Goal: Information Seeking & Learning: Learn about a topic

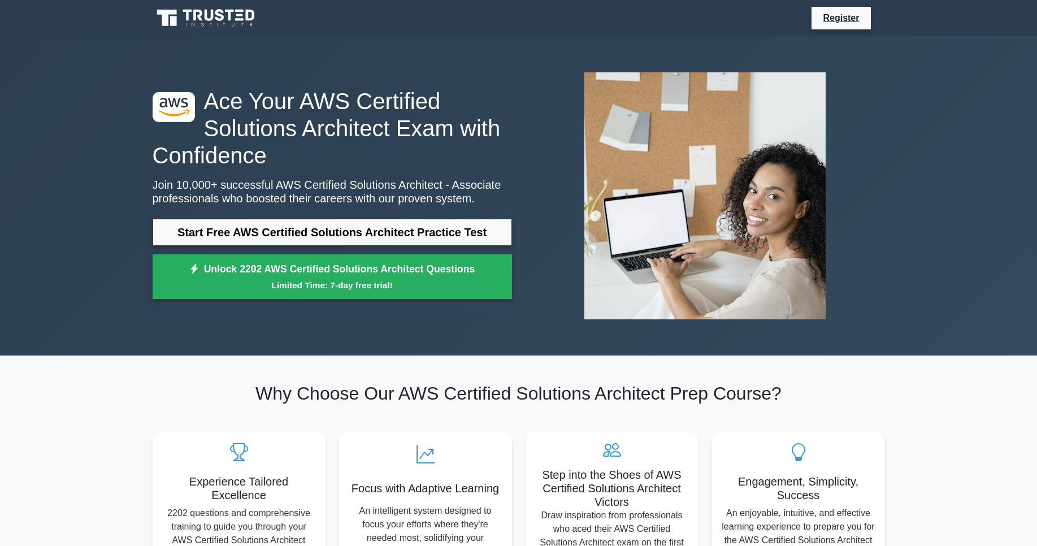
click at [331, 109] on h1 "Ace Your AWS Certified Solutions Architect Exam with Confidence" at bounding box center [333, 128] width 360 height 81
click at [334, 120] on h1 "Ace Your AWS Certified Solutions Architect Exam with Confidence" at bounding box center [333, 128] width 360 height 81
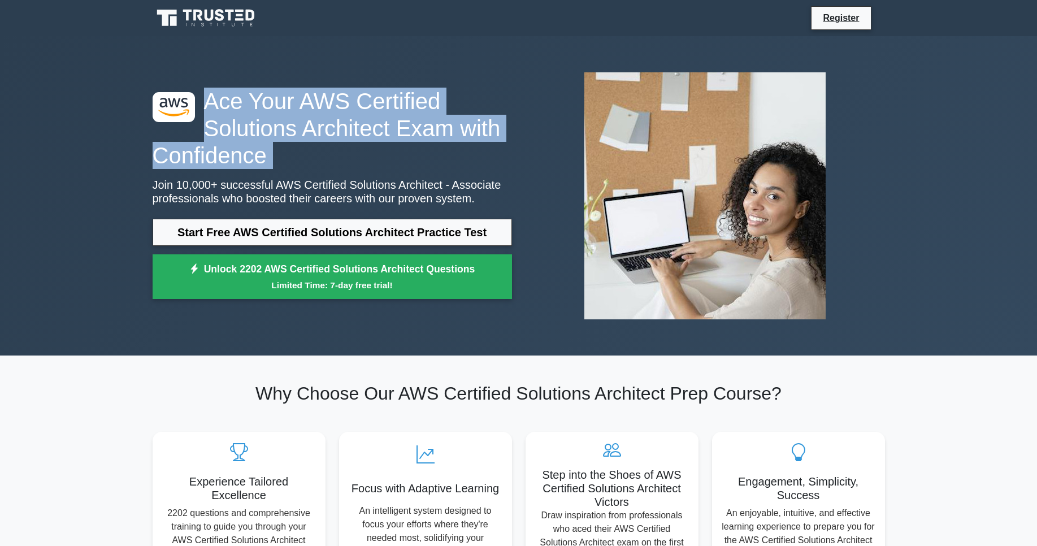
click at [334, 120] on h1 "Ace Your AWS Certified Solutions Architect Exam with Confidence" at bounding box center [333, 128] width 360 height 81
click at [373, 130] on h1 "Ace Your AWS Certified Solutions Architect Exam with Confidence" at bounding box center [333, 128] width 360 height 81
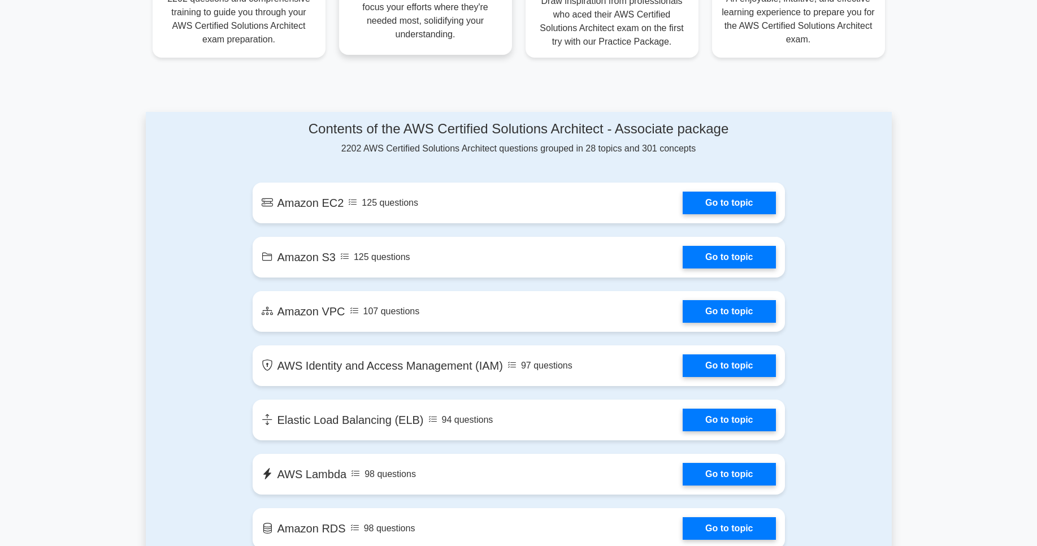
scroll to position [611, 0]
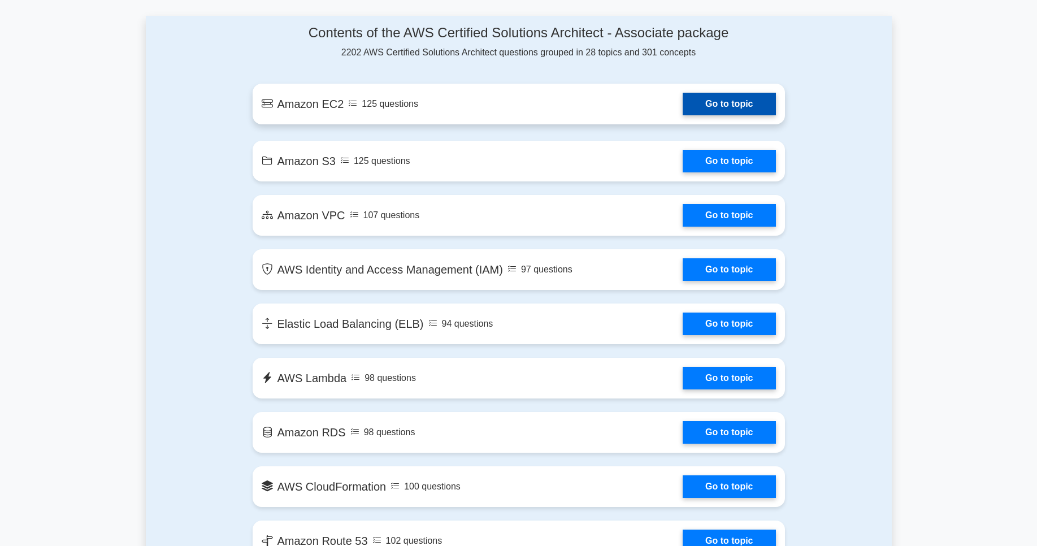
click at [683, 110] on link "Go to topic" at bounding box center [729, 104] width 93 height 23
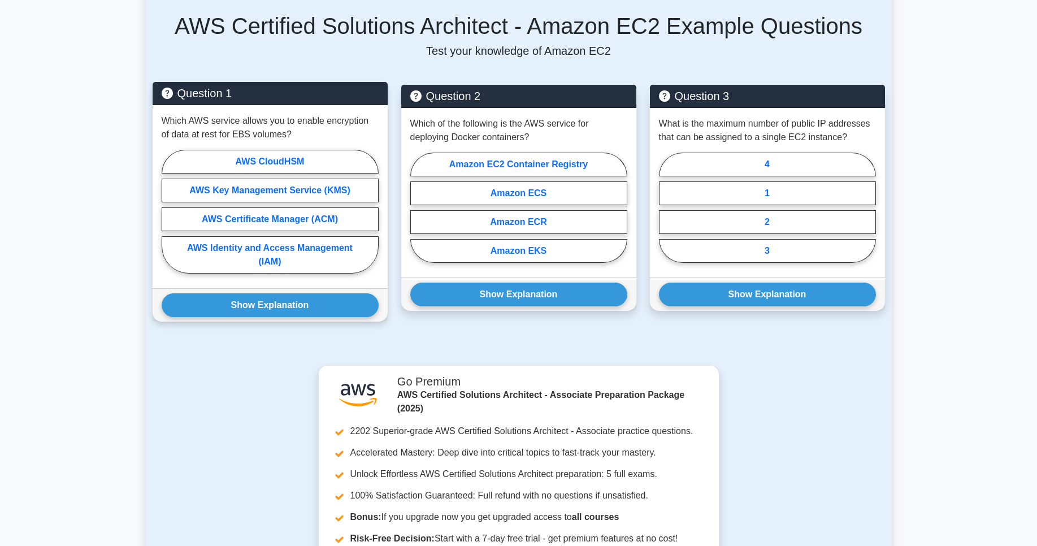
scroll to position [611, 0]
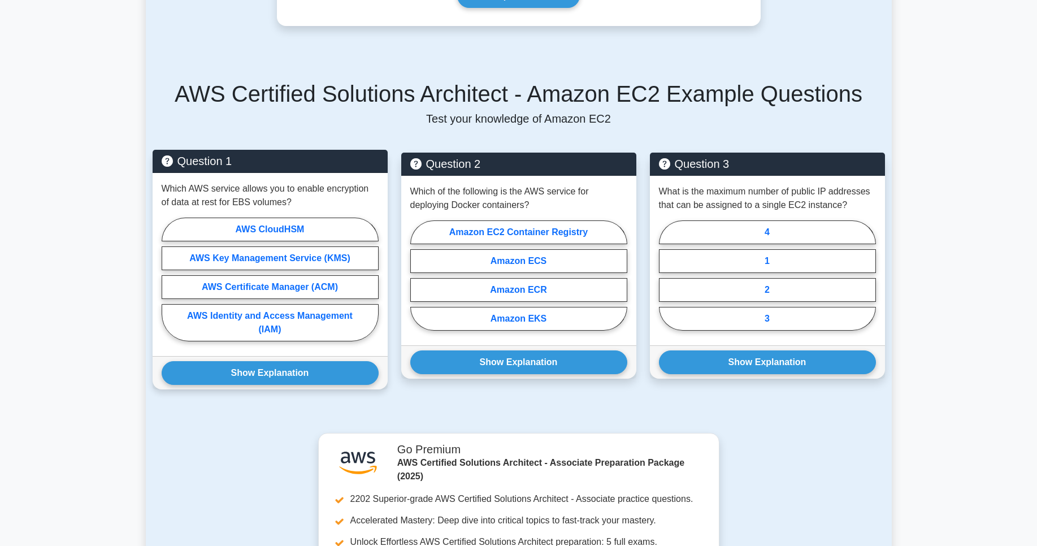
click at [247, 199] on p "Which AWS service allows you to enable encryption of data at rest for EBS volum…" at bounding box center [270, 195] width 217 height 27
click at [319, 197] on p "Which AWS service allows you to enable encryption of data at rest for EBS volum…" at bounding box center [270, 195] width 217 height 27
click at [278, 207] on p "Which AWS service allows you to enable encryption of data at rest for EBS volum…" at bounding box center [270, 195] width 217 height 27
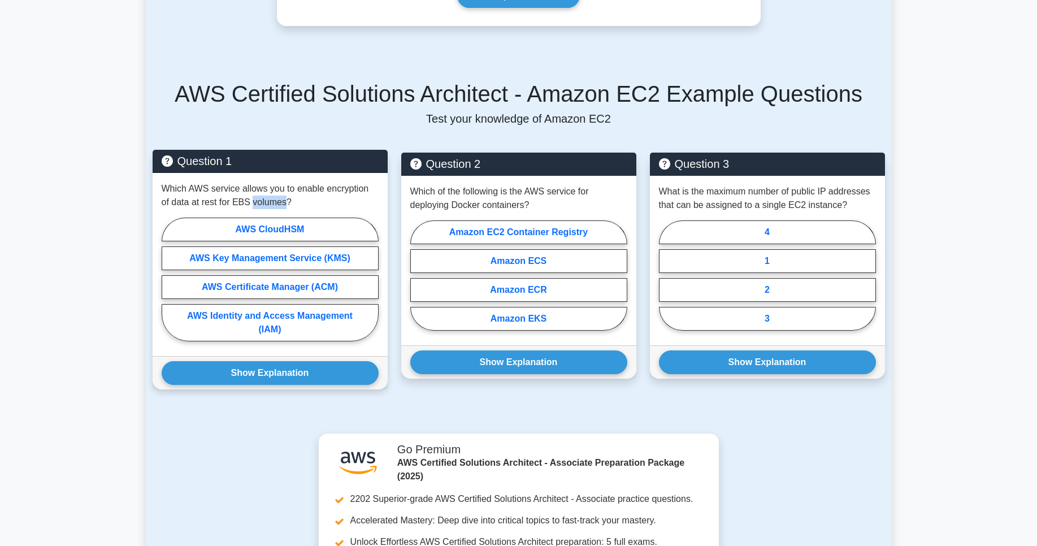
click at [278, 207] on p "Which AWS service allows you to enable encryption of data at rest for EBS volum…" at bounding box center [270, 195] width 217 height 27
click at [257, 201] on p "Which AWS service allows you to enable encryption of data at rest for EBS volum…" at bounding box center [270, 195] width 217 height 27
click at [368, 197] on p "Which AWS service allows you to enable encryption of data at rest for EBS volum…" at bounding box center [270, 195] width 217 height 27
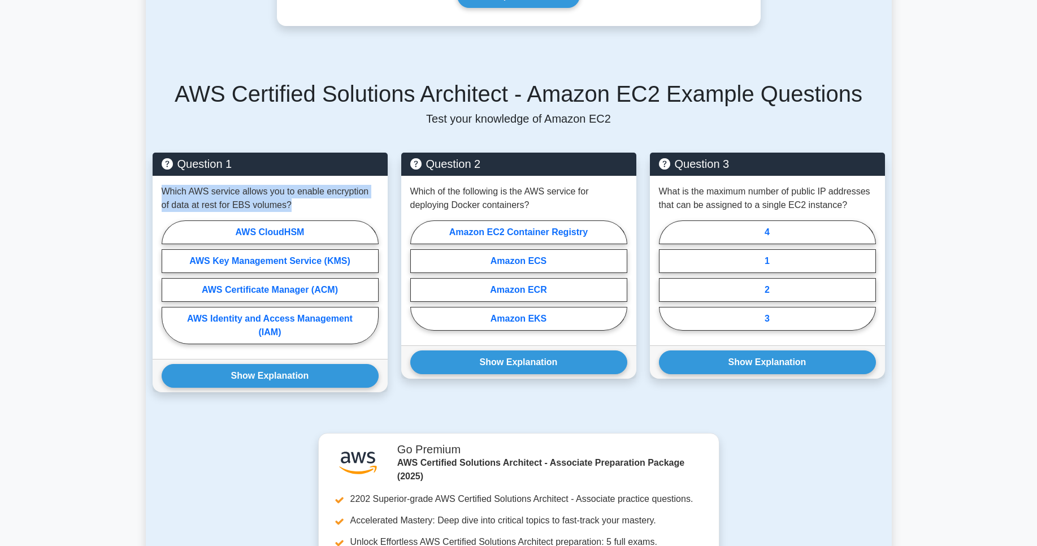
drag, startPoint x: 298, startPoint y: 201, endPoint x: 142, endPoint y: 183, distance: 156.5
click at [142, 183] on main "Back to AWS Certified Solutions Architect - Associate (AWS Certified Solutions …" at bounding box center [518, 140] width 1037 height 1429
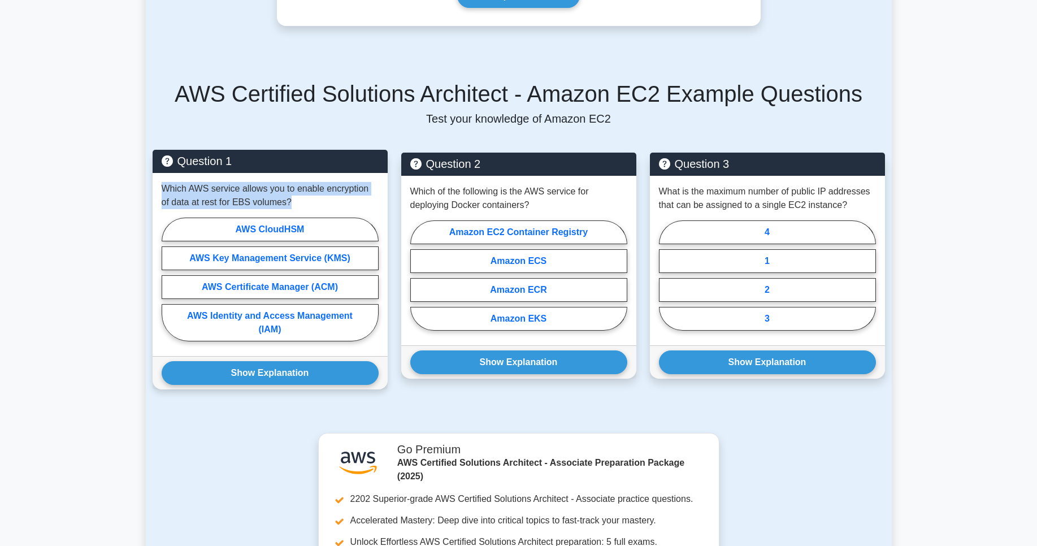
click at [168, 187] on p "Which AWS service allows you to enable encryption of data at rest for EBS volum…" at bounding box center [270, 195] width 217 height 27
drag, startPoint x: 158, startPoint y: 185, endPoint x: 319, endPoint y: 204, distance: 162.2
click at [319, 204] on div "Which AWS service allows you to enable encryption of data at rest for EBS volum…" at bounding box center [270, 264] width 235 height 183
click at [319, 204] on p "Which AWS service allows you to enable encryption of data at rest for EBS volum…" at bounding box center [270, 195] width 217 height 27
drag, startPoint x: 312, startPoint y: 205, endPoint x: 179, endPoint y: 184, distance: 135.1
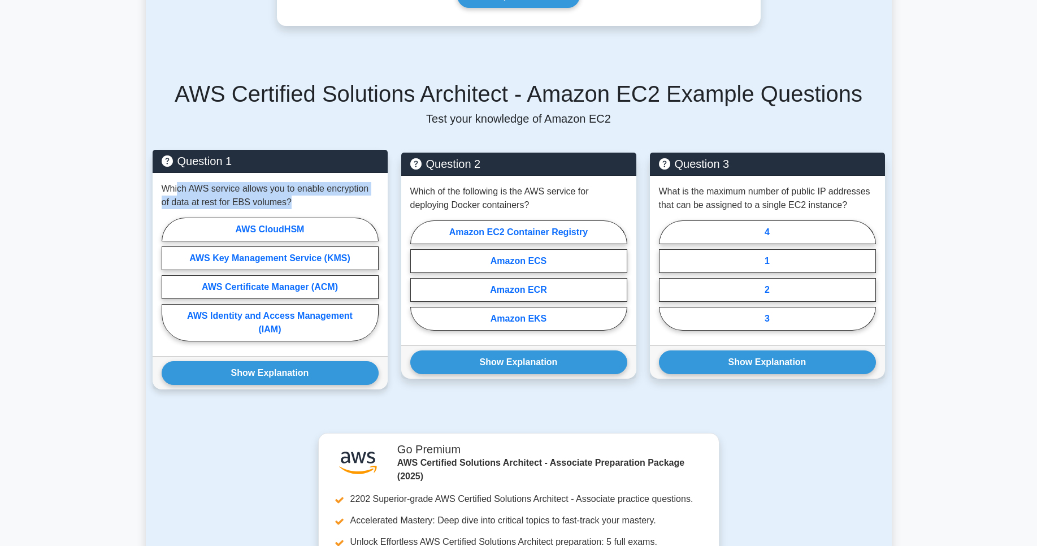
click at [179, 184] on p "Which AWS service allows you to enable encryption of data at rest for EBS volum…" at bounding box center [270, 195] width 217 height 27
click at [196, 189] on p "Which AWS service allows you to enable encryption of data at rest for EBS volum…" at bounding box center [270, 195] width 217 height 27
click at [247, 206] on p "Which AWS service allows you to enable encryption of data at rest for EBS volum…" at bounding box center [270, 195] width 217 height 27
click at [246, 201] on p "Which AWS service allows you to enable encryption of data at rest for EBS volum…" at bounding box center [270, 195] width 217 height 27
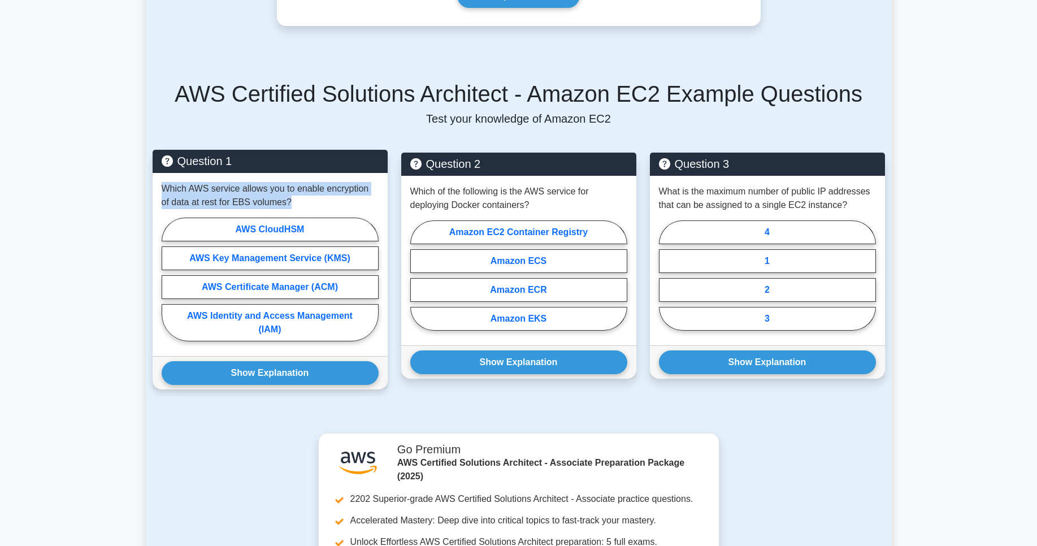
click at [246, 201] on p "Which AWS service allows you to enable encryption of data at rest for EBS volum…" at bounding box center [270, 195] width 217 height 27
click at [274, 327] on label "AWS Identity and Access Management (IAM)" at bounding box center [270, 322] width 217 height 37
click at [169, 287] on input "AWS Identity and Access Management (IAM)" at bounding box center [165, 282] width 7 height 7
radio input "true"
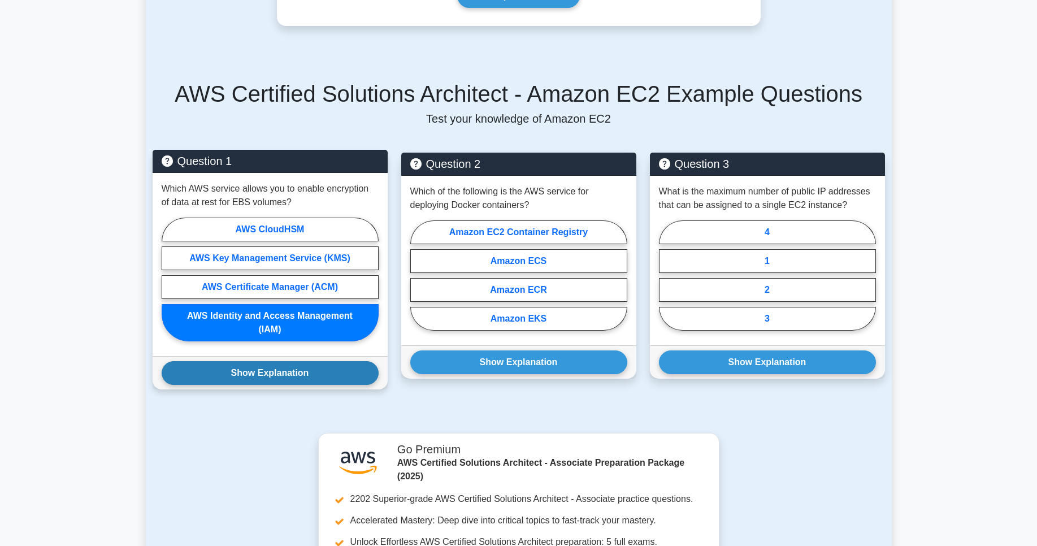
click at [292, 371] on button "Show Explanation" at bounding box center [270, 373] width 217 height 24
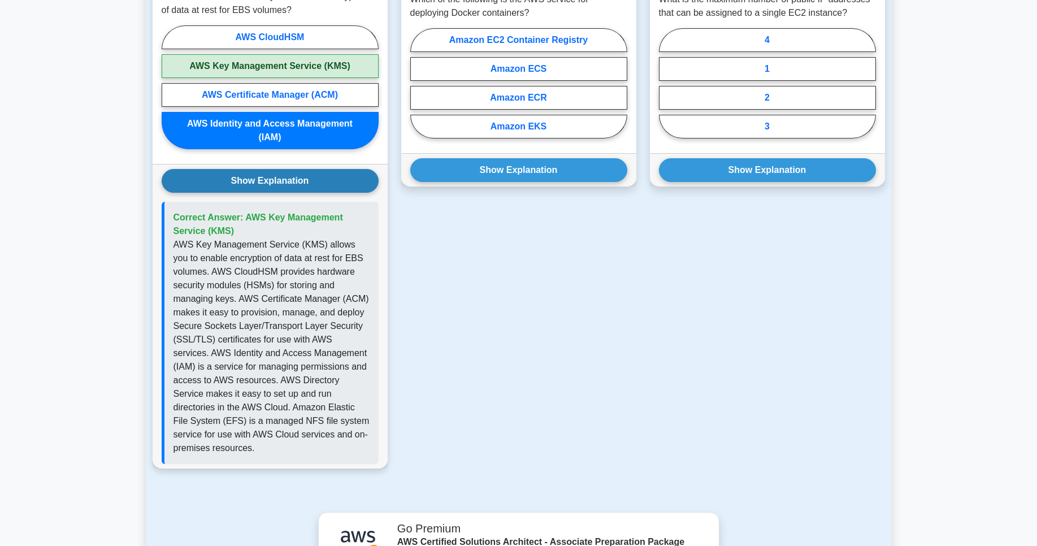
scroll to position [814, 0]
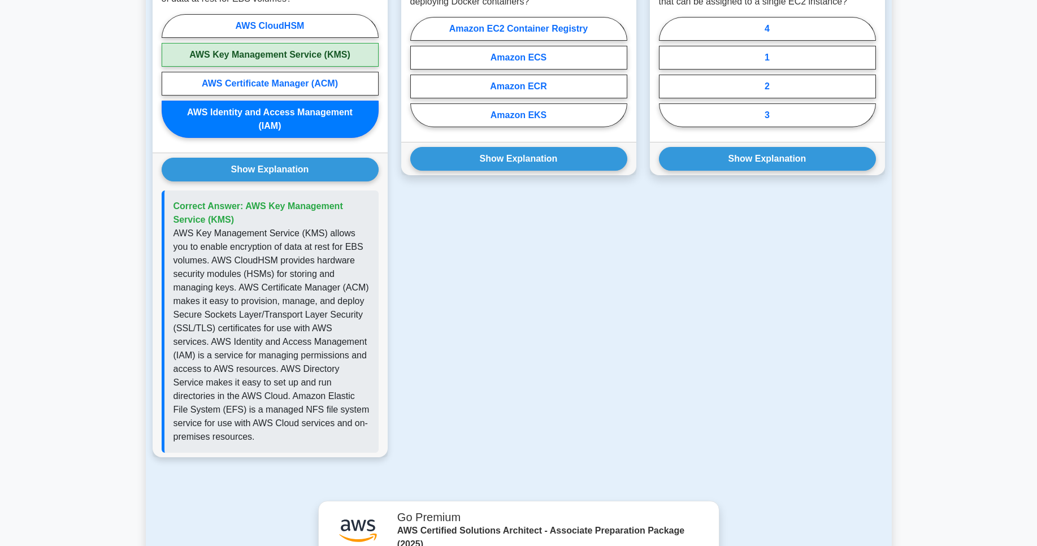
click at [263, 356] on p "AWS Key Management Service (KMS) allows you to enable encryption of data at res…" at bounding box center [272, 335] width 196 height 217
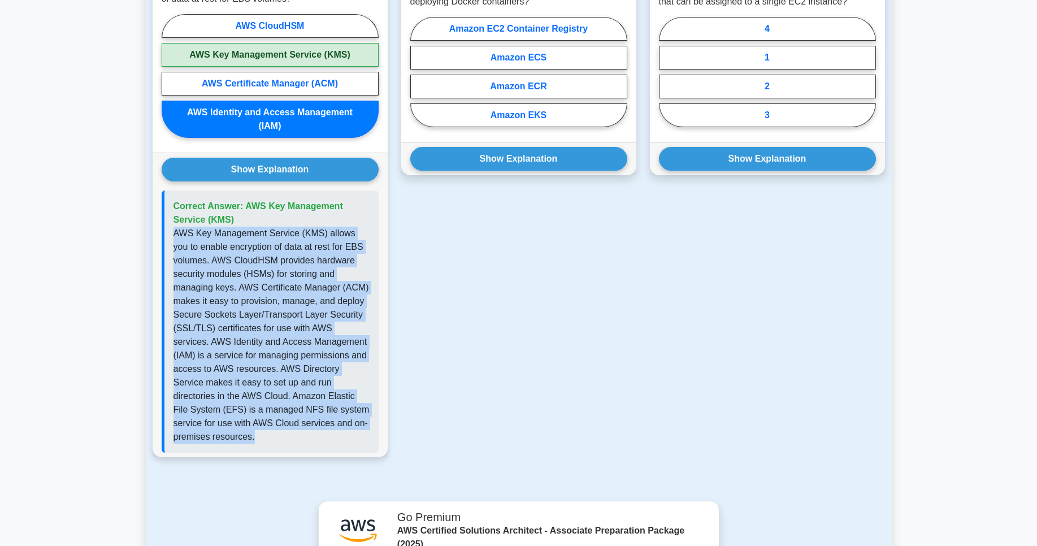
click at [263, 356] on p "AWS Key Management Service (KMS) allows you to enable encryption of data at res…" at bounding box center [272, 335] width 196 height 217
click at [264, 354] on p "AWS Key Management Service (KMS) allows you to enable encryption of data at res…" at bounding box center [272, 335] width 196 height 217
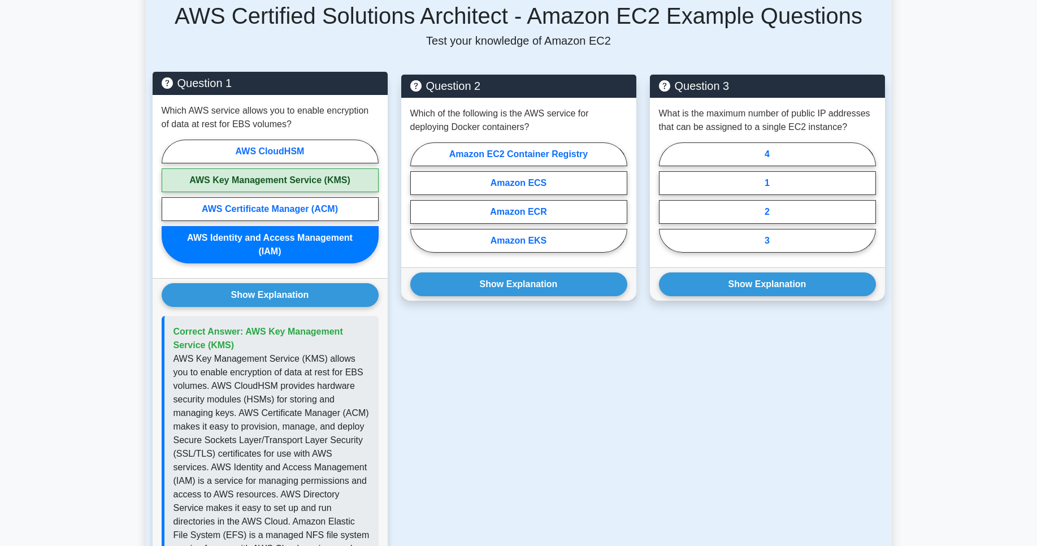
scroll to position [678, 0]
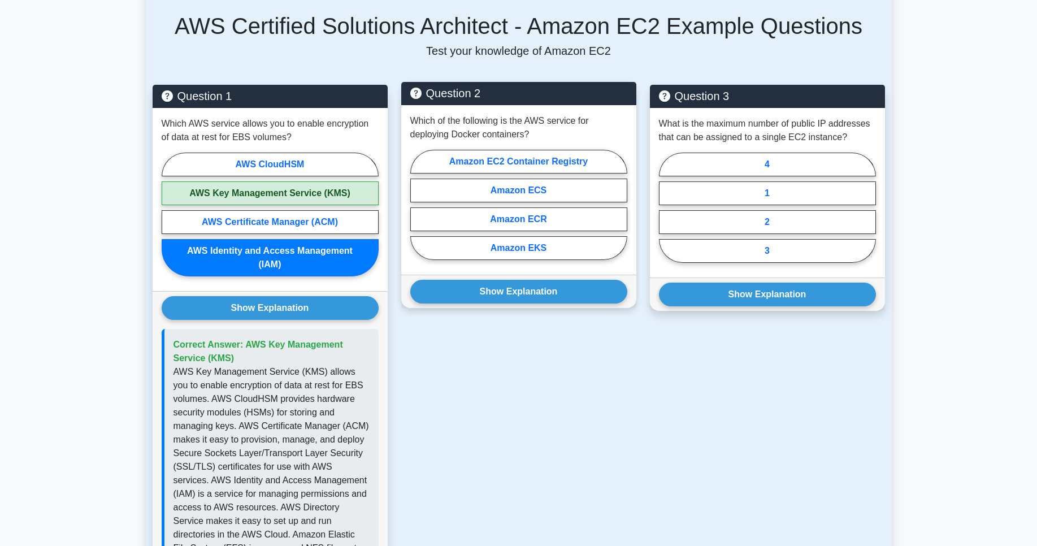
click at [472, 121] on p "Which of the following is the AWS service for deploying Docker containers?" at bounding box center [518, 127] width 217 height 27
click at [474, 121] on p "Which of the following is the AWS service for deploying Docker containers?" at bounding box center [518, 127] width 217 height 27
click at [552, 223] on label "Amazon ECR" at bounding box center [518, 219] width 217 height 24
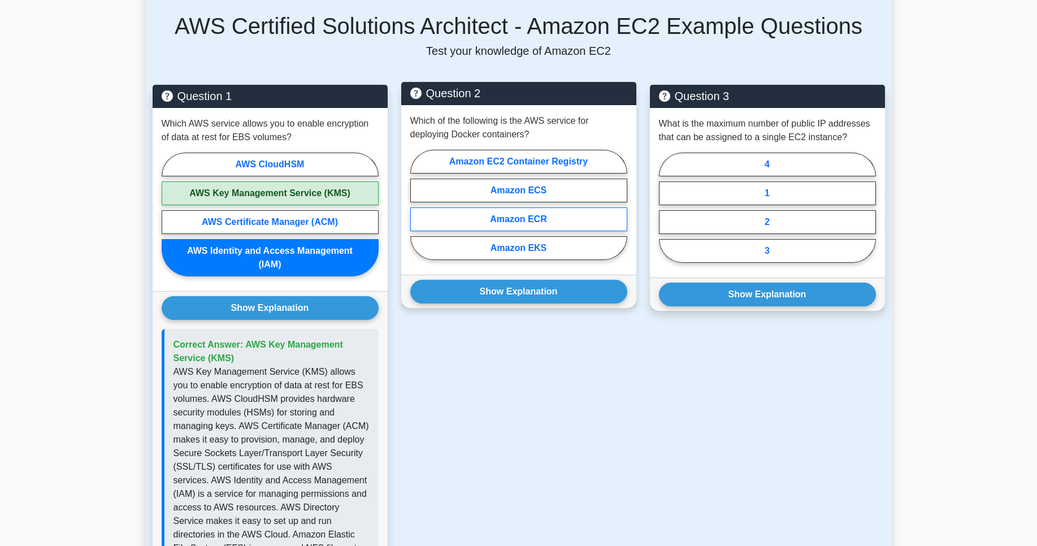
click at [418, 212] on input "Amazon ECR" at bounding box center [413, 208] width 7 height 7
radio input "true"
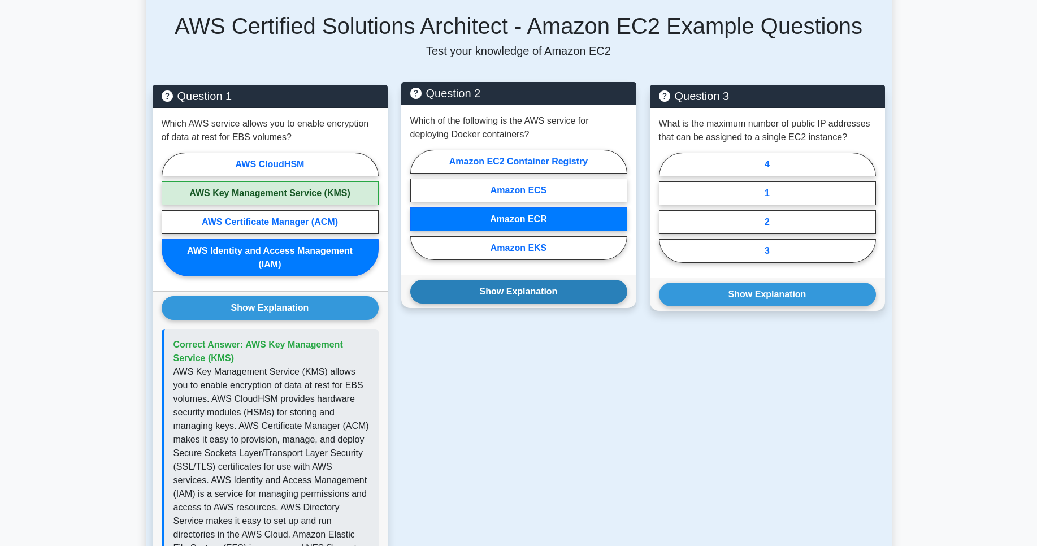
click at [556, 300] on button "Show Explanation" at bounding box center [518, 292] width 217 height 24
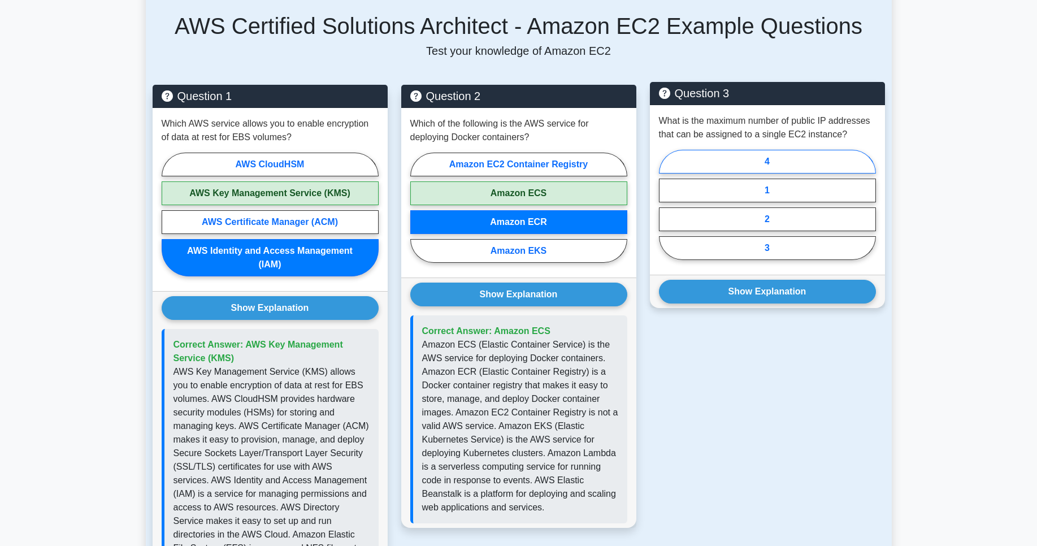
click at [785, 165] on label "4" at bounding box center [767, 162] width 217 height 24
click at [667, 205] on input "4" at bounding box center [662, 208] width 7 height 7
radio input "true"
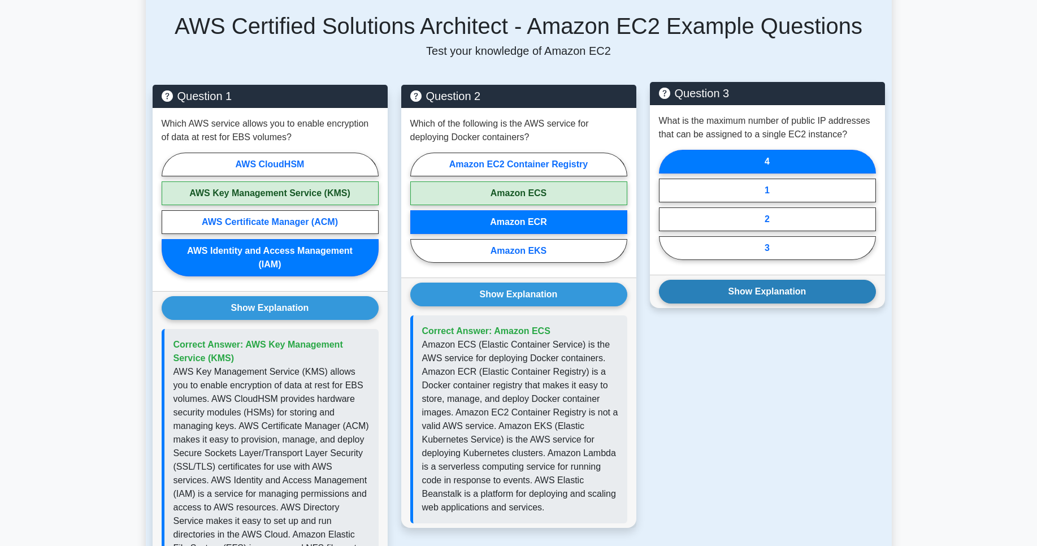
click at [802, 298] on button "Show Explanation" at bounding box center [767, 292] width 217 height 24
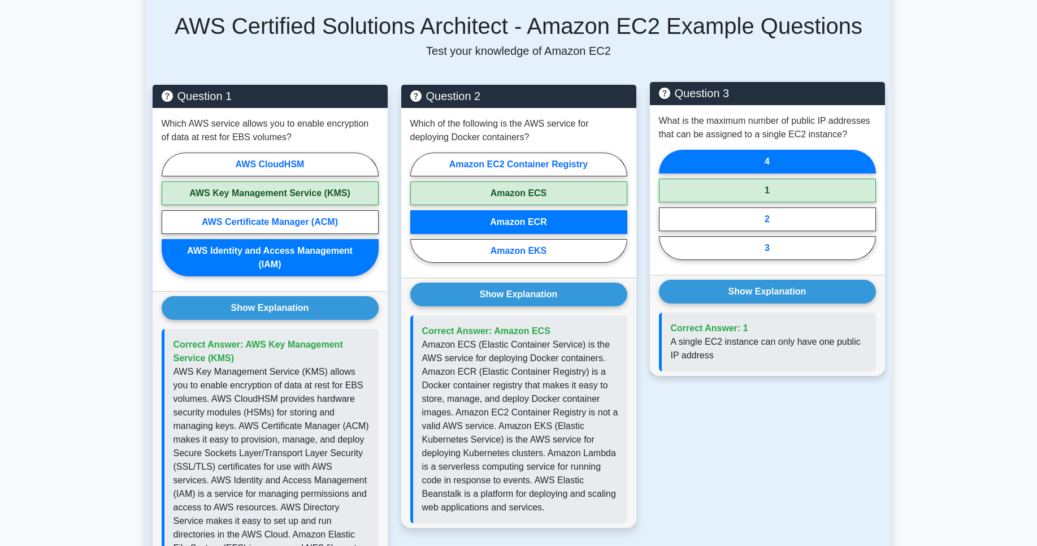
click at [803, 338] on p "A single EC2 instance can only have one public IP address" at bounding box center [769, 348] width 196 height 27
click at [802, 352] on p "A single EC2 instance can only have one public IP address" at bounding box center [769, 348] width 196 height 27
click at [796, 340] on p "A single EC2 instance can only have one public IP address" at bounding box center [769, 348] width 196 height 27
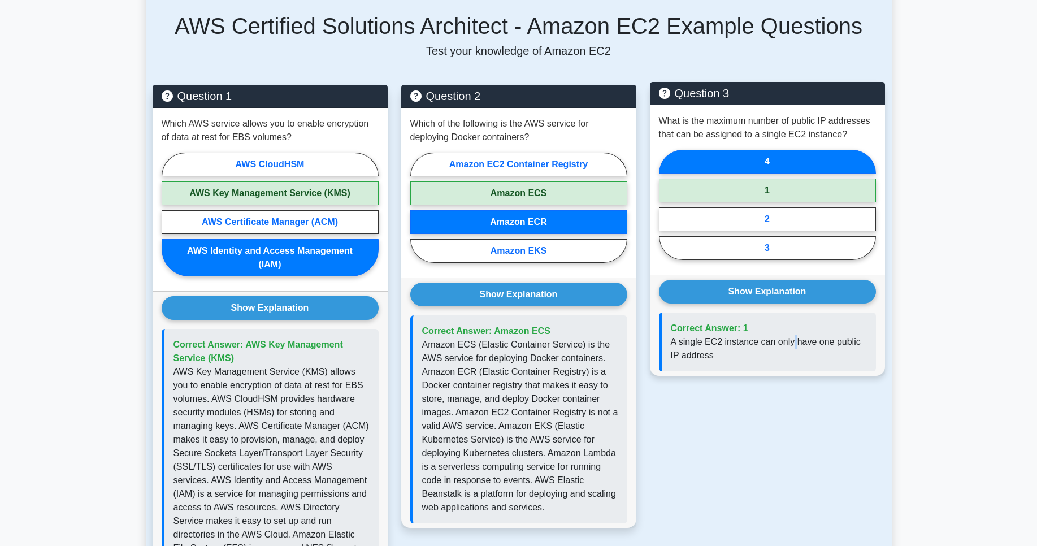
click at [795, 340] on p "A single EC2 instance can only have one public IP address" at bounding box center [769, 348] width 196 height 27
click at [801, 357] on p "A single EC2 instance can only have one public IP address" at bounding box center [769, 348] width 196 height 27
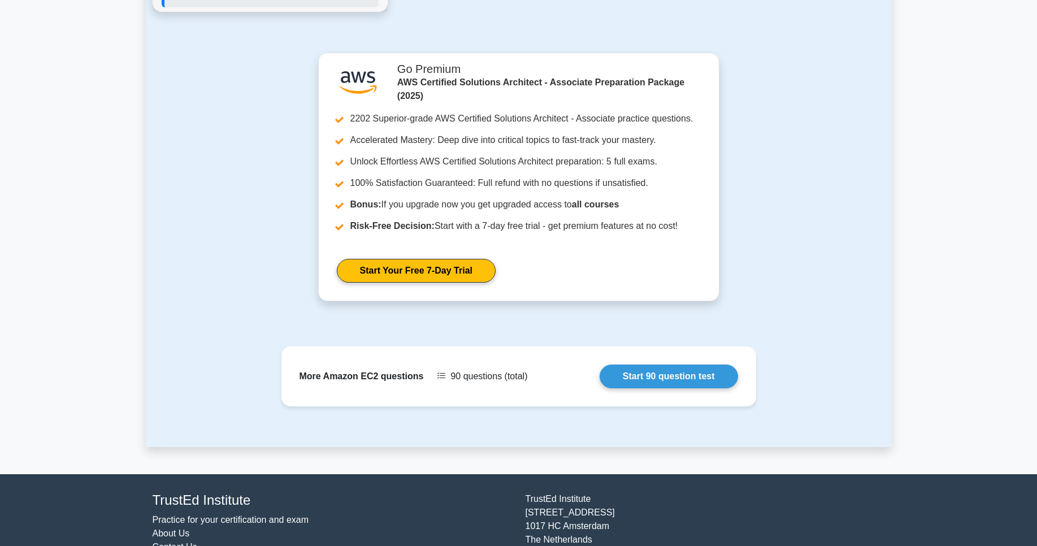
scroll to position [1316, 0]
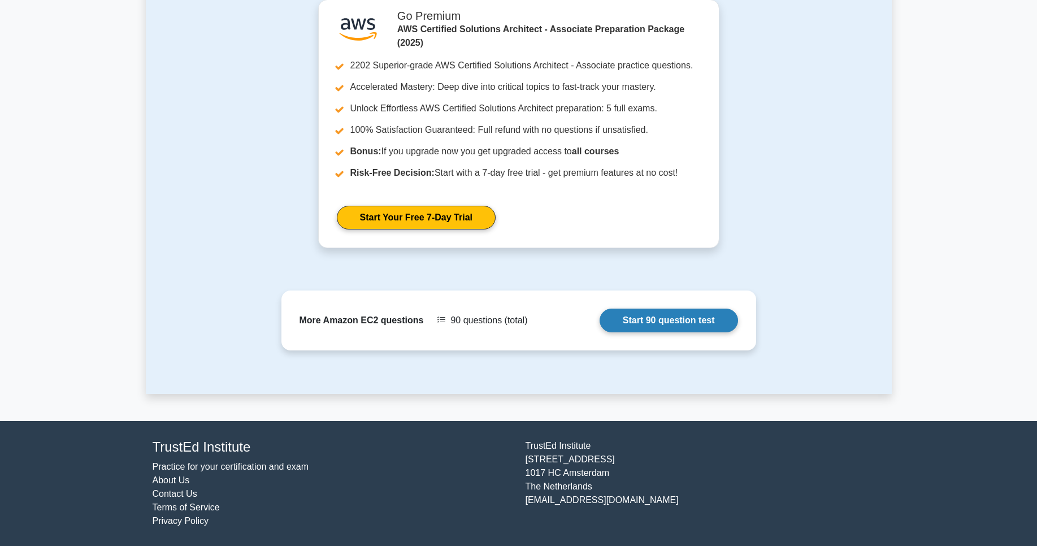
click at [704, 331] on link "Start 90 question test" at bounding box center [669, 321] width 139 height 24
click at [680, 317] on link "Start 90 question test" at bounding box center [669, 321] width 139 height 24
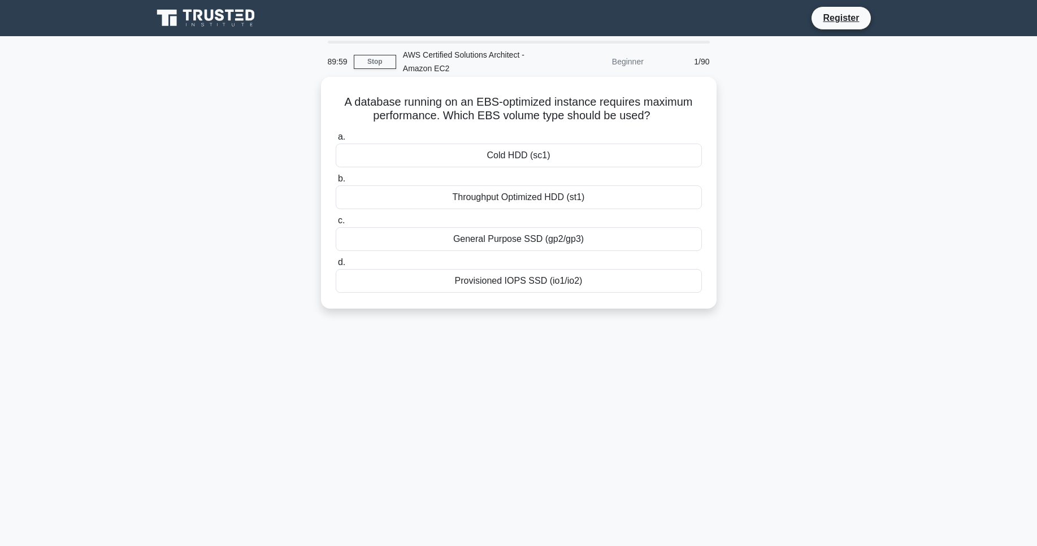
click at [471, 100] on h5 "A database running on an EBS-optimized instance requires maximum performance. W…" at bounding box center [519, 109] width 369 height 28
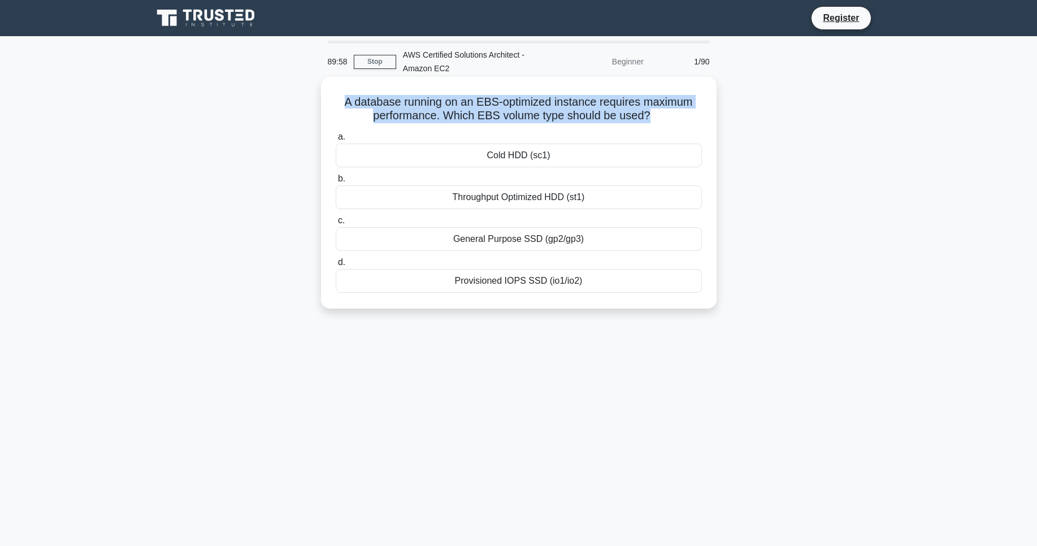
click at [471, 100] on h5 "A database running on an EBS-optimized instance requires maximum performance. W…" at bounding box center [519, 109] width 369 height 28
click at [482, 104] on h5 "A database running on an EBS-optimized instance requires maximum performance. W…" at bounding box center [519, 109] width 369 height 28
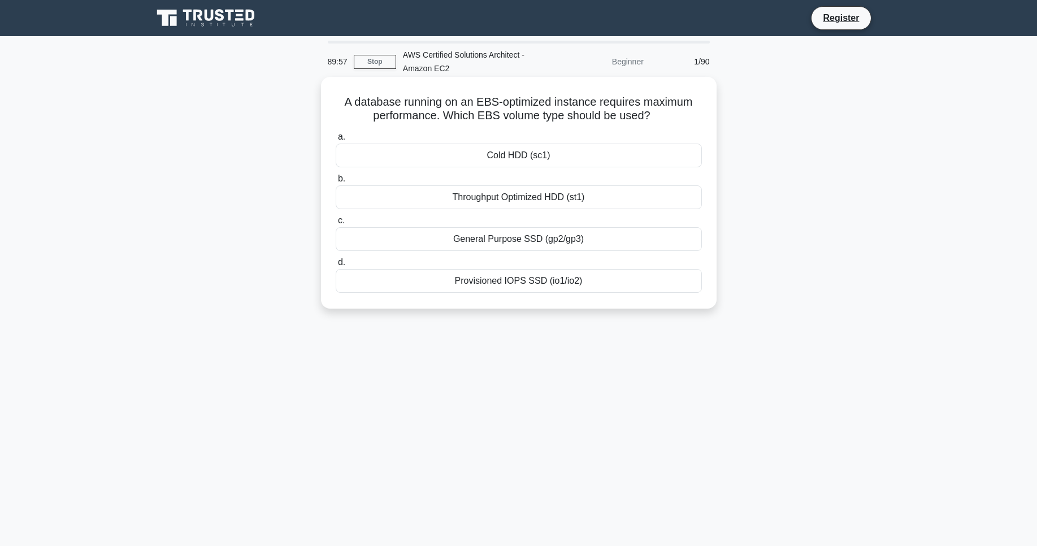
click at [495, 193] on div "Throughput Optimized HDD (st1)" at bounding box center [519, 197] width 366 height 24
click at [336, 183] on input "b. Throughput Optimized HDD (st1)" at bounding box center [336, 178] width 0 height 7
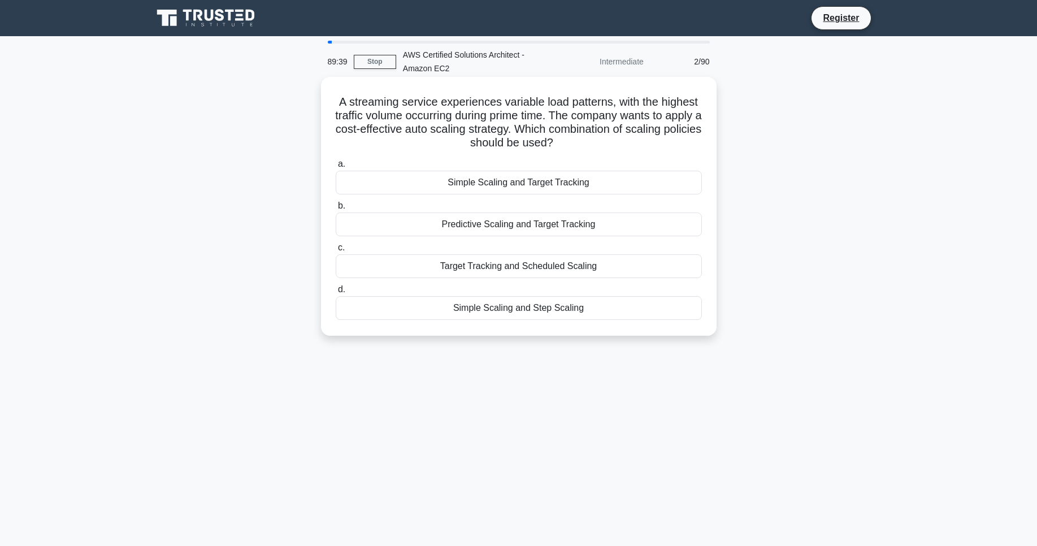
click at [523, 130] on h5 "A streaming service experiences variable load patterns, with the highest traffi…" at bounding box center [519, 122] width 369 height 55
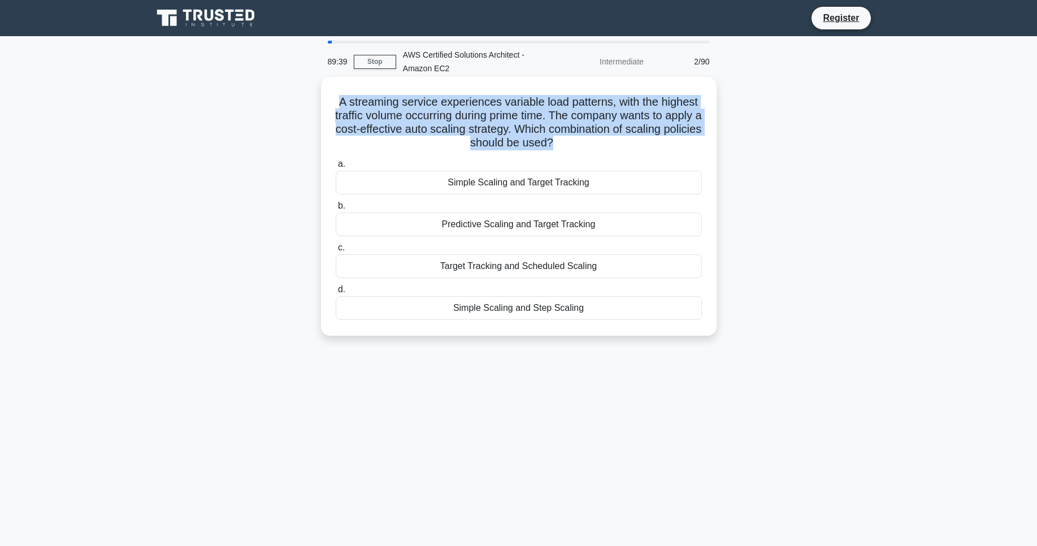
click at [523, 130] on h5 "A streaming service experiences variable load patterns, with the highest traffi…" at bounding box center [519, 122] width 369 height 55
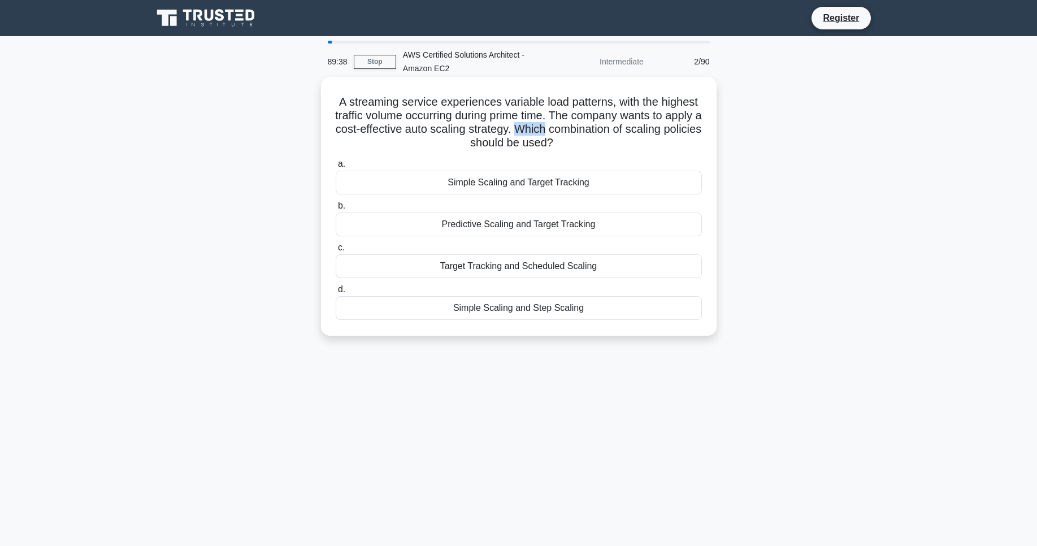
click at [523, 130] on h5 "A streaming service experiences variable load patterns, with the highest traffi…" at bounding box center [519, 122] width 369 height 55
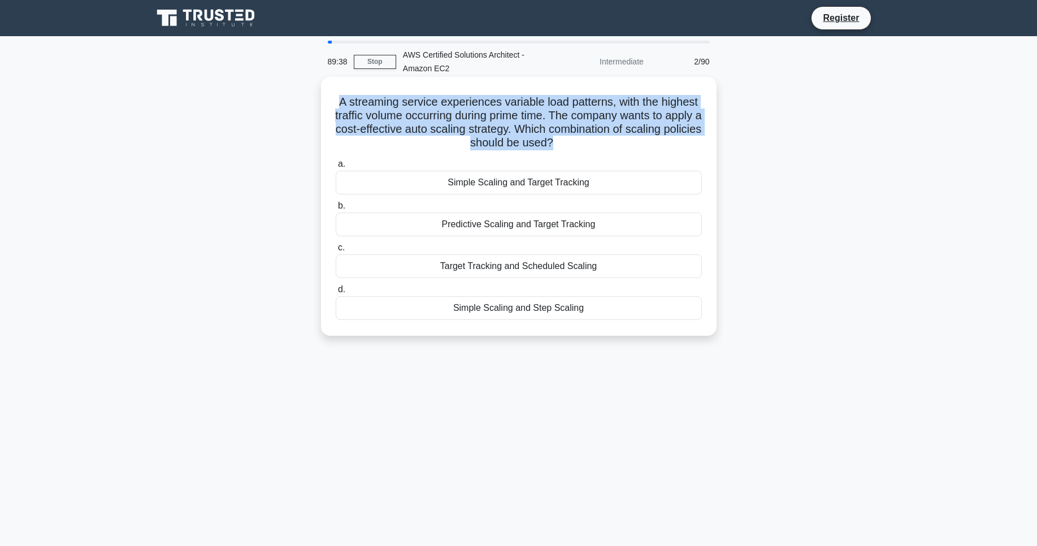
click at [523, 130] on h5 "A streaming service experiences variable load patterns, with the highest traffi…" at bounding box center [519, 122] width 369 height 55
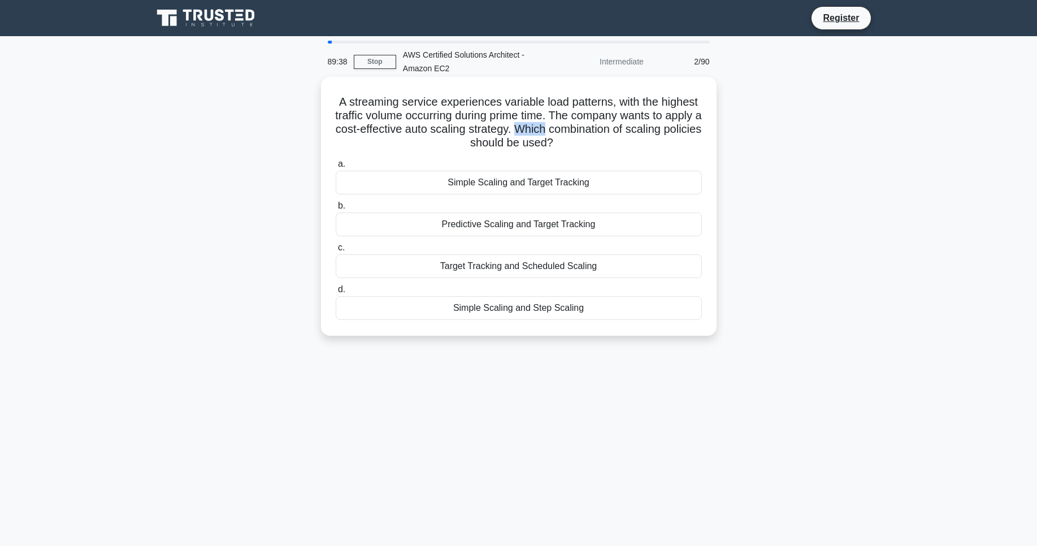
click at [523, 130] on h5 "A streaming service experiences variable load patterns, with the highest traffi…" at bounding box center [519, 122] width 369 height 55
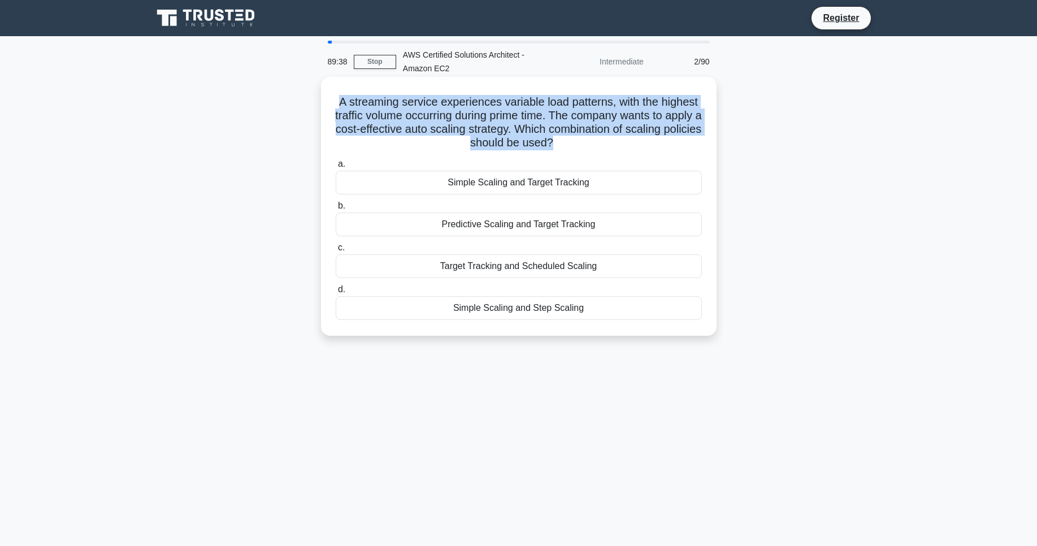
click at [523, 130] on h5 "A streaming service experiences variable load patterns, with the highest traffi…" at bounding box center [519, 122] width 369 height 55
click at [601, 142] on h5 "A streaming service experiences variable load patterns, with the highest traffi…" at bounding box center [519, 122] width 369 height 55
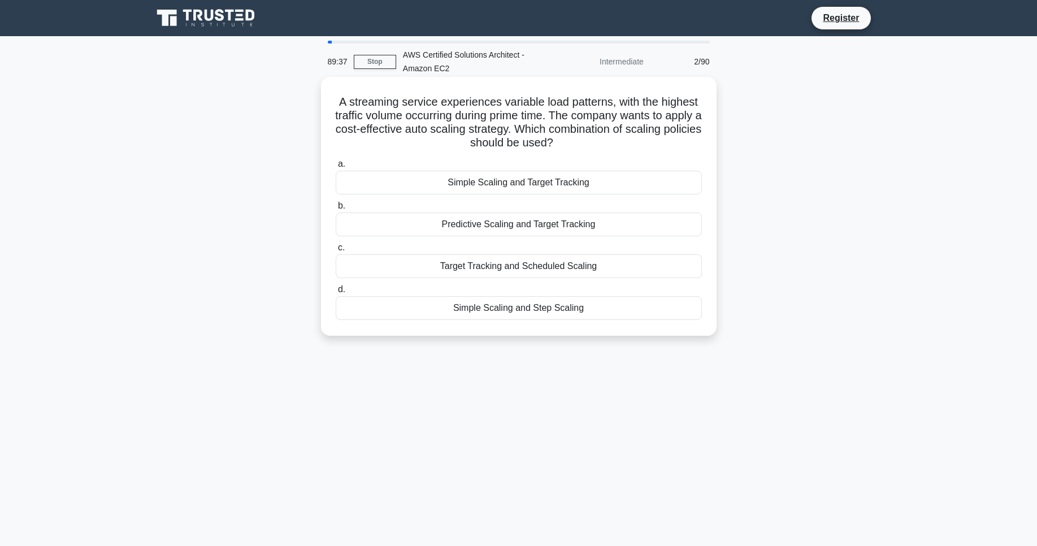
click at [570, 139] on h5 "A streaming service experiences variable load patterns, with the highest traffi…" at bounding box center [519, 122] width 369 height 55
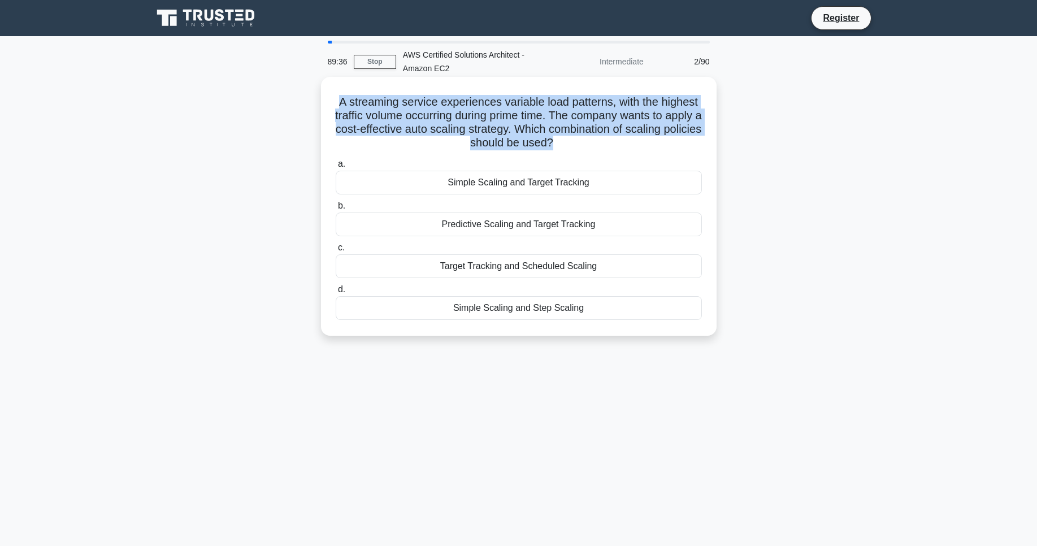
click at [570, 139] on h5 "A streaming service experiences variable load patterns, with the highest traffi…" at bounding box center [519, 122] width 369 height 55
click at [702, 125] on h5 "A streaming service experiences variable load patterns, with the highest traffi…" at bounding box center [519, 122] width 369 height 55
click at [678, 115] on h5 "A streaming service experiences variable load patterns, with the highest traffi…" at bounding box center [519, 122] width 369 height 55
click at [615, 126] on h5 "A streaming service experiences variable load patterns, with the highest traffi…" at bounding box center [519, 122] width 369 height 55
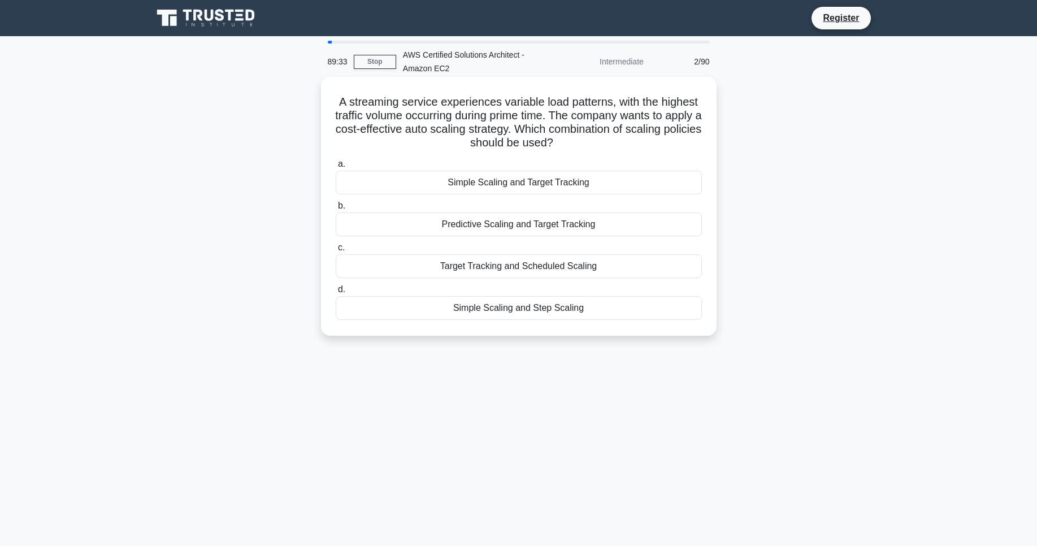
click at [592, 115] on h5 "A streaming service experiences variable load patterns, with the highest traffi…" at bounding box center [519, 122] width 369 height 55
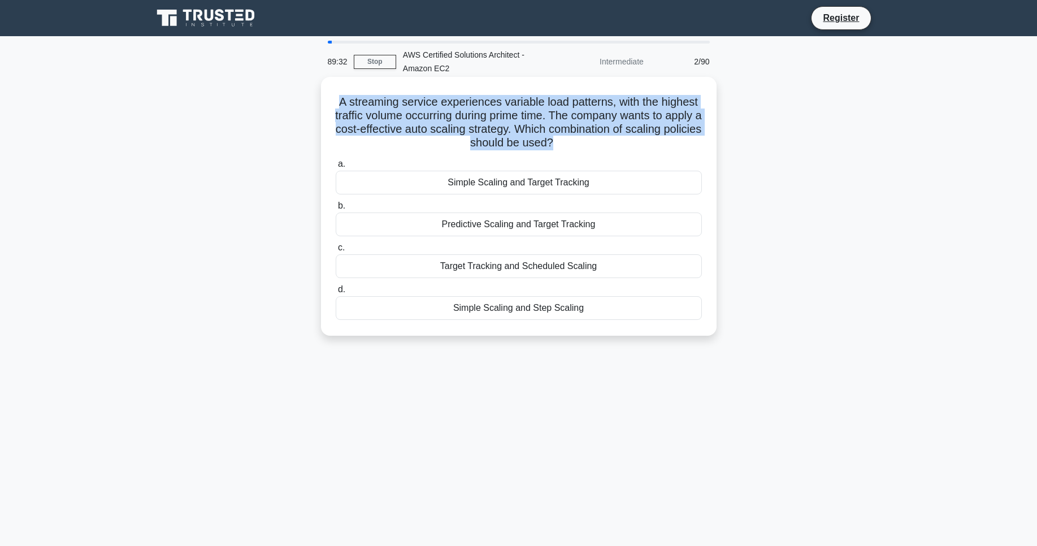
click at [592, 115] on h5 "A streaming service experiences variable load patterns, with the highest traffi…" at bounding box center [519, 122] width 369 height 55
click at [520, 131] on h5 "A streaming service experiences variable load patterns, with the highest traffi…" at bounding box center [519, 122] width 369 height 55
drag, startPoint x: 572, startPoint y: 150, endPoint x: 338, endPoint y: 96, distance: 240.2
click at [338, 96] on h5 "A streaming service experiences variable load patterns, with the highest traffi…" at bounding box center [519, 122] width 369 height 55
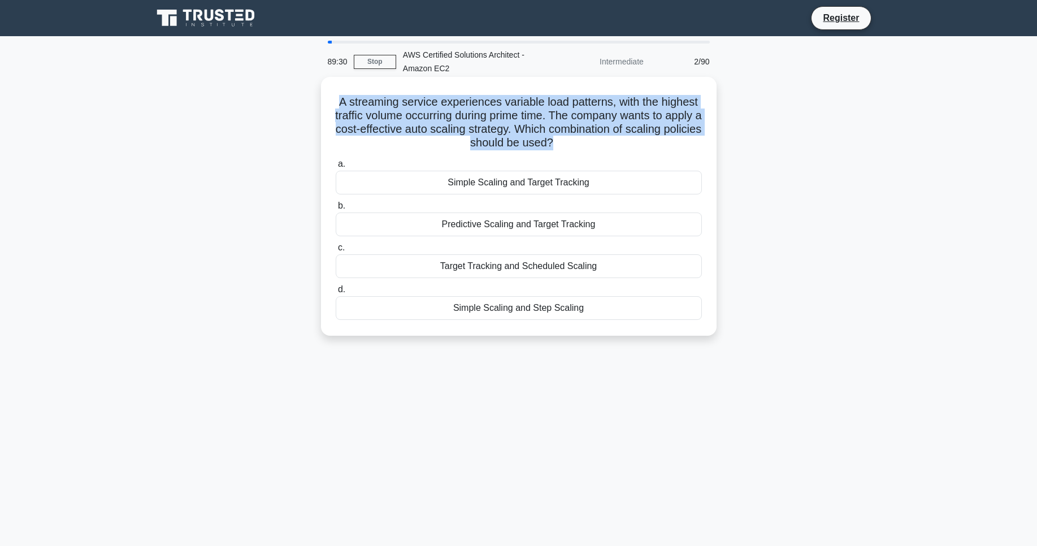
drag, startPoint x: 339, startPoint y: 96, endPoint x: 576, endPoint y: 142, distance: 241.4
click at [576, 142] on h5 "A streaming service experiences variable load patterns, with the highest traffi…" at bounding box center [519, 122] width 369 height 55
drag, startPoint x: 575, startPoint y: 142, endPoint x: 333, endPoint y: 98, distance: 245.9
click at [333, 98] on div "A streaming service experiences variable load patterns, with the highest traffi…" at bounding box center [519, 206] width 387 height 250
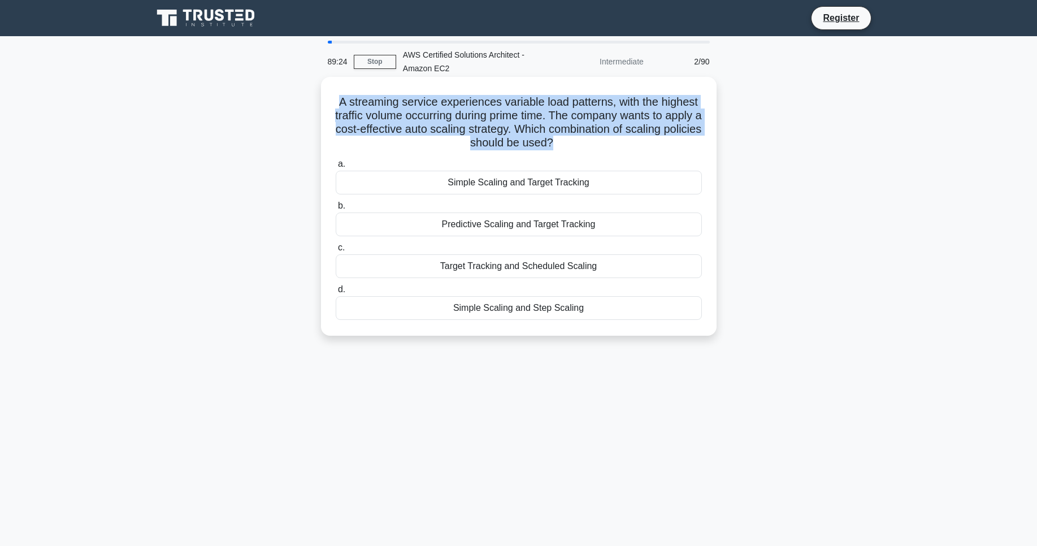
click at [333, 98] on div "A streaming service experiences variable load patterns, with the highest traffi…" at bounding box center [519, 206] width 387 height 250
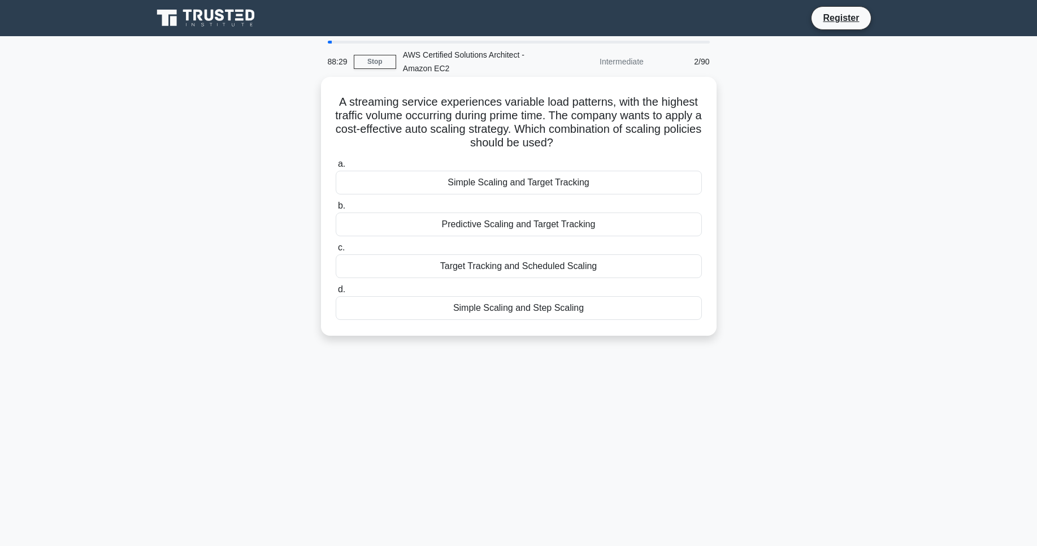
click at [444, 122] on h5 "A streaming service experiences variable load patterns, with the highest traffi…" at bounding box center [519, 122] width 369 height 55
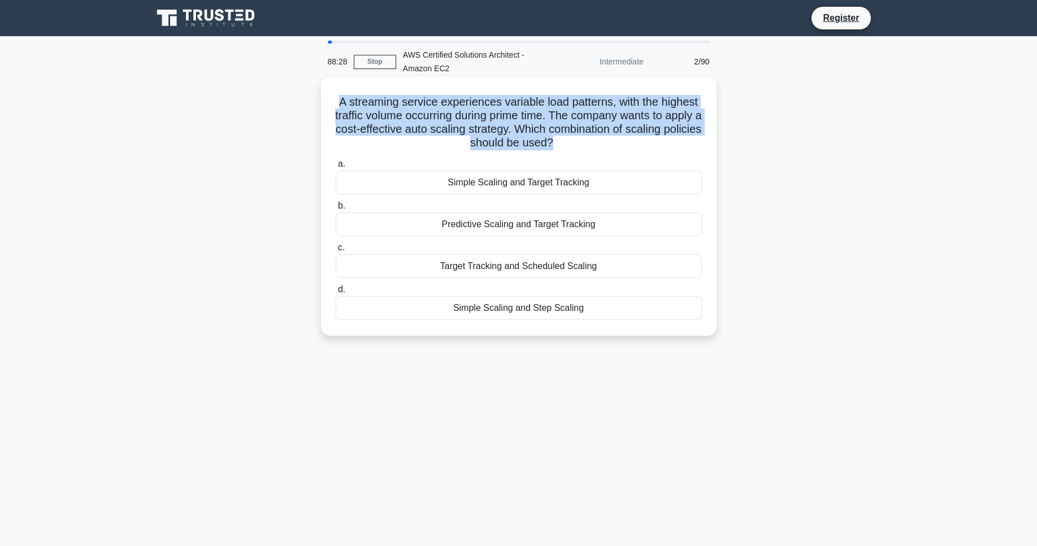
click at [444, 122] on h5 "A streaming service experiences variable load patterns, with the highest traffi…" at bounding box center [519, 122] width 369 height 55
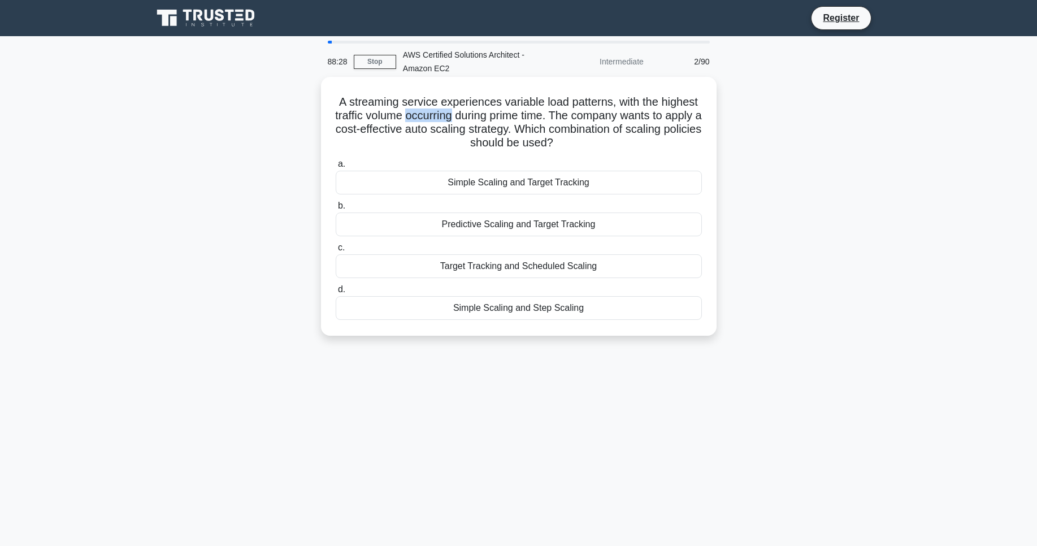
click at [444, 122] on h5 "A streaming service experiences variable load patterns, with the highest traffi…" at bounding box center [519, 122] width 369 height 55
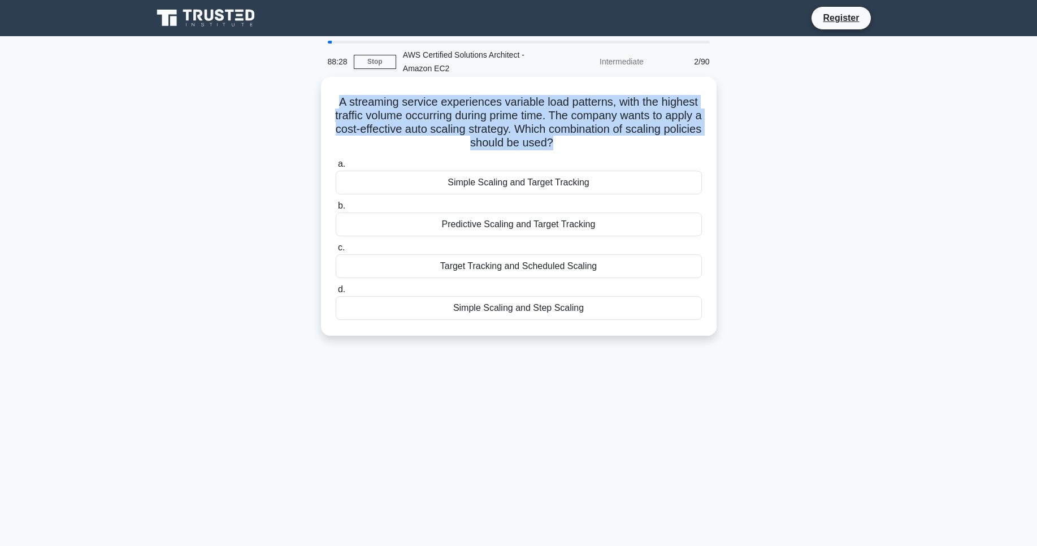
click at [444, 122] on h5 "A streaming service experiences variable load patterns, with the highest traffi…" at bounding box center [519, 122] width 369 height 55
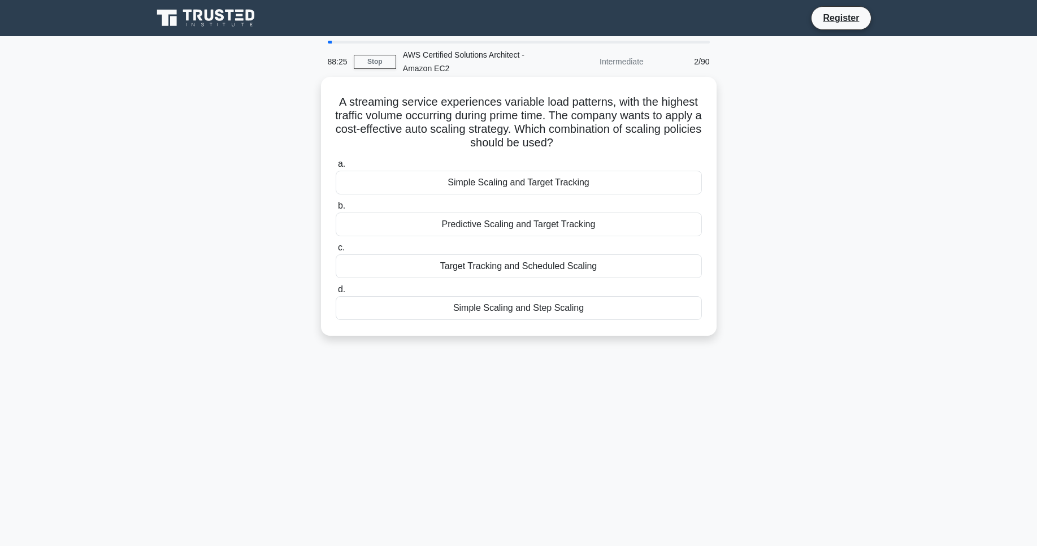
click at [508, 180] on div "Simple Scaling and Target Tracking" at bounding box center [519, 183] width 366 height 24
click at [336, 168] on input "a. Simple Scaling and Target Tracking" at bounding box center [336, 164] width 0 height 7
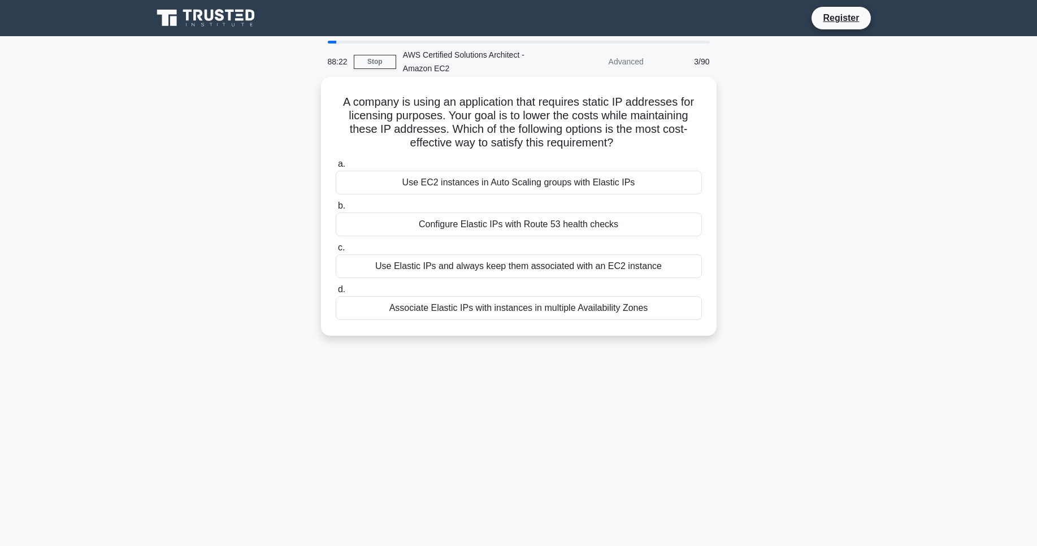
click at [501, 186] on div "Use EC2 instances in Auto Scaling groups with Elastic IPs" at bounding box center [519, 183] width 366 height 24
click at [336, 168] on input "a. Use EC2 instances in Auto Scaling groups with Elastic IPs" at bounding box center [336, 164] width 0 height 7
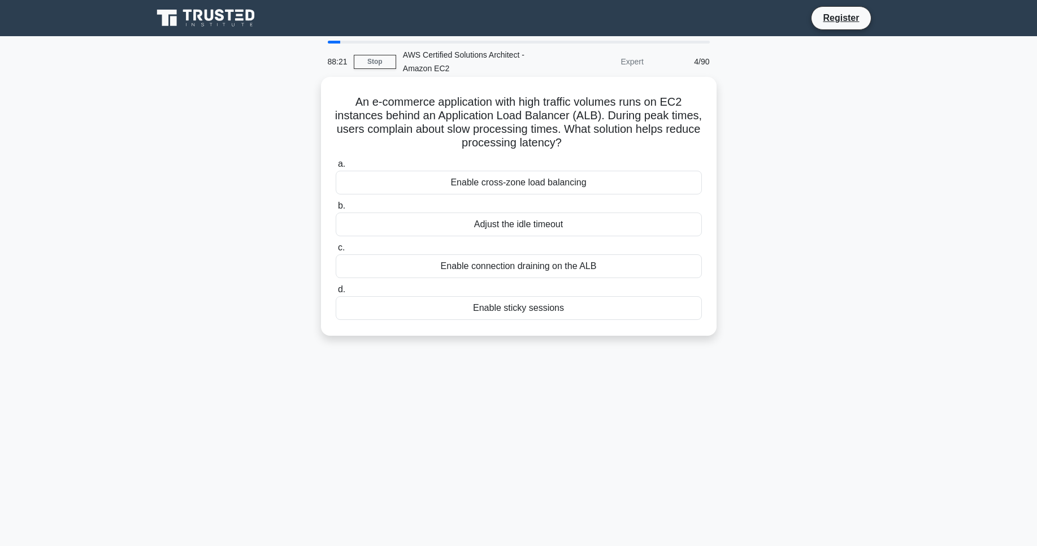
click at [484, 232] on div "Adjust the idle timeout" at bounding box center [519, 225] width 366 height 24
click at [336, 210] on input "b. Adjust the idle timeout" at bounding box center [336, 205] width 0 height 7
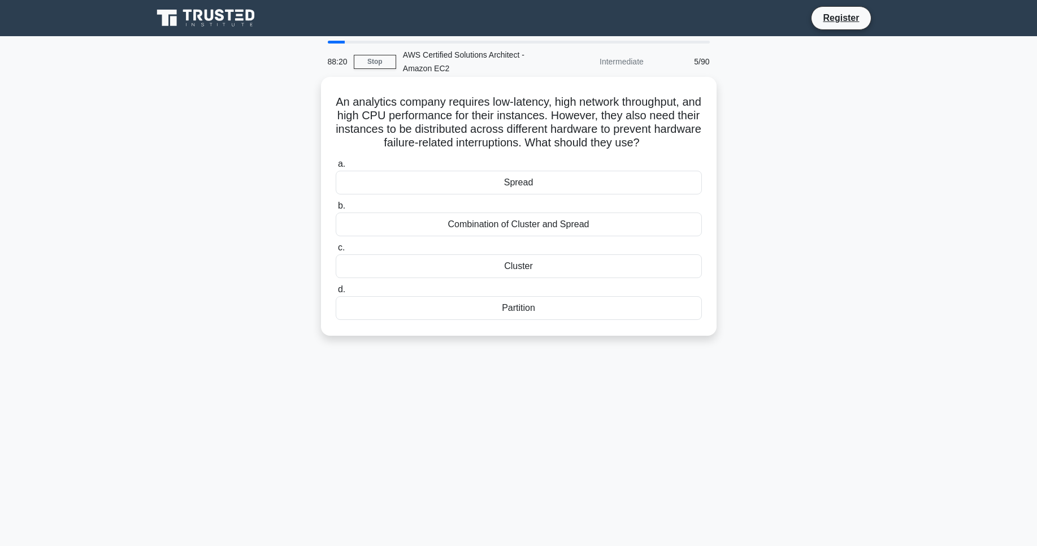
click at [495, 197] on div "a. Spread b. Combination of Cluster and Spread c. d." at bounding box center [519, 238] width 380 height 167
click at [494, 187] on div "Spread" at bounding box center [519, 183] width 366 height 24
click at [336, 168] on input "a. Spread" at bounding box center [336, 164] width 0 height 7
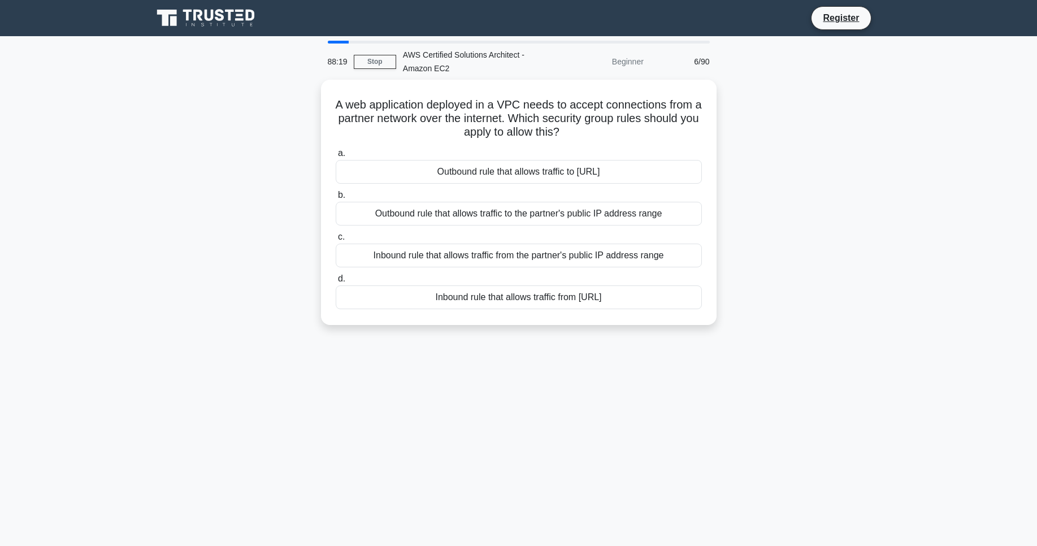
click at [494, 188] on label "b. Outbound rule that allows traffic to the partner's public IP address range" at bounding box center [519, 206] width 366 height 37
click at [336, 192] on input "b. Outbound rule that allows traffic to the partner's public IP address range" at bounding box center [336, 195] width 0 height 7
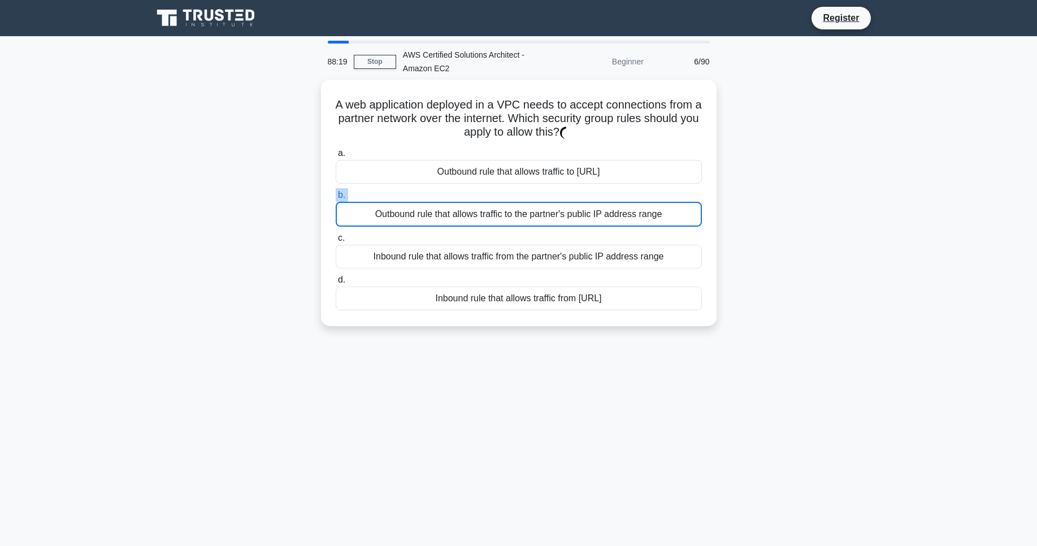
click at [494, 188] on label "b. Outbound rule that allows traffic to the partner's public IP address range" at bounding box center [519, 207] width 366 height 38
click at [336, 192] on input "b. Outbound rule that allows traffic to the partner's public IP address range" at bounding box center [336, 195] width 0 height 7
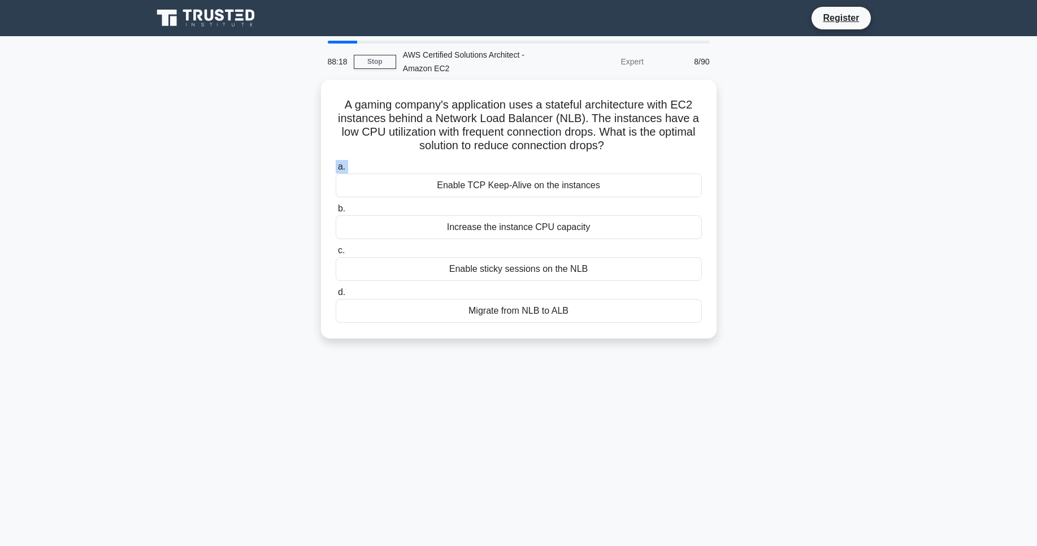
click at [484, 165] on label "a. Enable TCP Keep-Alive on the instances" at bounding box center [519, 178] width 366 height 37
click at [336, 165] on input "a. Enable TCP Keep-Alive on the instances" at bounding box center [336, 166] width 0 height 7
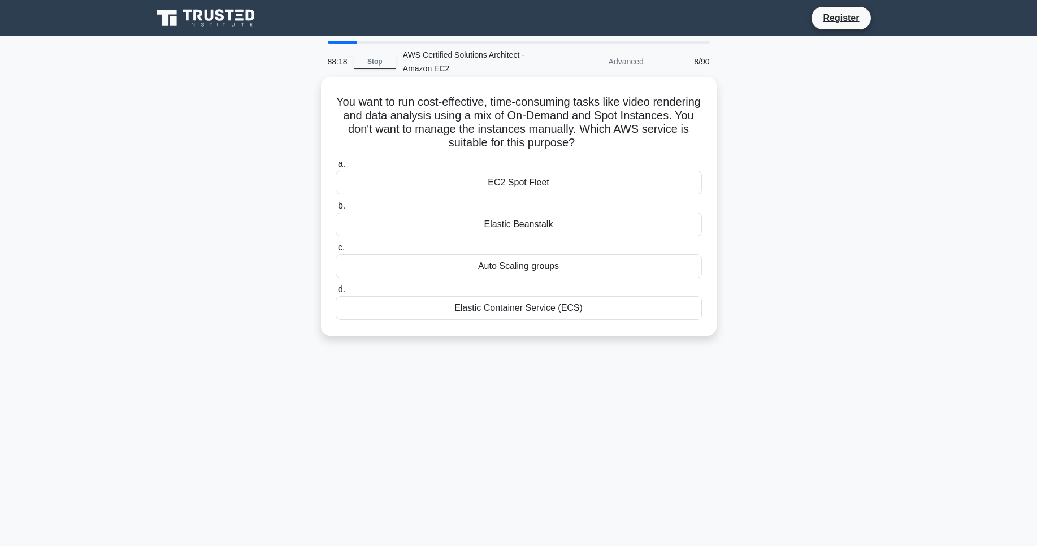
click at [483, 188] on div "EC2 Spot Fleet" at bounding box center [519, 183] width 366 height 24
click at [336, 168] on input "a. EC2 Spot Fleet" at bounding box center [336, 164] width 0 height 7
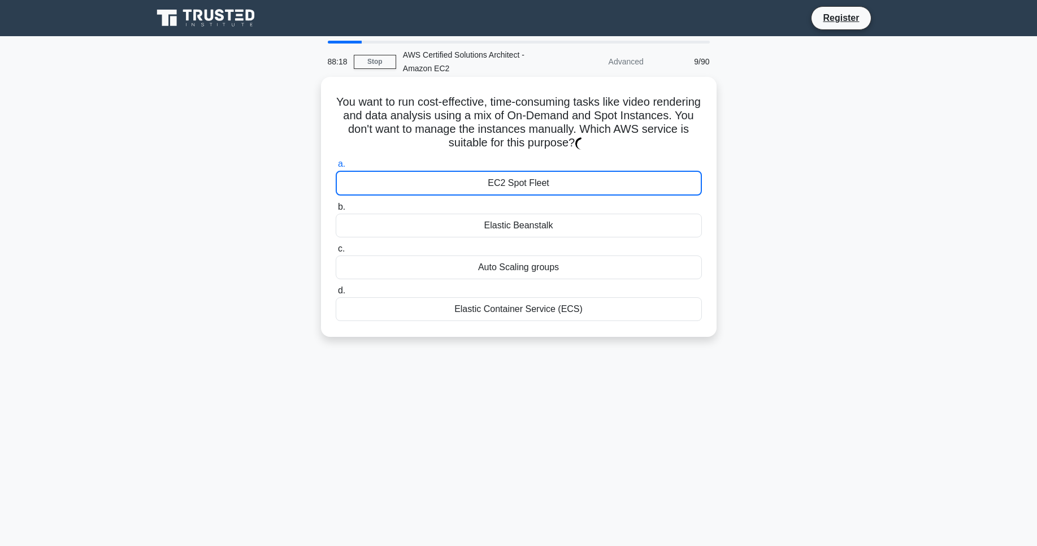
click at [483, 185] on div "EC2 Spot Fleet" at bounding box center [519, 183] width 366 height 25
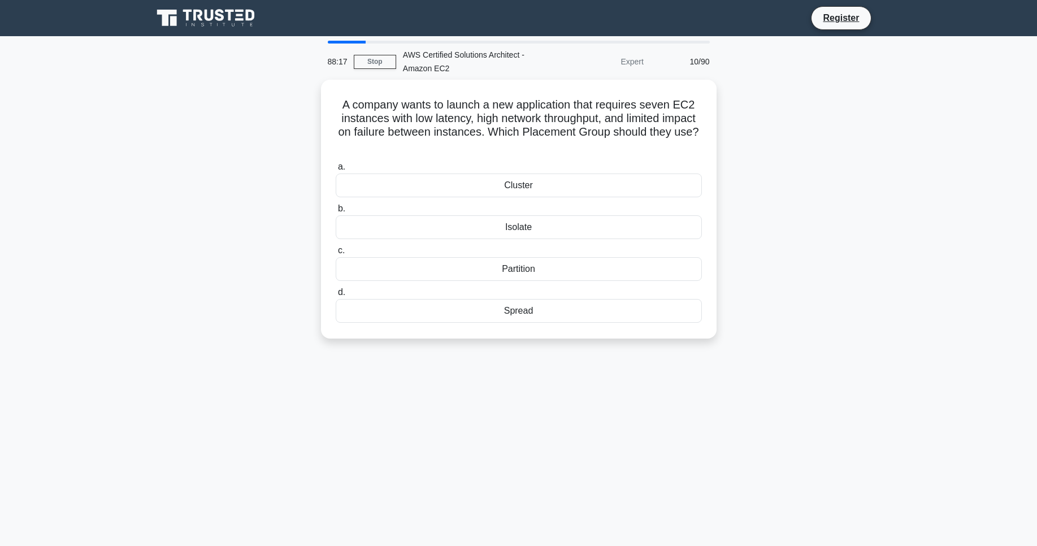
click at [483, 185] on div "Cluster" at bounding box center [519, 186] width 366 height 24
click at [336, 171] on input "a. Cluster" at bounding box center [336, 166] width 0 height 7
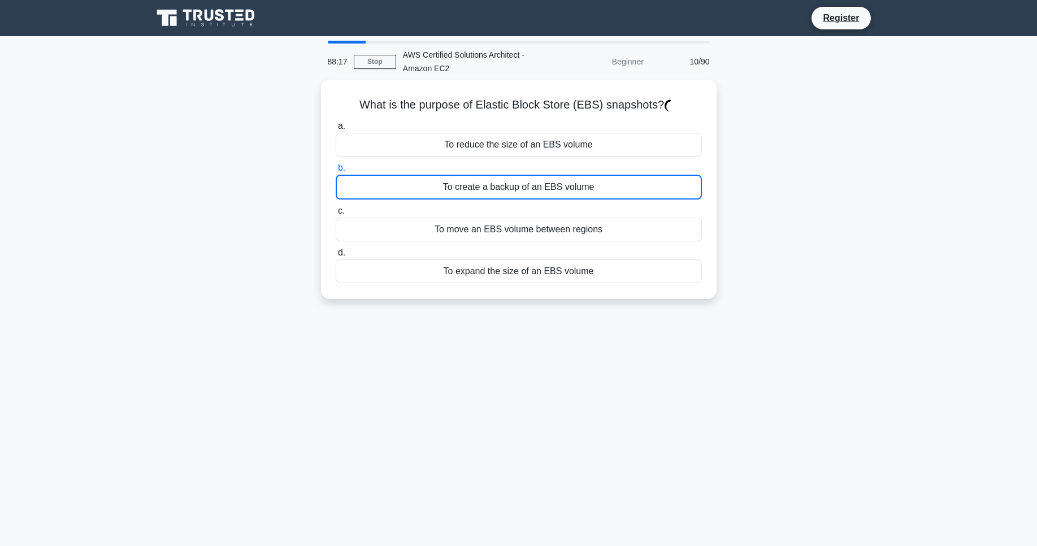
click at [483, 185] on div "To create a backup of an EBS volume" at bounding box center [519, 187] width 366 height 25
click at [336, 172] on input "b. To create a backup of an EBS volume" at bounding box center [336, 168] width 0 height 7
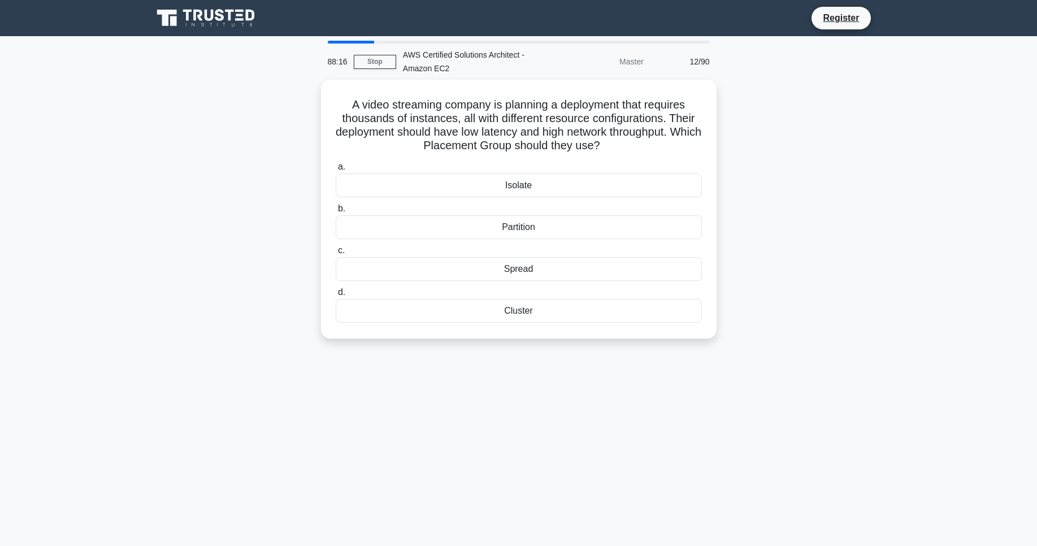
click at [480, 176] on div "Isolate" at bounding box center [519, 186] width 366 height 24
click at [336, 171] on input "a. Isolate" at bounding box center [336, 166] width 0 height 7
click at [480, 176] on div "Isolate" at bounding box center [519, 186] width 366 height 25
click at [336, 171] on input "a. Isolate" at bounding box center [336, 166] width 0 height 7
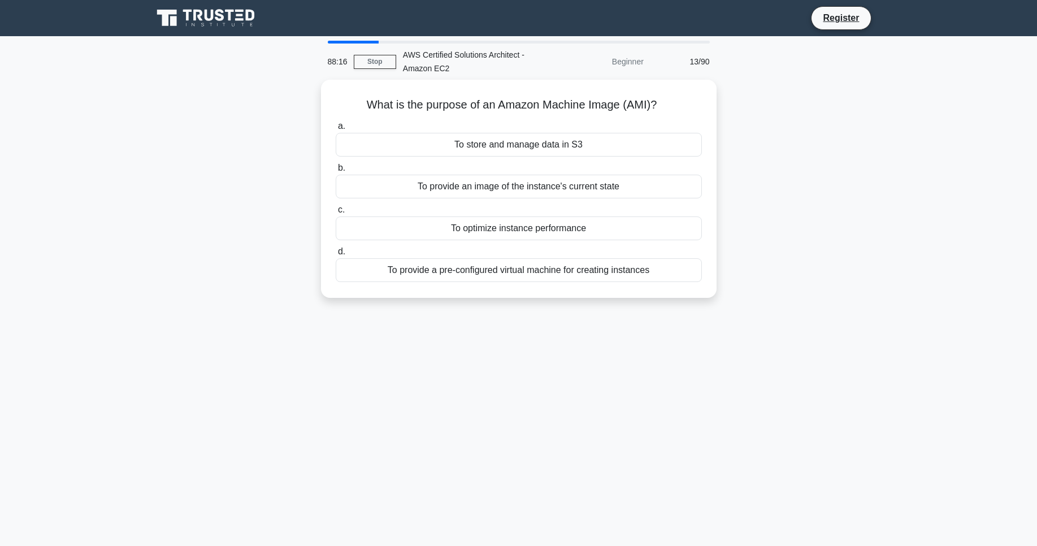
click at [480, 176] on div "To provide an image of the instance's current state" at bounding box center [519, 187] width 366 height 24
click at [336, 172] on input "b. To provide an image of the instance's current state" at bounding box center [336, 168] width 0 height 7
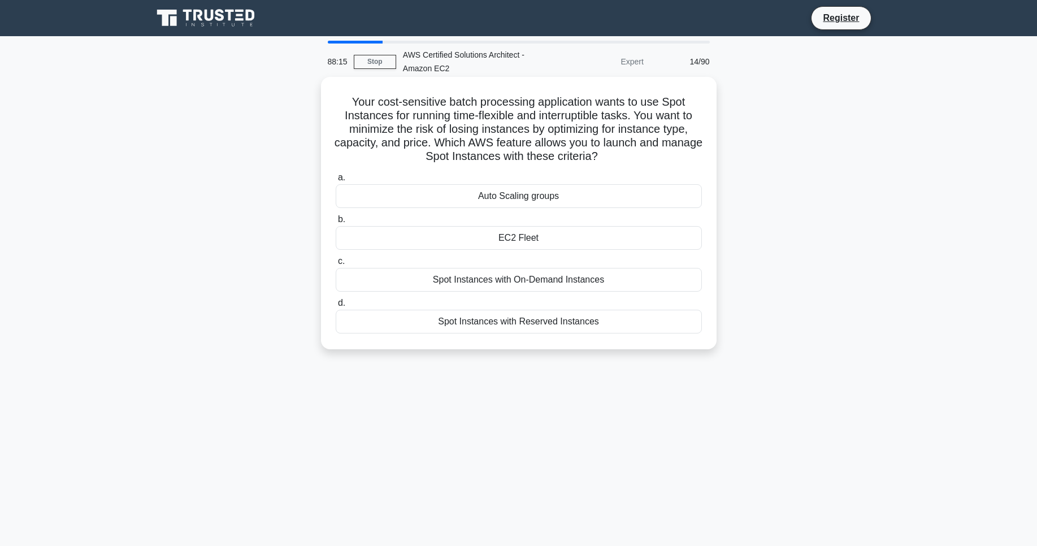
click at [475, 163] on h5 "Your cost-sensitive batch processing application wants to use Spot Instances fo…" at bounding box center [519, 129] width 369 height 69
click at [479, 189] on div "Auto Scaling groups" at bounding box center [519, 196] width 366 height 24
click at [336, 181] on input "a. Auto Scaling groups" at bounding box center [336, 177] width 0 height 7
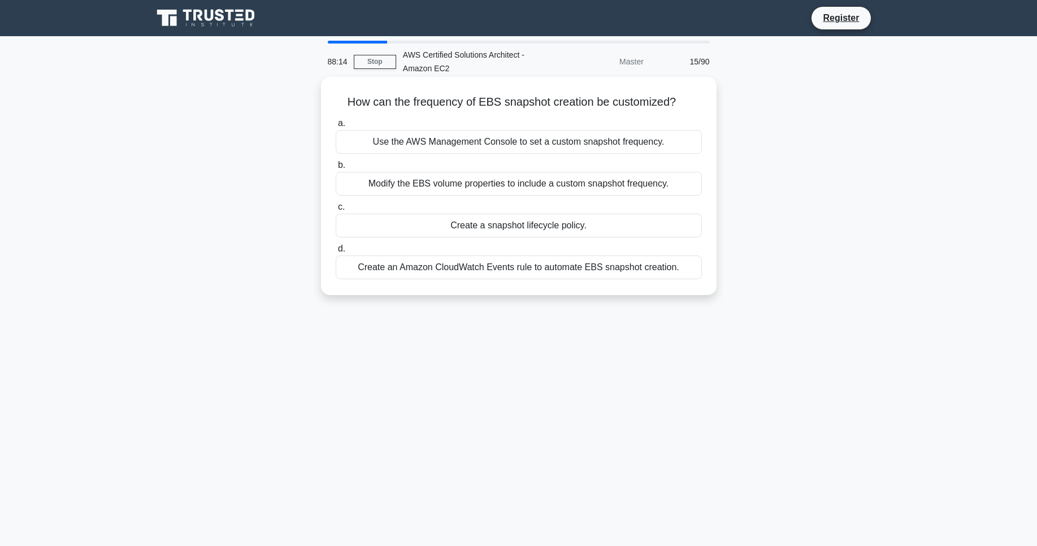
click at [473, 144] on div "Use the AWS Management Console to set a custom snapshot frequency." at bounding box center [519, 142] width 366 height 24
click at [336, 127] on input "a. Use the AWS Management Console to set a custom snapshot frequency." at bounding box center [336, 123] width 0 height 7
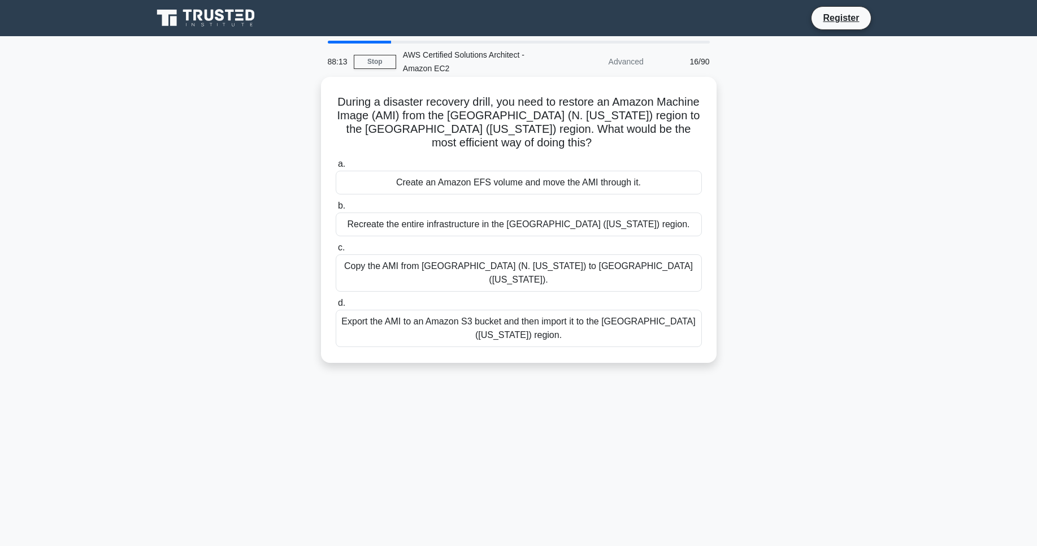
click at [490, 174] on div "Create an Amazon EFS volume and move the AMI through it." at bounding box center [519, 183] width 366 height 24
click at [336, 168] on input "a. Create an Amazon EFS volume and move the AMI through it." at bounding box center [336, 164] width 0 height 7
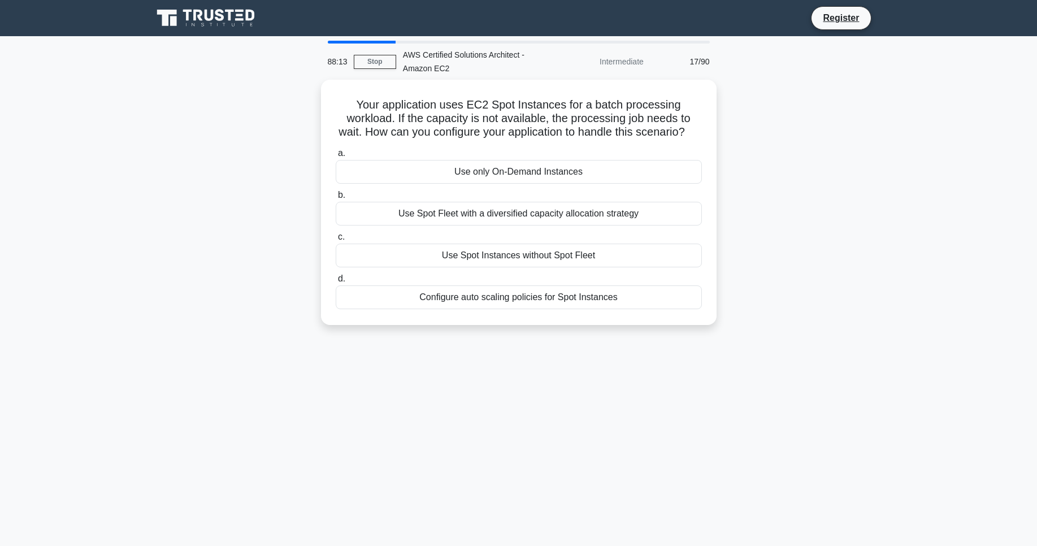
click at [487, 165] on div "Use only On-Demand Instances" at bounding box center [519, 172] width 366 height 24
click at [336, 157] on input "a. Use only On-Demand Instances" at bounding box center [336, 153] width 0 height 7
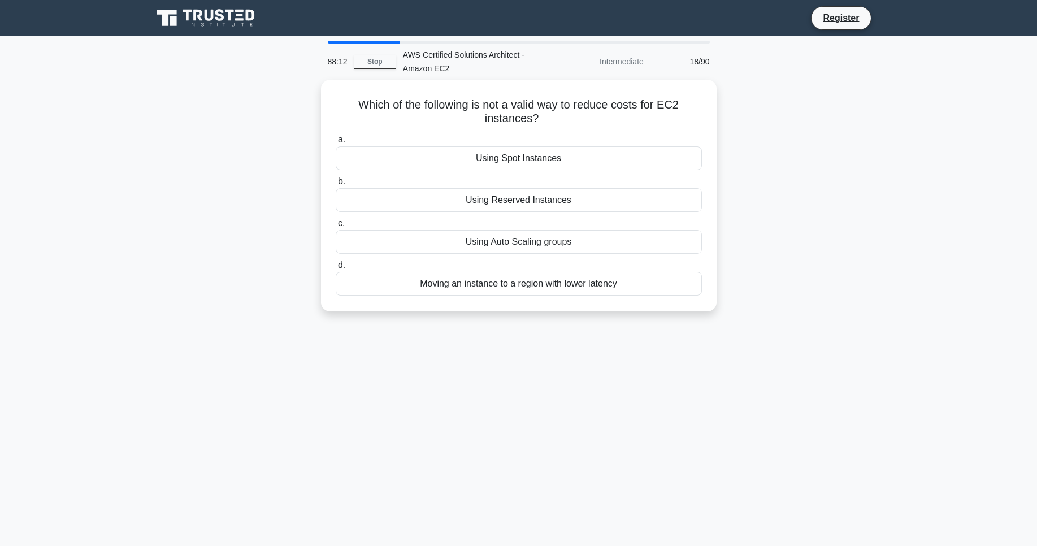
click at [487, 165] on div "Using Spot Instances" at bounding box center [519, 158] width 366 height 24
click at [336, 144] on input "a. Using Spot Instances" at bounding box center [336, 139] width 0 height 7
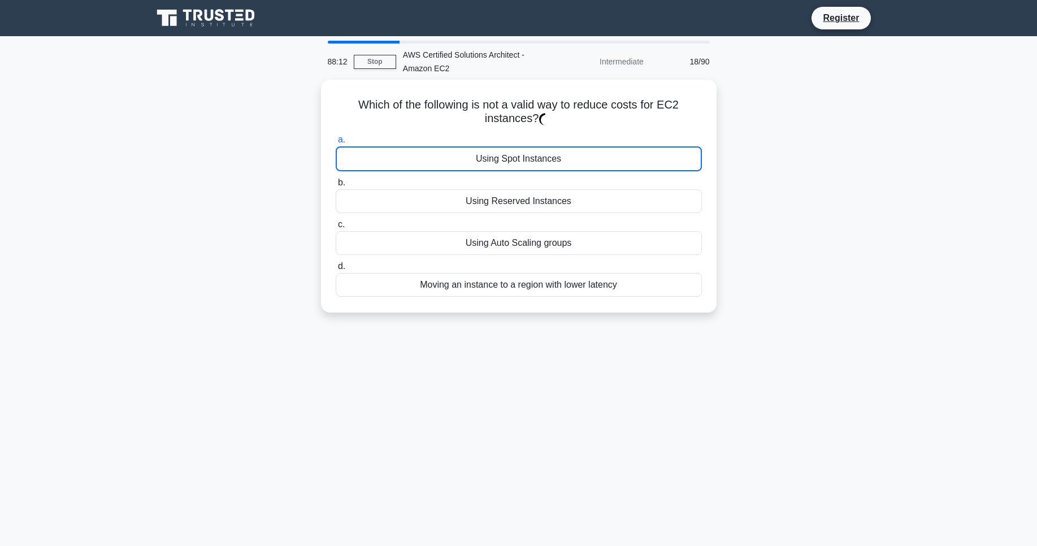
click at [487, 165] on div "Using Spot Instances" at bounding box center [519, 158] width 366 height 25
click at [336, 144] on input "a. Using Spot Instances" at bounding box center [336, 139] width 0 height 7
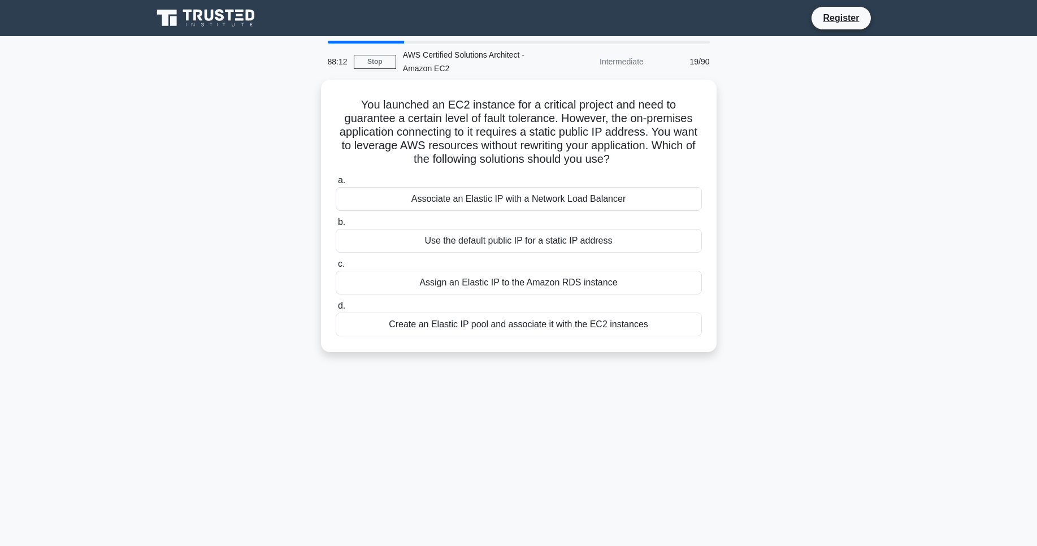
click at [487, 165] on div "You launched an EC2 instance for a critical project and need to guarantee a cer…" at bounding box center [519, 215] width 387 height 263
click at [483, 194] on div "Associate an Elastic IP with a Network Load Balancer" at bounding box center [519, 196] width 366 height 24
click at [336, 181] on input "a. Associate an Elastic IP with a Network Load Balancer" at bounding box center [336, 177] width 0 height 7
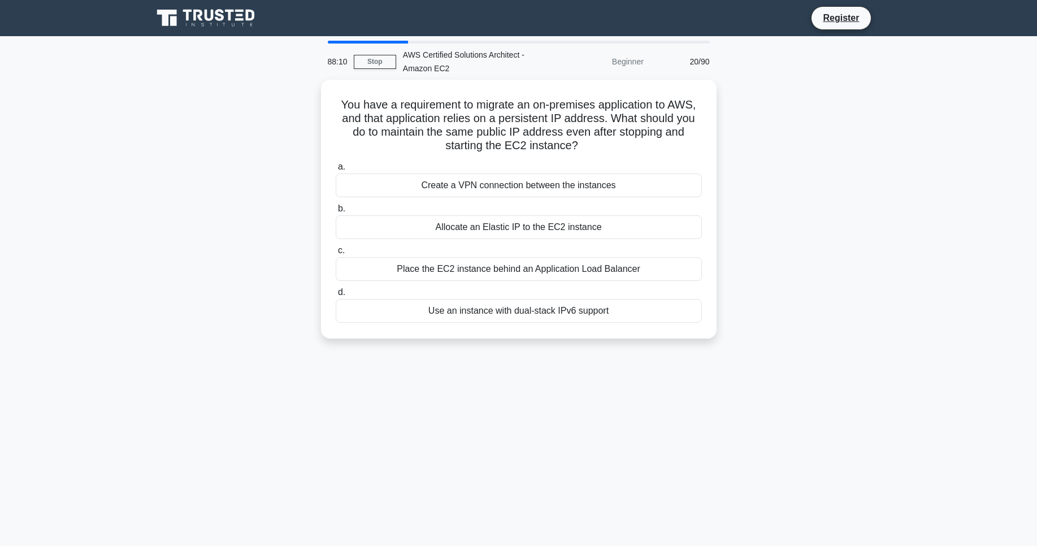
click at [483, 194] on div "Create a VPN connection between the instances" at bounding box center [519, 186] width 366 height 24
click at [336, 171] on input "a. Create a VPN connection between the instances" at bounding box center [336, 166] width 0 height 7
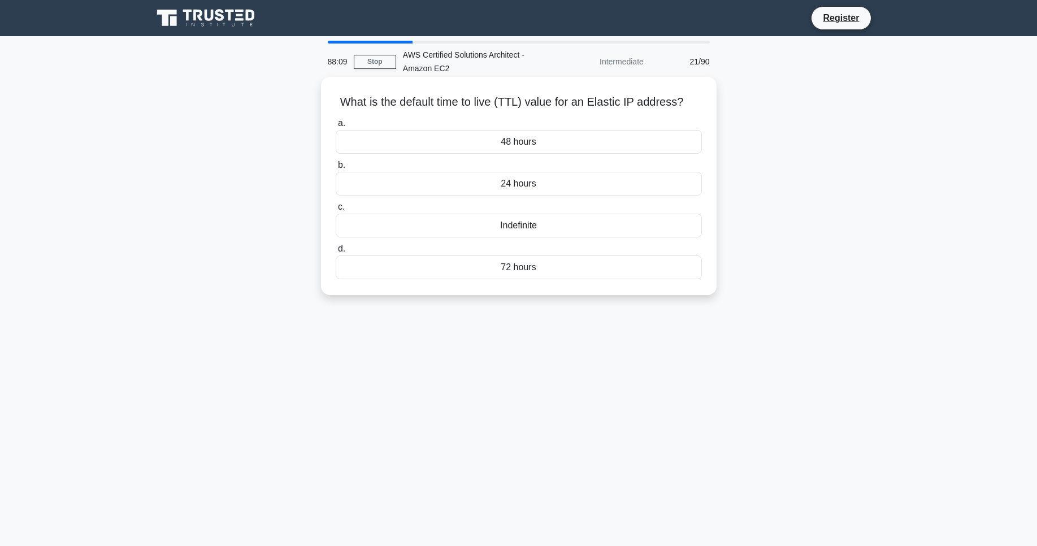
click at [487, 123] on label "a. 48 hours" at bounding box center [519, 134] width 366 height 37
click at [336, 123] on input "a. 48 hours" at bounding box center [336, 123] width 0 height 7
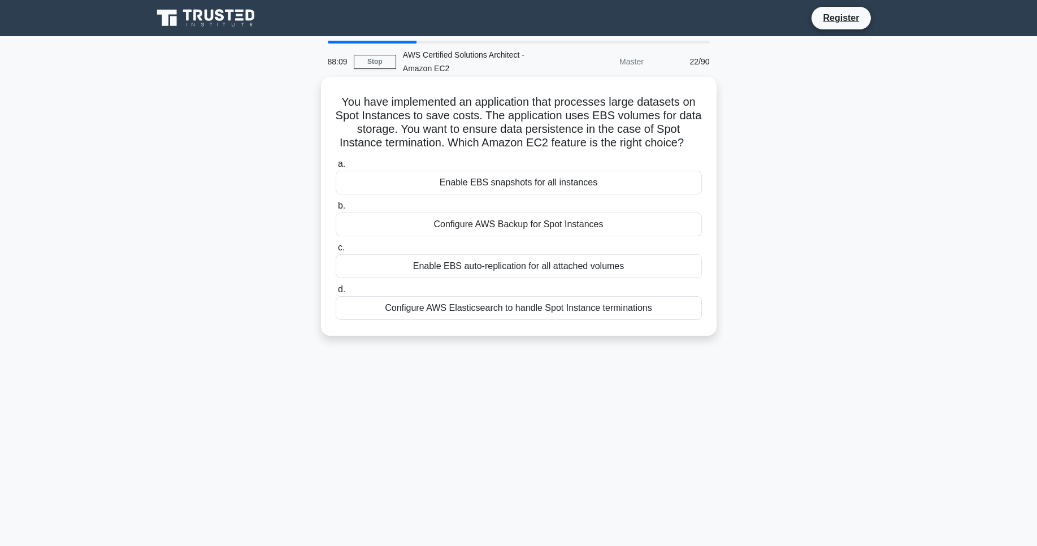
click at [498, 177] on div "Enable EBS snapshots for all instances" at bounding box center [519, 183] width 366 height 24
click at [336, 168] on input "a. Enable EBS snapshots for all instances" at bounding box center [336, 164] width 0 height 7
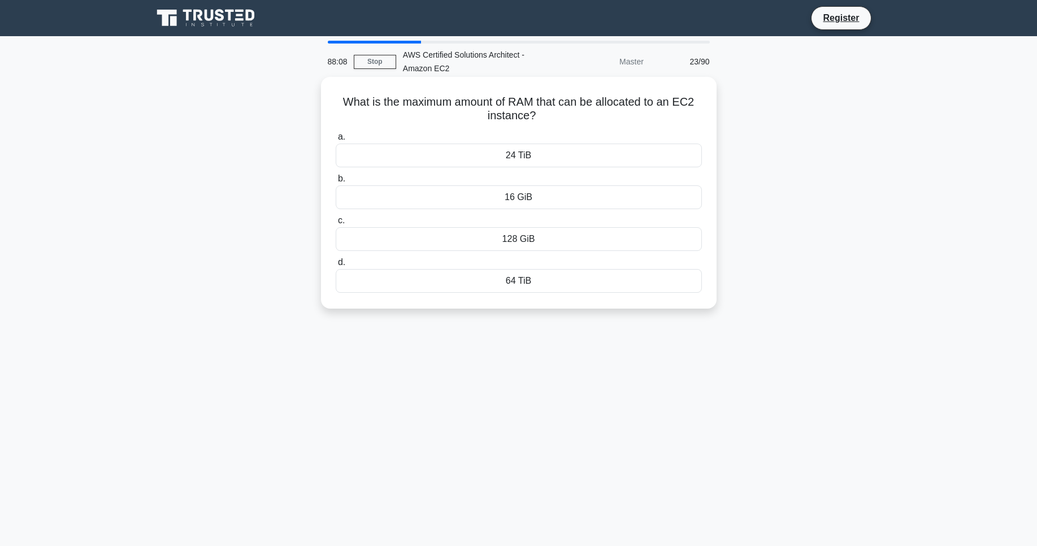
click at [491, 139] on label "a. 24 TiB" at bounding box center [519, 148] width 366 height 37
click at [336, 139] on input "a. 24 TiB" at bounding box center [336, 136] width 0 height 7
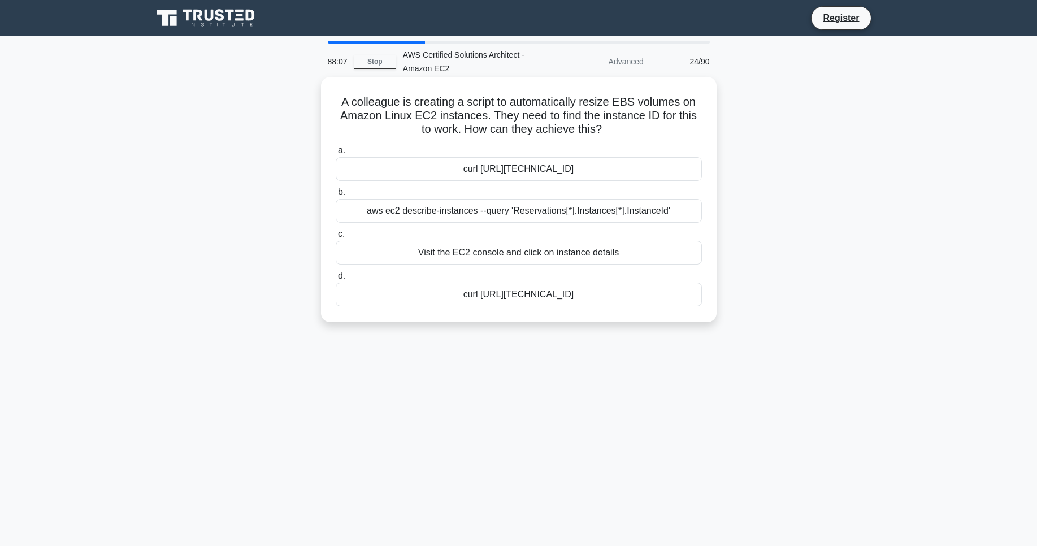
click at [492, 175] on div "curl http://169.254.169.254/latest/meta-data/instance-id" at bounding box center [519, 169] width 366 height 24
click at [336, 154] on input "a. curl http://169.254.169.254/latest/meta-data/instance-id" at bounding box center [336, 150] width 0 height 7
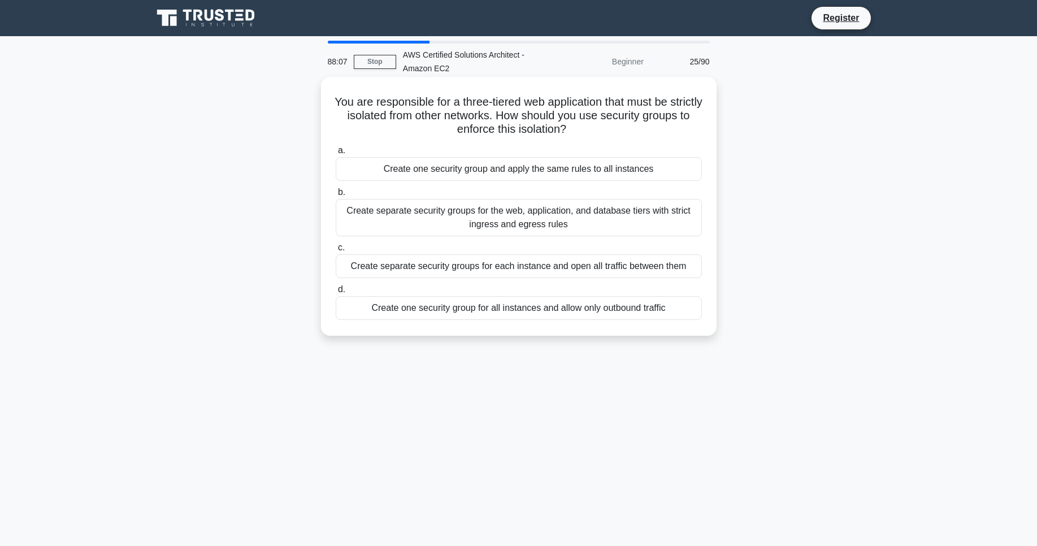
click at [483, 158] on div "Create one security group and apply the same rules to all instances" at bounding box center [519, 169] width 366 height 24
click at [336, 154] on input "a. Create one security group and apply the same rules to all instances" at bounding box center [336, 150] width 0 height 7
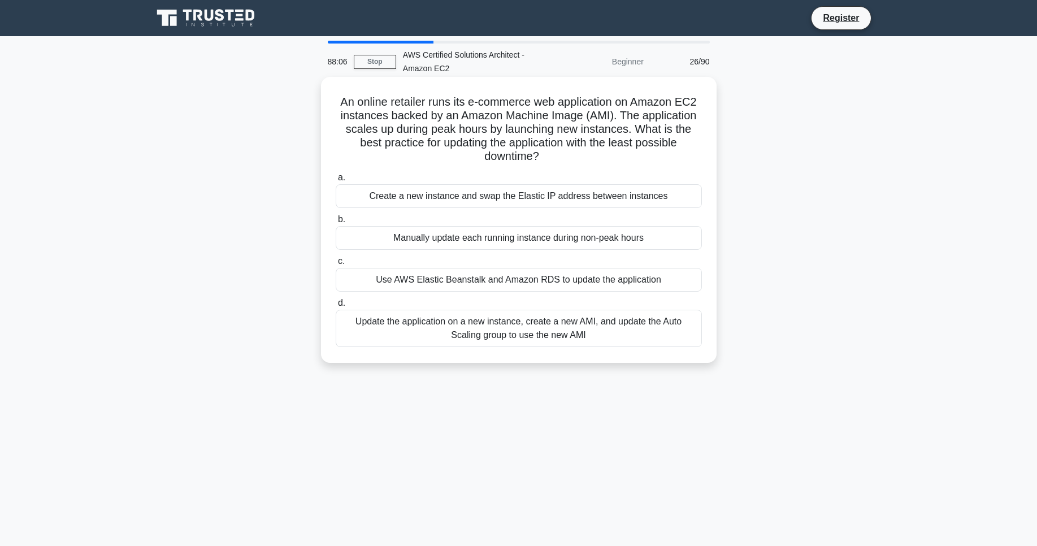
click at [483, 171] on label "a. Create a new instance and swap the Elastic IP address between instances" at bounding box center [519, 189] width 366 height 37
click at [336, 174] on input "a. Create a new instance and swap the Elastic IP address between instances" at bounding box center [336, 177] width 0 height 7
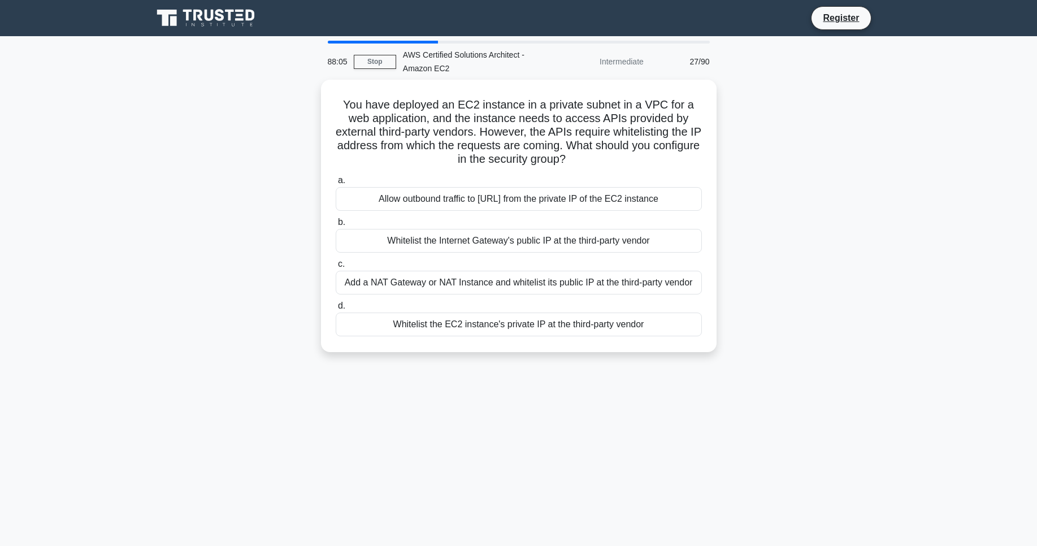
click at [493, 196] on div "Allow outbound traffic to 0.0.0.0/0 from the private IP of the EC2 instance" at bounding box center [519, 199] width 366 height 24
click at [336, 184] on input "a. Allow outbound traffic to 0.0.0.0/0 from the private IP of the EC2 instance" at bounding box center [336, 180] width 0 height 7
click at [493, 196] on div "Allow outbound traffic to 0.0.0.0/0 from the private IP of the EC2 instance" at bounding box center [519, 199] width 366 height 25
click at [336, 184] on input "a. Allow outbound traffic to 0.0.0.0/0 from the private IP of the EC2 instance" at bounding box center [336, 180] width 0 height 7
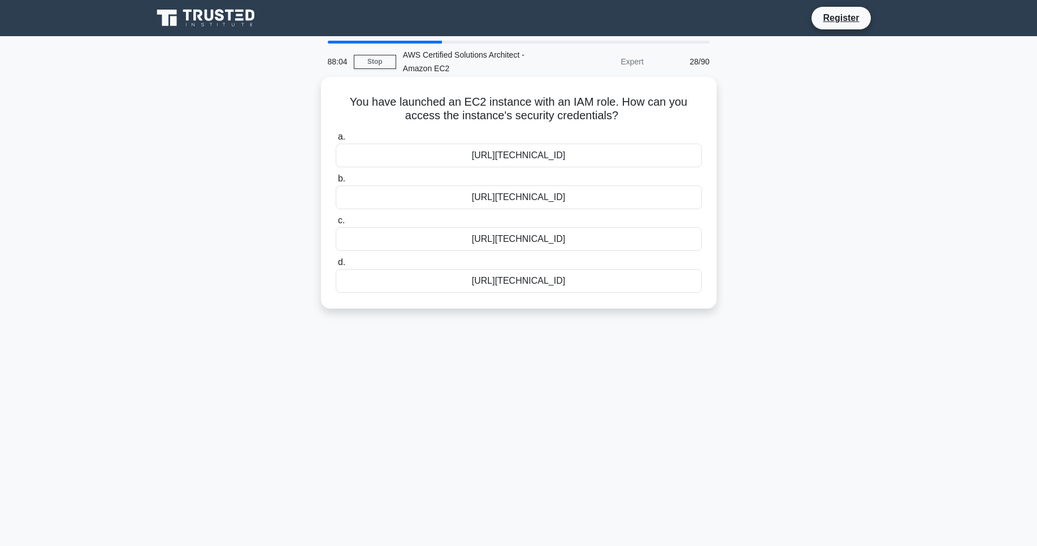
click at [511, 153] on div "http://169.254.169.254/latest/meta-data/iam/security-credentials/role-name" at bounding box center [519, 156] width 366 height 24
click at [336, 141] on input "a. http://169.254.169.254/latest/meta-data/iam/security-credentials/role-name" at bounding box center [336, 136] width 0 height 7
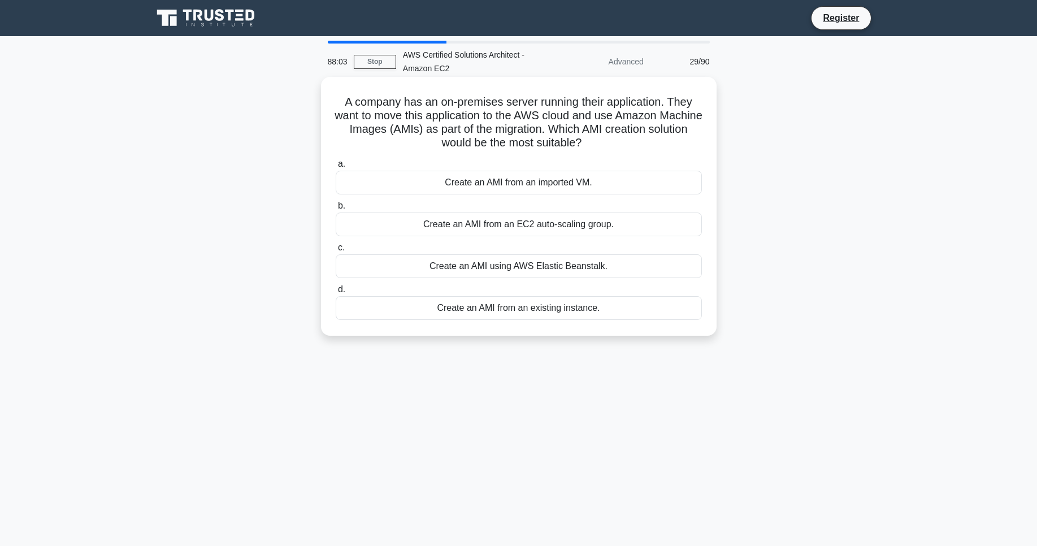
click at [503, 178] on div "Create an AMI from an imported VM." at bounding box center [519, 183] width 366 height 24
click at [336, 168] on input "a. Create an AMI from an imported VM." at bounding box center [336, 164] width 0 height 7
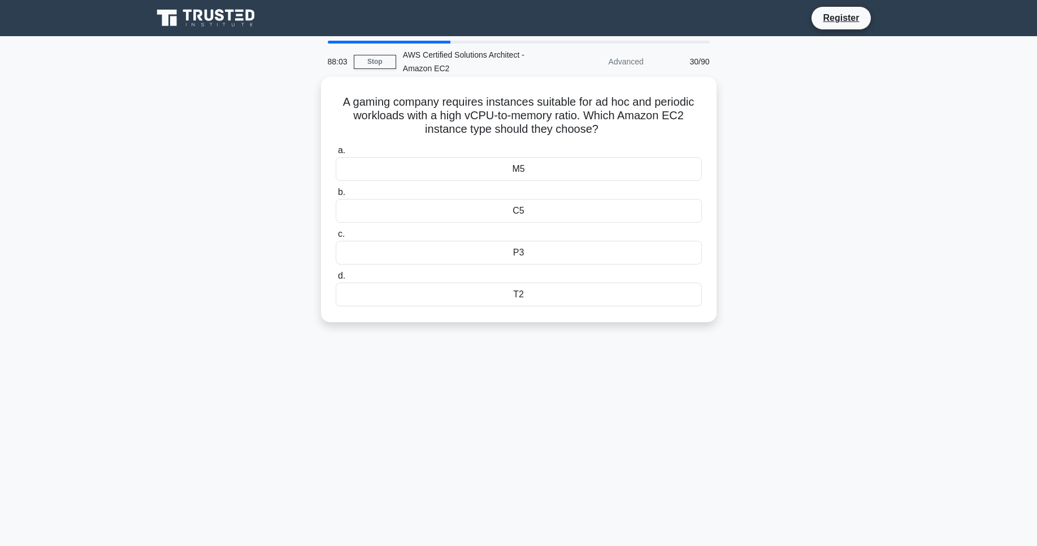
click at [497, 172] on div "M5" at bounding box center [519, 169] width 366 height 24
click at [336, 154] on input "a. M5" at bounding box center [336, 150] width 0 height 7
click at [486, 167] on div "M5" at bounding box center [519, 169] width 366 height 24
click at [336, 154] on input "a. M5" at bounding box center [336, 150] width 0 height 7
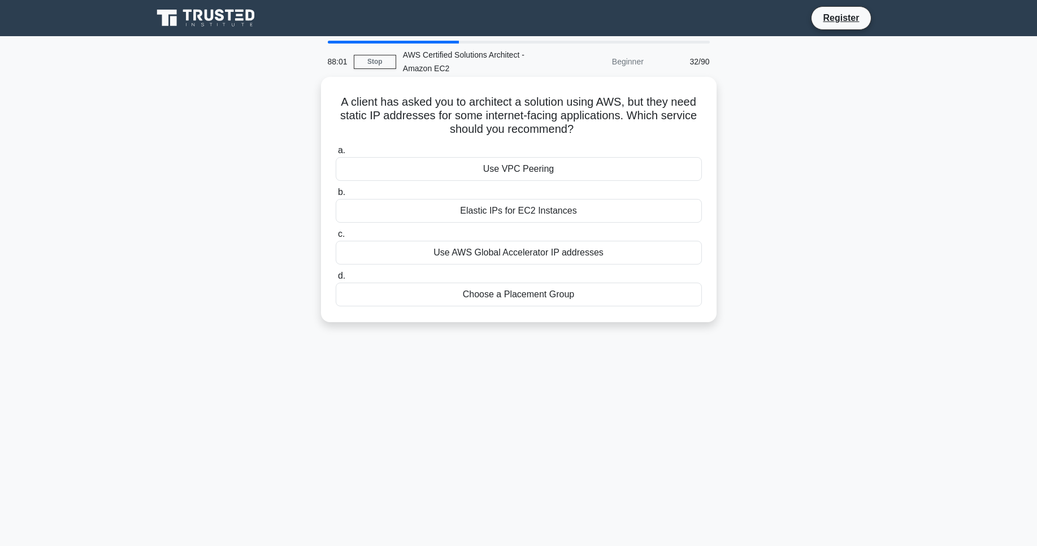
click at [489, 168] on div "Use VPC Peering" at bounding box center [519, 169] width 366 height 24
click at [336, 154] on input "a. Use VPC Peering" at bounding box center [336, 150] width 0 height 7
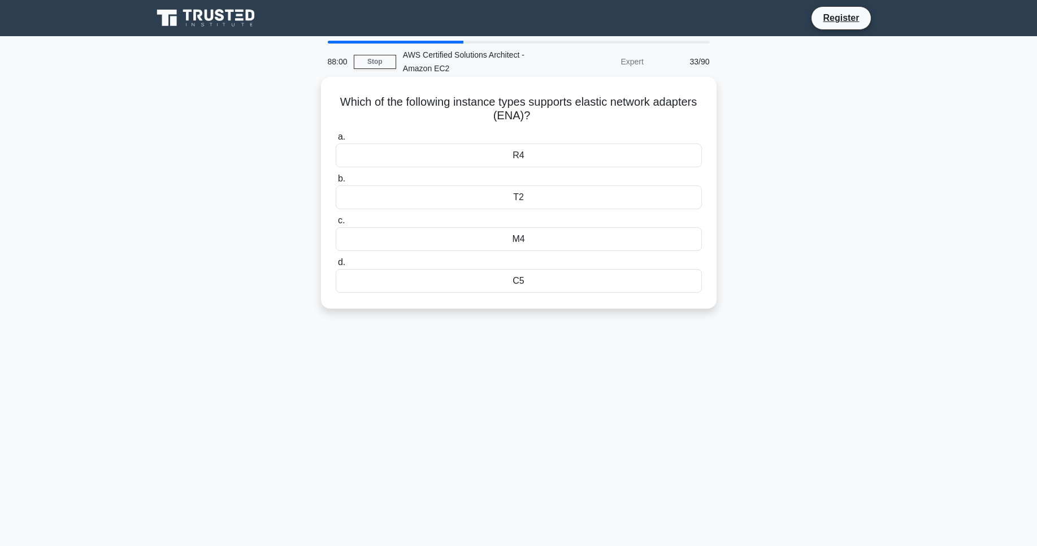
click at [479, 166] on div "R4" at bounding box center [519, 156] width 366 height 24
click at [336, 141] on input "a. R4" at bounding box center [336, 136] width 0 height 7
click at [513, 157] on div "T2.Small" at bounding box center [519, 156] width 366 height 24
click at [336, 141] on input "a. T2.Small" at bounding box center [336, 136] width 0 height 7
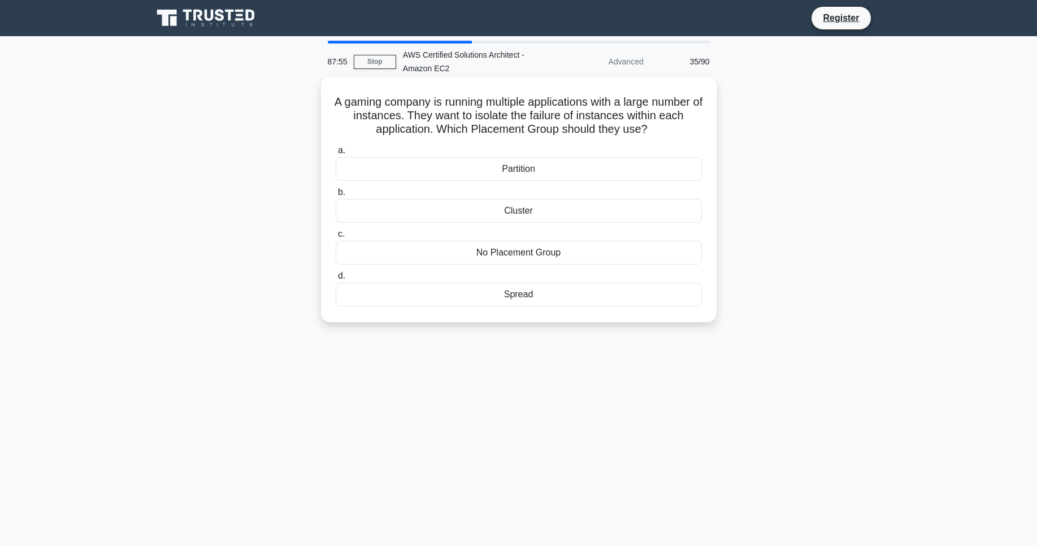
click at [512, 166] on div "Partition" at bounding box center [519, 169] width 366 height 24
click at [336, 154] on input "a. Partition" at bounding box center [336, 150] width 0 height 7
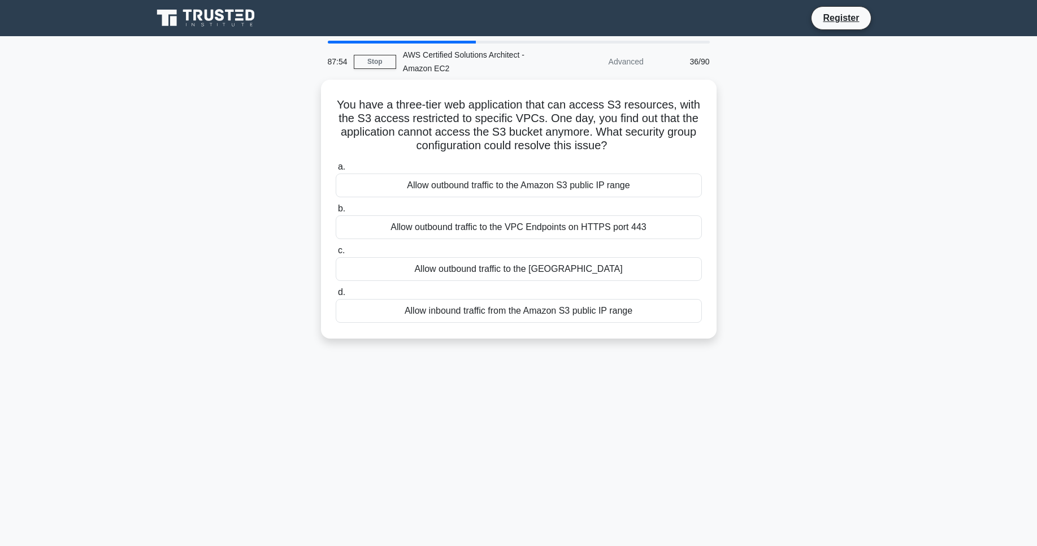
click at [512, 166] on label "a. Allow outbound traffic to the Amazon S3 public IP range" at bounding box center [519, 178] width 366 height 37
click at [336, 166] on input "a. Allow outbound traffic to the Amazon S3 public IP range" at bounding box center [336, 166] width 0 height 7
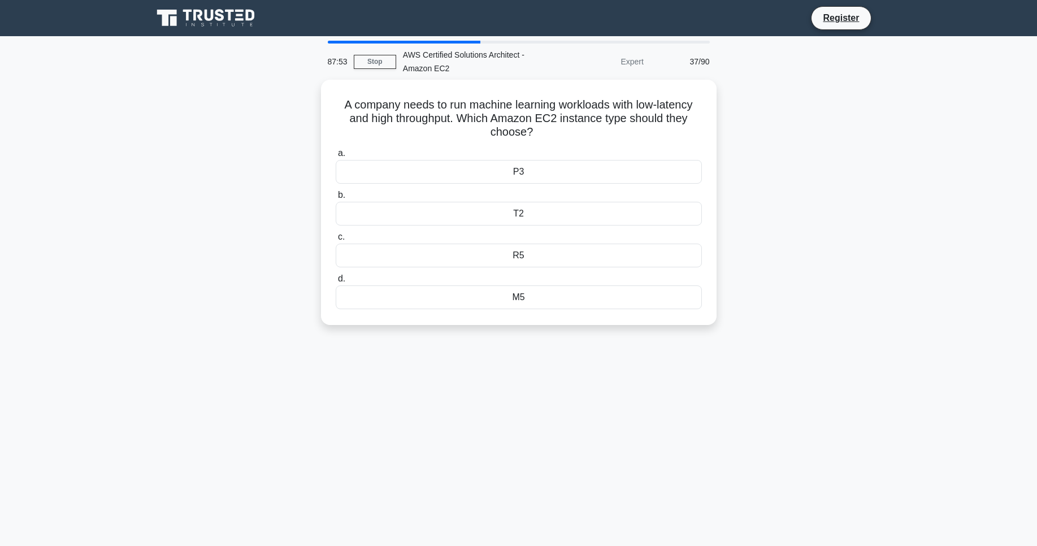
click at [514, 182] on div "a. P3 b. T2 c. d." at bounding box center [519, 227] width 380 height 167
click at [516, 171] on div "P3" at bounding box center [519, 169] width 366 height 24
click at [336, 154] on input "a. P3" at bounding box center [336, 150] width 0 height 7
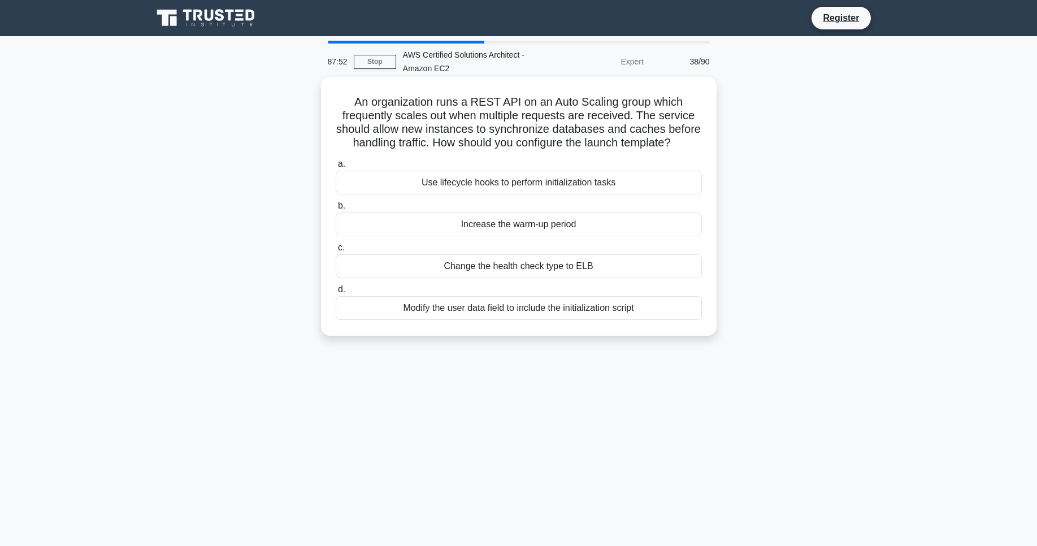
click at [518, 184] on div "Use lifecycle hooks to perform initialization tasks" at bounding box center [519, 183] width 366 height 24
click at [336, 168] on input "a. Use lifecycle hooks to perform initialization tasks" at bounding box center [336, 164] width 0 height 7
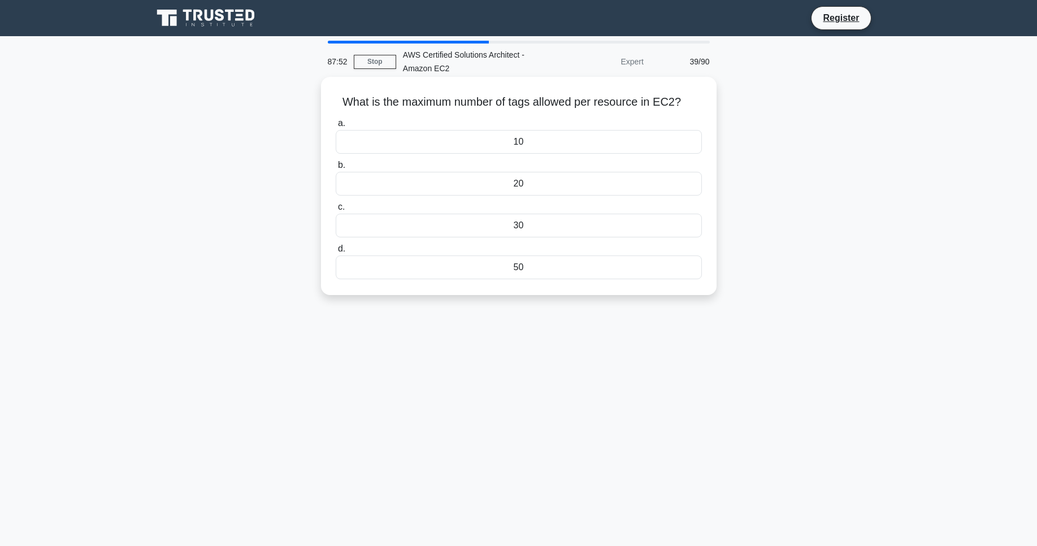
click at [508, 160] on label "b. 20" at bounding box center [519, 176] width 366 height 37
click at [336, 162] on input "b. 20" at bounding box center [336, 165] width 0 height 7
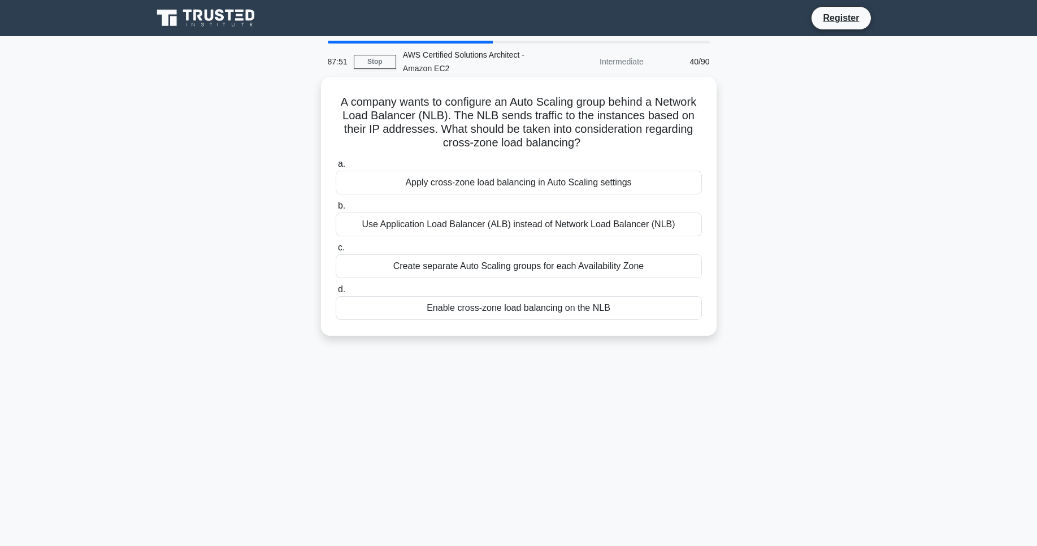
click at [512, 187] on div "Apply cross-zone load balancing in Auto Scaling settings" at bounding box center [519, 183] width 366 height 24
click at [336, 168] on input "a. Apply cross-zone load balancing in Auto Scaling settings" at bounding box center [336, 164] width 0 height 7
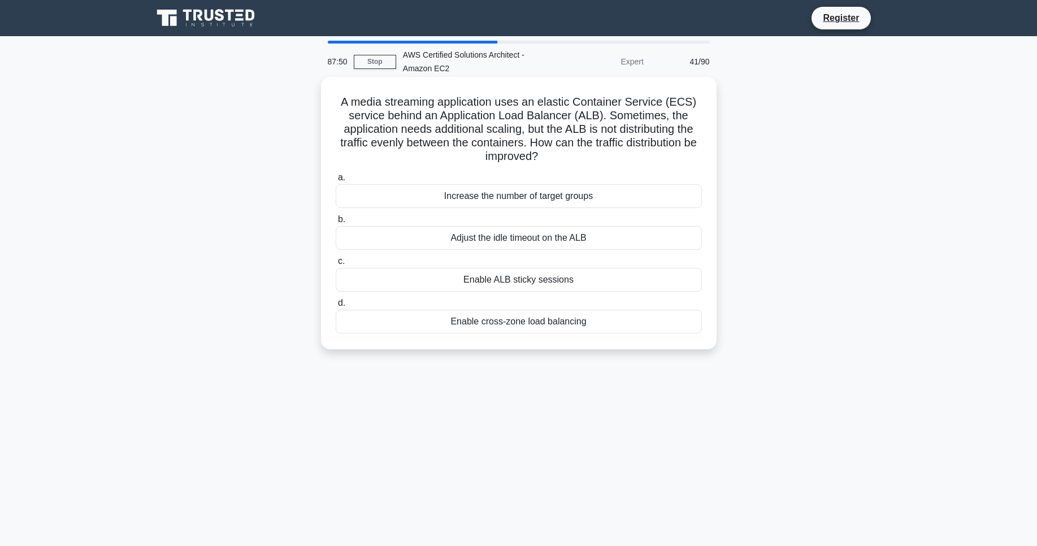
click at [511, 195] on div "Increase the number of target groups" at bounding box center [519, 196] width 366 height 24
click at [336, 181] on input "a. Increase the number of target groups" at bounding box center [336, 177] width 0 height 7
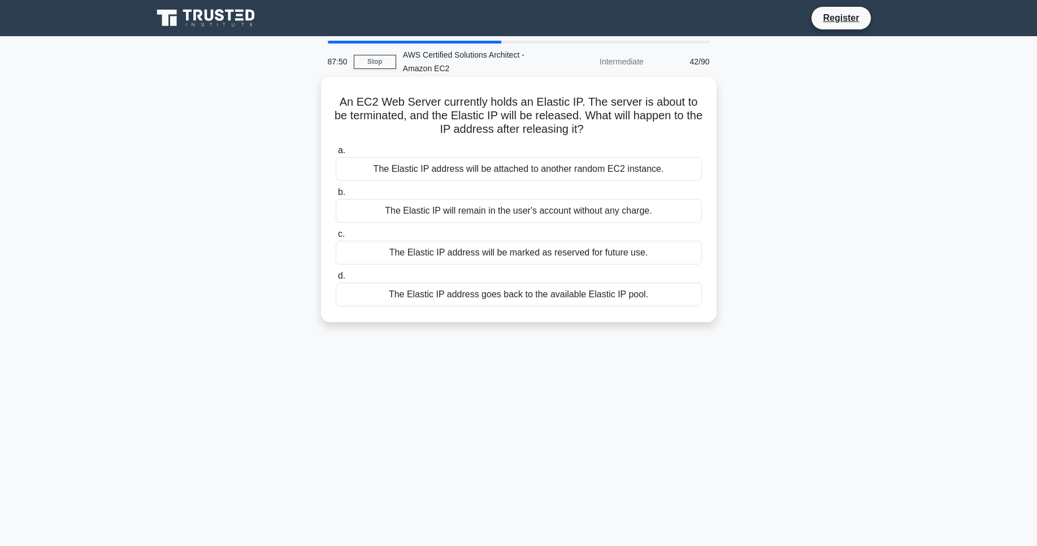
drag, startPoint x: 505, startPoint y: 172, endPoint x: 509, endPoint y: 185, distance: 13.4
click at [505, 172] on div "The Elastic IP address will be attached to another random EC2 instance." at bounding box center [519, 169] width 366 height 24
click at [336, 154] on input "a. The Elastic IP address will be attached to another random EC2 instance." at bounding box center [336, 150] width 0 height 7
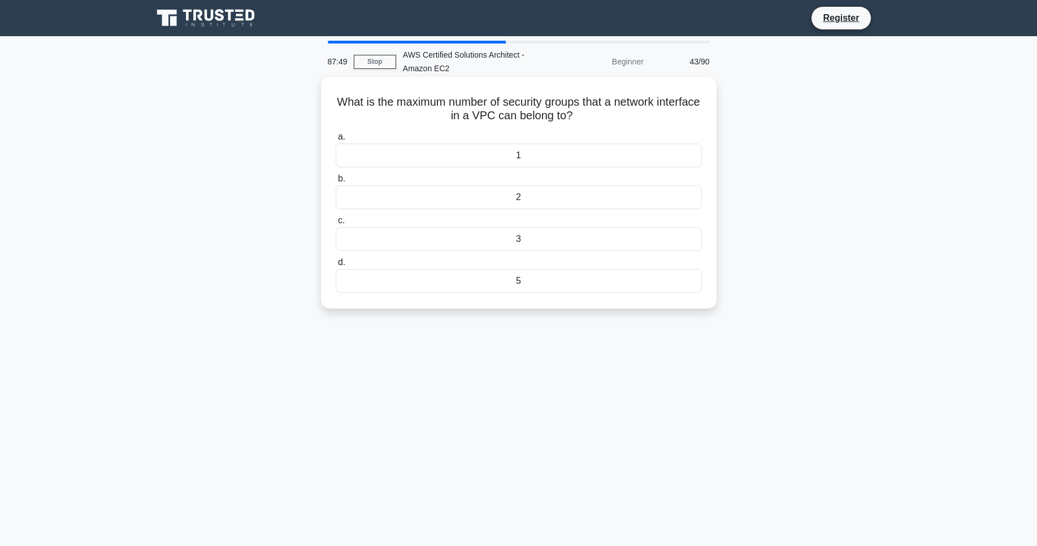
click at [477, 155] on div "1" at bounding box center [519, 156] width 366 height 24
click at [336, 141] on input "a. 1" at bounding box center [336, 136] width 0 height 7
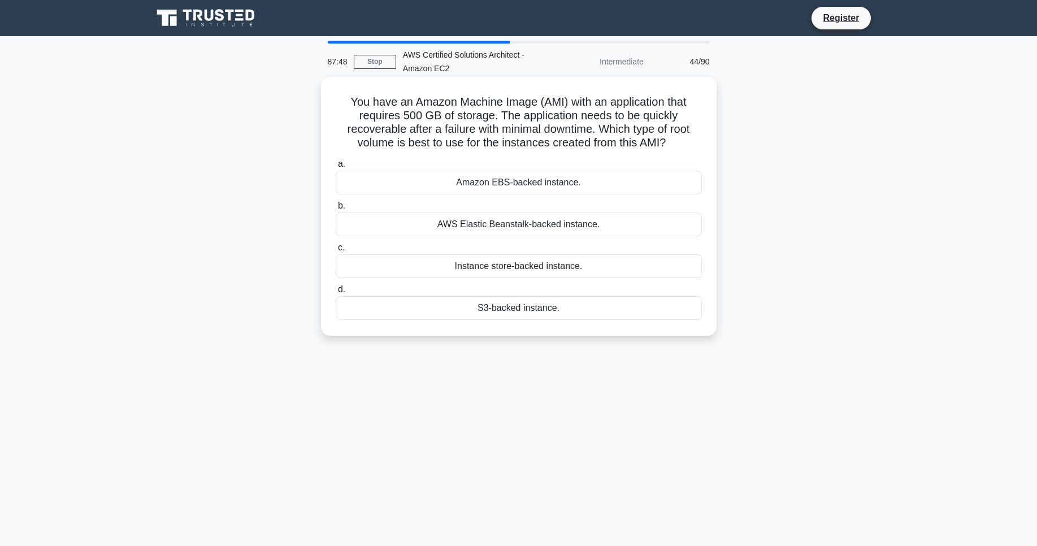
click at [486, 176] on div "Amazon EBS-backed instance." at bounding box center [519, 183] width 366 height 24
click at [336, 168] on input "a. Amazon EBS-backed instance." at bounding box center [336, 164] width 0 height 7
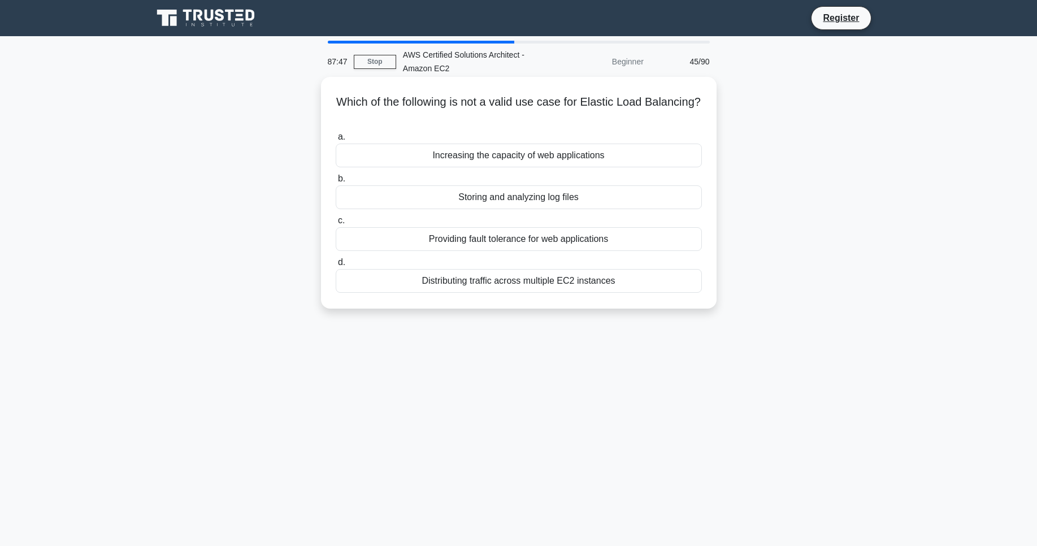
click at [491, 159] on div "Increasing the capacity of web applications" at bounding box center [519, 156] width 366 height 24
click at [336, 141] on input "a. Increasing the capacity of web applications" at bounding box center [336, 136] width 0 height 7
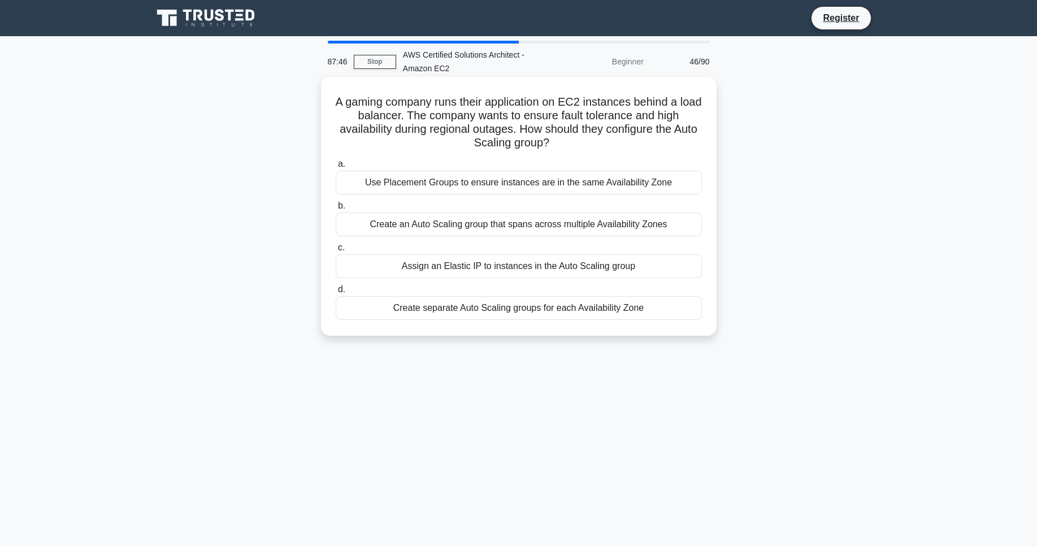
click at [495, 178] on div "Use Placement Groups to ensure instances are in the same Availability Zone" at bounding box center [519, 183] width 366 height 24
click at [336, 168] on input "a. Use Placement Groups to ensure instances are in the same Availability Zone" at bounding box center [336, 164] width 0 height 7
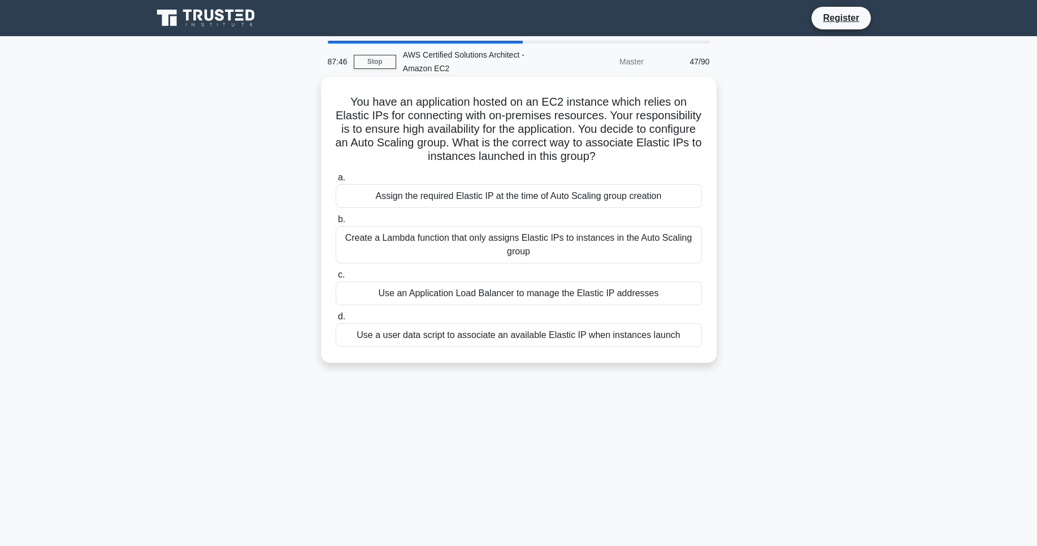
click at [505, 192] on div "Assign the required Elastic IP at the time of Auto Scaling group creation" at bounding box center [519, 196] width 366 height 24
click at [336, 181] on input "a. Assign the required Elastic IP at the time of Auto Scaling group creation" at bounding box center [336, 177] width 0 height 7
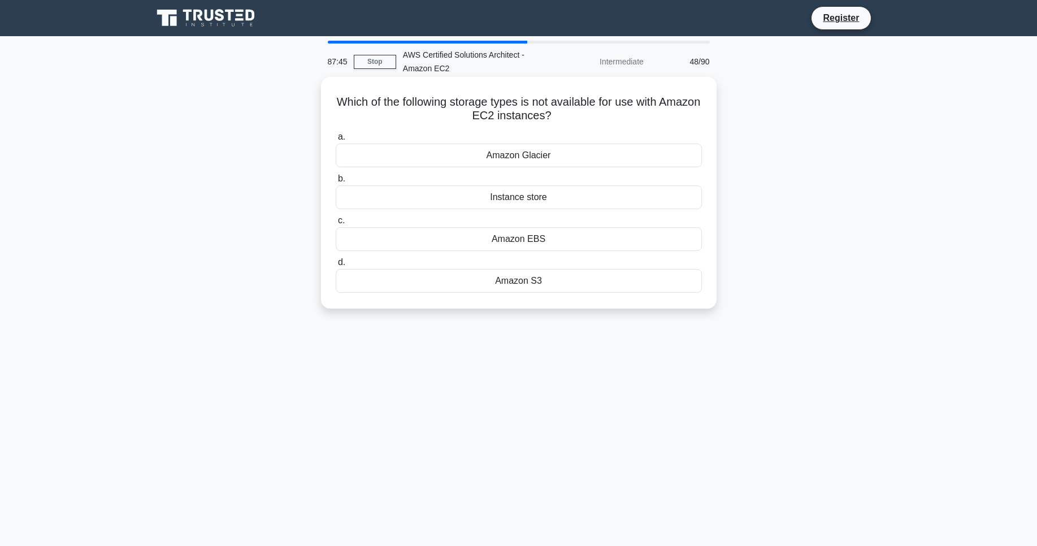
click at [511, 158] on div "Amazon Glacier" at bounding box center [519, 156] width 366 height 24
click at [336, 141] on input "a. Amazon Glacier" at bounding box center [336, 136] width 0 height 7
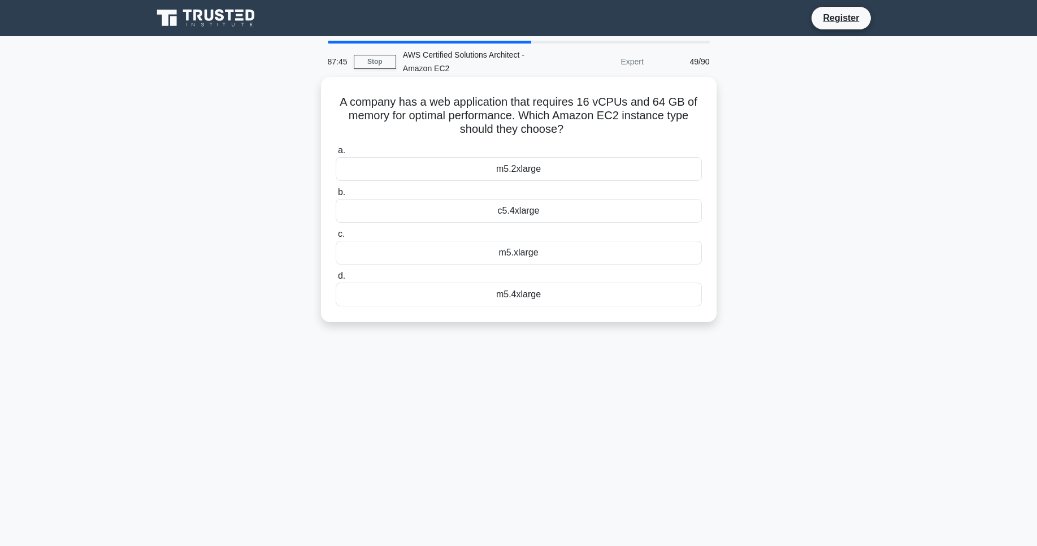
click at [511, 175] on div "m5.2xlarge" at bounding box center [519, 169] width 366 height 24
click at [336, 154] on input "a. m5.2xlarge" at bounding box center [336, 150] width 0 height 7
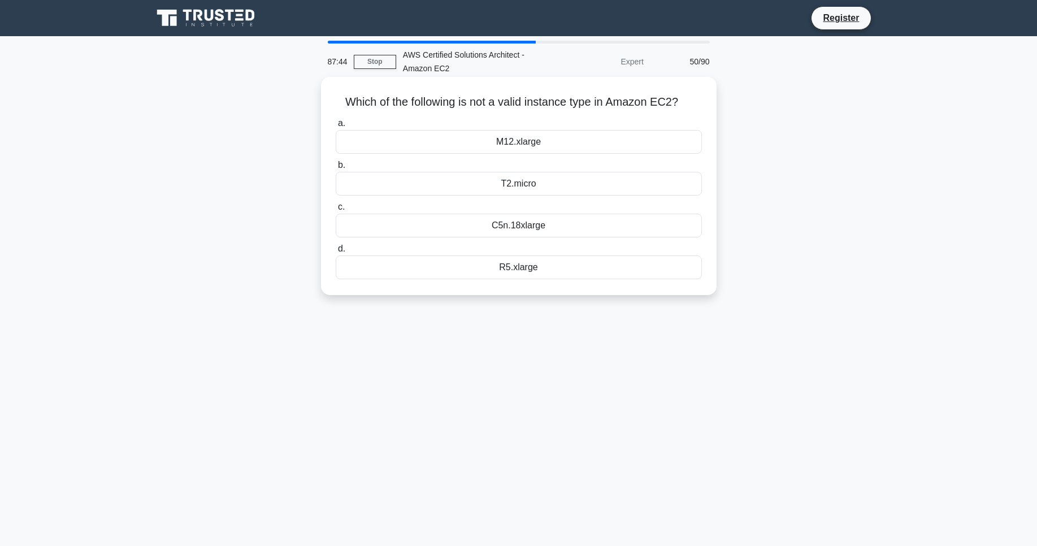
click at [505, 137] on div "M12.xlarge" at bounding box center [519, 142] width 366 height 24
click at [336, 127] on input "a. M12.xlarge" at bounding box center [336, 123] width 0 height 7
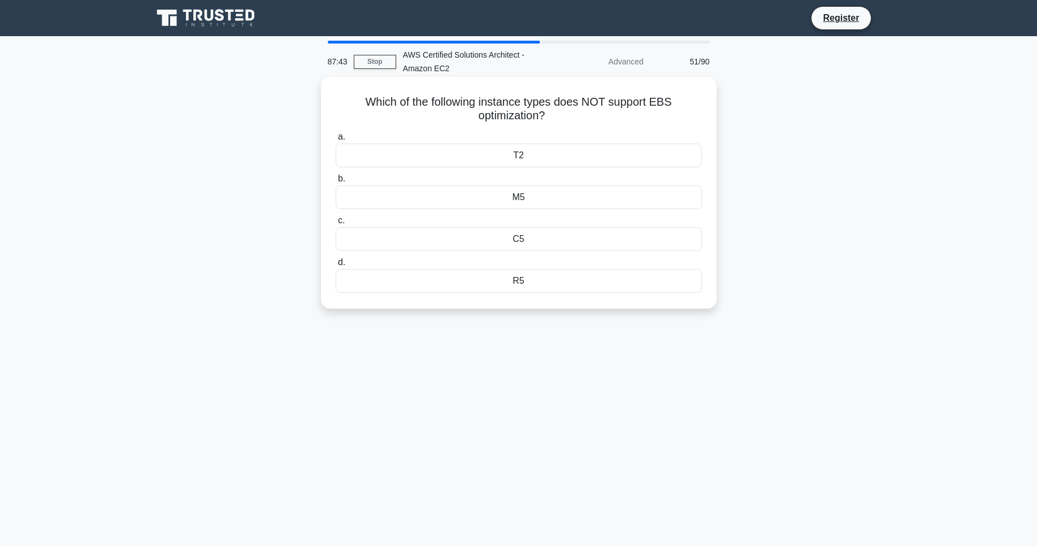
click at [504, 146] on div "T2" at bounding box center [519, 156] width 366 height 24
click at [336, 141] on input "a. T2" at bounding box center [336, 136] width 0 height 7
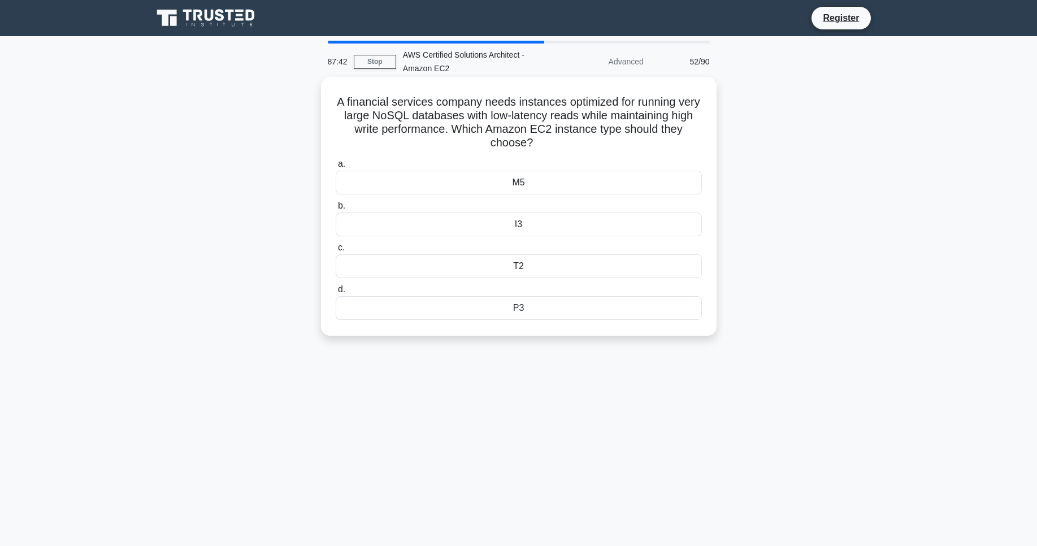
click at [524, 180] on div "M5" at bounding box center [519, 183] width 366 height 24
click at [336, 168] on input "a. M5" at bounding box center [336, 164] width 0 height 7
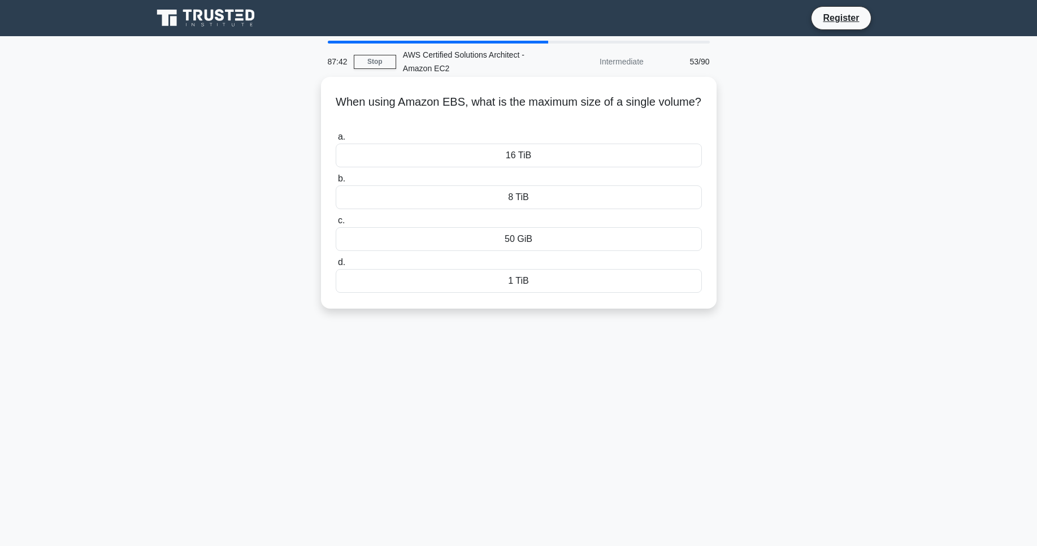
click at [509, 155] on div "16 TiB" at bounding box center [519, 156] width 366 height 24
click at [336, 141] on input "a. 16 TiB" at bounding box center [336, 136] width 0 height 7
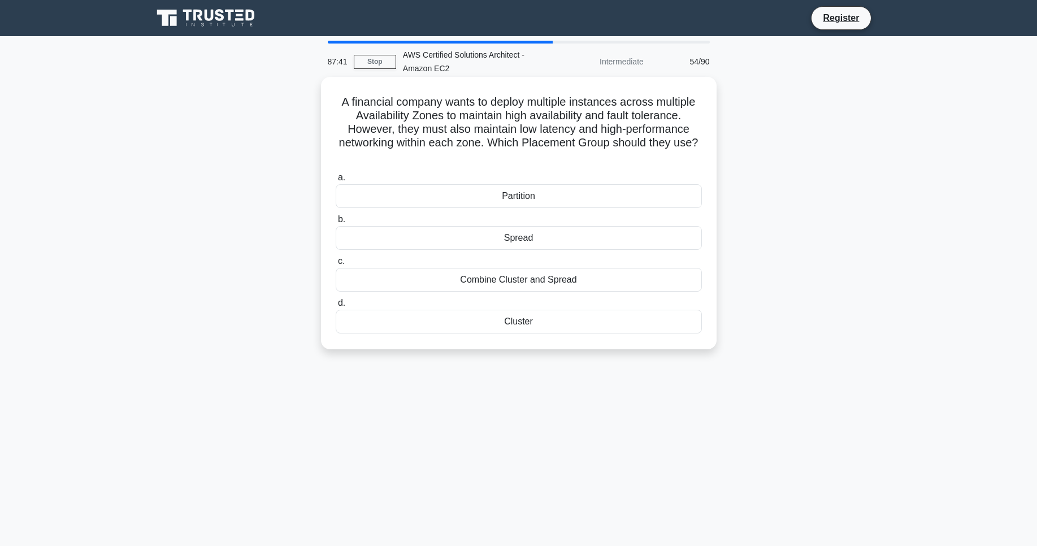
click at [518, 175] on label "a. Partition" at bounding box center [519, 189] width 366 height 37
click at [336, 175] on input "a. Partition" at bounding box center [336, 177] width 0 height 7
click at [520, 192] on div "Partition" at bounding box center [519, 196] width 366 height 25
click at [336, 181] on input "a. Partition" at bounding box center [336, 177] width 0 height 7
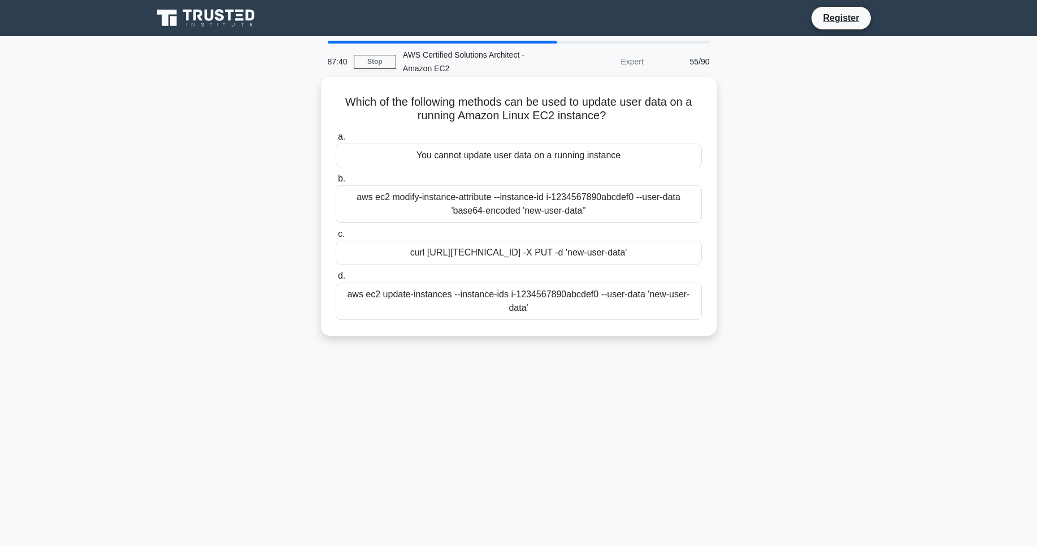
click at [501, 160] on div "You cannot update user data on a running instance" at bounding box center [519, 156] width 366 height 24
click at [336, 141] on input "a. You cannot update user data on a running instance" at bounding box center [336, 136] width 0 height 7
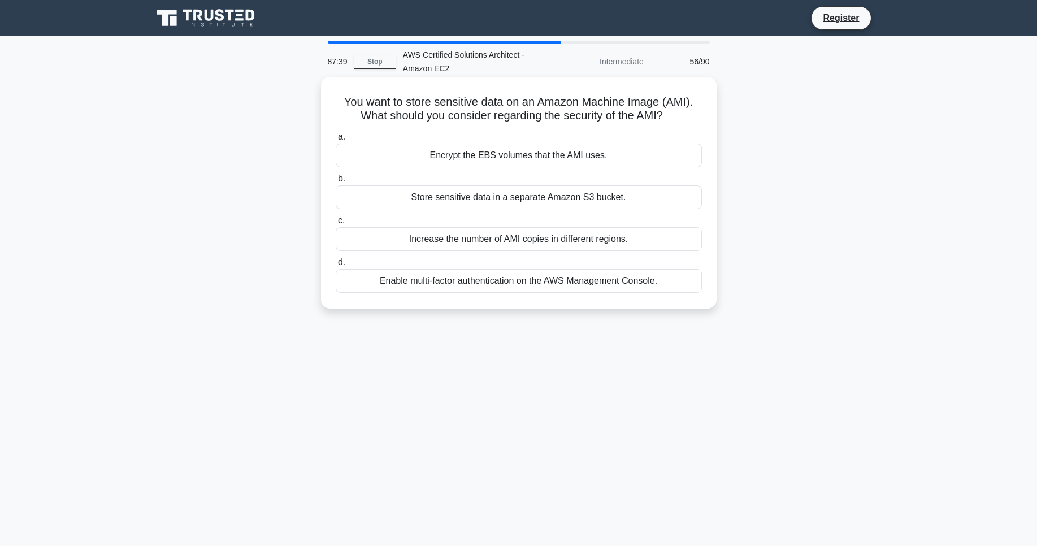
click at [494, 157] on div "Encrypt the EBS volumes that the AMI uses." at bounding box center [519, 156] width 366 height 24
click at [336, 141] on input "a. Encrypt the EBS volumes that the AMI uses." at bounding box center [336, 136] width 0 height 7
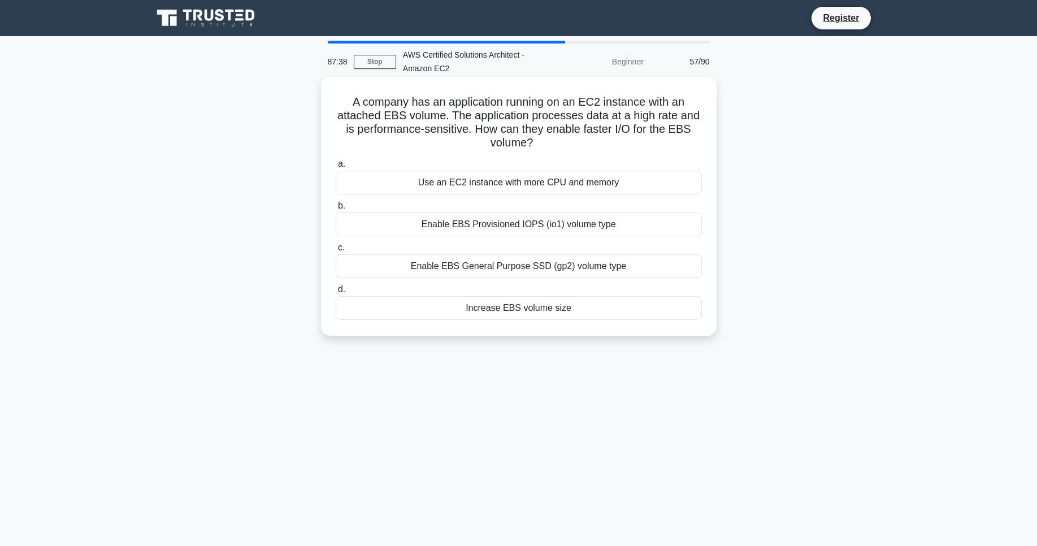
click at [503, 174] on div "Use an EC2 instance with more CPU and memory" at bounding box center [519, 183] width 366 height 24
click at [336, 168] on input "a. Use an EC2 instance with more CPU and memory" at bounding box center [336, 164] width 0 height 7
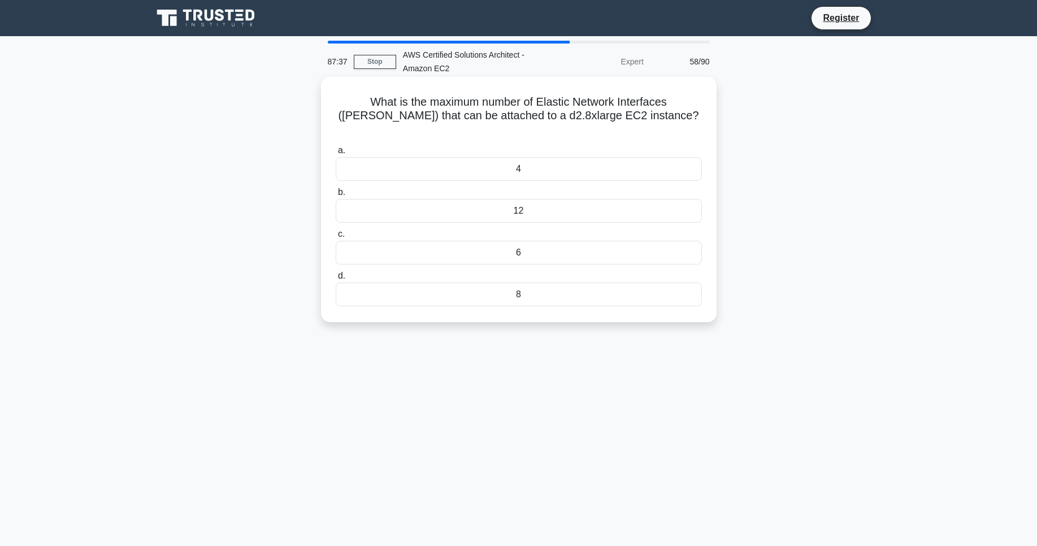
click at [497, 157] on div "4" at bounding box center [519, 169] width 366 height 24
click at [336, 154] on input "a. 4" at bounding box center [336, 150] width 0 height 7
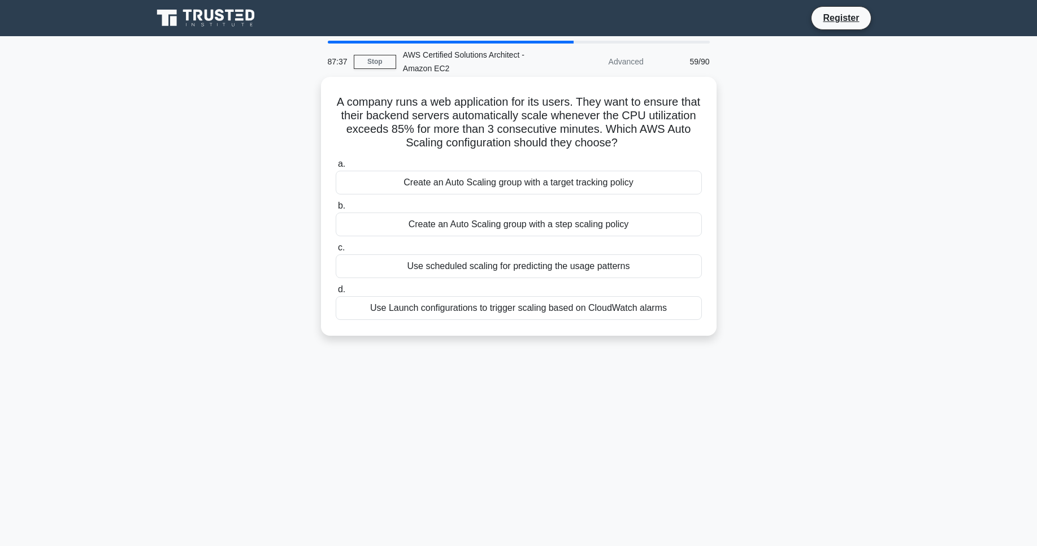
click at [519, 179] on div "Create an Auto Scaling group with a target tracking policy" at bounding box center [519, 183] width 366 height 24
click at [336, 168] on input "a. Create an Auto Scaling group with a target tracking policy" at bounding box center [336, 164] width 0 height 7
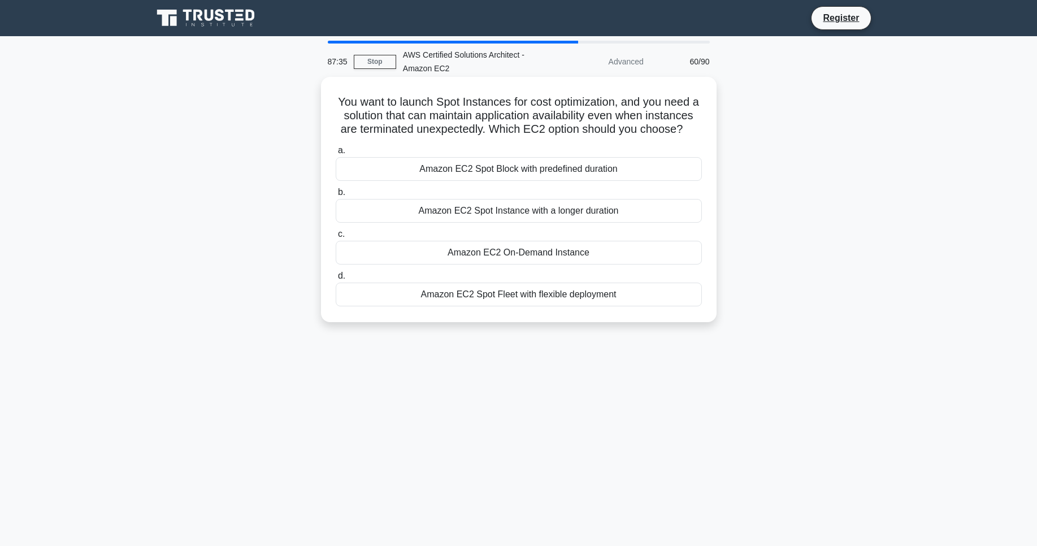
click at [530, 170] on div "Amazon EC2 Spot Block with predefined duration" at bounding box center [519, 169] width 366 height 24
click at [336, 154] on input "a. Amazon EC2 Spot Block with predefined duration" at bounding box center [336, 150] width 0 height 7
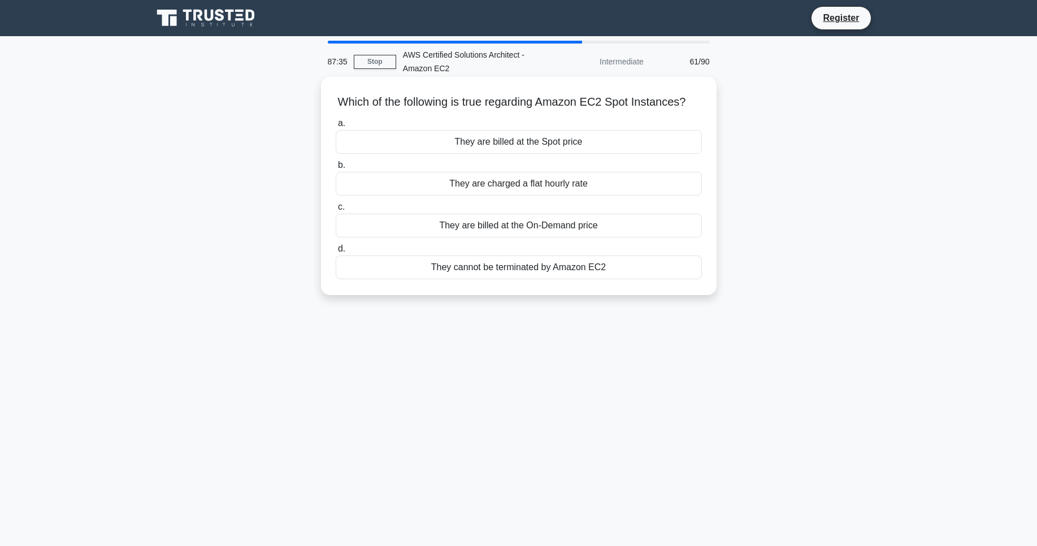
click at [526, 150] on div "They are billed at the Spot price" at bounding box center [519, 142] width 366 height 24
click at [336, 127] on input "a. They are billed at the Spot price" at bounding box center [336, 123] width 0 height 7
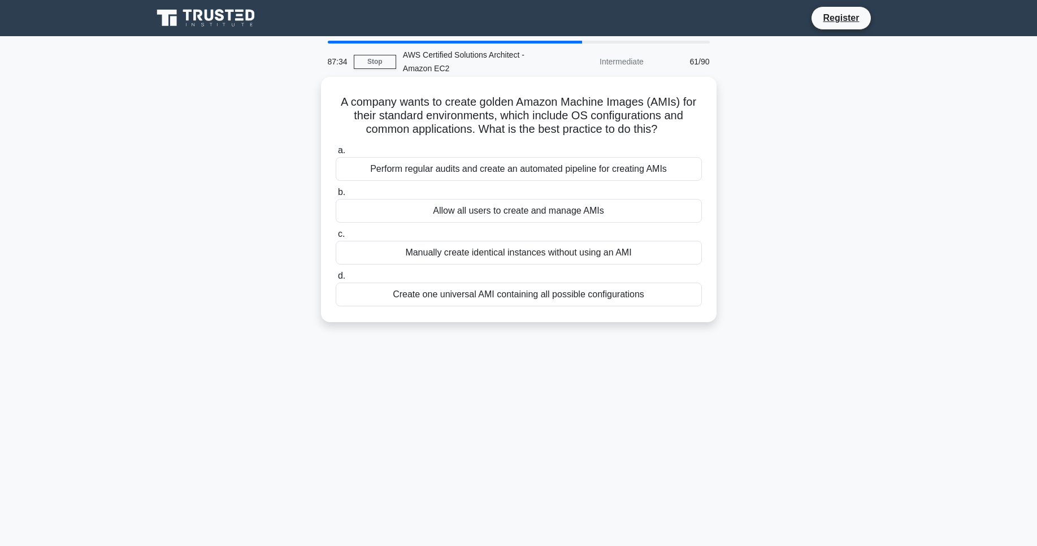
click at [526, 144] on div "a. Perform regular audits and create an automated pipeline for creating AMIs b.…" at bounding box center [519, 224] width 380 height 167
click at [528, 168] on div "Perform regular audits and create an automated pipeline for creating AMIs" at bounding box center [519, 169] width 366 height 24
click at [336, 154] on input "a. Perform regular audits and create an automated pipeline for creating AMIs" at bounding box center [336, 150] width 0 height 7
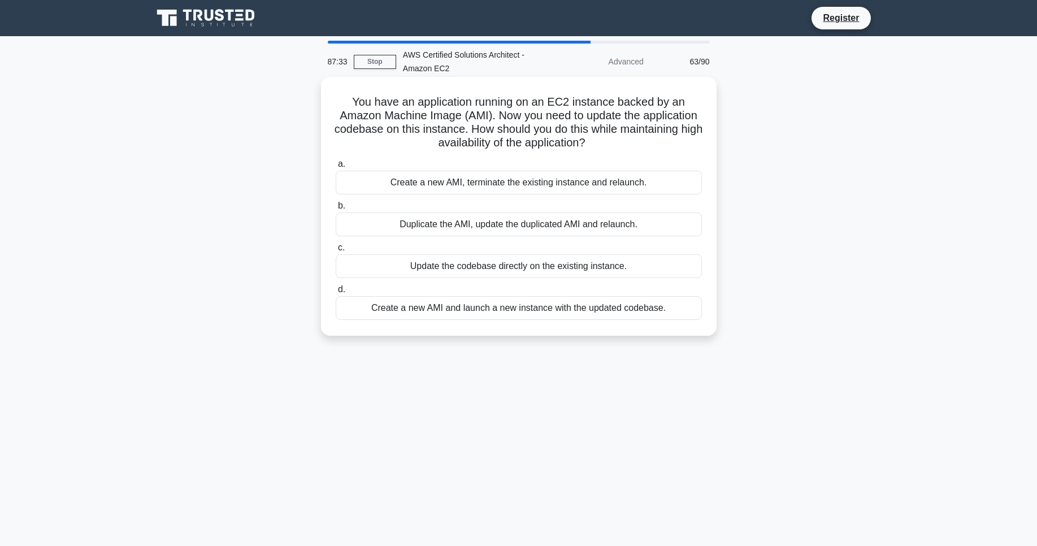
click at [530, 181] on div "Create a new AMI, terminate the existing instance and relaunch." at bounding box center [519, 183] width 366 height 24
click at [529, 182] on div "Create a new AMI, terminate the existing instance and relaunch." at bounding box center [519, 183] width 366 height 24
click at [336, 168] on input "a. Create a new AMI, terminate the existing instance and relaunch." at bounding box center [336, 164] width 0 height 7
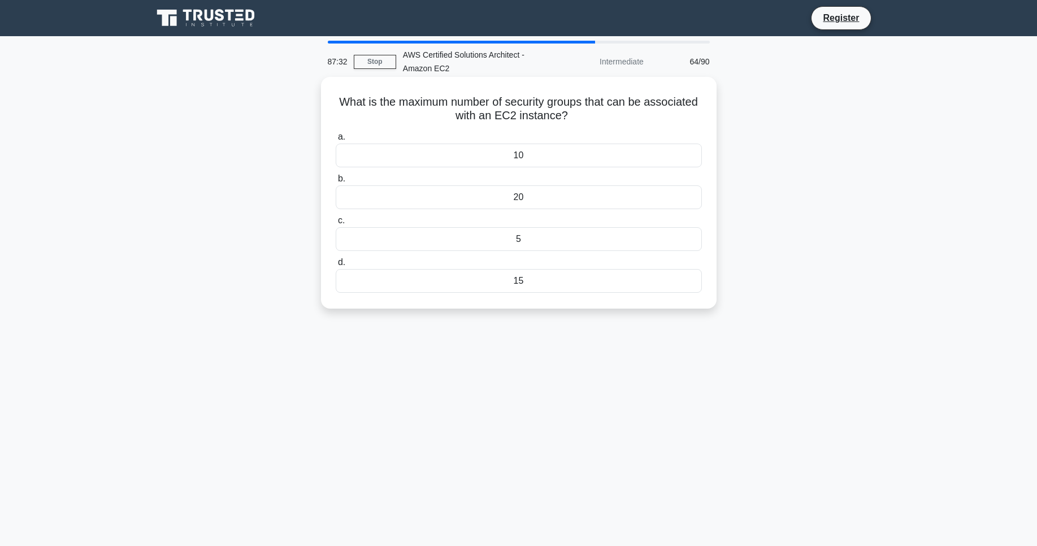
click at [518, 155] on div "10" at bounding box center [519, 156] width 366 height 24
click at [336, 141] on input "a. 10" at bounding box center [336, 136] width 0 height 7
click at [512, 162] on div "Internet Gateway" at bounding box center [519, 156] width 366 height 24
click at [336, 141] on input "a. Internet Gateway" at bounding box center [336, 136] width 0 height 7
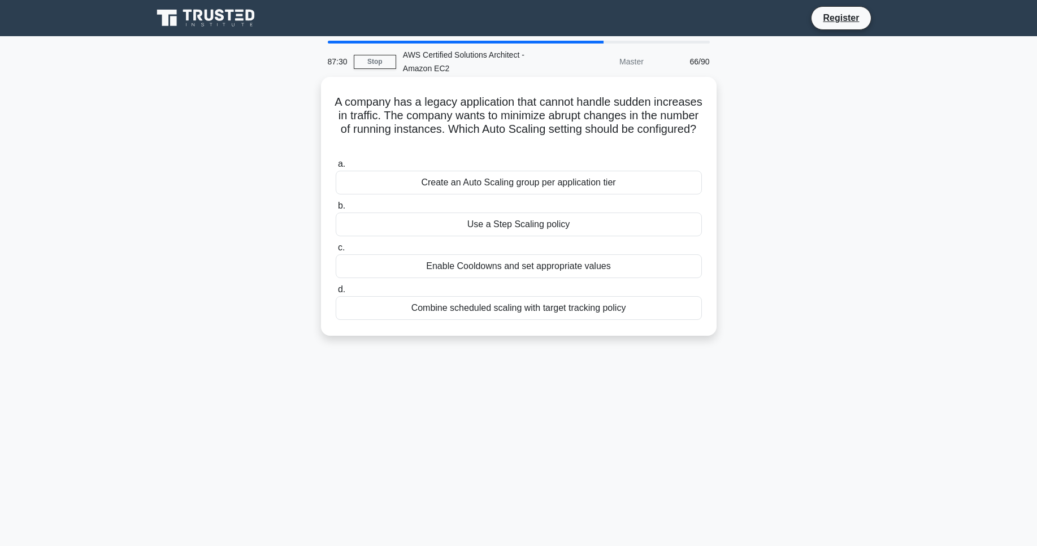
click at [520, 184] on div "Create an Auto Scaling group per application tier" at bounding box center [519, 183] width 366 height 24
click at [336, 168] on input "a. Create an Auto Scaling group per application tier" at bounding box center [336, 164] width 0 height 7
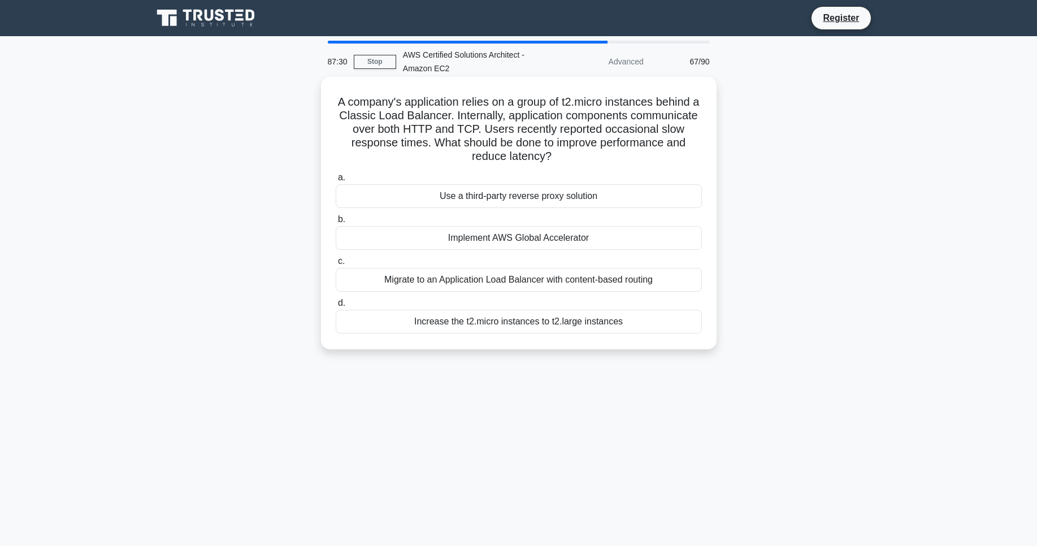
click at [525, 193] on div "Use a third-party reverse proxy solution" at bounding box center [519, 196] width 366 height 24
click at [336, 181] on input "a. Use a third-party reverse proxy solution" at bounding box center [336, 177] width 0 height 7
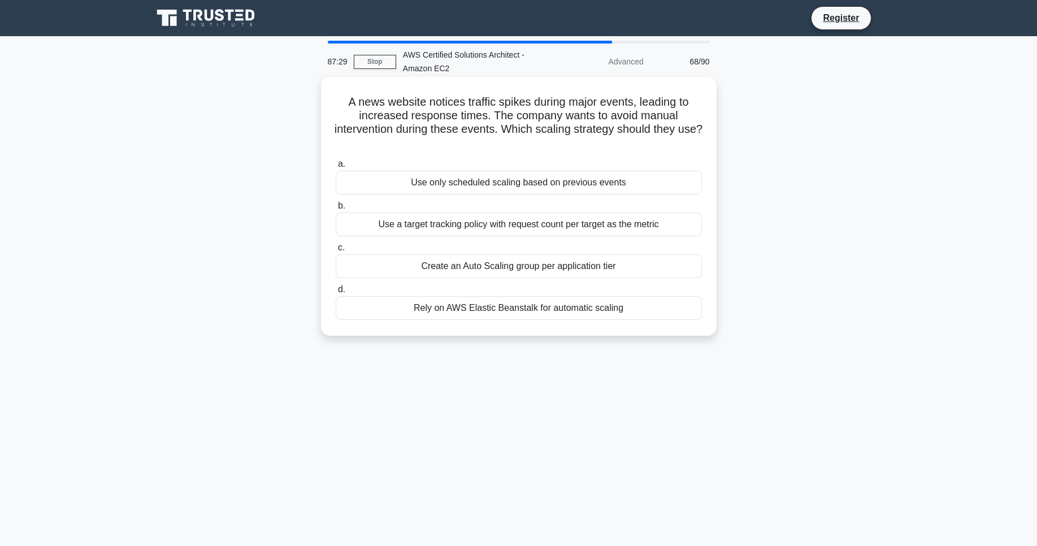
click at [522, 181] on div "Use only scheduled scaling based on previous events" at bounding box center [519, 183] width 366 height 24
click at [336, 168] on input "a. Use only scheduled scaling based on previous events" at bounding box center [336, 164] width 0 height 7
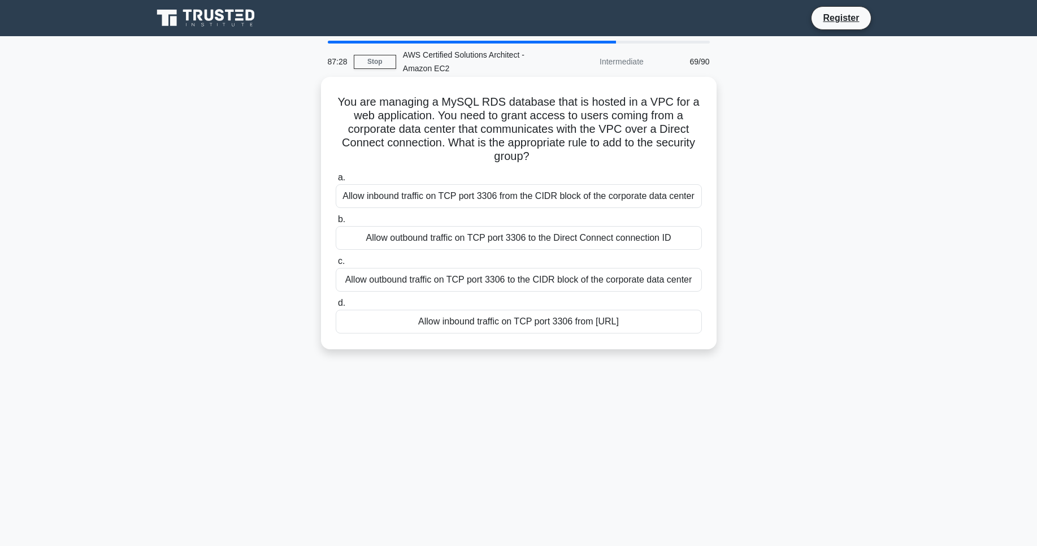
click at [522, 187] on div "Allow inbound traffic on TCP port 3306 from the CIDR block of the corporate dat…" at bounding box center [519, 196] width 366 height 24
click at [336, 181] on input "a. Allow inbound traffic on TCP port 3306 from the CIDR block of the corporate …" at bounding box center [336, 177] width 0 height 7
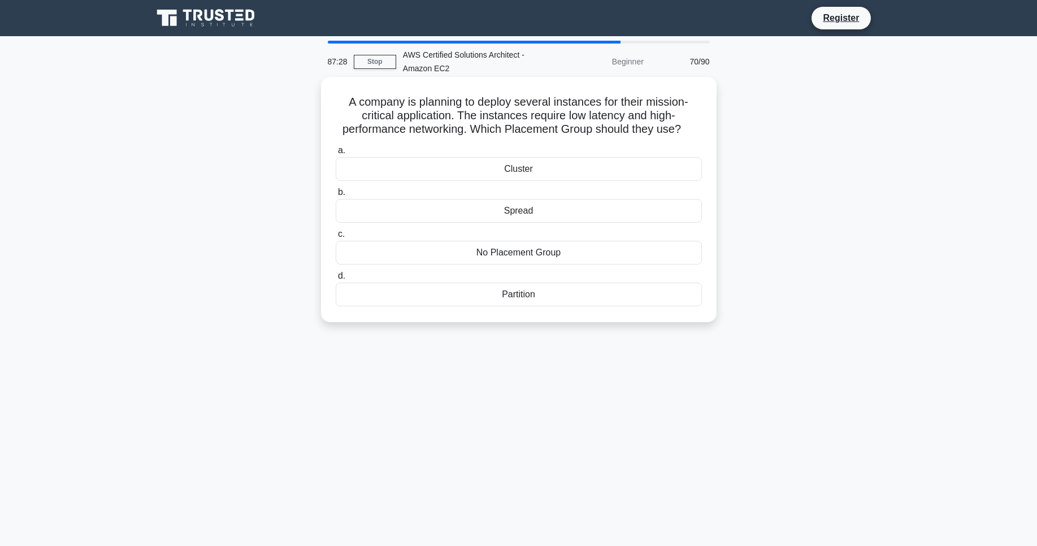
click at [524, 166] on div "Cluster" at bounding box center [519, 169] width 366 height 24
click at [336, 154] on input "a. Cluster" at bounding box center [336, 150] width 0 height 7
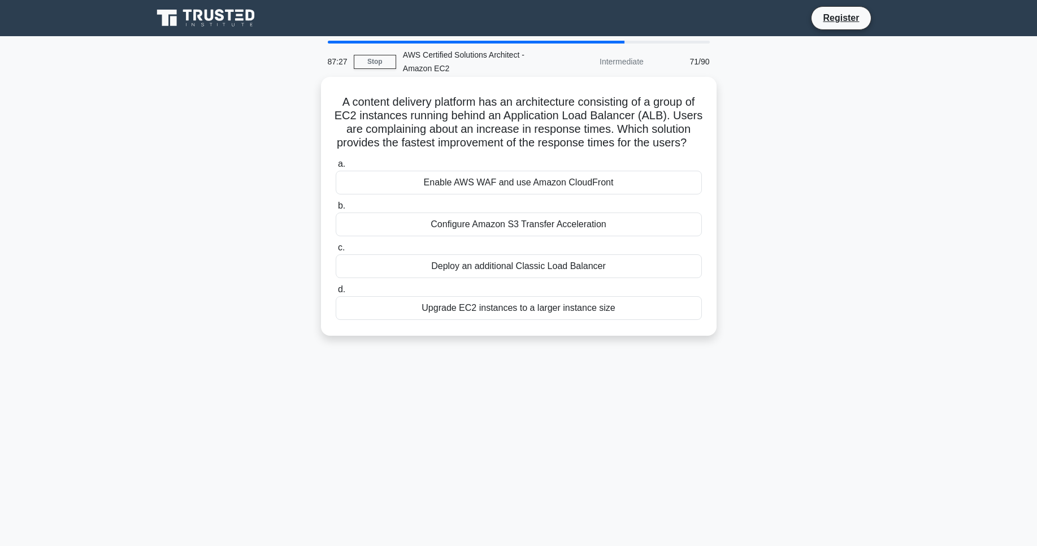
click at [528, 175] on div "Enable AWS WAF and use Amazon CloudFront" at bounding box center [519, 183] width 366 height 24
click at [336, 168] on input "a. Enable AWS WAF and use Amazon CloudFront" at bounding box center [336, 164] width 0 height 7
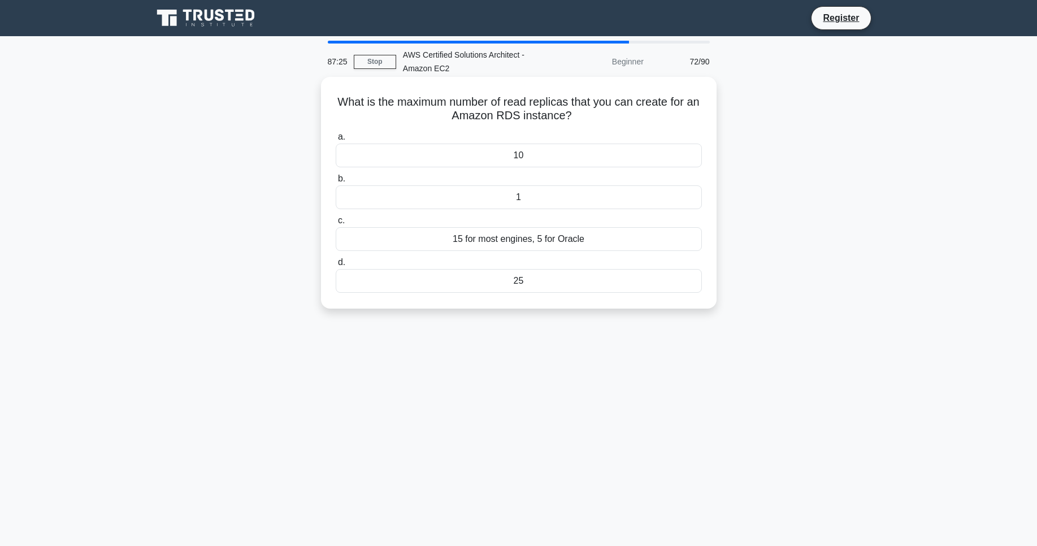
click at [504, 160] on div "10" at bounding box center [519, 156] width 366 height 24
click at [336, 141] on input "a. 10" at bounding box center [336, 136] width 0 height 7
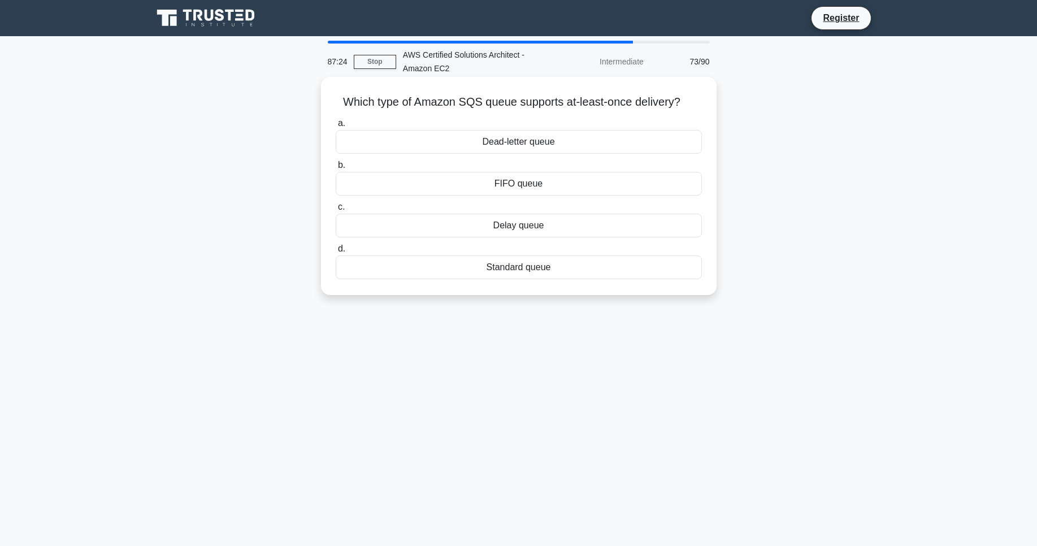
click at [519, 144] on div "Dead-letter queue" at bounding box center [519, 142] width 366 height 24
click at [336, 127] on input "a. Dead-letter queue" at bounding box center [336, 123] width 0 height 7
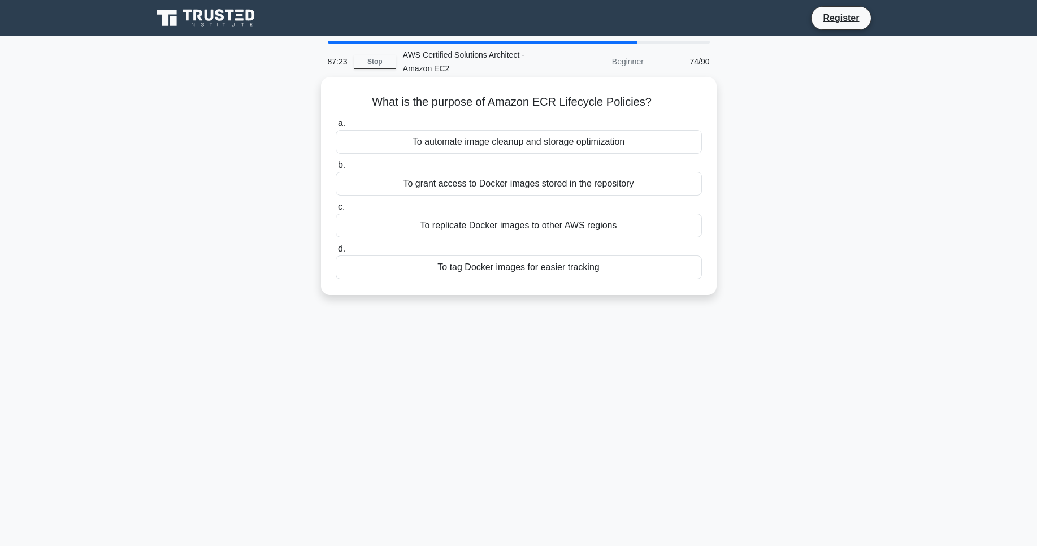
click at [505, 141] on div "To automate image cleanup and storage optimization" at bounding box center [519, 142] width 366 height 24
click at [336, 127] on input "a. To automate image cleanup and storage optimization" at bounding box center [336, 123] width 0 height 7
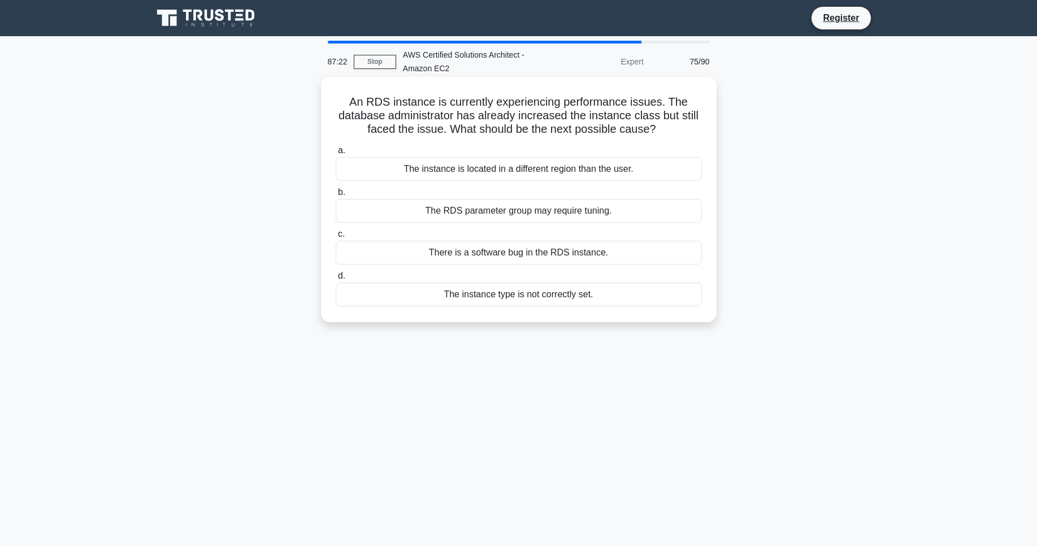
click at [505, 155] on label "a. The instance is located in a different region than the user." at bounding box center [519, 162] width 366 height 37
click at [336, 154] on input "a. The instance is located in a different region than the user." at bounding box center [336, 150] width 0 height 7
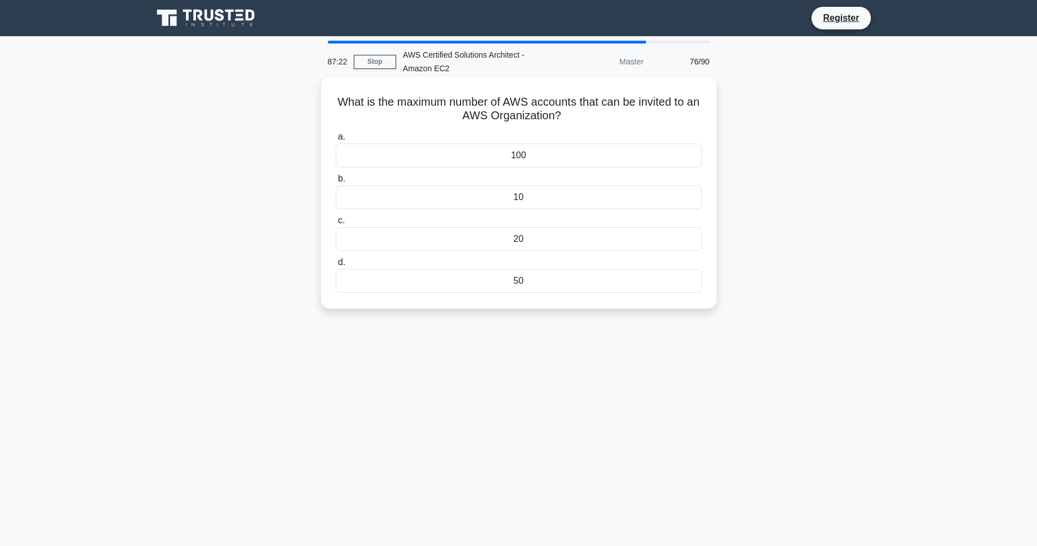
click at [505, 152] on div "100" at bounding box center [519, 156] width 366 height 24
click at [336, 141] on input "a. 100" at bounding box center [336, 136] width 0 height 7
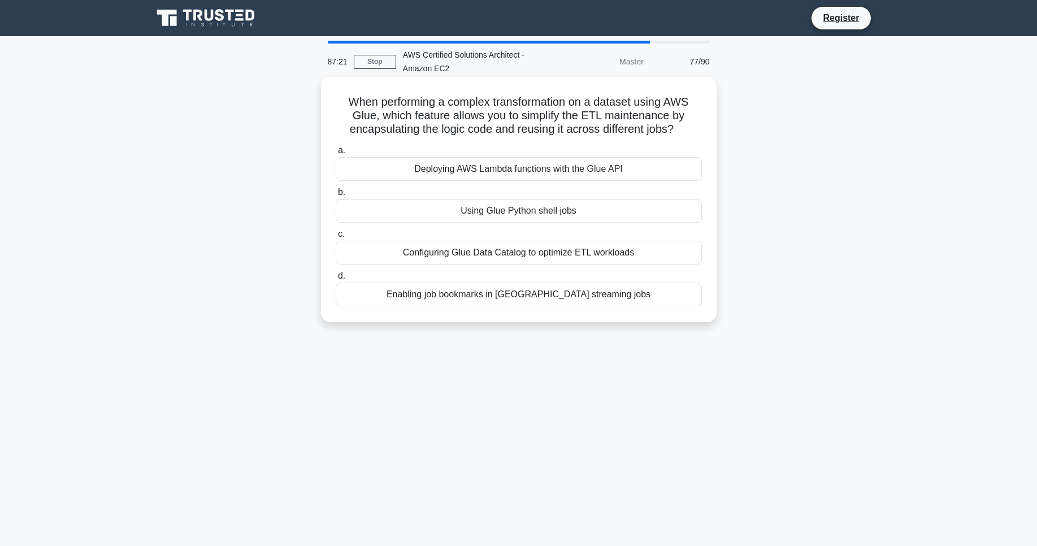
click at [514, 174] on div "Deploying AWS Lambda functions with the Glue API" at bounding box center [519, 169] width 366 height 24
click at [336, 154] on input "a. Deploying AWS Lambda functions with the Glue API" at bounding box center [336, 150] width 0 height 7
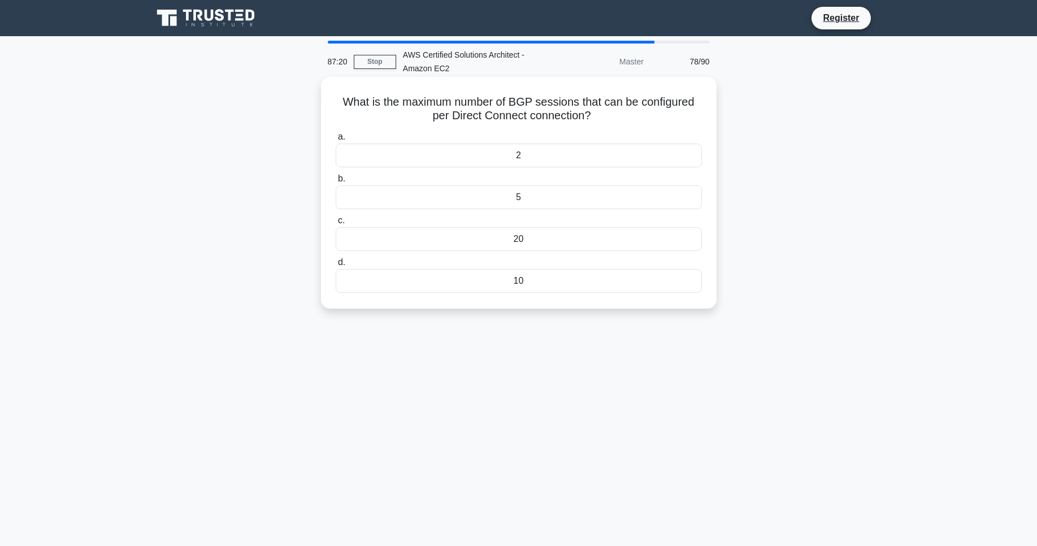
click at [514, 158] on div "2" at bounding box center [519, 156] width 366 height 24
click at [336, 141] on input "a. 2" at bounding box center [336, 136] width 0 height 7
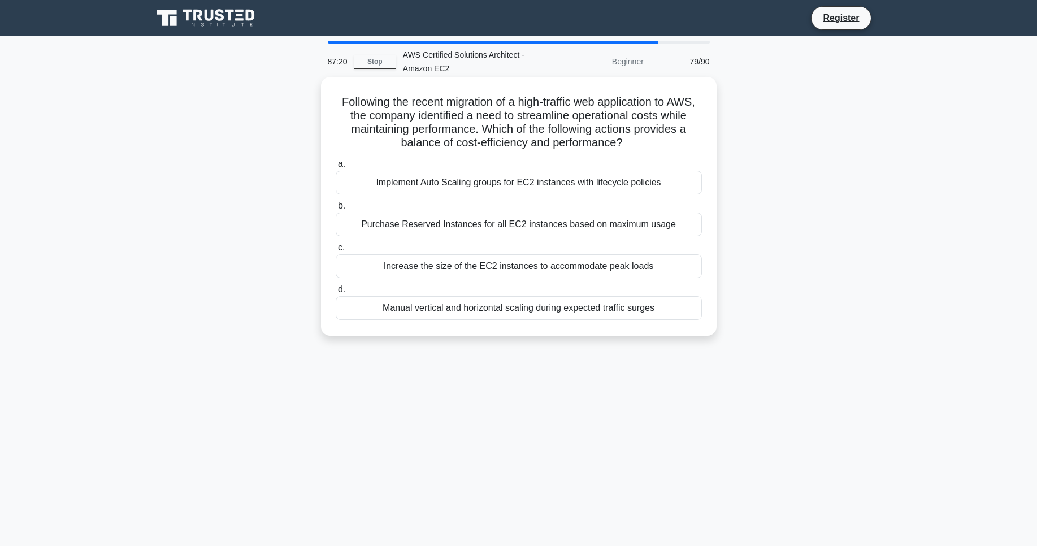
click at [508, 175] on div "Implement Auto Scaling groups for EC2 instances with lifecycle policies" at bounding box center [519, 183] width 366 height 24
click at [336, 168] on input "a. Implement Auto Scaling groups for EC2 instances with lifecycle policies" at bounding box center [336, 164] width 0 height 7
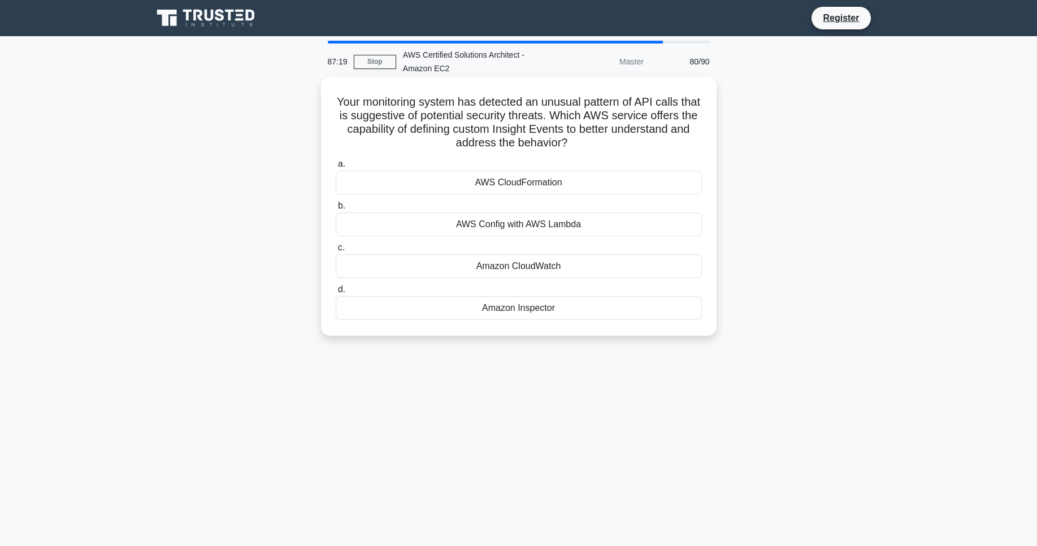
click at [514, 159] on label "a. AWS CloudFormation" at bounding box center [519, 175] width 366 height 37
click at [336, 161] on input "a. AWS CloudFormation" at bounding box center [336, 164] width 0 height 7
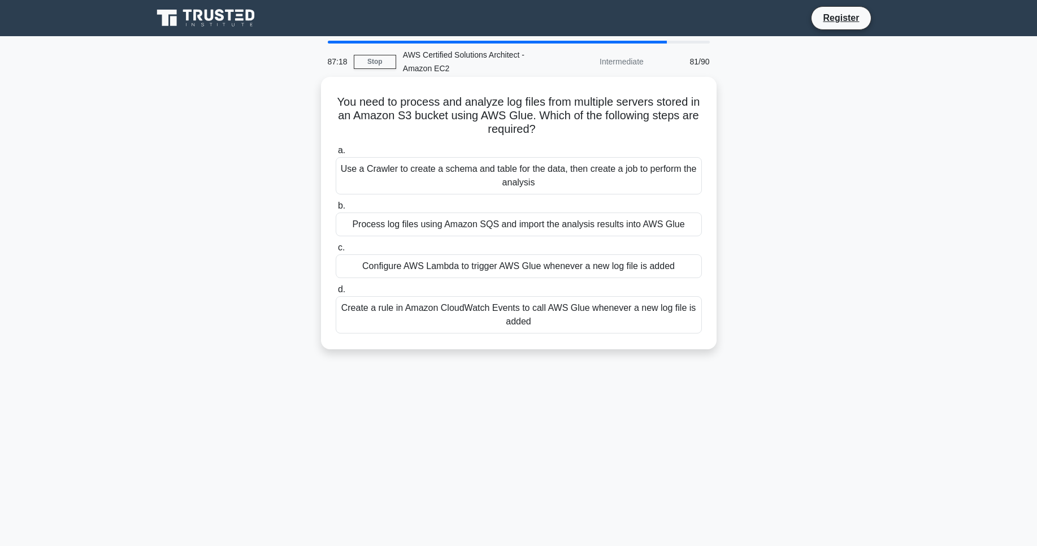
click at [512, 159] on div "Use a Crawler to create a schema and table for the data, then create a job to p…" at bounding box center [519, 175] width 366 height 37
click at [336, 154] on input "a. Use a Crawler to create a schema and table for the data, then create a job t…" at bounding box center [336, 150] width 0 height 7
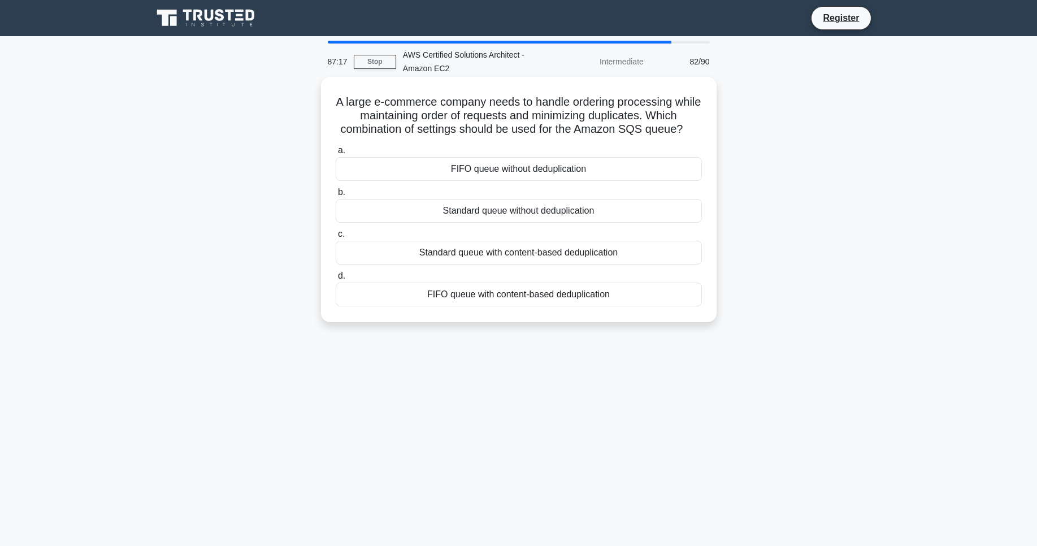
click at [516, 172] on div "FIFO queue without deduplication" at bounding box center [519, 169] width 366 height 24
click at [336, 154] on input "a. FIFO queue without deduplication" at bounding box center [336, 150] width 0 height 7
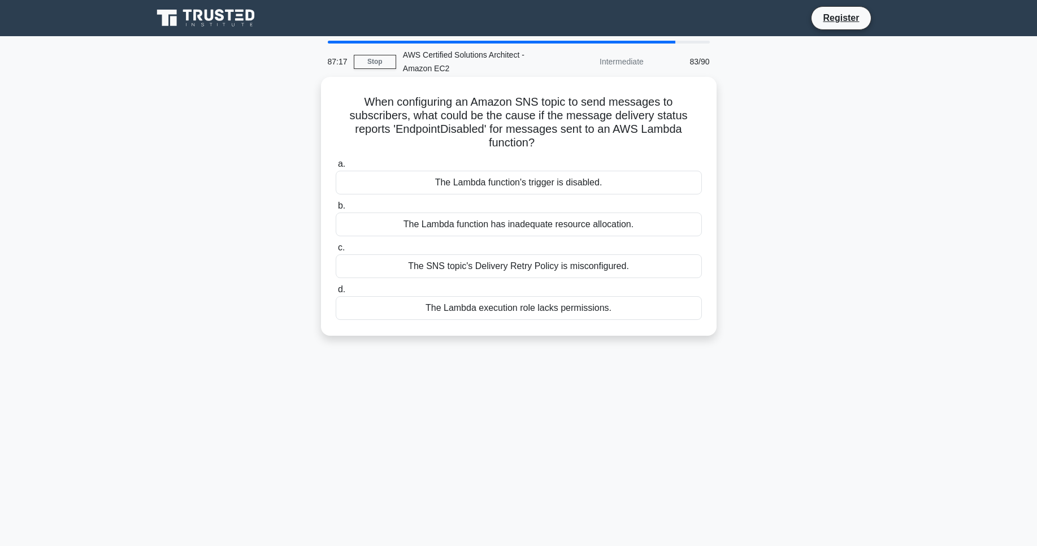
click at [521, 184] on div "The Lambda function's trigger is disabled." at bounding box center [519, 183] width 366 height 24
click at [336, 168] on input "a. The Lambda function's trigger is disabled." at bounding box center [336, 164] width 0 height 7
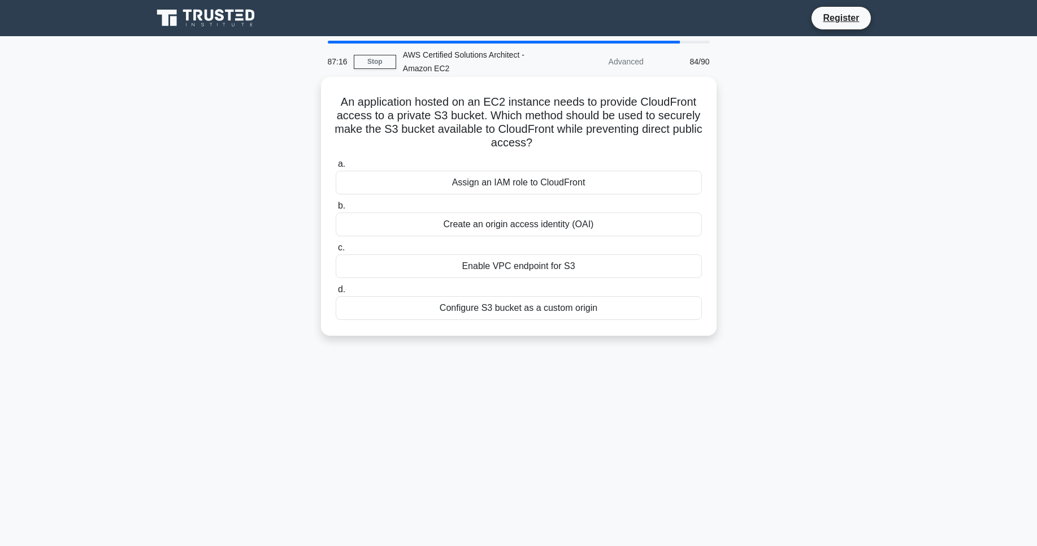
click at [511, 168] on label "a. Assign an IAM role to CloudFront" at bounding box center [519, 175] width 366 height 37
click at [336, 168] on input "a. Assign an IAM role to CloudFront" at bounding box center [336, 164] width 0 height 7
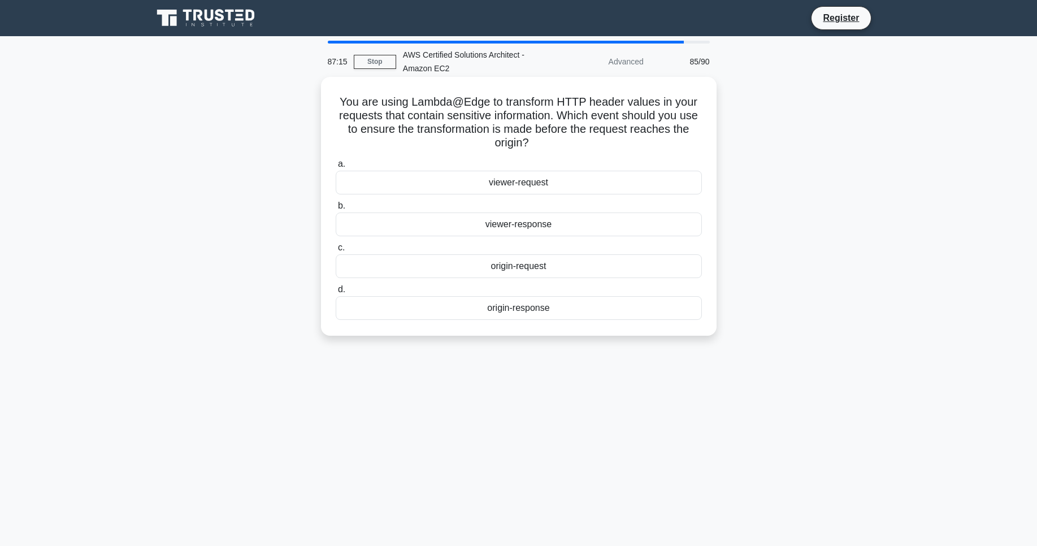
click at [504, 178] on div "viewer-request" at bounding box center [519, 183] width 366 height 24
click at [336, 168] on input "a. viewer-request" at bounding box center [336, 164] width 0 height 7
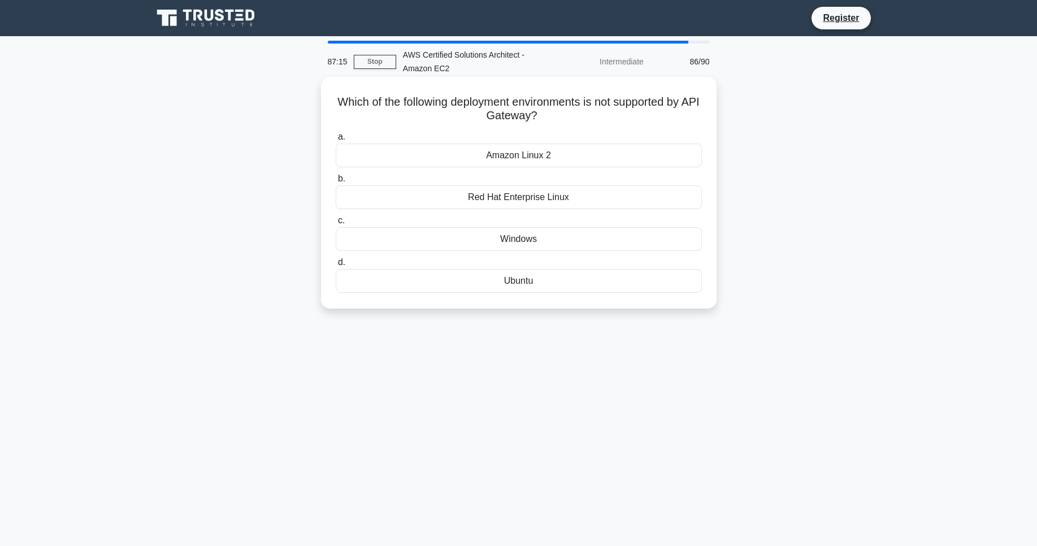
click at [505, 163] on div "Amazon Linux 2" at bounding box center [519, 156] width 366 height 24
click at [336, 141] on input "a. Amazon Linux 2" at bounding box center [336, 136] width 0 height 7
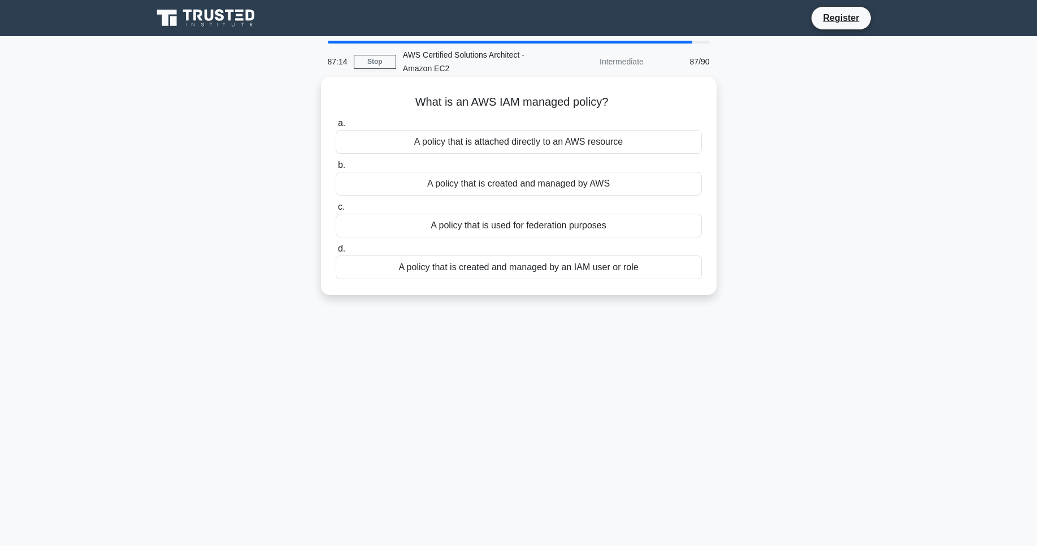
click at [493, 144] on div "A policy that is attached directly to an AWS resource" at bounding box center [519, 142] width 366 height 24
click at [336, 127] on input "a. A policy that is attached directly to an AWS resource" at bounding box center [336, 123] width 0 height 7
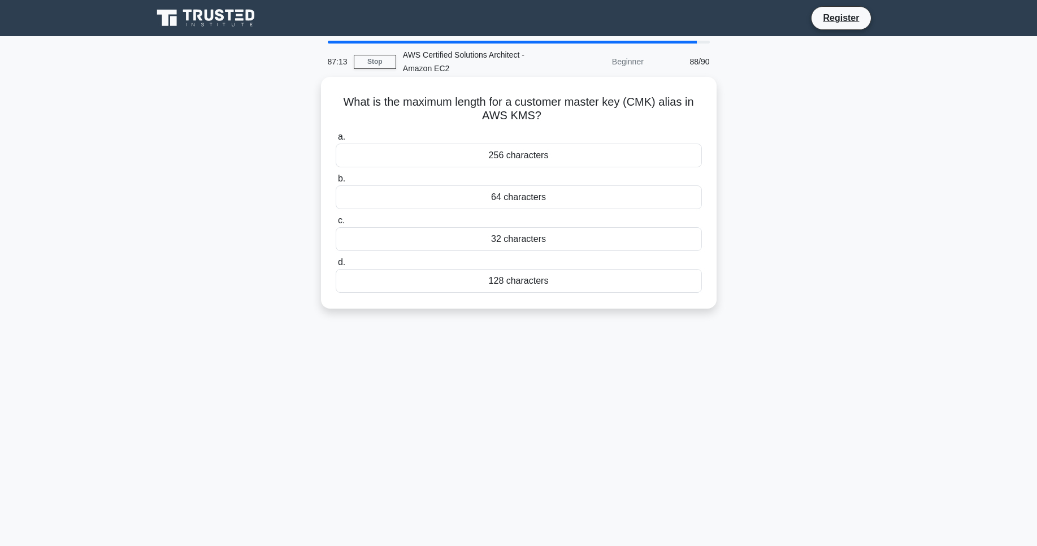
click at [495, 153] on div "256 characters" at bounding box center [519, 156] width 366 height 24
click at [336, 141] on input "a. 256 characters" at bounding box center [336, 136] width 0 height 7
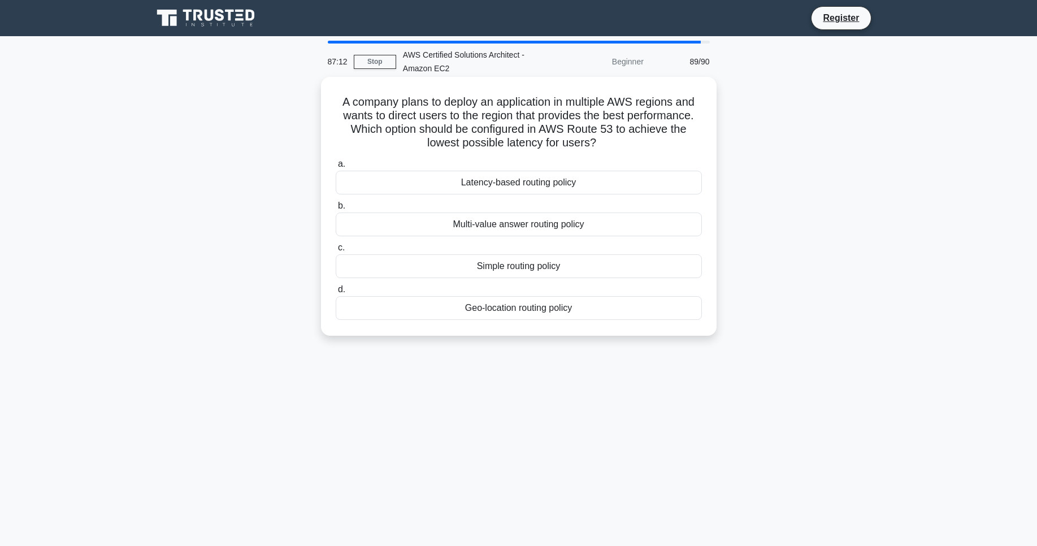
click at [510, 181] on div "Latency-based routing policy" at bounding box center [519, 183] width 366 height 24
click at [336, 168] on input "a. Latency-based routing policy" at bounding box center [336, 164] width 0 height 7
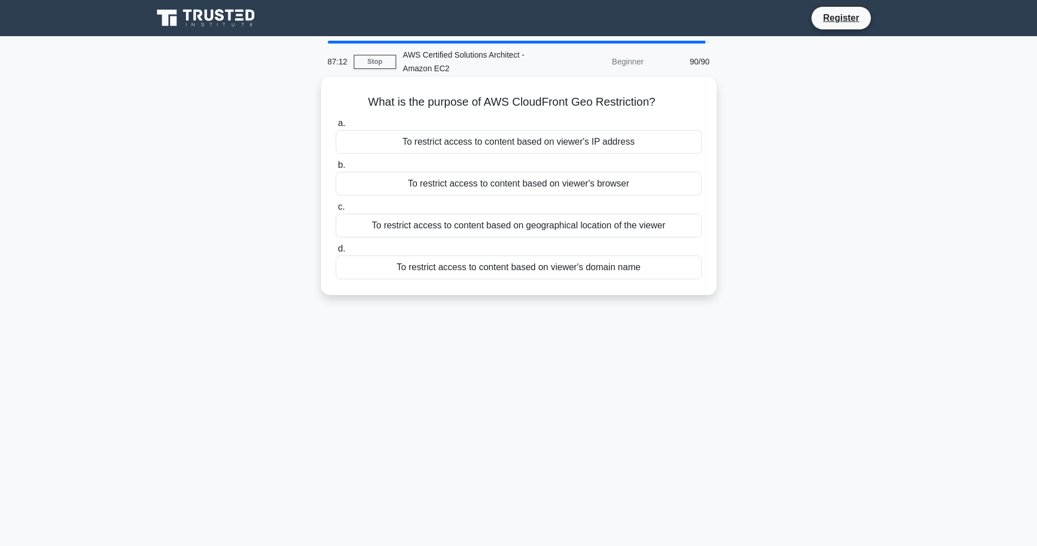
click at [514, 154] on div "a. To restrict access to content based on viewer's IP address b. To restrict ac…" at bounding box center [519, 197] width 380 height 167
click at [511, 144] on div "To restrict access to content based on viewer's IP address" at bounding box center [519, 142] width 366 height 24
click at [336, 127] on input "a. To restrict access to content based on viewer's IP address" at bounding box center [336, 123] width 0 height 7
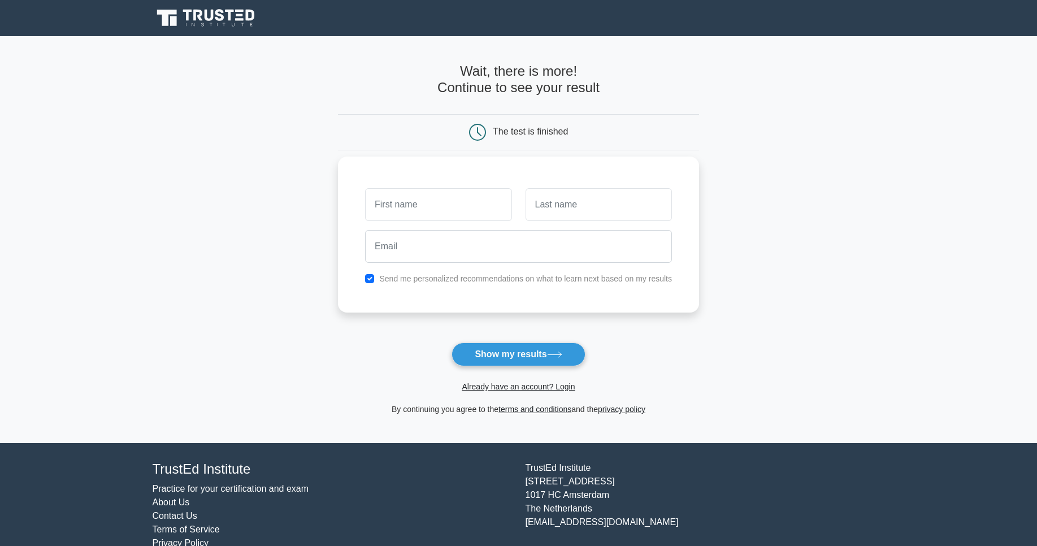
click at [481, 203] on input "text" at bounding box center [438, 204] width 146 height 33
click at [471, 203] on input "text" at bounding box center [438, 204] width 146 height 33
type input "t"
click at [594, 208] on input "text" at bounding box center [599, 204] width 146 height 33
type input "t"
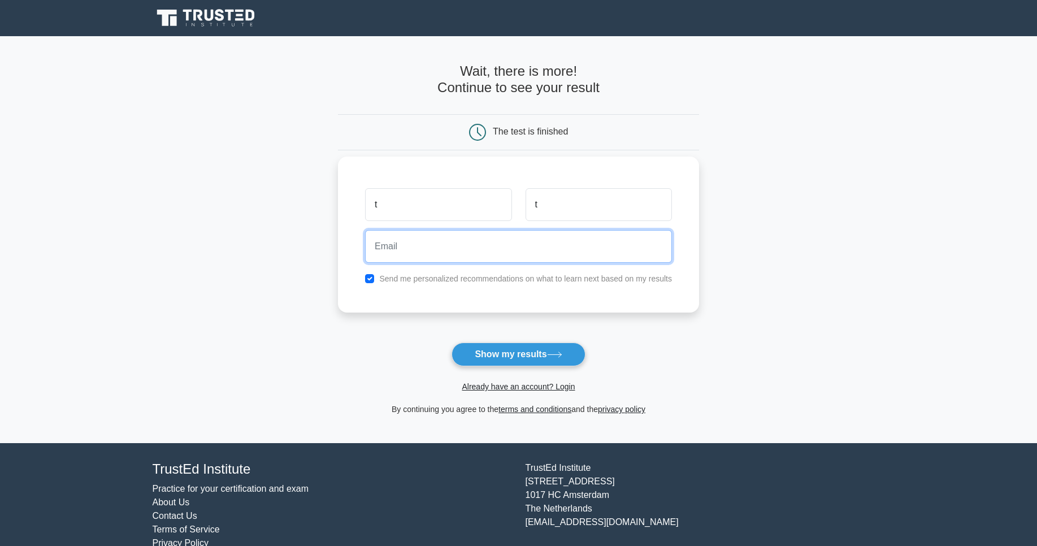
click at [479, 250] on input "email" at bounding box center [518, 246] width 307 height 33
click at [447, 248] on input "email" at bounding box center [518, 246] width 307 height 33
type input "tugudlurg"
type input "tuguldurgabnbaatar@gmail.com"
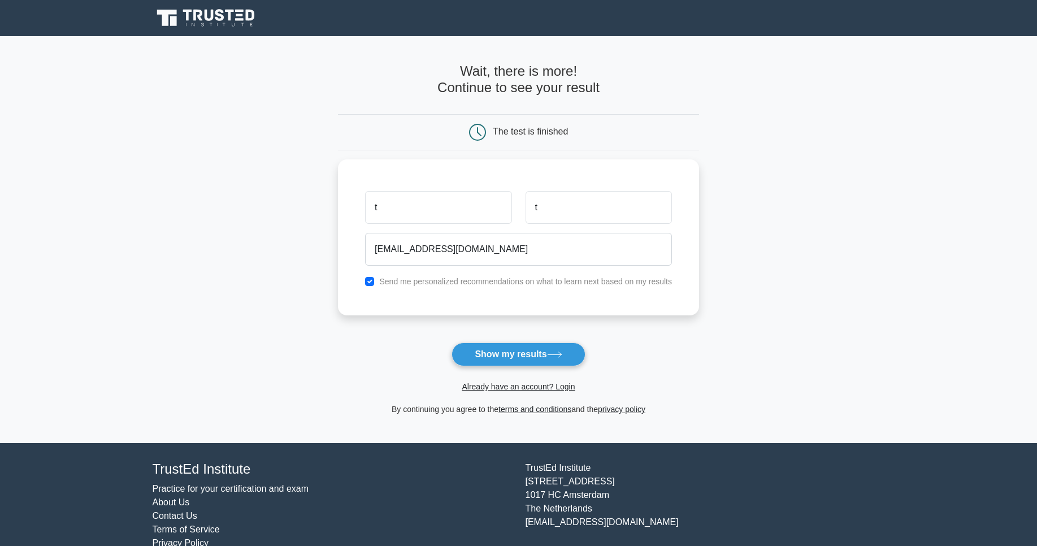
click at [530, 373] on div "Already have an account? Login" at bounding box center [518, 379] width 361 height 27
click at [536, 357] on button "Show my results" at bounding box center [518, 355] width 133 height 24
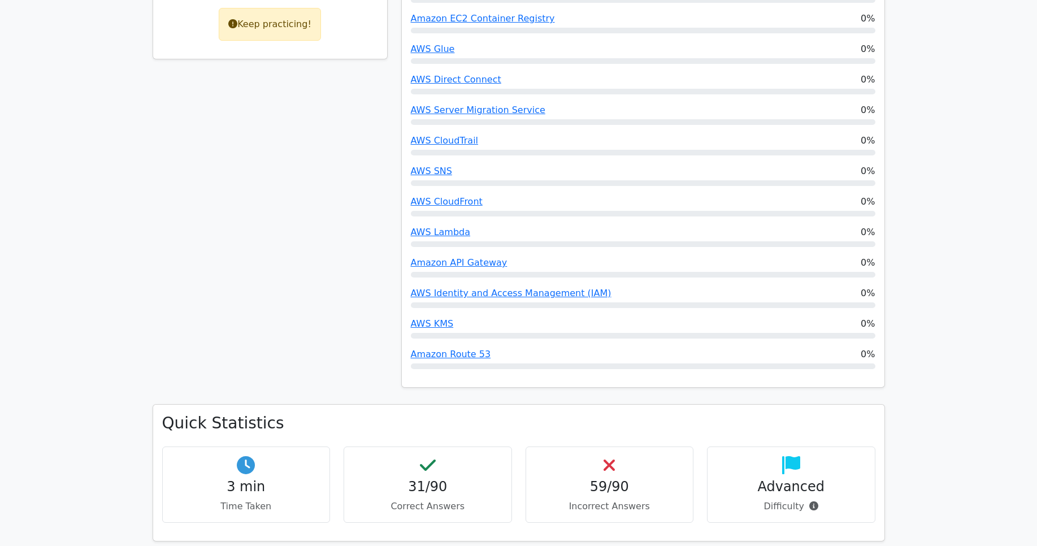
scroll to position [271, 0]
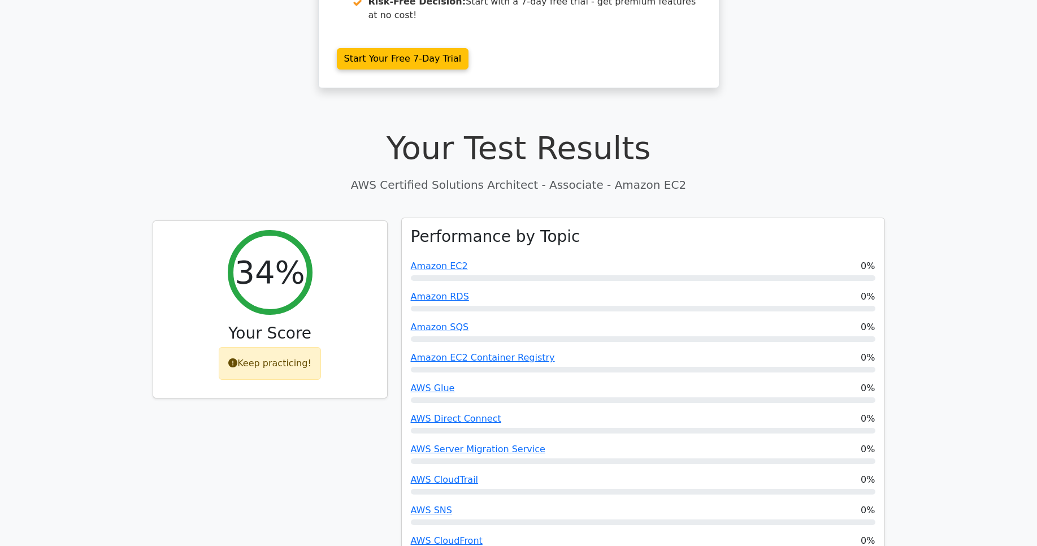
click at [485, 227] on h3 "Performance by Topic" at bounding box center [496, 236] width 170 height 19
click at [535, 218] on div "Performance by Topic Amazon EC2 0% Amazon RDS 0% Amazon SQS 0% Amazon EC2 Conta…" at bounding box center [643, 472] width 483 height 509
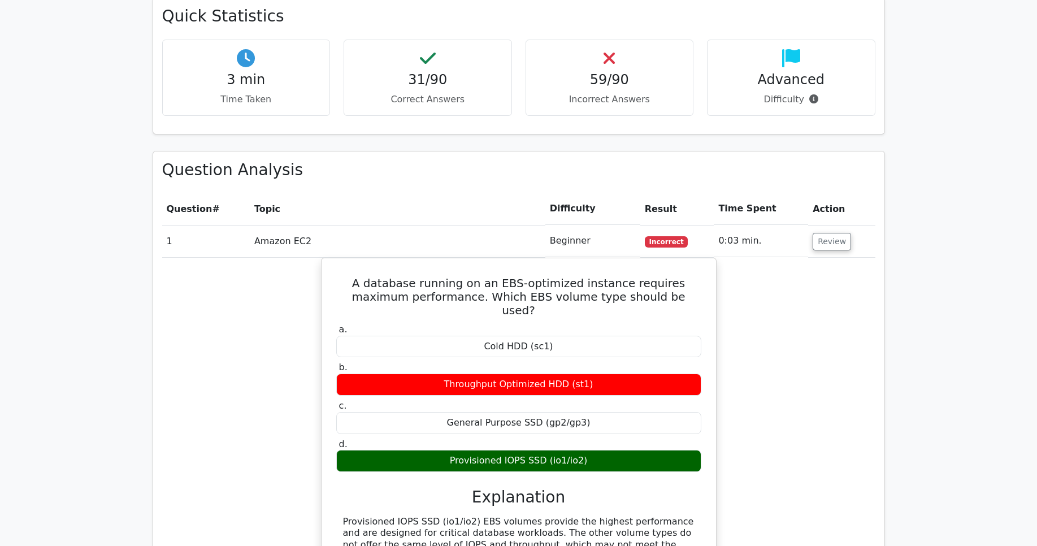
scroll to position [1086, 0]
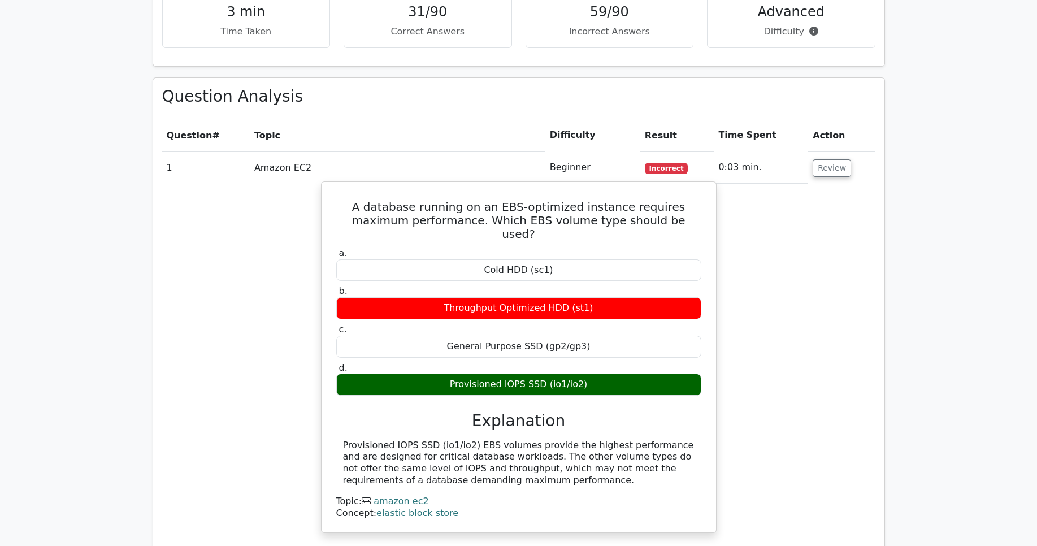
click at [504, 200] on h5 "A database running on an EBS-optimized instance requires maximum performance. W…" at bounding box center [518, 220] width 367 height 41
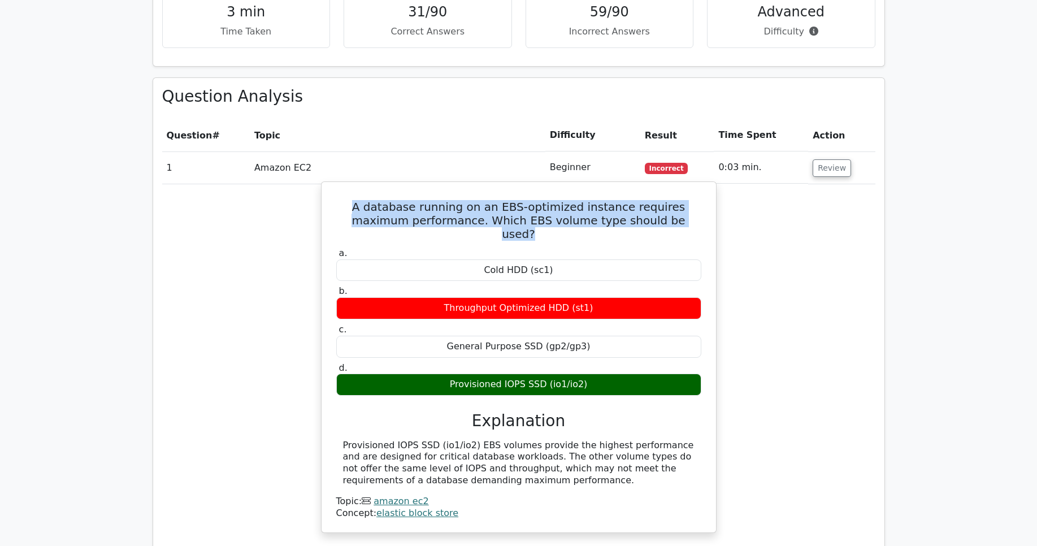
click at [504, 200] on h5 "A database running on an EBS-optimized instance requires maximum performance. W…" at bounding box center [518, 220] width 367 height 41
click at [521, 200] on h5 "A database running on an EBS-optimized instance requires maximum performance. W…" at bounding box center [518, 220] width 367 height 41
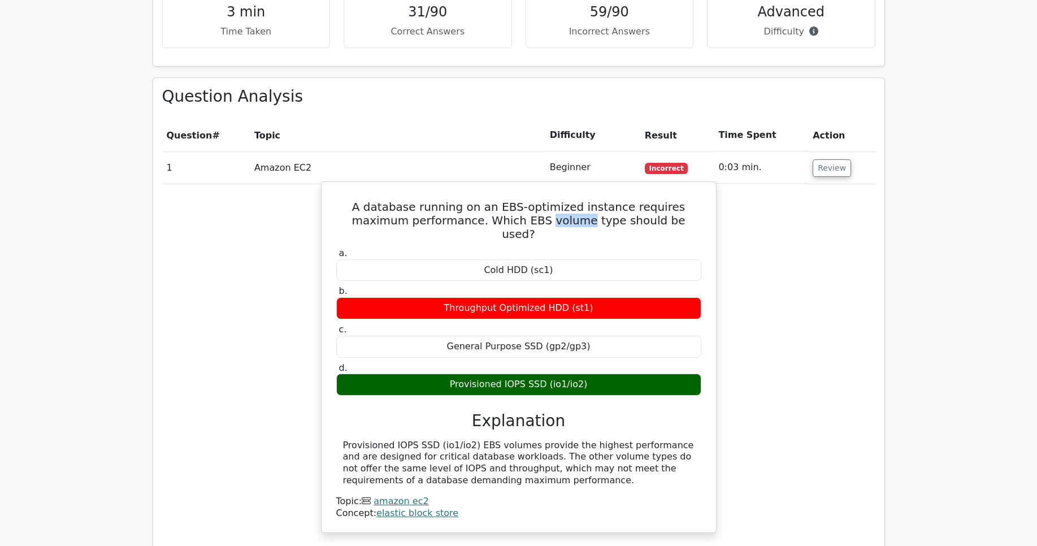
click at [521, 200] on h5 "A database running on an EBS-optimized instance requires maximum performance. W…" at bounding box center [518, 220] width 367 height 41
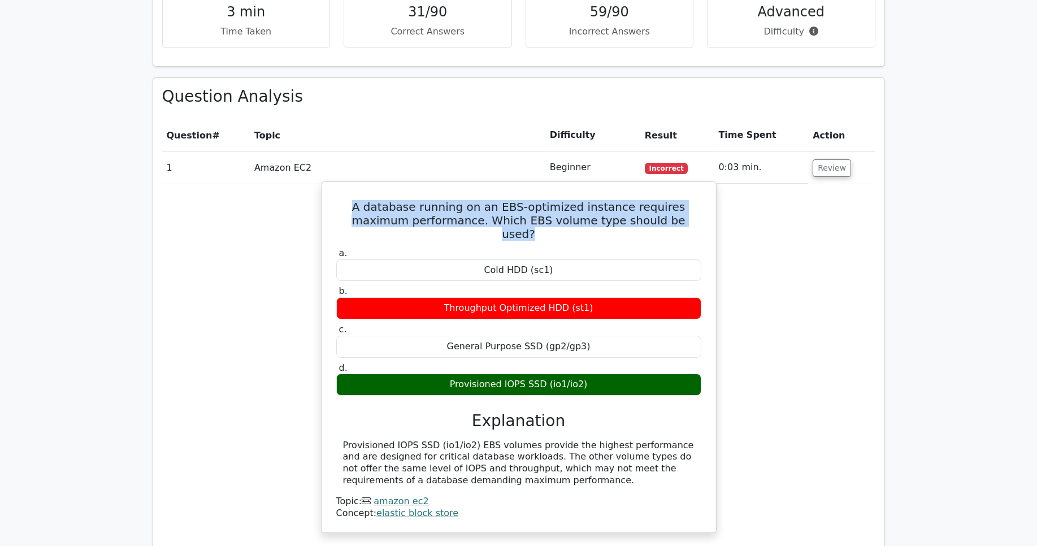
click at [521, 200] on h5 "A database running on an EBS-optimized instance requires maximum performance. W…" at bounding box center [518, 220] width 367 height 41
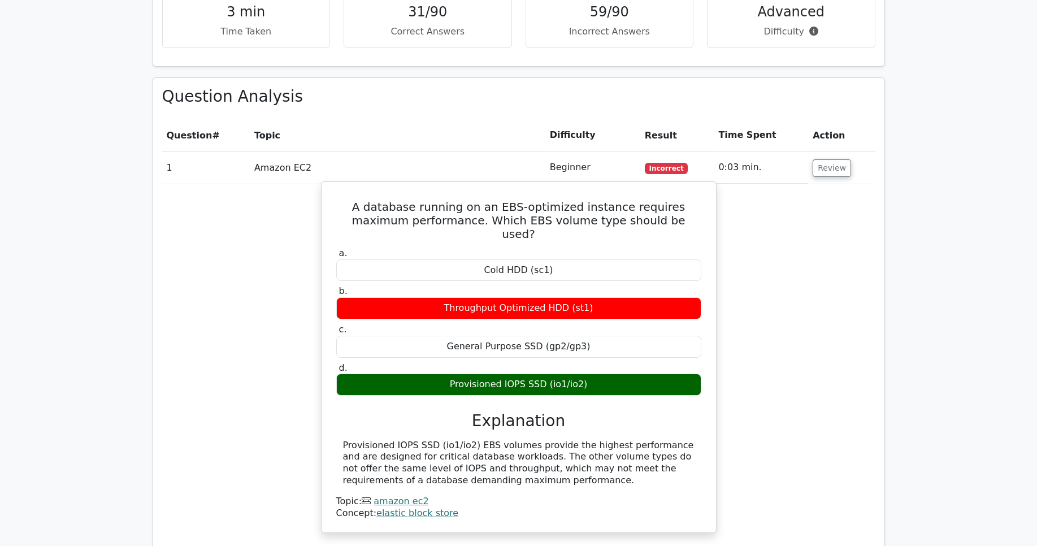
click at [592, 200] on h5 "A database running on an EBS-optimized instance requires maximum performance. W…" at bounding box center [518, 220] width 367 height 41
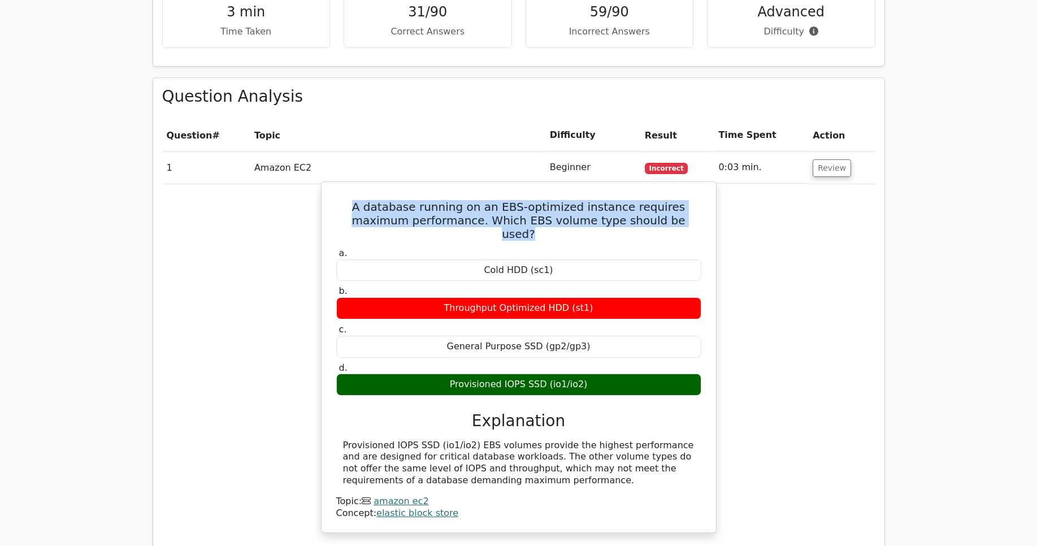
click at [592, 200] on h5 "A database running on an EBS-optimized instance requires maximum performance. W…" at bounding box center [518, 220] width 367 height 41
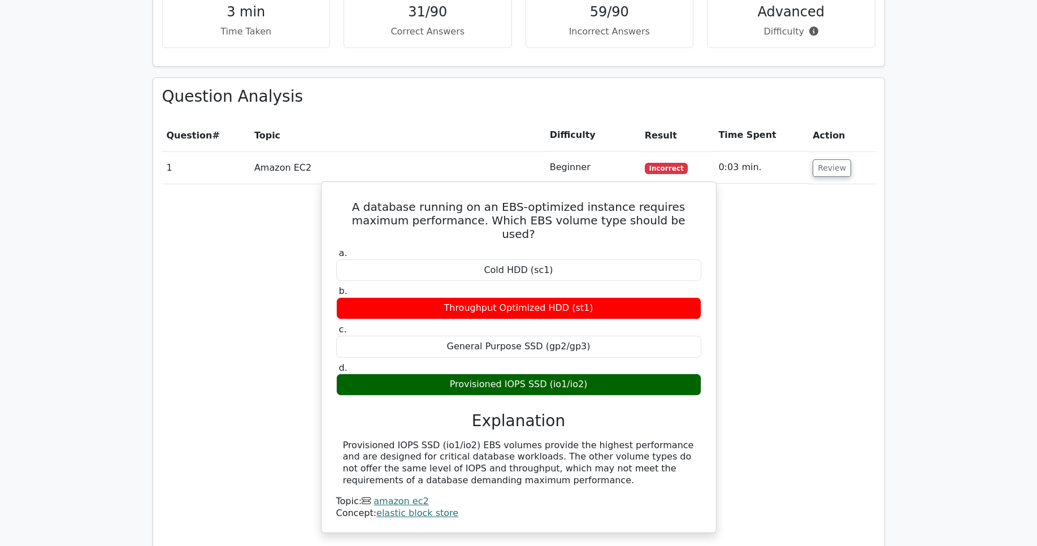
scroll to position [1425, 0]
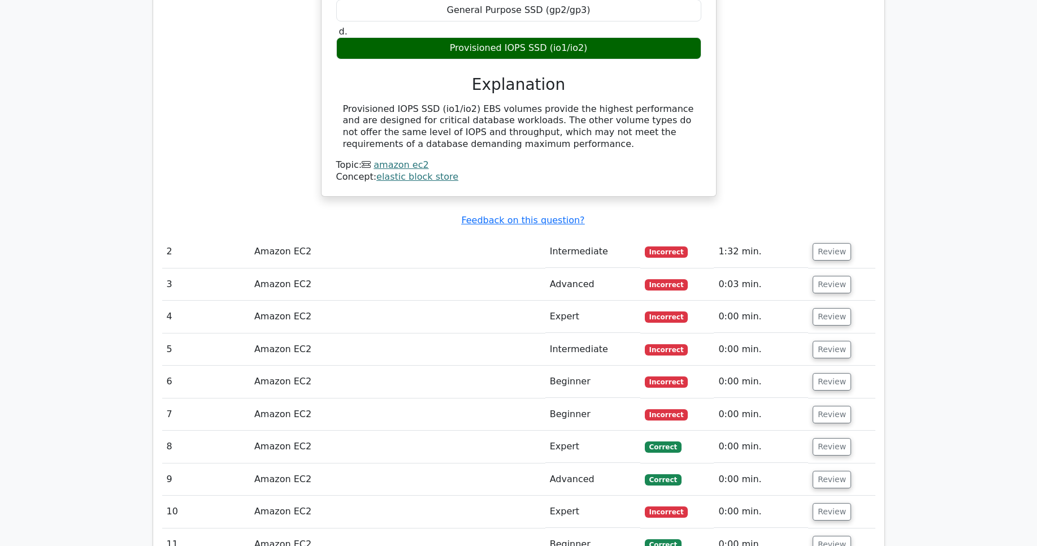
click at [649, 442] on span "Correct" at bounding box center [663, 447] width 37 height 11
click at [555, 431] on td "Expert" at bounding box center [593, 447] width 95 height 32
click at [283, 431] on td "Amazon EC2" at bounding box center [398, 447] width 296 height 32
click at [282, 431] on td "Amazon EC2" at bounding box center [398, 447] width 296 height 32
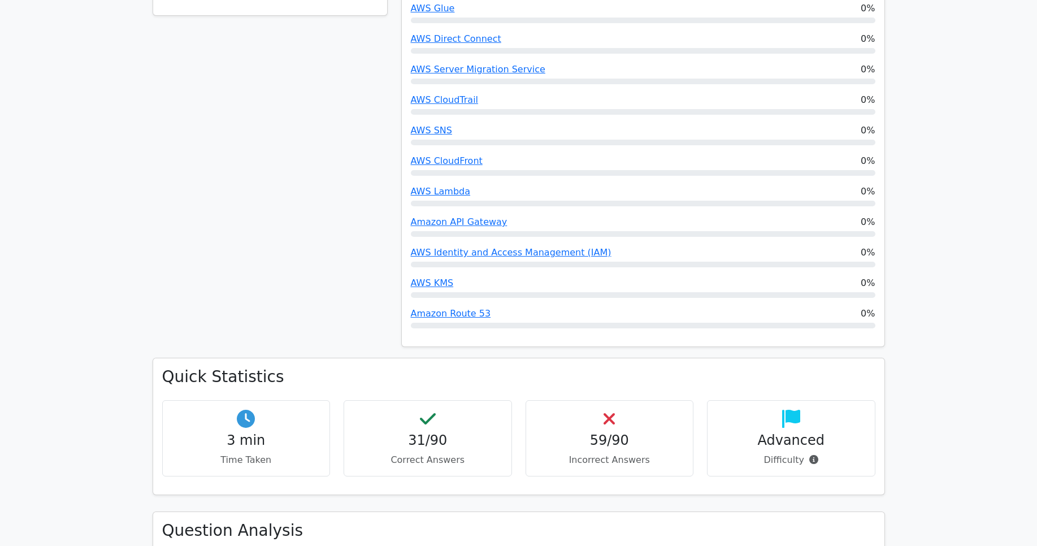
scroll to position [315, 0]
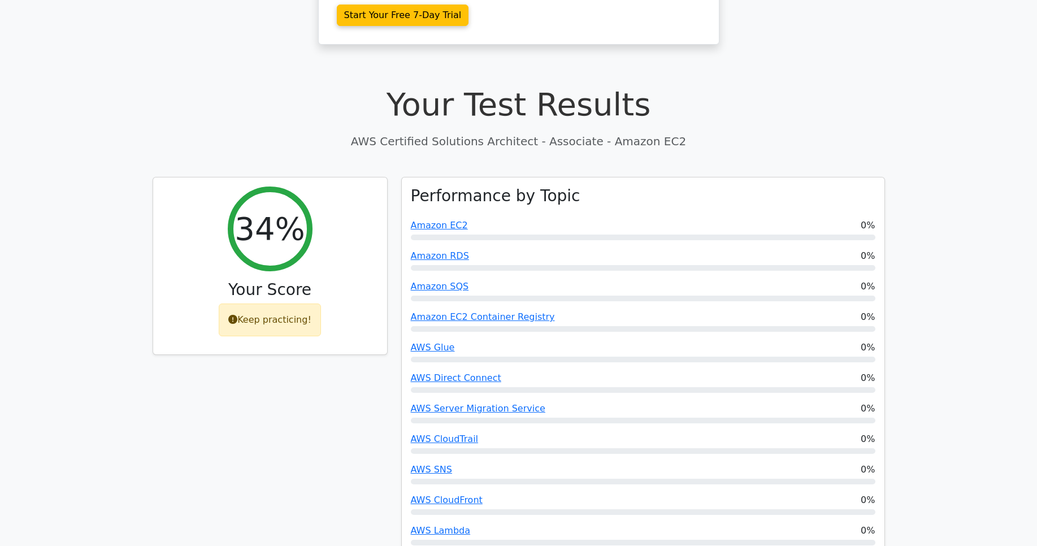
click at [517, 133] on p "AWS Certified Solutions Architect - Associate - Amazon EC2" at bounding box center [519, 141] width 733 height 17
click at [501, 85] on h1 "Your Test Results" at bounding box center [519, 104] width 733 height 38
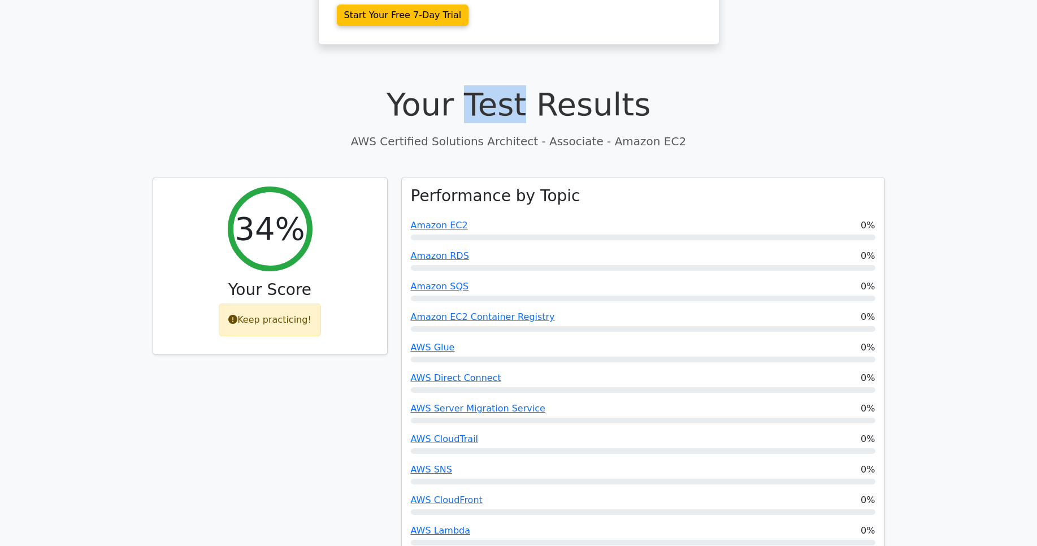
click at [499, 85] on h1 "Your Test Results" at bounding box center [519, 104] width 733 height 38
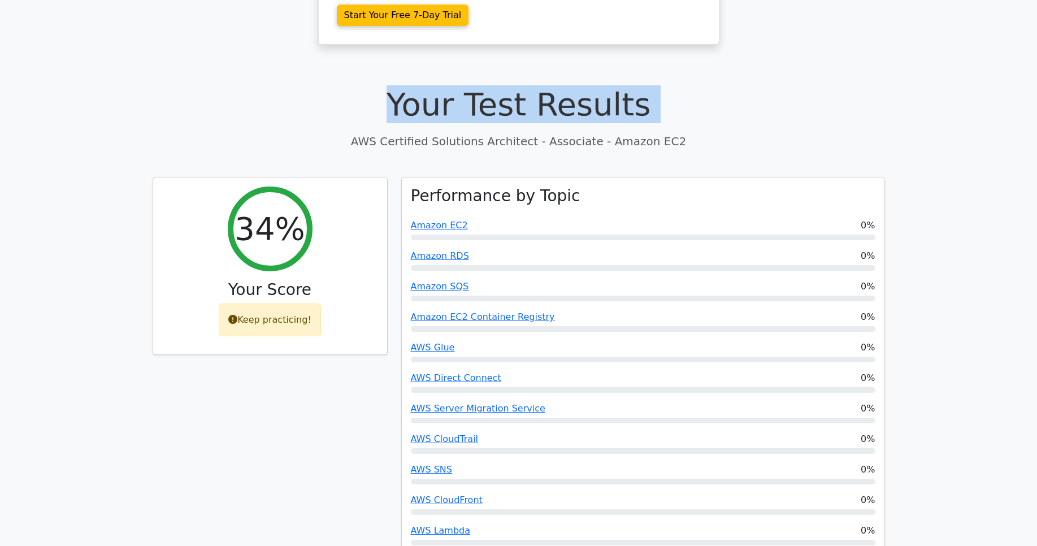
click at [499, 85] on h1 "Your Test Results" at bounding box center [519, 104] width 733 height 38
click at [461, 85] on h1 "Your Test Results" at bounding box center [519, 104] width 733 height 38
drag, startPoint x: 403, startPoint y: 62, endPoint x: 729, endPoint y: 97, distance: 328.6
click at [729, 97] on div "Your Test Results AWS Certified Solutions Architect - Associate - Amazon EC2" at bounding box center [519, 117] width 733 height 64
click at [724, 133] on p "AWS Certified Solutions Architect - Associate - Amazon EC2" at bounding box center [519, 141] width 733 height 17
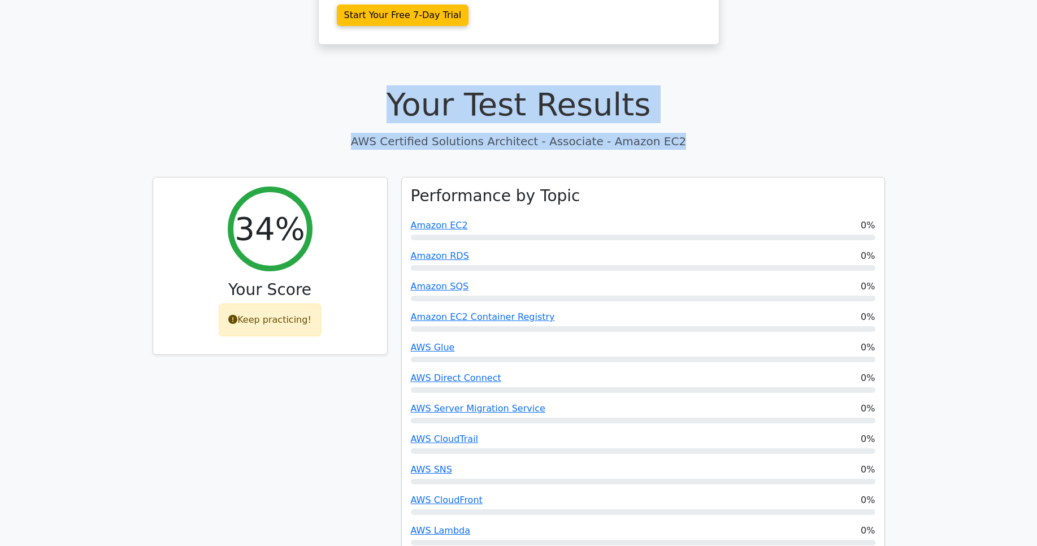
drag, startPoint x: 690, startPoint y: 105, endPoint x: 407, endPoint y: 70, distance: 285.4
click at [407, 85] on div "Your Test Results AWS Certified Solutions Architect - Associate - Amazon EC2" at bounding box center [519, 117] width 733 height 64
click at [407, 85] on h1 "Your Test Results" at bounding box center [519, 104] width 733 height 38
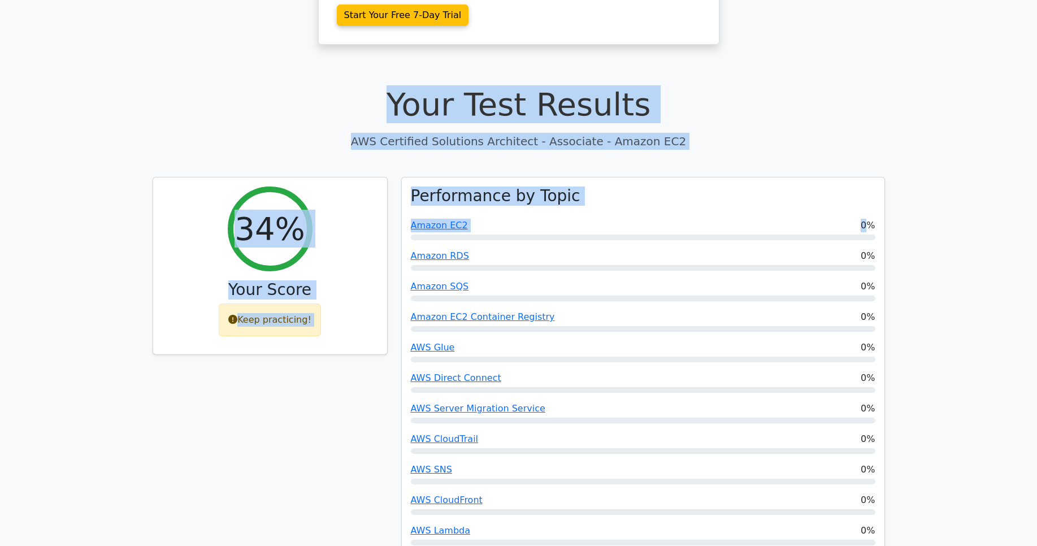
drag, startPoint x: 407, startPoint y: 70, endPoint x: 707, endPoint y: 113, distance: 303.2
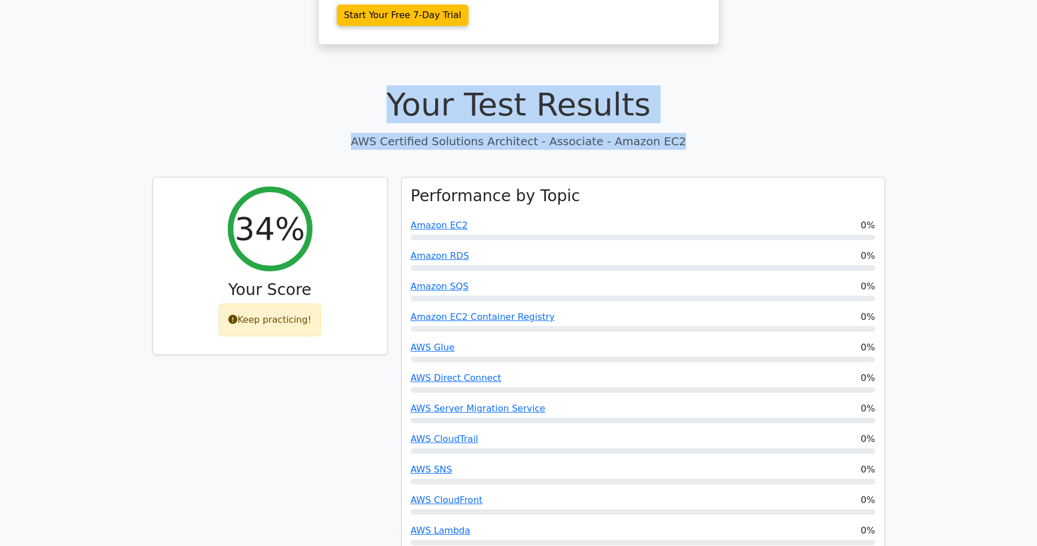
drag, startPoint x: 695, startPoint y: 104, endPoint x: 370, endPoint y: 61, distance: 327.4
click at [370, 85] on div "Your Test Results AWS Certified Solutions Architect - Associate - Amazon EC2" at bounding box center [519, 117] width 733 height 64
click at [370, 85] on h1 "Your Test Results" at bounding box center [519, 104] width 733 height 38
drag, startPoint x: 429, startPoint y: 66, endPoint x: 732, endPoint y: 97, distance: 305.2
click at [732, 97] on div "Your Test Results AWS Certified Solutions Architect - Associate - Amazon EC2" at bounding box center [519, 117] width 733 height 64
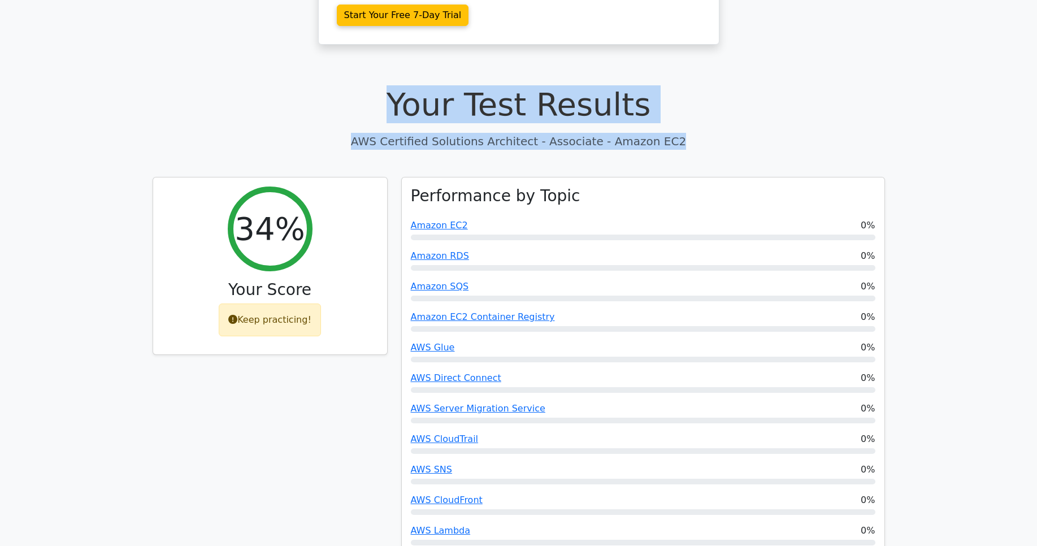
drag, startPoint x: 732, startPoint y: 97, endPoint x: 725, endPoint y: 102, distance: 8.6
click at [731, 133] on p "AWS Certified Solutions Architect - Associate - Amazon EC2" at bounding box center [519, 141] width 733 height 17
click at [687, 133] on p "AWS Certified Solutions Architect - Associate - Amazon EC2" at bounding box center [519, 141] width 733 height 17
drag, startPoint x: 687, startPoint y: 103, endPoint x: 414, endPoint y: 65, distance: 275.8
click at [414, 85] on div "Your Test Results AWS Certified Solutions Architect - Associate - Amazon EC2" at bounding box center [519, 117] width 733 height 64
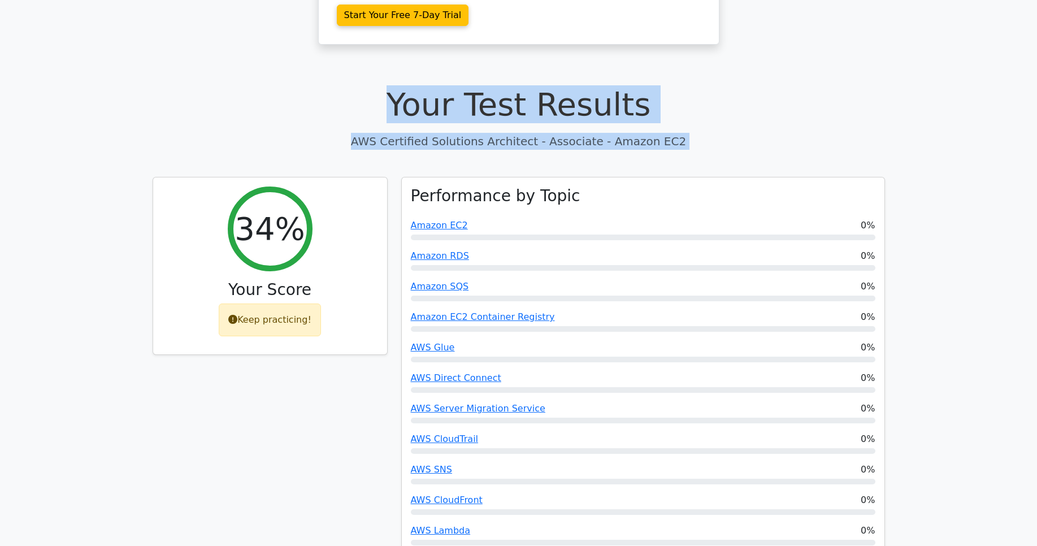
click at [414, 85] on h1 "Your Test Results" at bounding box center [519, 104] width 733 height 38
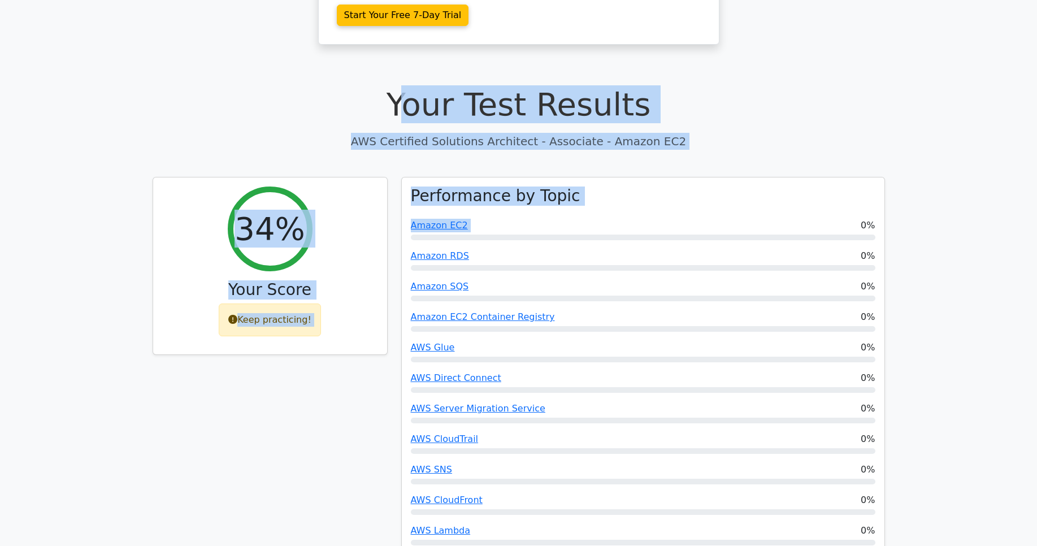
drag, startPoint x: 408, startPoint y: 65, endPoint x: 760, endPoint y: 128, distance: 358.4
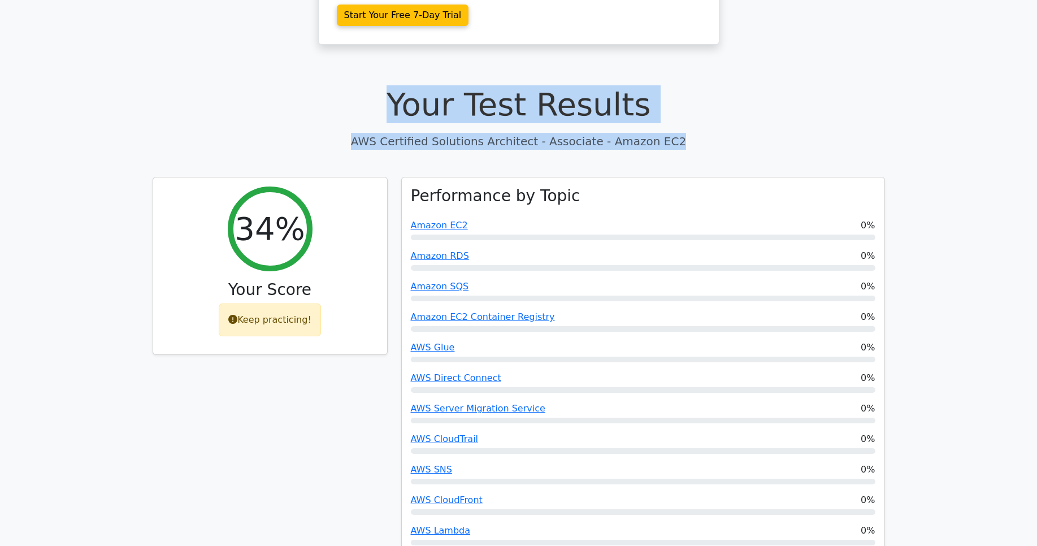
drag, startPoint x: 721, startPoint y: 107, endPoint x: 399, endPoint y: 67, distance: 325.3
click at [399, 85] on div "Your Test Results AWS Certified Solutions Architect - Associate - Amazon EC2" at bounding box center [519, 117] width 733 height 64
click at [399, 85] on h1 "Your Test Results" at bounding box center [519, 104] width 733 height 38
drag, startPoint x: 396, startPoint y: 60, endPoint x: 768, endPoint y: 107, distance: 374.9
click at [768, 107] on div "Your Test Results AWS Certified Solutions Architect - Associate - Amazon EC2" at bounding box center [519, 117] width 733 height 64
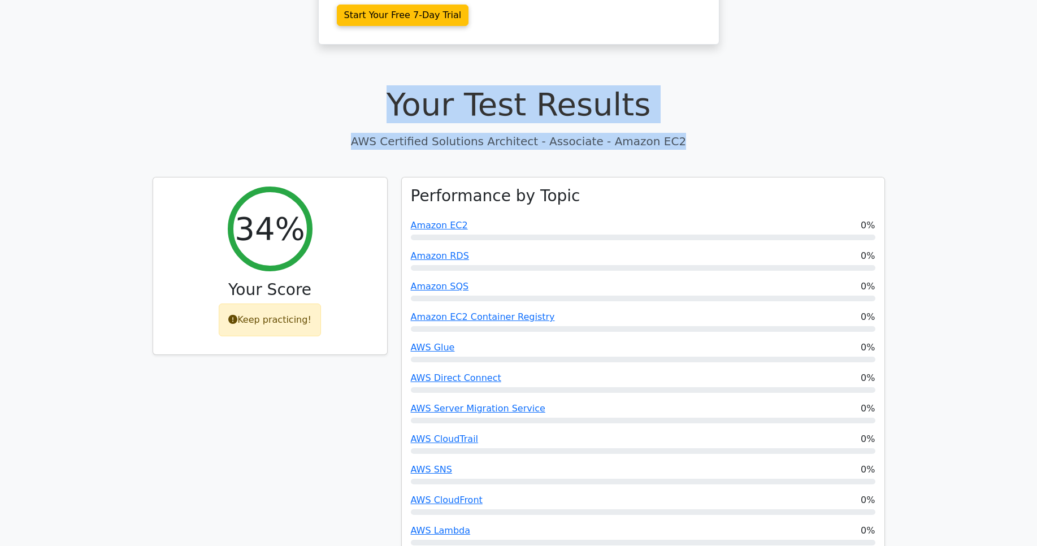
click at [755, 133] on p "AWS Certified Solutions Architect - Associate - Amazon EC2" at bounding box center [519, 141] width 733 height 17
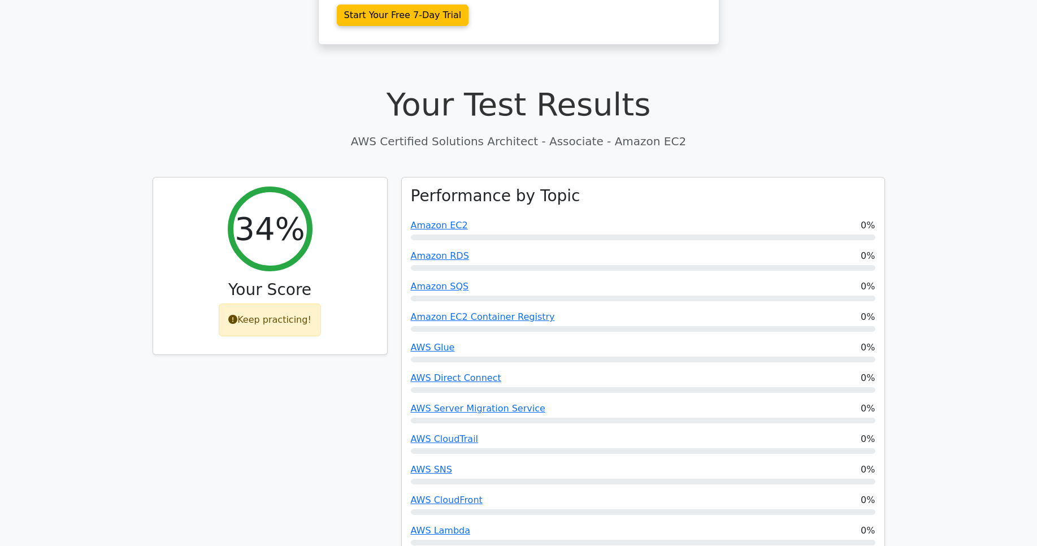
click at [520, 85] on h1 "Your Test Results" at bounding box center [519, 104] width 733 height 38
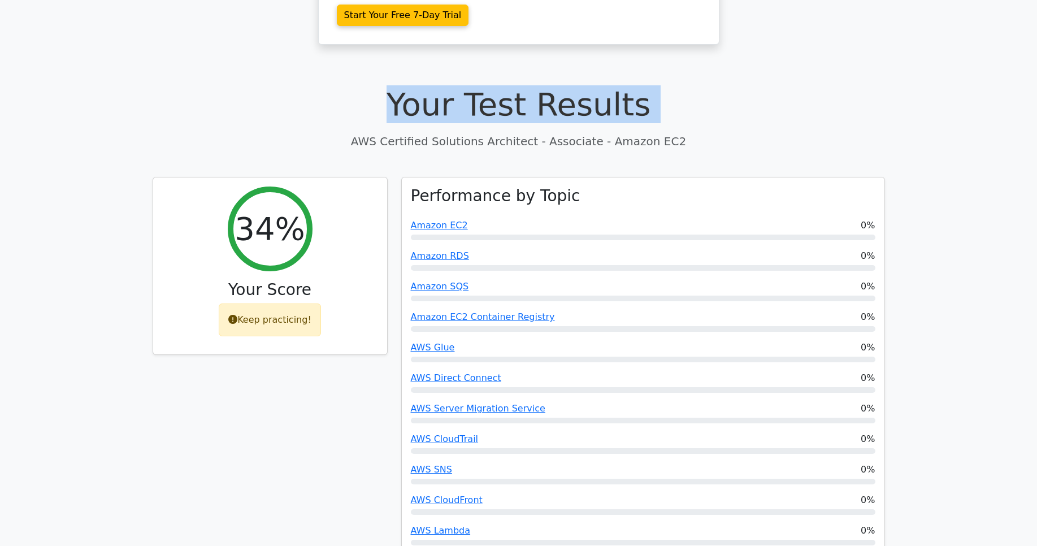
click at [520, 85] on h1 "Your Test Results" at bounding box center [519, 104] width 733 height 38
click at [518, 85] on h1 "Your Test Results" at bounding box center [519, 104] width 733 height 38
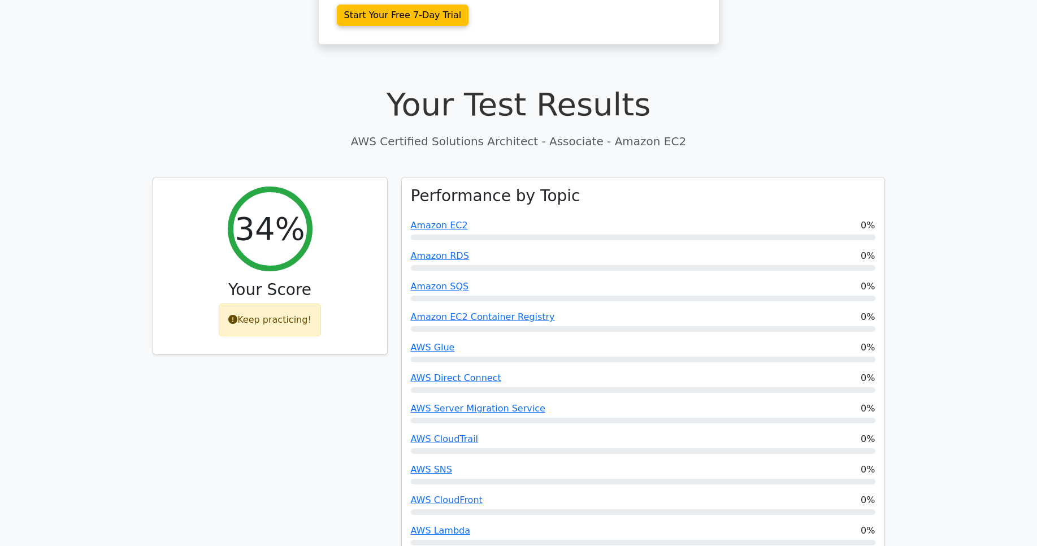
click at [534, 133] on p "AWS Certified Solutions Architect - Associate - Amazon EC2" at bounding box center [519, 141] width 733 height 17
click at [235, 85] on h1 "Your Test Results" at bounding box center [519, 104] width 733 height 38
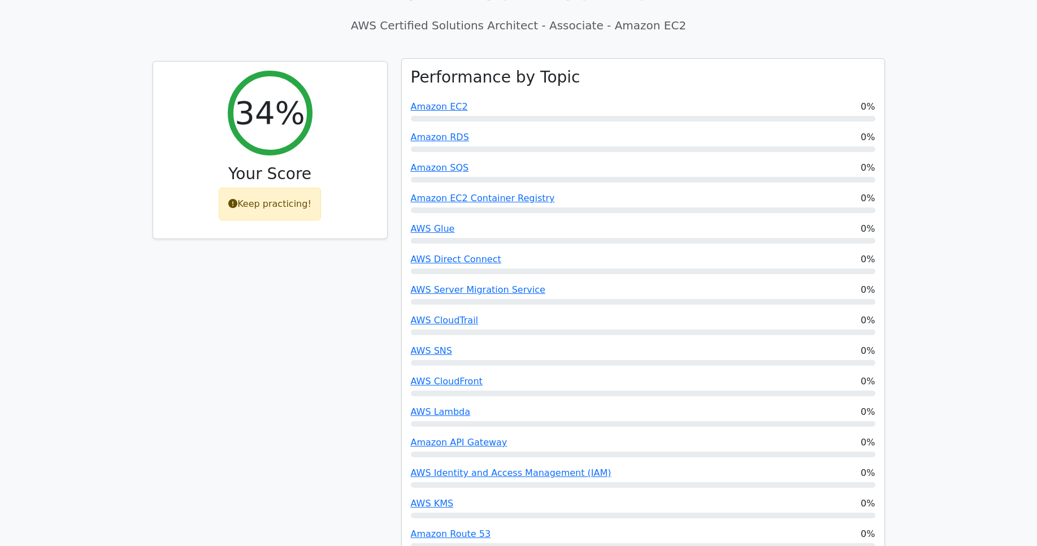
scroll to position [179, 0]
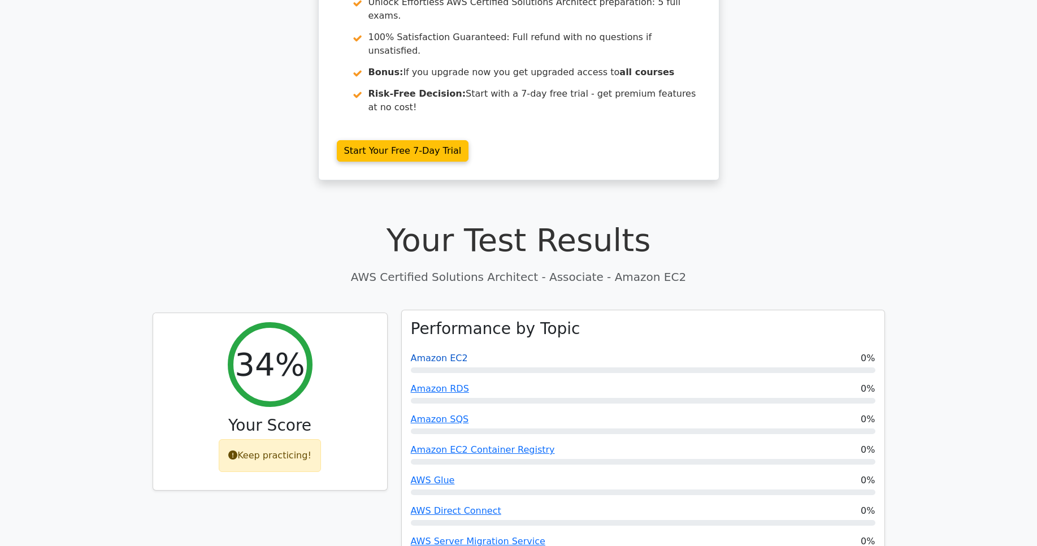
click at [434, 353] on link "Amazon EC2" at bounding box center [439, 358] width 57 height 11
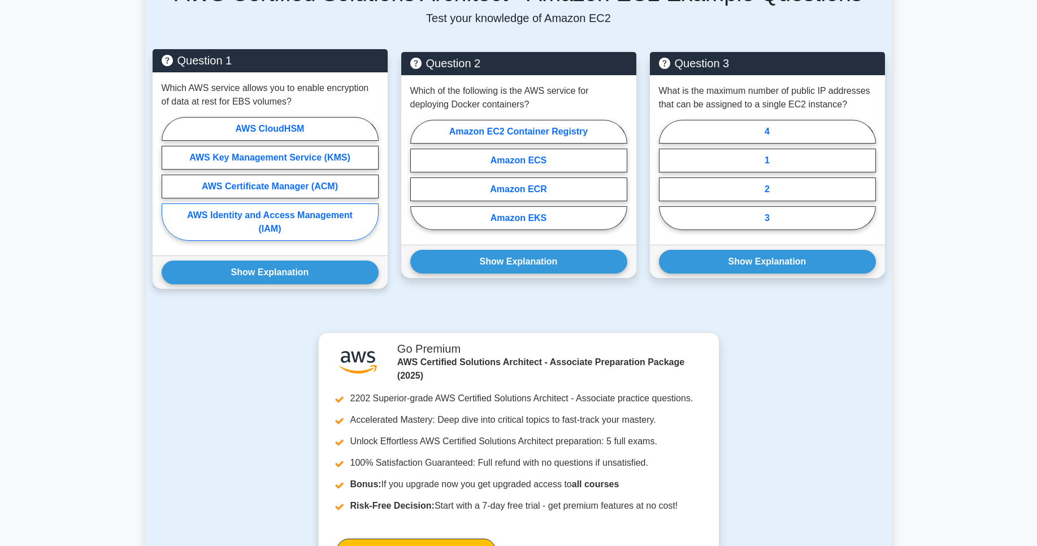
scroll to position [678, 0]
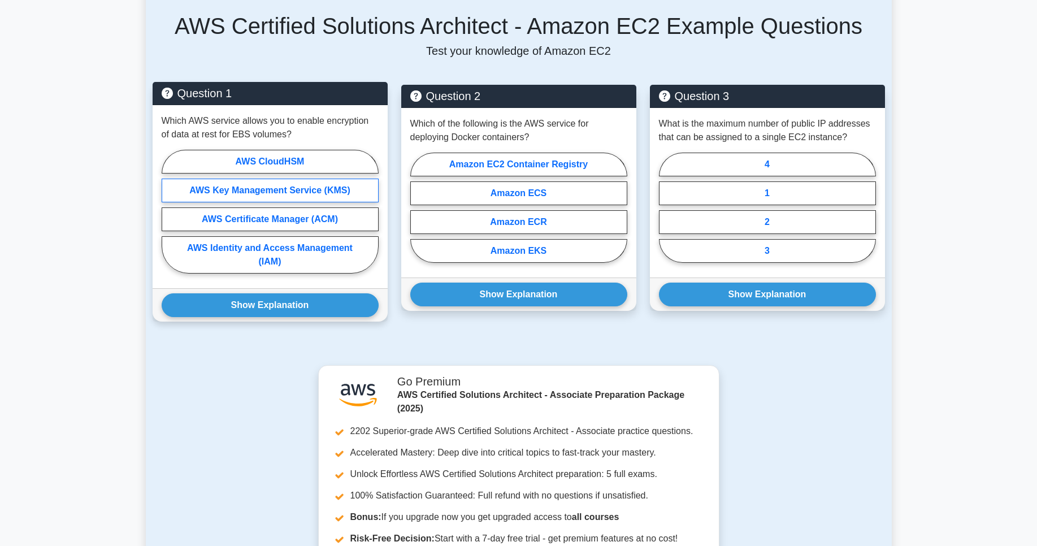
click at [317, 193] on label "AWS Key Management Service (KMS)" at bounding box center [270, 191] width 217 height 24
click at [169, 211] on input "AWS Key Management Service (KMS)" at bounding box center [165, 214] width 7 height 7
radio input "true"
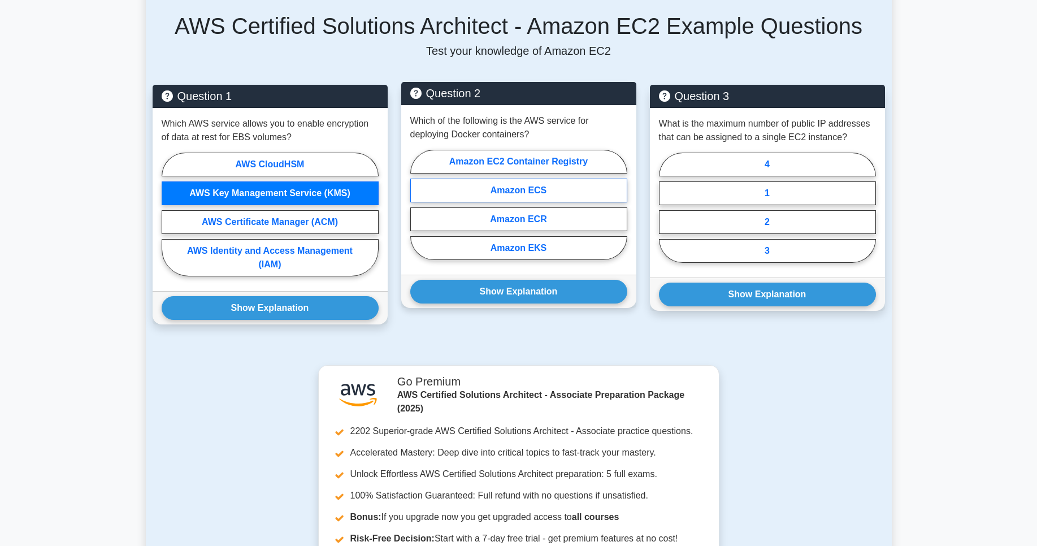
click at [559, 188] on label "Amazon ECS" at bounding box center [518, 191] width 217 height 24
click at [418, 205] on input "Amazon ECS" at bounding box center [413, 208] width 7 height 7
radio input "true"
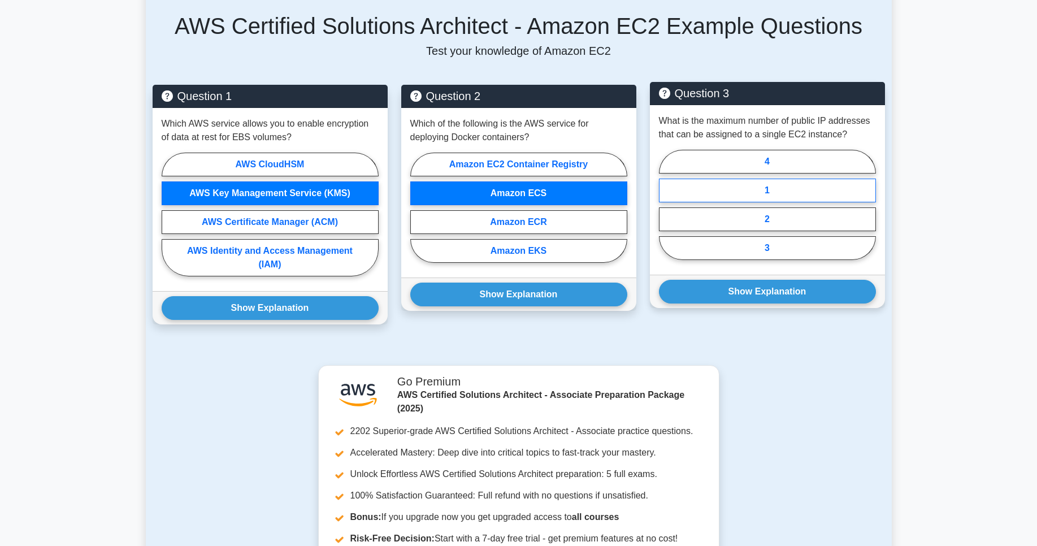
click at [791, 194] on label "1" at bounding box center [767, 191] width 217 height 24
click at [667, 205] on input "1" at bounding box center [662, 208] width 7 height 7
radio input "true"
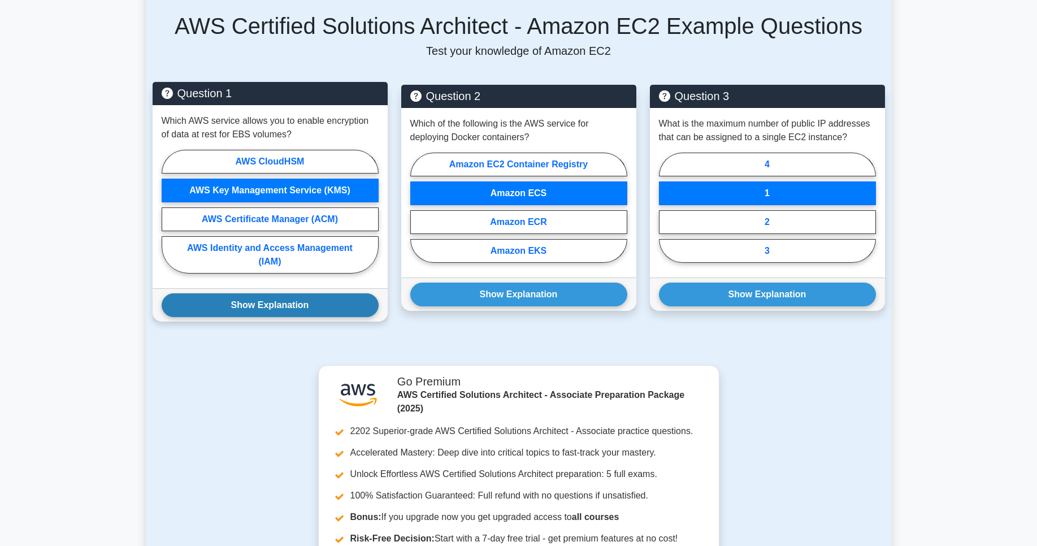
click at [323, 311] on button "Show Explanation" at bounding box center [270, 305] width 217 height 24
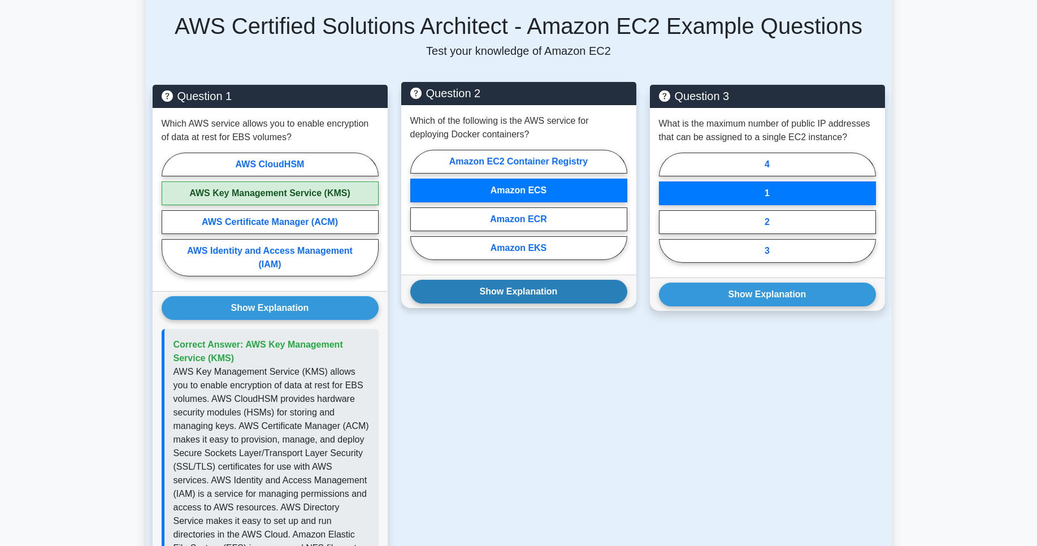
click at [499, 299] on button "Show Explanation" at bounding box center [518, 292] width 217 height 24
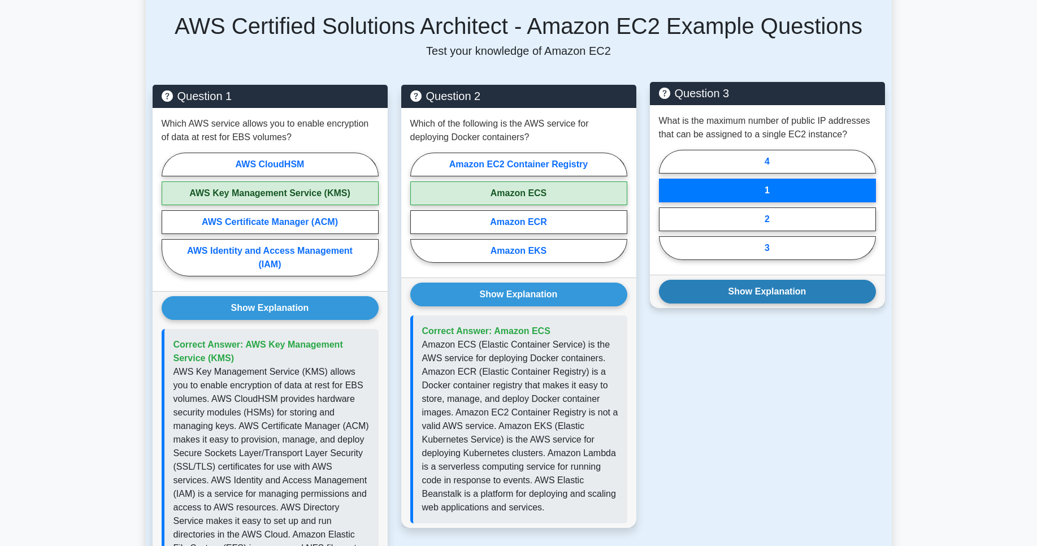
click at [774, 295] on button "Show Explanation" at bounding box center [767, 292] width 217 height 24
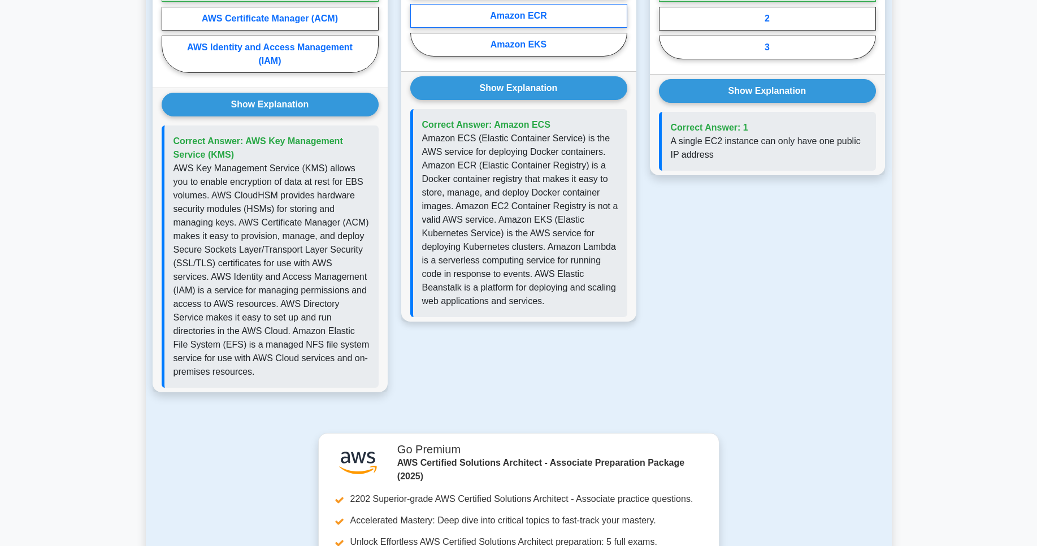
scroll to position [814, 0]
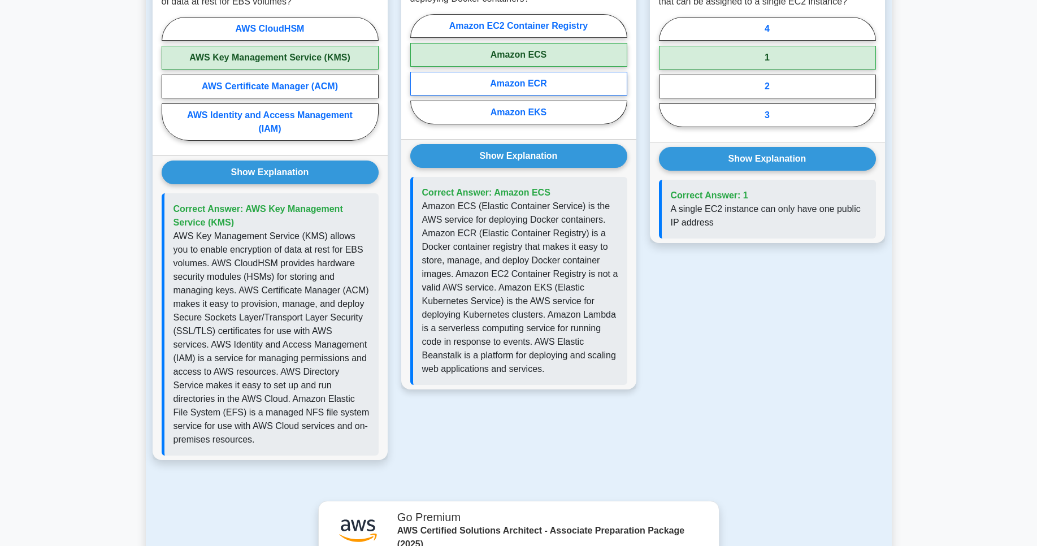
click at [541, 288] on p "Amazon ECS (Elastic Container Service) is the AWS service for deploying Docker …" at bounding box center [520, 288] width 196 height 176
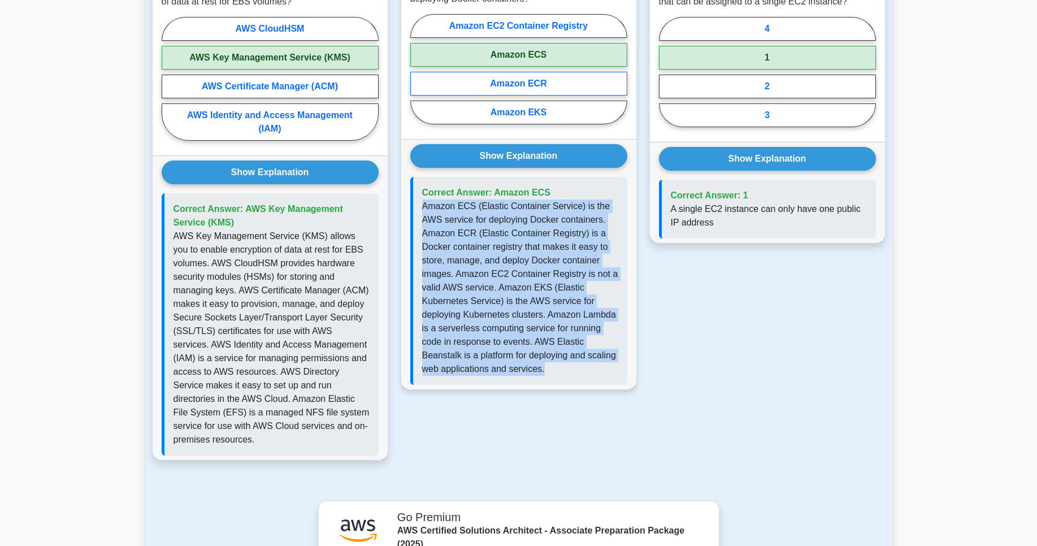
click at [541, 288] on p "Amazon ECS (Elastic Container Service) is the AWS service for deploying Docker …" at bounding box center [520, 288] width 196 height 176
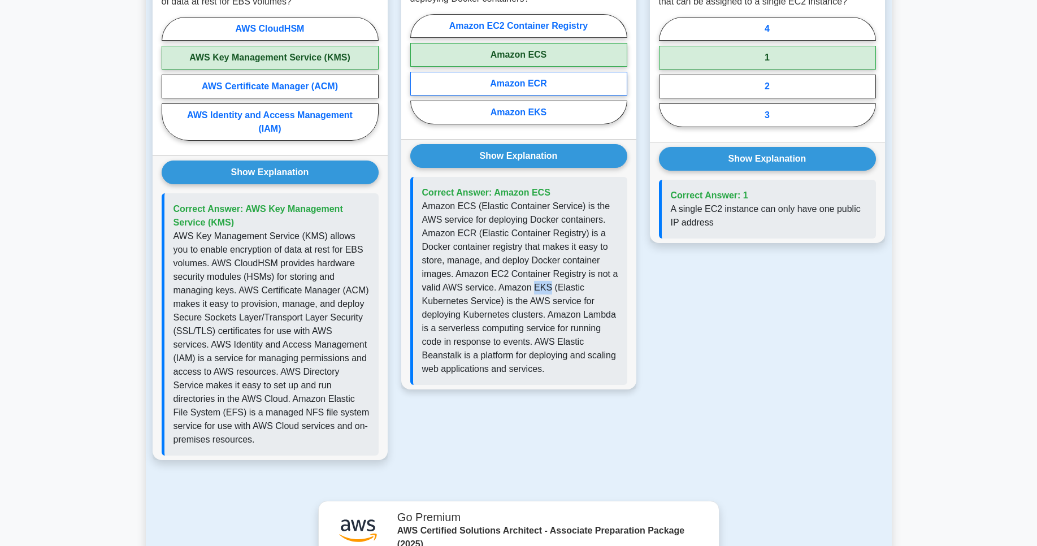
click at [541, 288] on p "Amazon ECS (Elastic Container Service) is the AWS service for deploying Docker …" at bounding box center [520, 288] width 196 height 176
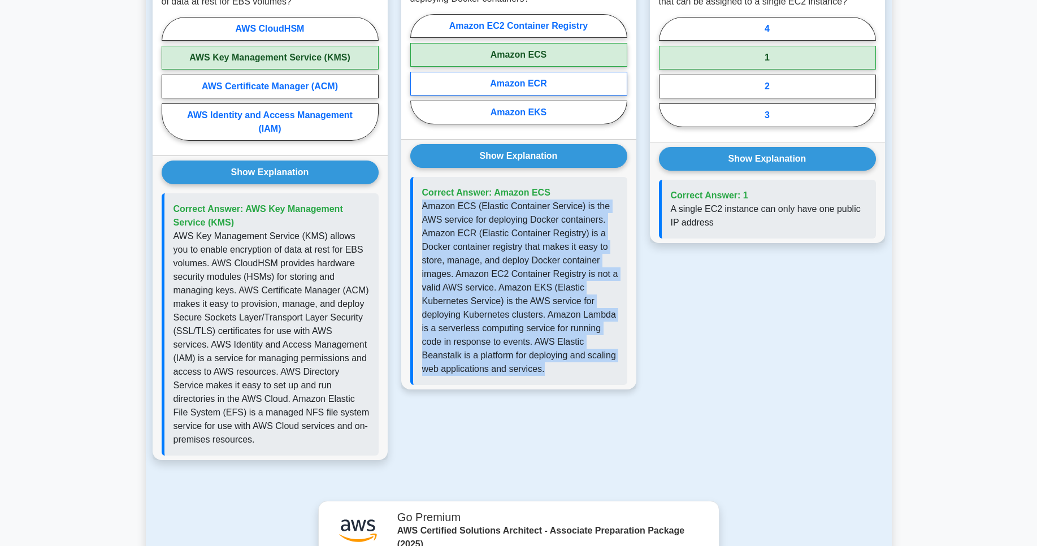
click at [541, 288] on p "Amazon ECS (Elastic Container Service) is the AWS service for deploying Docker …" at bounding box center [520, 288] width 196 height 176
click at [520, 291] on p "Amazon ECS (Elastic Container Service) is the AWS service for deploying Docker …" at bounding box center [520, 288] width 196 height 176
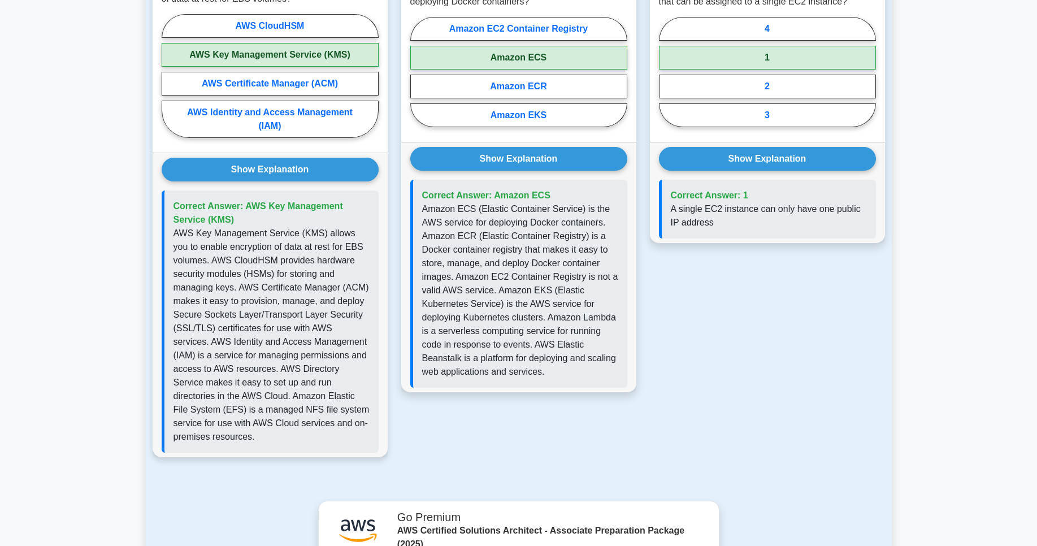
click at [328, 256] on p "AWS Key Management Service (KMS) allows you to enable encryption of data at res…" at bounding box center [272, 335] width 196 height 217
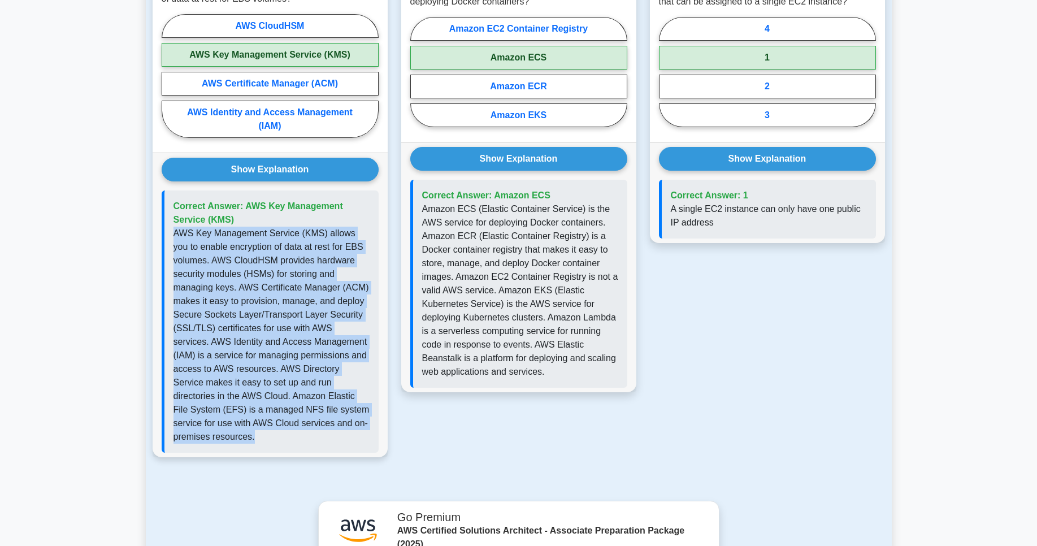
click at [328, 256] on p "AWS Key Management Service (KMS) allows you to enable encryption of data at res…" at bounding box center [272, 335] width 196 height 217
click at [341, 310] on p "AWS Key Management Service (KMS) allows you to enable encryption of data at res…" at bounding box center [272, 335] width 196 height 217
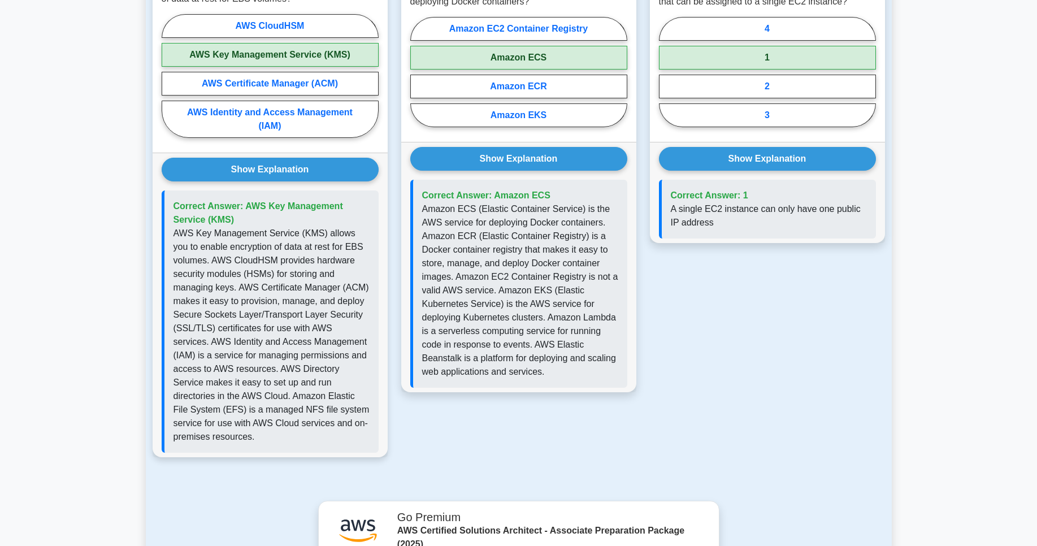
click at [284, 242] on p "AWS Key Management Service (KMS) allows you to enable encryption of data at res…" at bounding box center [272, 335] width 196 height 217
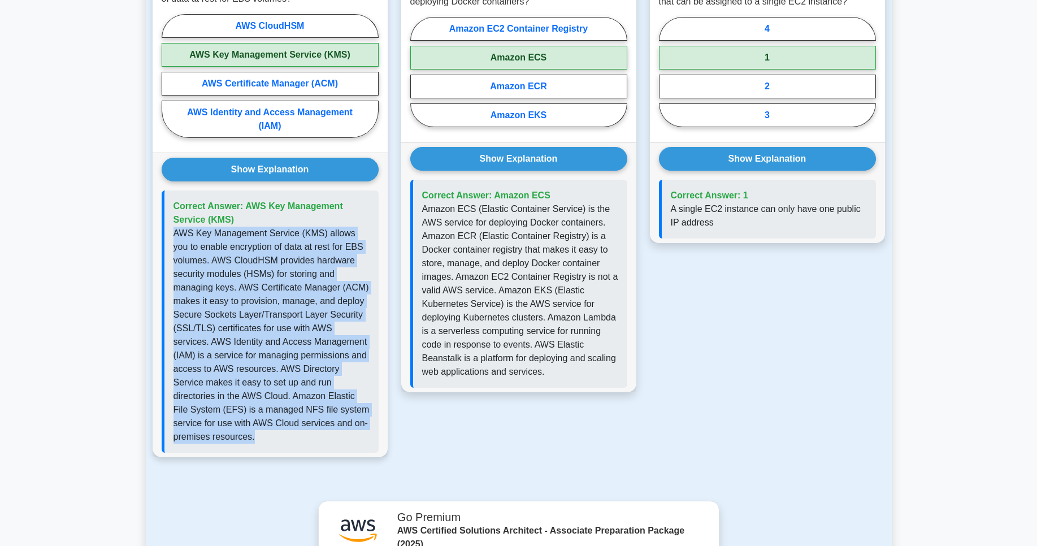
click at [284, 242] on p "AWS Key Management Service (KMS) allows you to enable encryption of data at res…" at bounding box center [272, 335] width 196 height 217
click at [286, 244] on p "AWS Key Management Service (KMS) allows you to enable encryption of data at res…" at bounding box center [272, 335] width 196 height 217
click at [287, 248] on p "AWS Key Management Service (KMS) allows you to enable encryption of data at res…" at bounding box center [272, 335] width 196 height 217
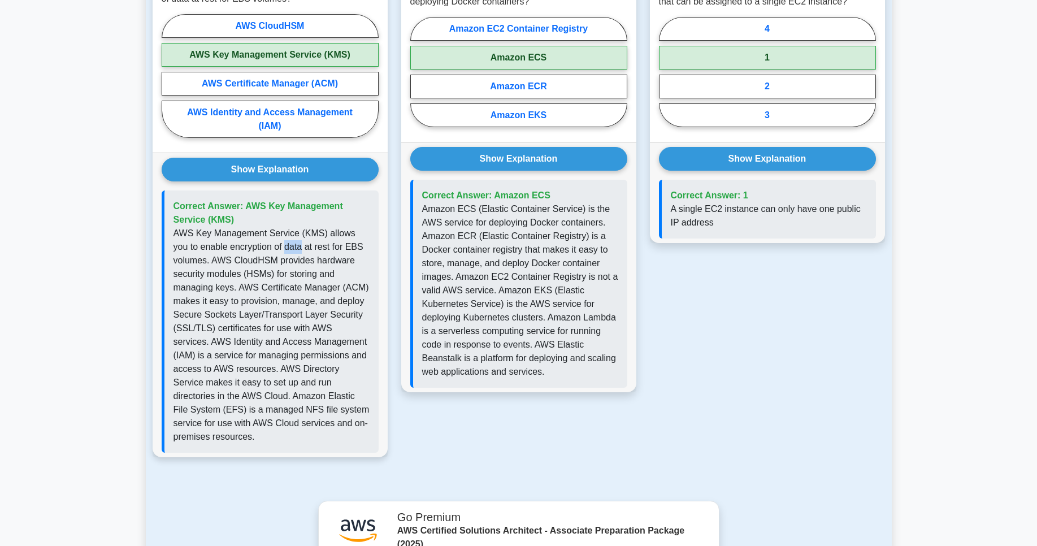
click at [287, 248] on p "AWS Key Management Service (KMS) allows you to enable encryption of data at res…" at bounding box center [272, 335] width 196 height 217
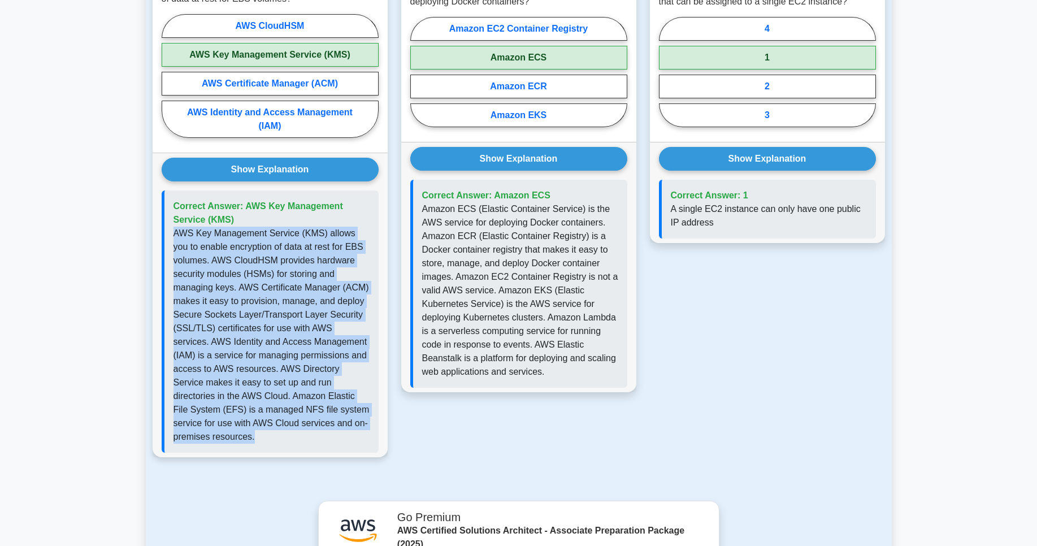
click at [287, 248] on p "AWS Key Management Service (KMS) allows you to enable encryption of data at res…" at bounding box center [272, 335] width 196 height 217
click at [325, 275] on p "AWS Key Management Service (KMS) allows you to enable encryption of data at res…" at bounding box center [272, 335] width 196 height 217
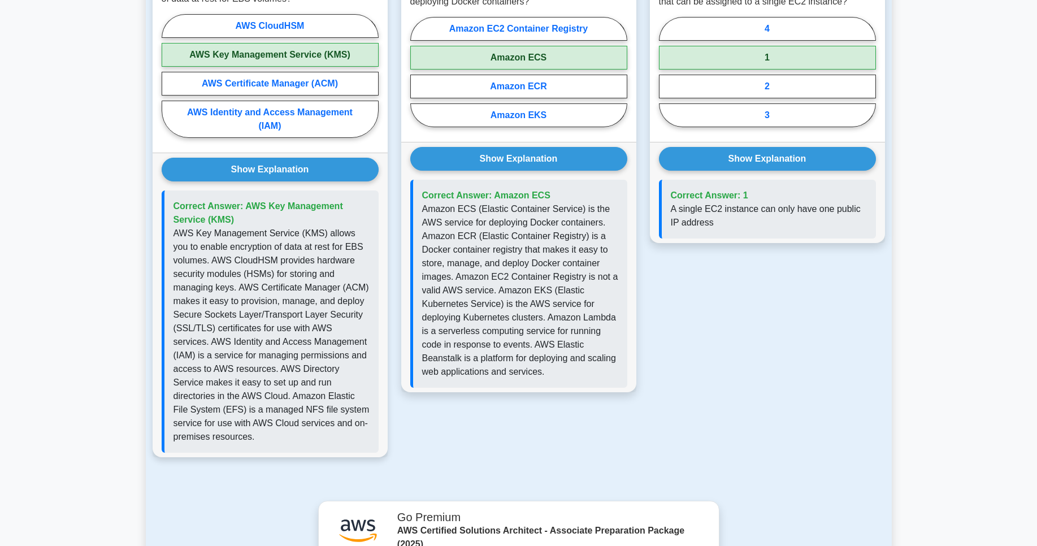
click at [310, 274] on p "AWS Key Management Service (KMS) allows you to enable encryption of data at res…" at bounding box center [272, 335] width 196 height 217
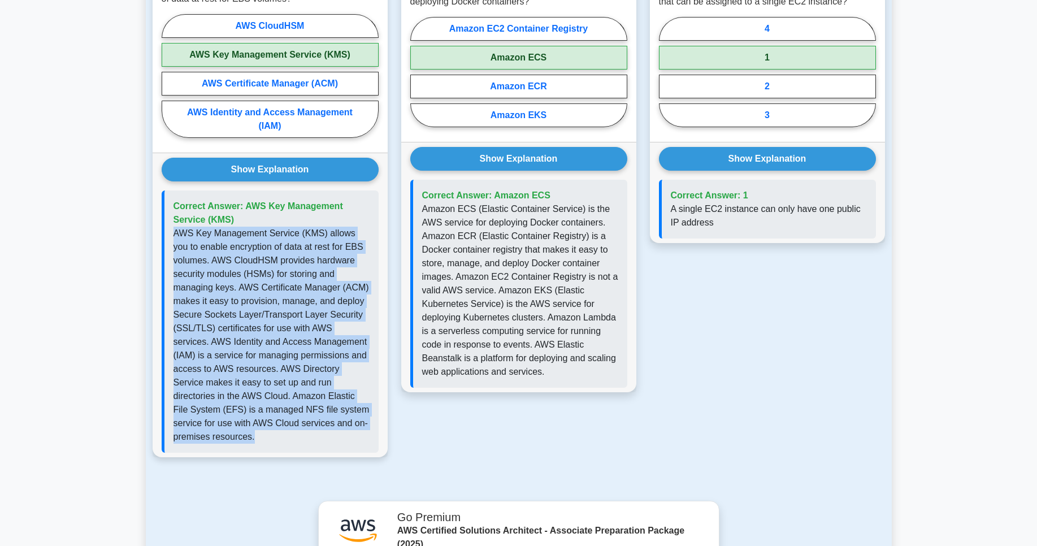
click at [310, 274] on p "AWS Key Management Service (KMS) allows you to enable encryption of data at res…" at bounding box center [272, 335] width 196 height 217
click at [325, 297] on p "AWS Key Management Service (KMS) allows you to enable encryption of data at res…" at bounding box center [272, 335] width 196 height 217
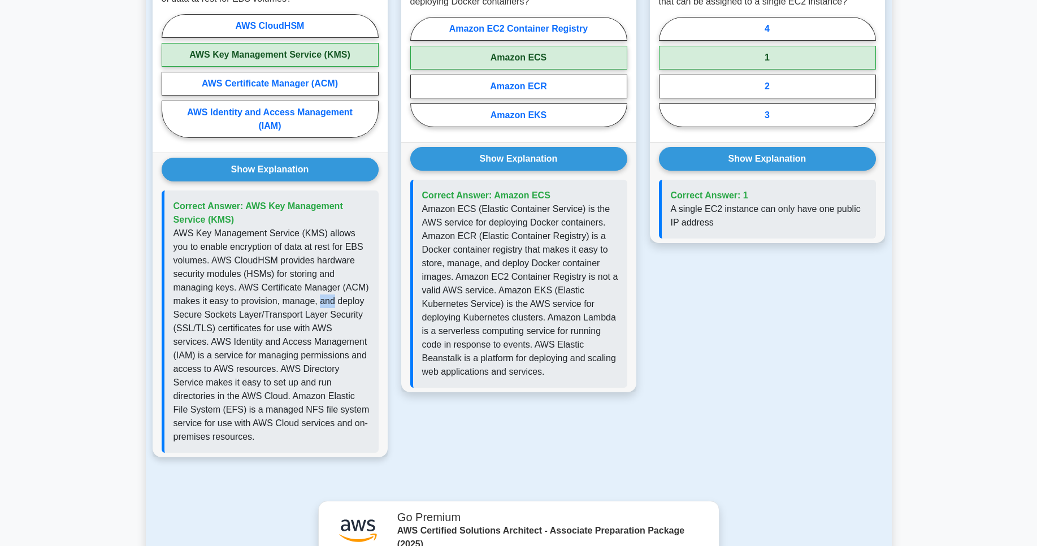
click at [325, 297] on p "AWS Key Management Service (KMS) allows you to enable encryption of data at res…" at bounding box center [272, 335] width 196 height 217
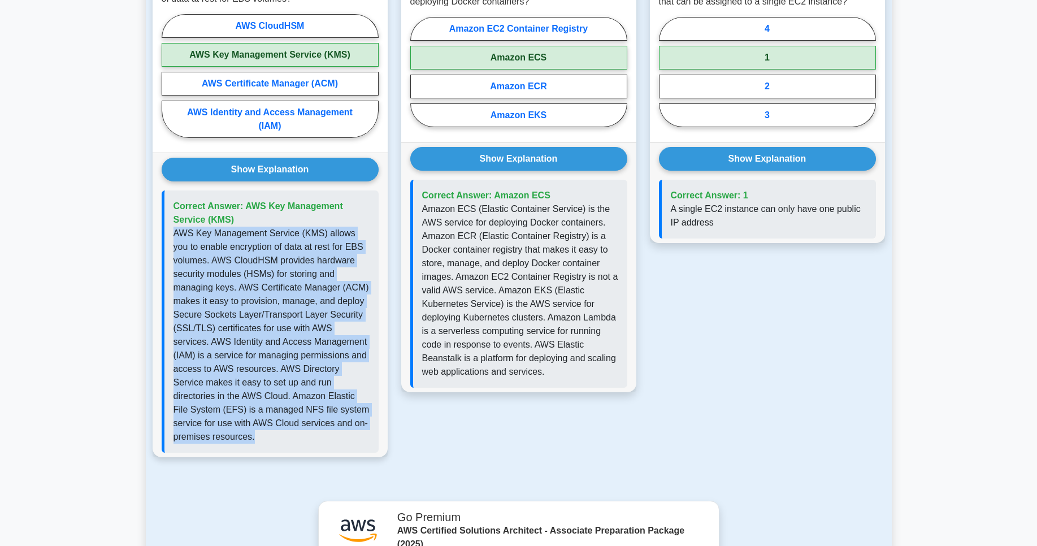
click at [325, 297] on p "AWS Key Management Service (KMS) allows you to enable encryption of data at res…" at bounding box center [272, 335] width 196 height 217
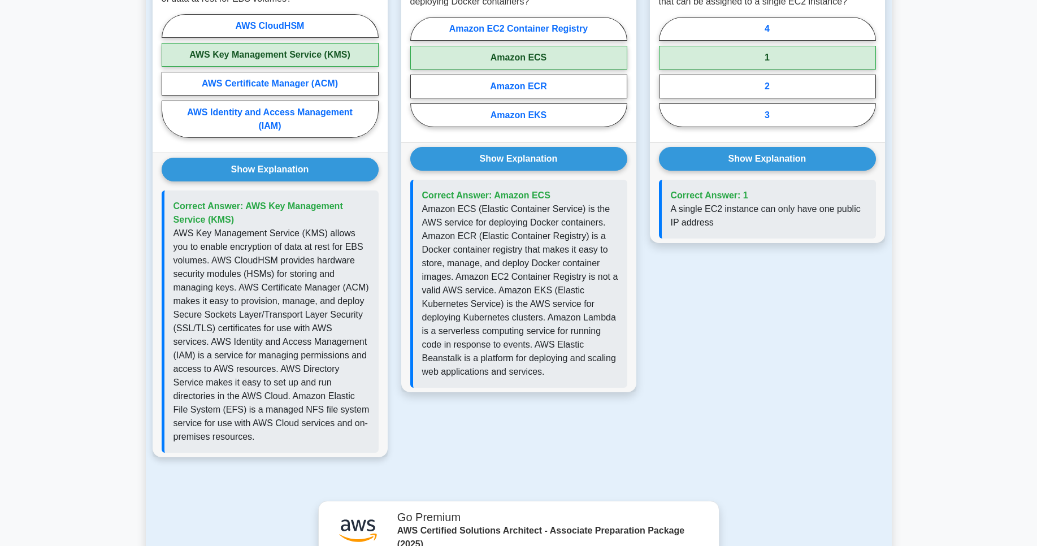
click at [239, 321] on p "AWS Key Management Service (KMS) allows you to enable encryption of data at res…" at bounding box center [272, 335] width 196 height 217
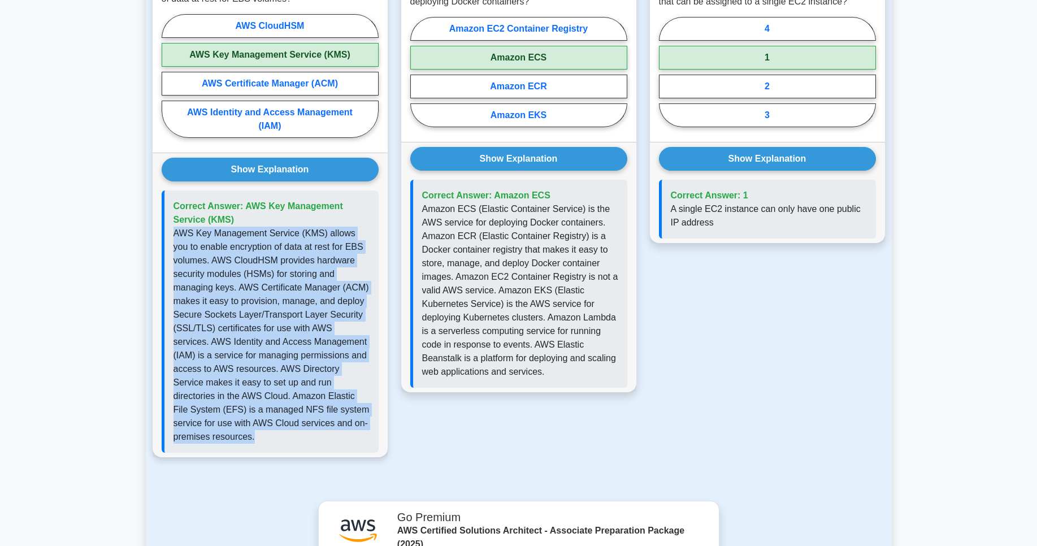
click at [239, 321] on p "AWS Key Management Service (KMS) allows you to enable encryption of data at res…" at bounding box center [272, 335] width 196 height 217
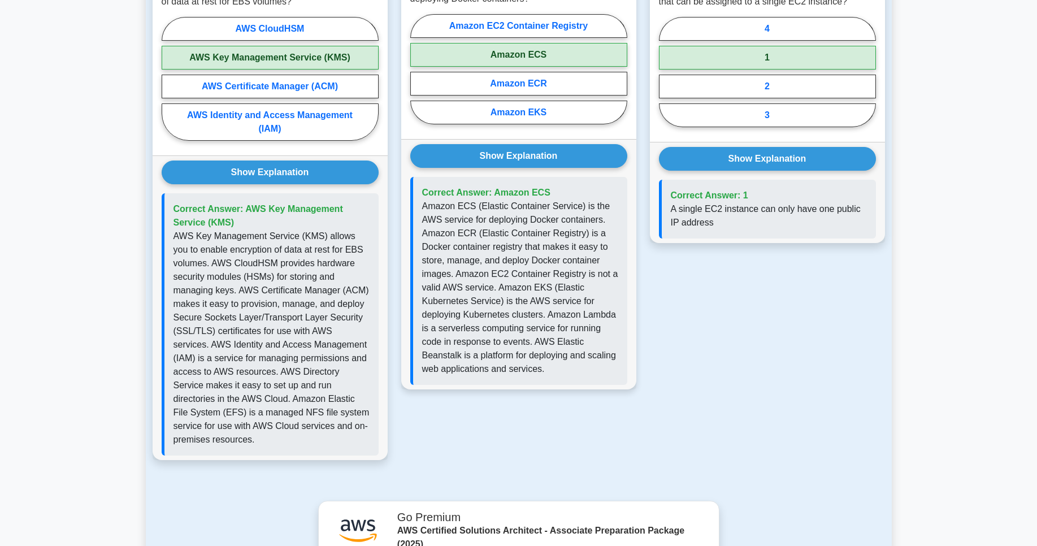
click at [488, 304] on p "Amazon ECS (Elastic Container Service) is the AWS service for deploying Docker …" at bounding box center [520, 288] width 196 height 176
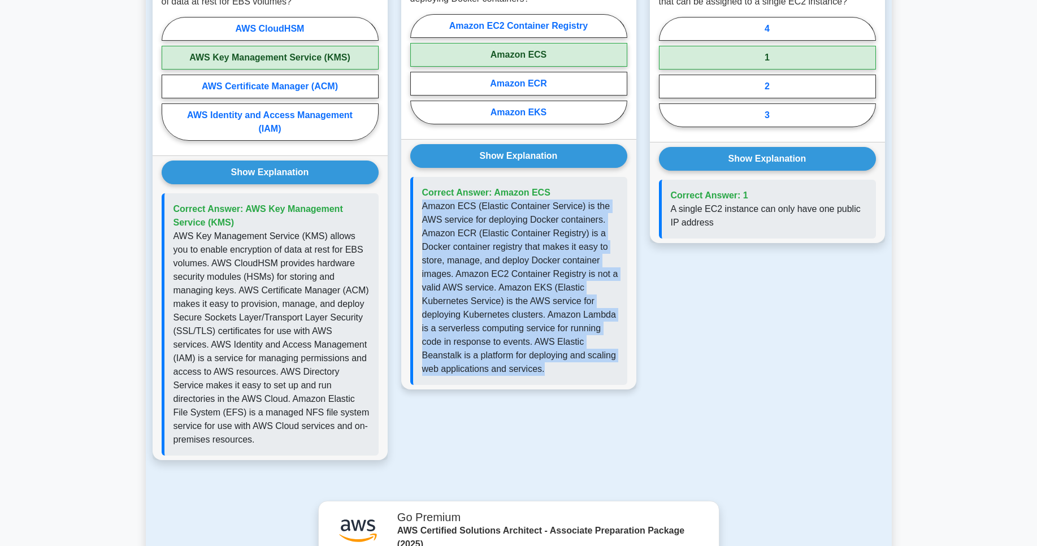
click at [488, 304] on p "Amazon ECS (Elastic Container Service) is the AWS service for deploying Docker …" at bounding box center [520, 288] width 196 height 176
click at [522, 310] on p "Amazon ECS (Elastic Container Service) is the AWS service for deploying Docker …" at bounding box center [520, 288] width 196 height 176
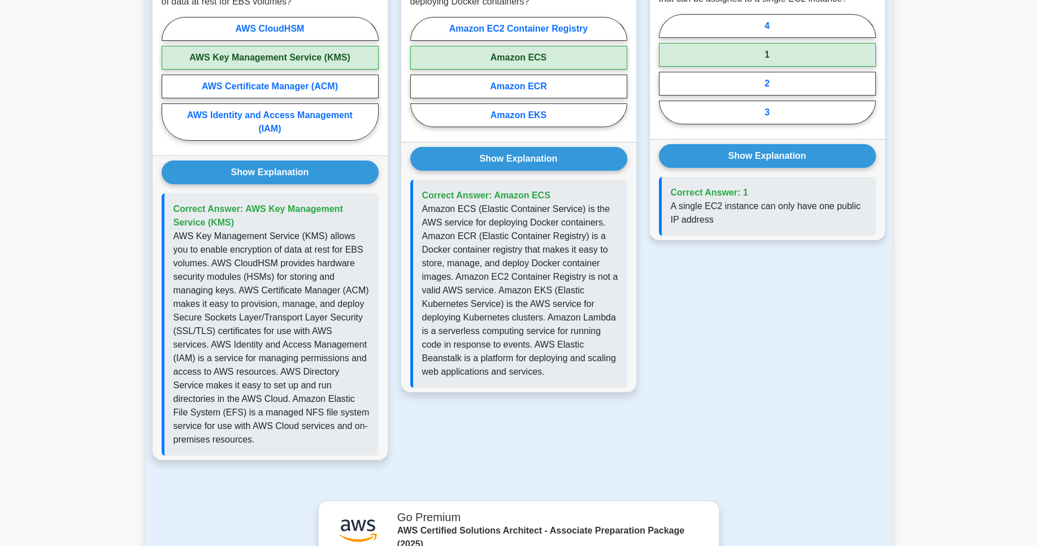
click at [731, 227] on div "Correct Answer: 1 A single EC2 instance can only have one public IP address" at bounding box center [767, 206] width 217 height 59
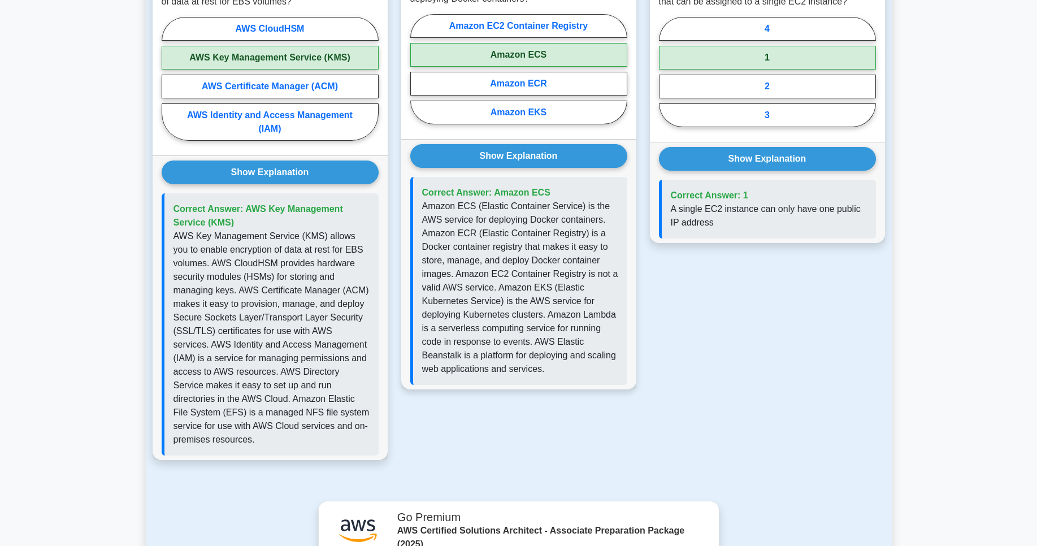
click at [565, 255] on p "Amazon ECS (Elastic Container Service) is the AWS service for deploying Docker …" at bounding box center [520, 288] width 196 height 176
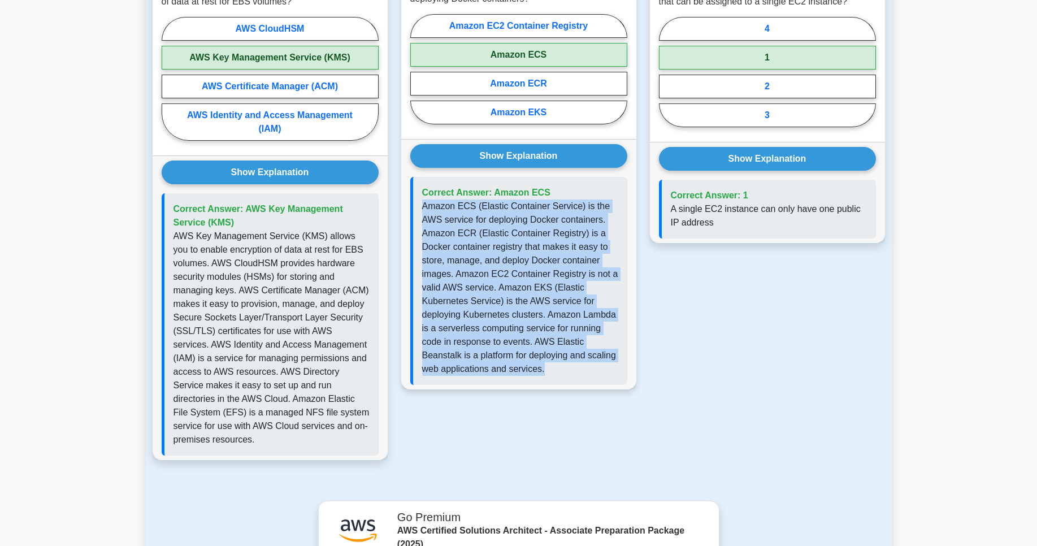
click at [565, 255] on p "Amazon ECS (Elastic Container Service) is the AWS service for deploying Docker …" at bounding box center [520, 288] width 196 height 176
click at [564, 255] on p "Amazon ECS (Elastic Container Service) is the AWS service for deploying Docker …" at bounding box center [520, 288] width 196 height 176
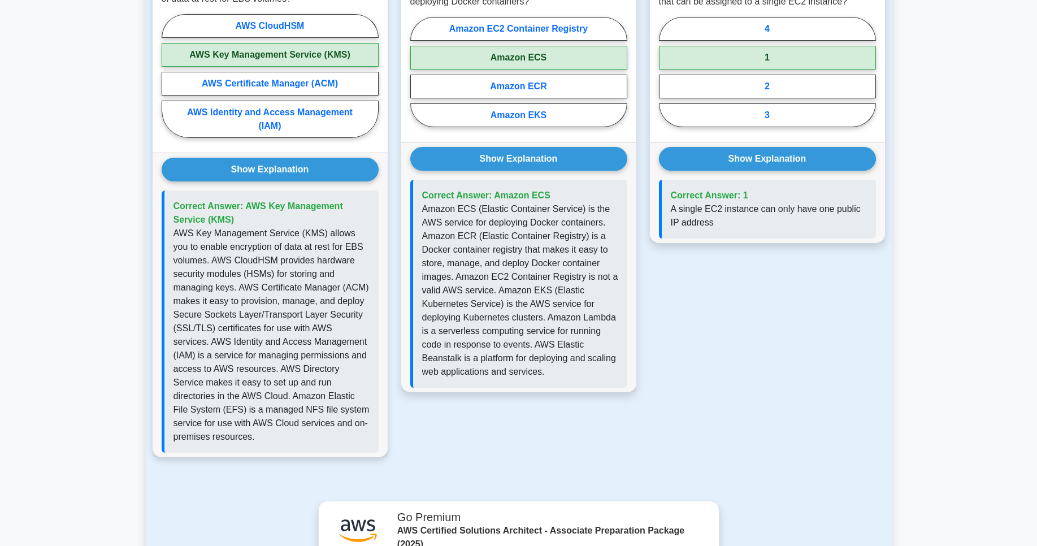
click at [254, 241] on p "AWS Key Management Service (KMS) allows you to enable encryption of data at res…" at bounding box center [272, 335] width 196 height 217
click at [253, 241] on p "AWS Key Management Service (KMS) allows you to enable encryption of data at res…" at bounding box center [272, 335] width 196 height 217
click at [258, 241] on p "AWS Key Management Service (KMS) allows you to enable encryption of data at res…" at bounding box center [272, 335] width 196 height 217
click at [304, 249] on p "AWS Key Management Service (KMS) allows you to enable encryption of data at res…" at bounding box center [272, 335] width 196 height 217
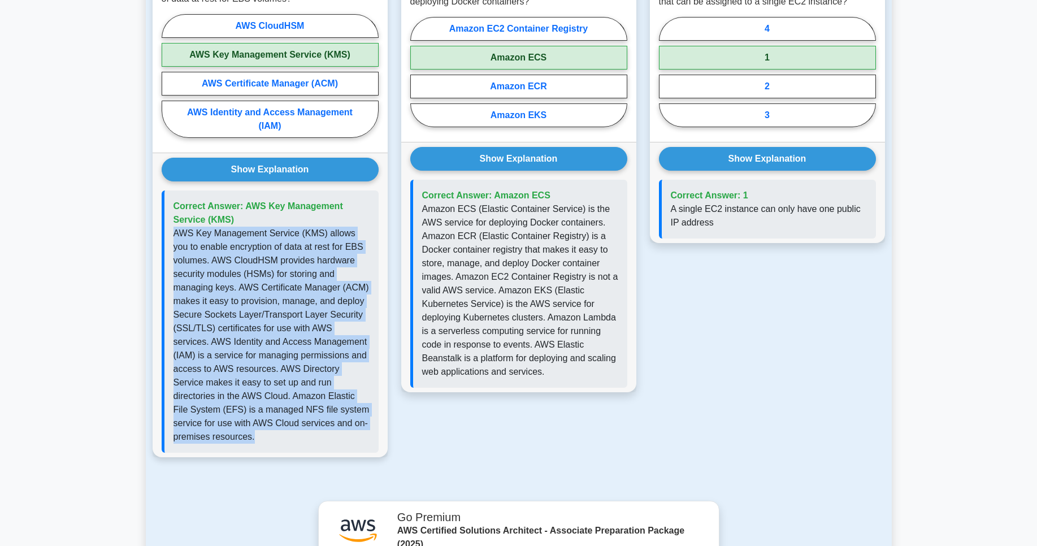
click at [304, 249] on p "AWS Key Management Service (KMS) allows you to enable encryption of data at res…" at bounding box center [272, 335] width 196 height 217
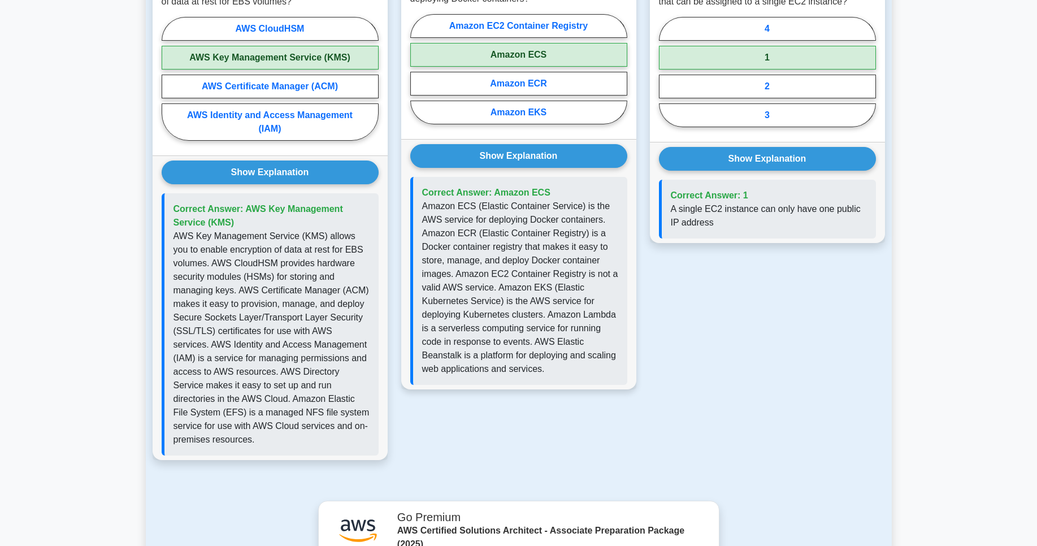
click at [527, 247] on p "Amazon ECS (Elastic Container Service) is the AWS service for deploying Docker …" at bounding box center [520, 288] width 196 height 176
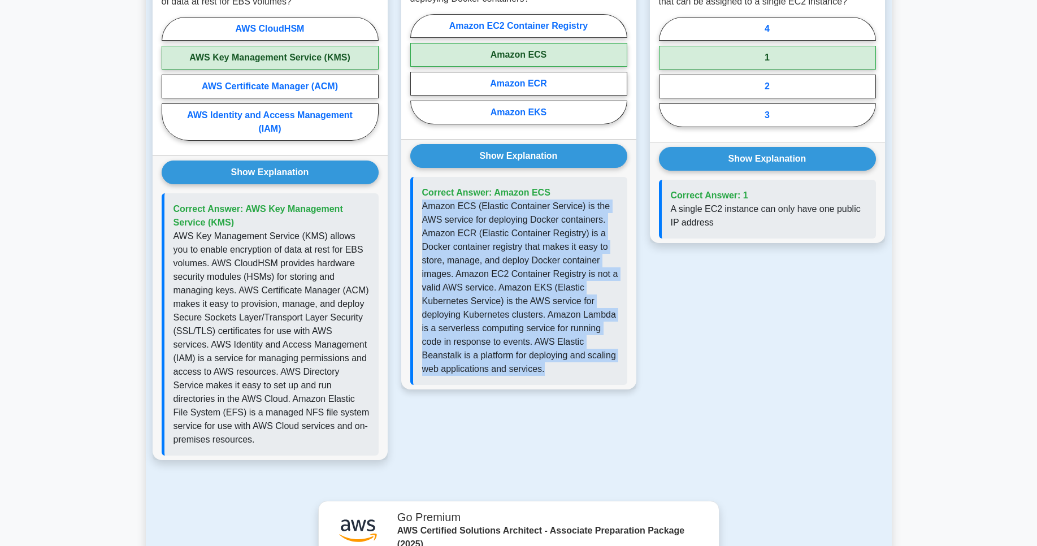
click at [527, 247] on p "Amazon ECS (Elastic Container Service) is the AWS service for deploying Docker …" at bounding box center [520, 288] width 196 height 176
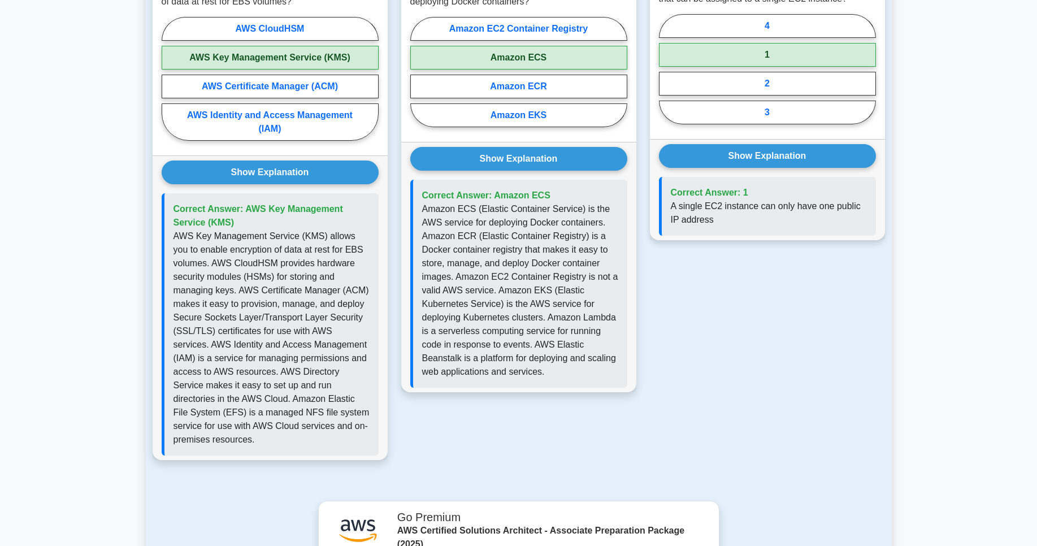
click at [696, 218] on p "A single EC2 instance can only have one public IP address" at bounding box center [769, 213] width 196 height 27
drag, startPoint x: 696, startPoint y: 218, endPoint x: 654, endPoint y: 236, distance: 45.8
click at [686, 225] on p "A single EC2 instance can only have one public IP address" at bounding box center [769, 213] width 196 height 27
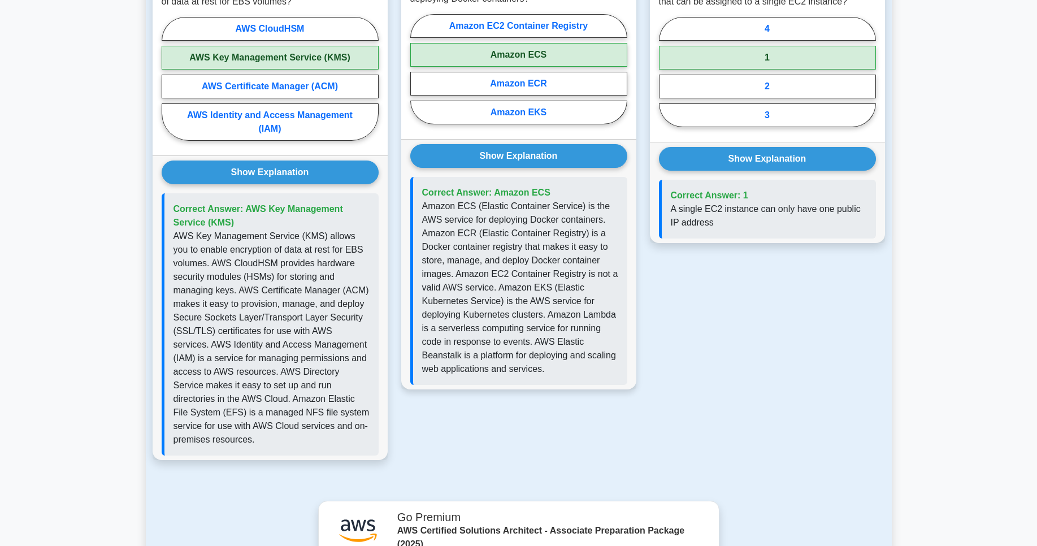
click at [468, 262] on p "Amazon ECS (Elastic Container Service) is the AWS service for deploying Docker …" at bounding box center [520, 288] width 196 height 176
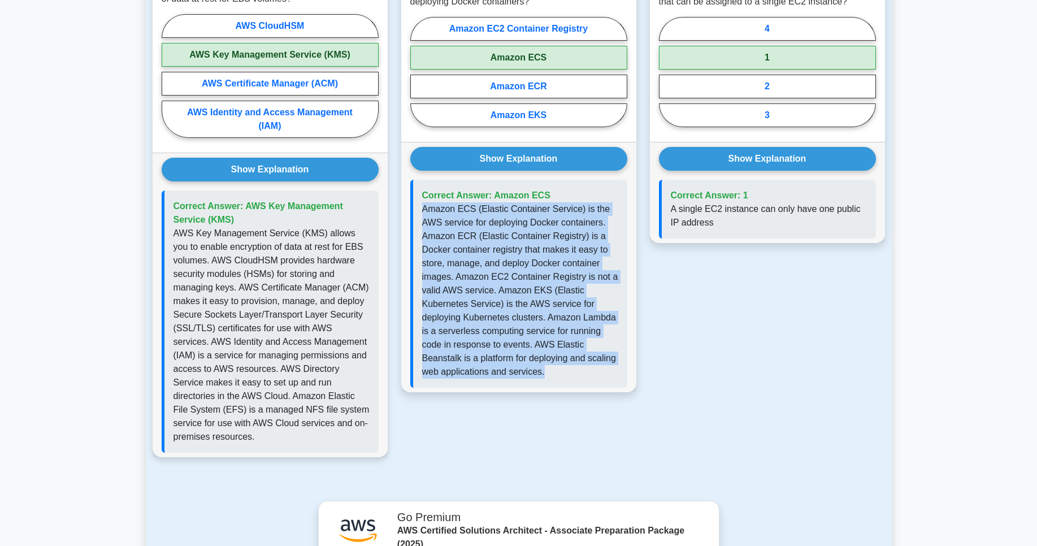
drag, startPoint x: 468, startPoint y: 262, endPoint x: 264, endPoint y: 260, distance: 203.6
click at [448, 261] on p "Amazon ECS (Elastic Container Service) is the AWS service for deploying Docker …" at bounding box center [520, 290] width 196 height 176
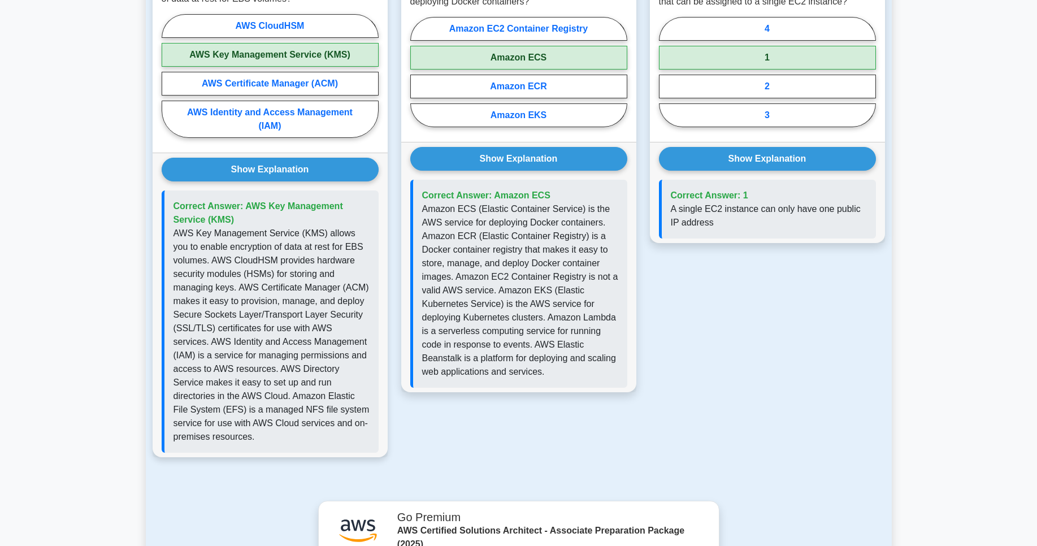
click at [264, 260] on p "AWS Key Management Service (KMS) allows you to enable encryption of data at res…" at bounding box center [272, 335] width 196 height 217
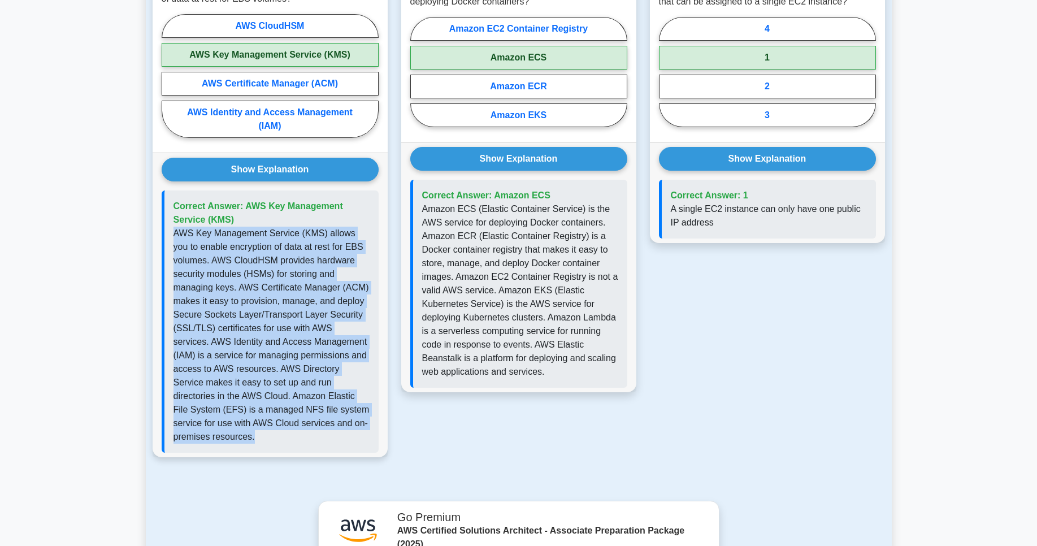
click at [264, 260] on p "AWS Key Management Service (KMS) allows you to enable encryption of data at res…" at bounding box center [272, 335] width 196 height 217
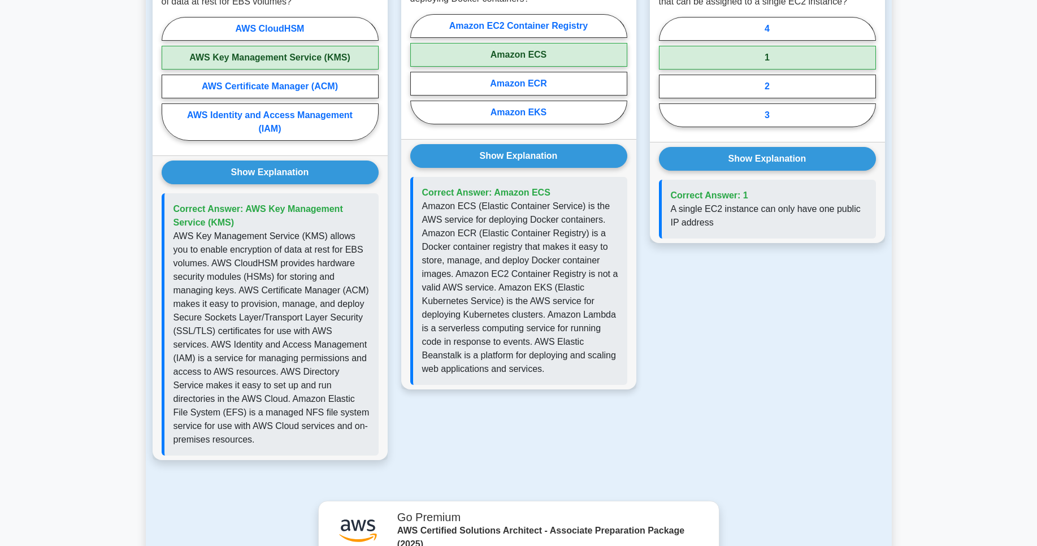
click at [465, 288] on p "Amazon ECS (Elastic Container Service) is the AWS service for deploying Docker …" at bounding box center [520, 288] width 196 height 176
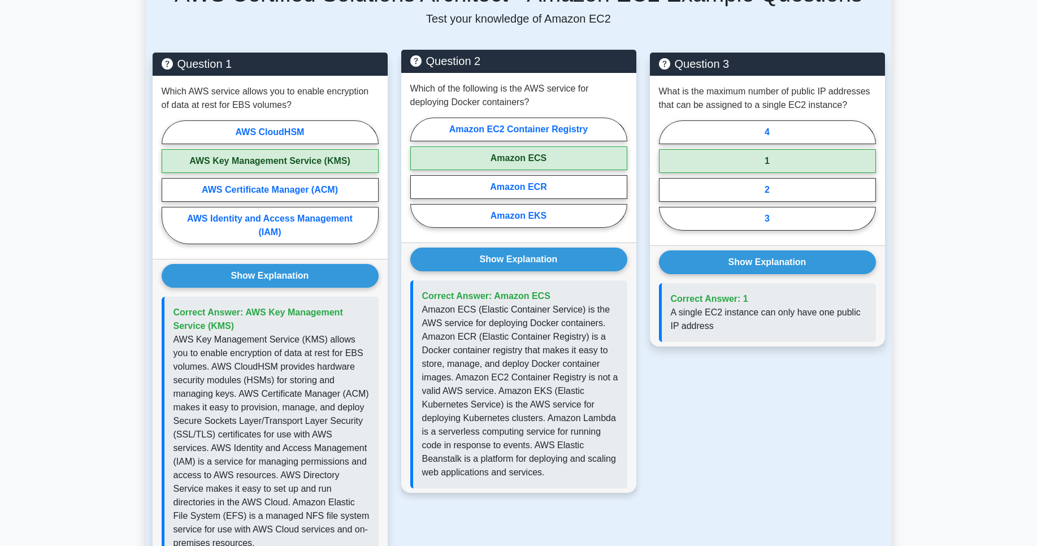
scroll to position [543, 0]
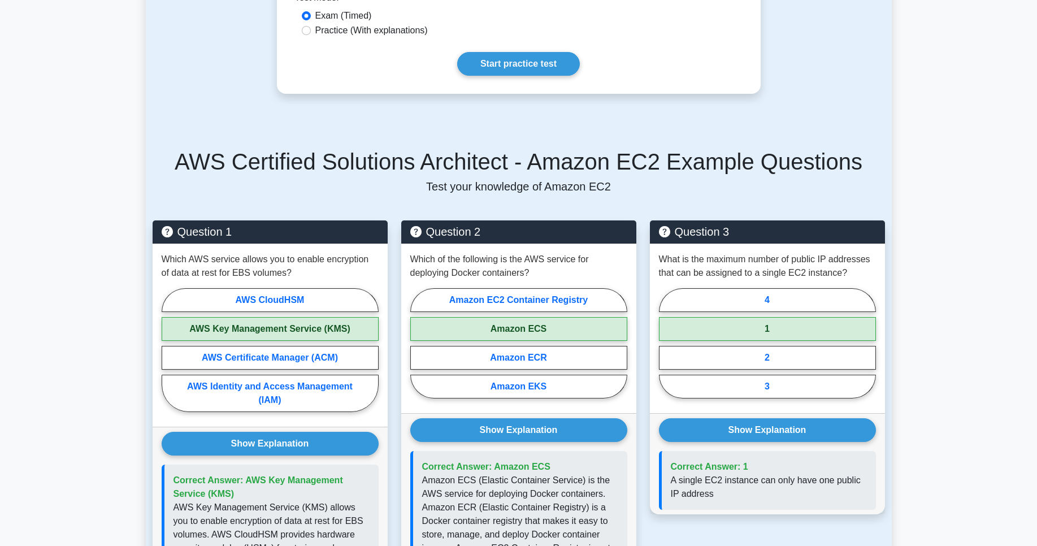
click at [420, 177] on div "AWS Certified Solutions Architect - Amazon EC2 Example Questions Test your know…" at bounding box center [519, 170] width 733 height 45
click at [424, 163] on h5 "AWS Certified Solutions Architect - Amazon EC2 Example Questions" at bounding box center [519, 161] width 733 height 27
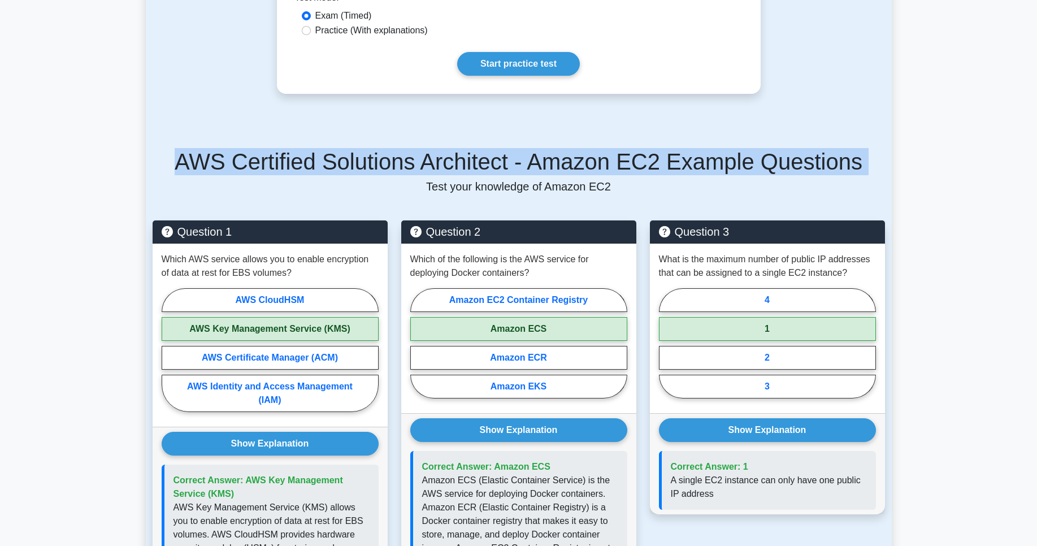
click at [424, 163] on h5 "AWS Certified Solutions Architect - Amazon EC2 Example Questions" at bounding box center [519, 161] width 733 height 27
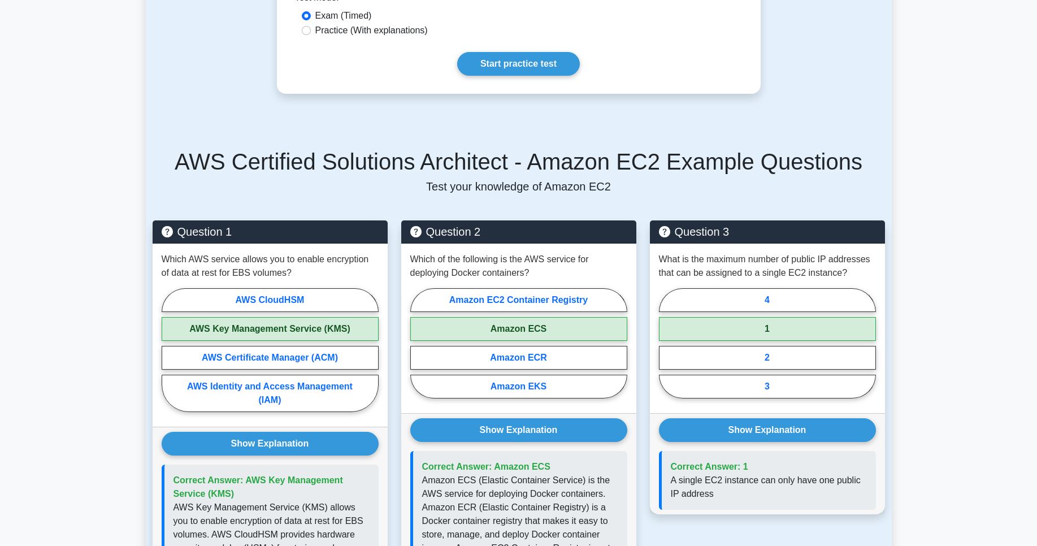
click at [453, 181] on p "Test your knowledge of Amazon EC2" at bounding box center [519, 187] width 733 height 14
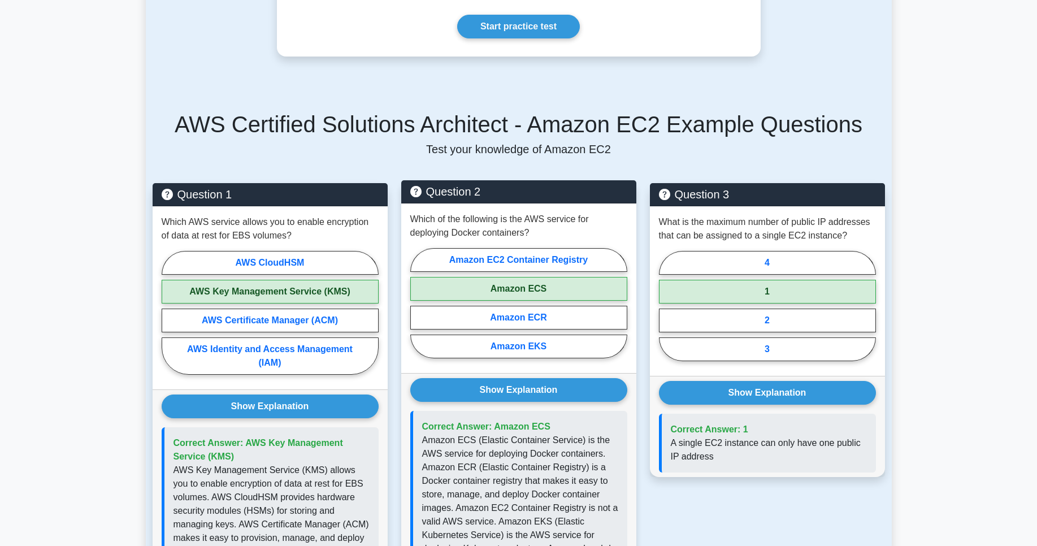
scroll to position [611, 0]
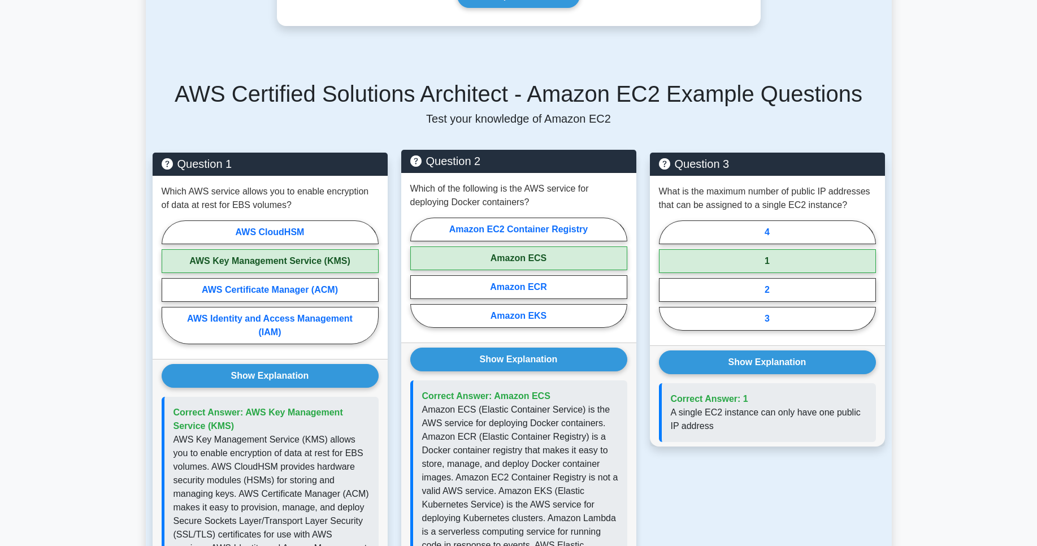
click at [474, 201] on p "Which of the following is the AWS service for deploying Docker containers?" at bounding box center [518, 195] width 217 height 27
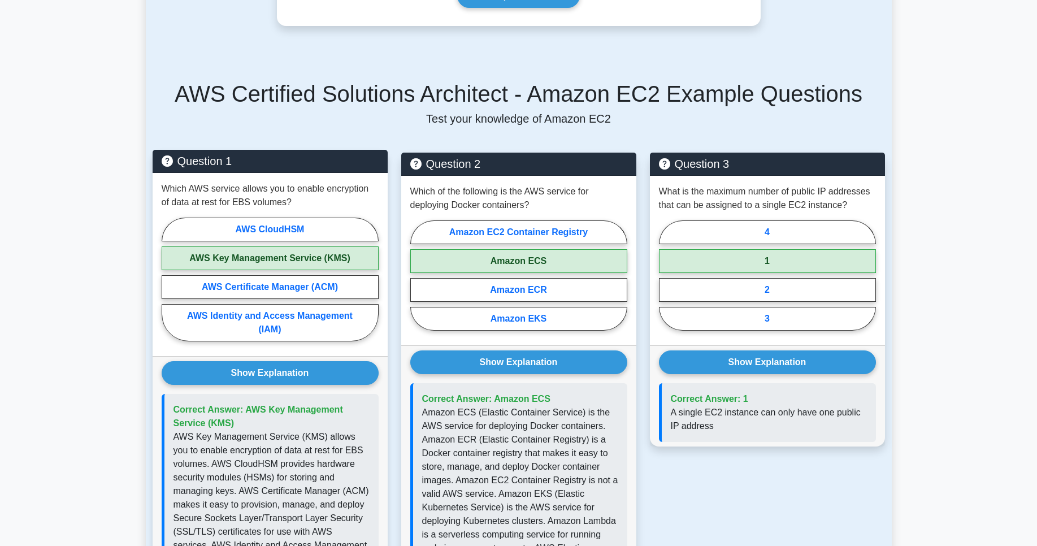
click at [325, 196] on p "Which AWS service allows you to enable encryption of data at rest for EBS volum…" at bounding box center [270, 195] width 217 height 27
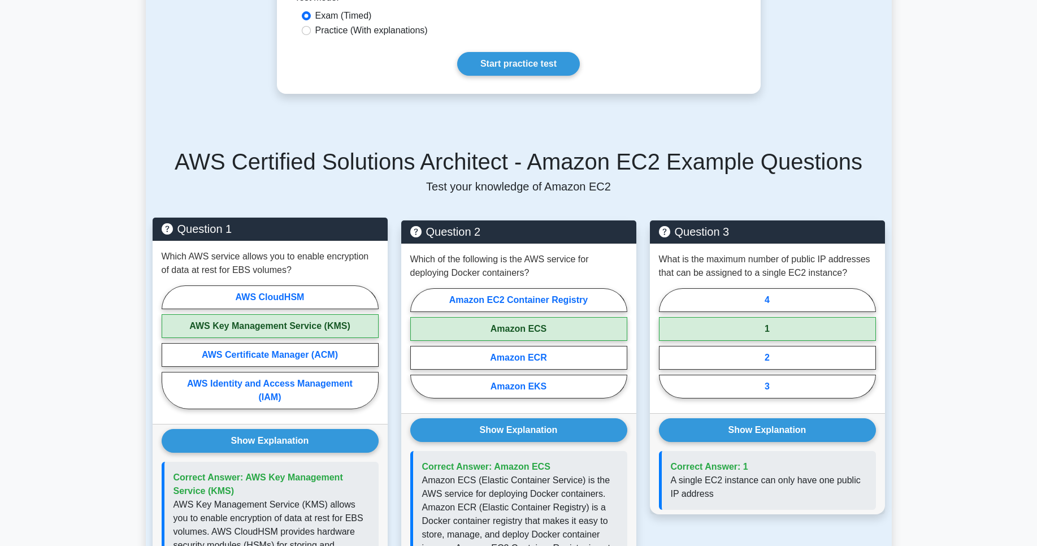
scroll to position [678, 0]
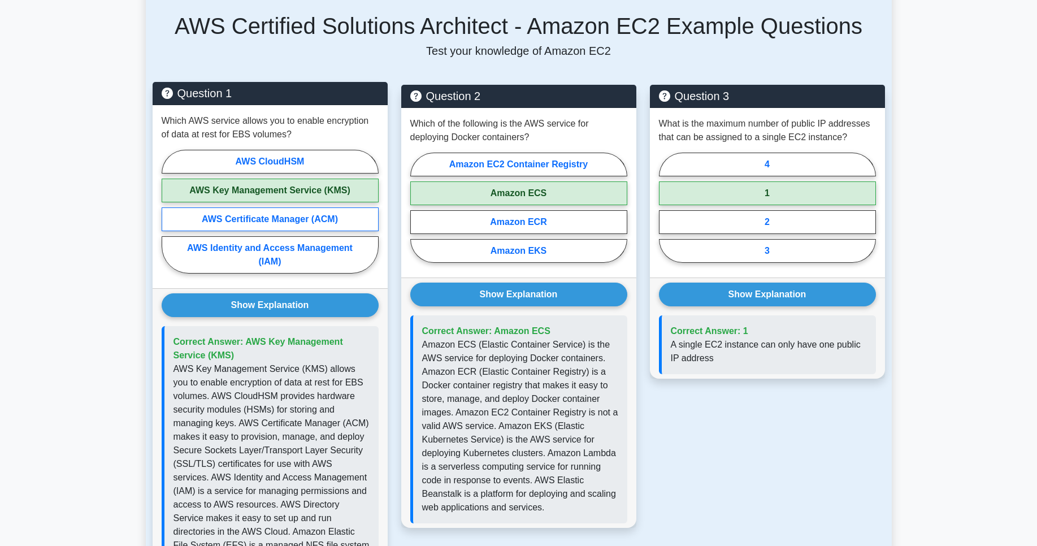
click at [283, 221] on label "AWS Certificate Manager (ACM)" at bounding box center [270, 219] width 217 height 24
click at [169, 219] on input "AWS Certificate Manager (ACM)" at bounding box center [165, 214] width 7 height 7
radio input "true"
click at [269, 192] on label "AWS Key Management Service (KMS)" at bounding box center [270, 191] width 217 height 24
click at [169, 211] on input "AWS Key Management Service (KMS)" at bounding box center [165, 214] width 7 height 7
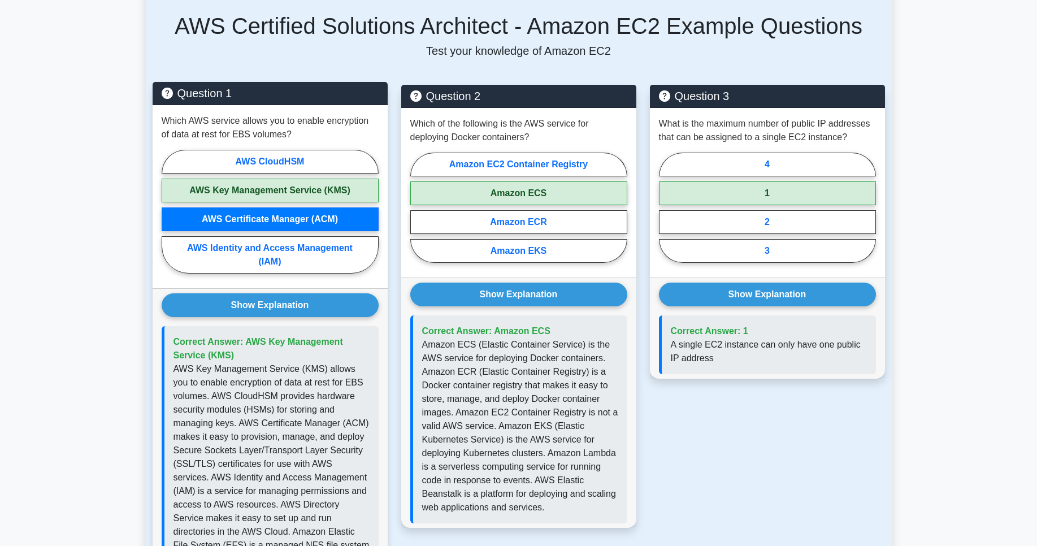
radio input "true"
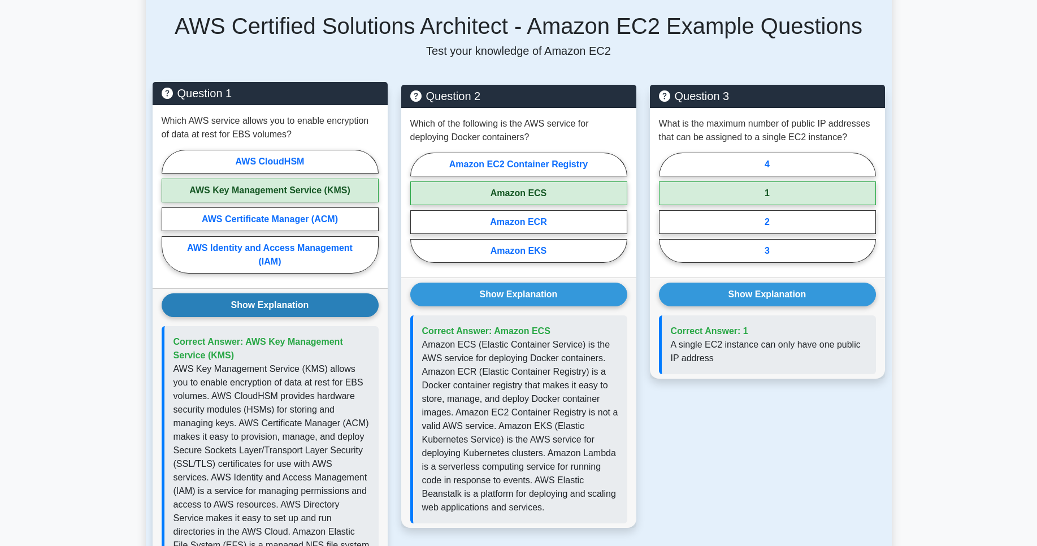
click at [312, 308] on button "Show Explanation" at bounding box center [270, 305] width 217 height 24
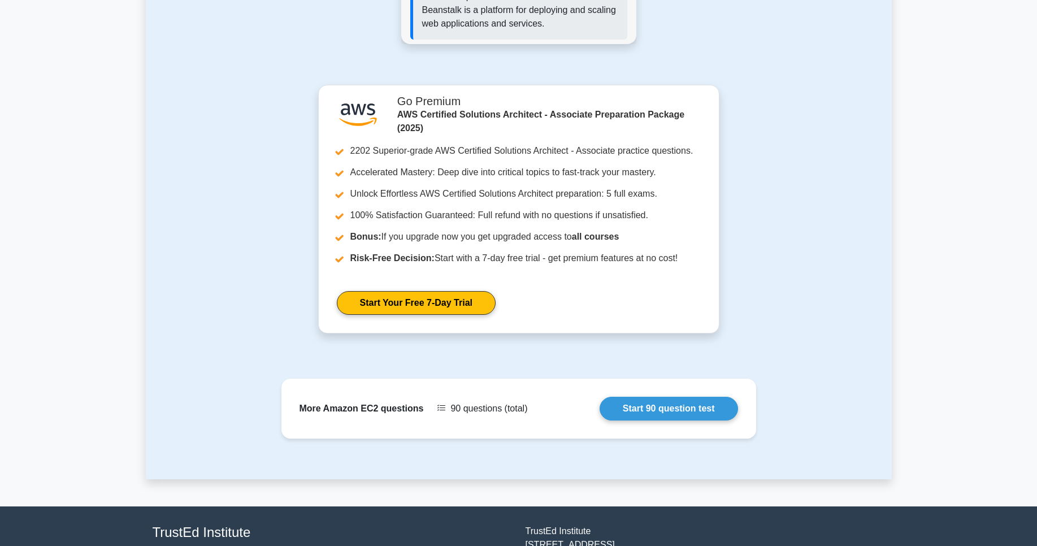
scroll to position [1248, 0]
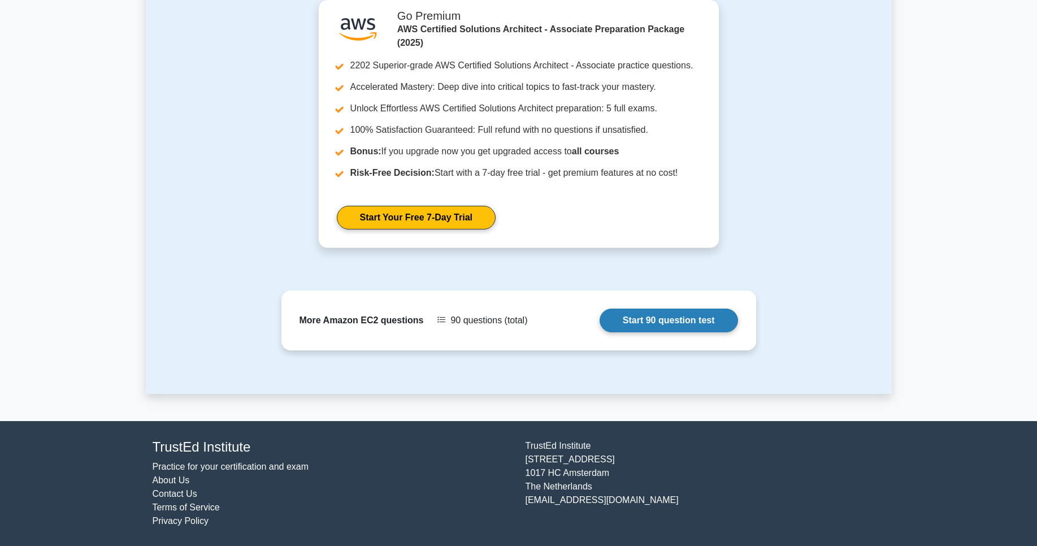
click at [680, 321] on link "Start 90 question test" at bounding box center [669, 321] width 139 height 24
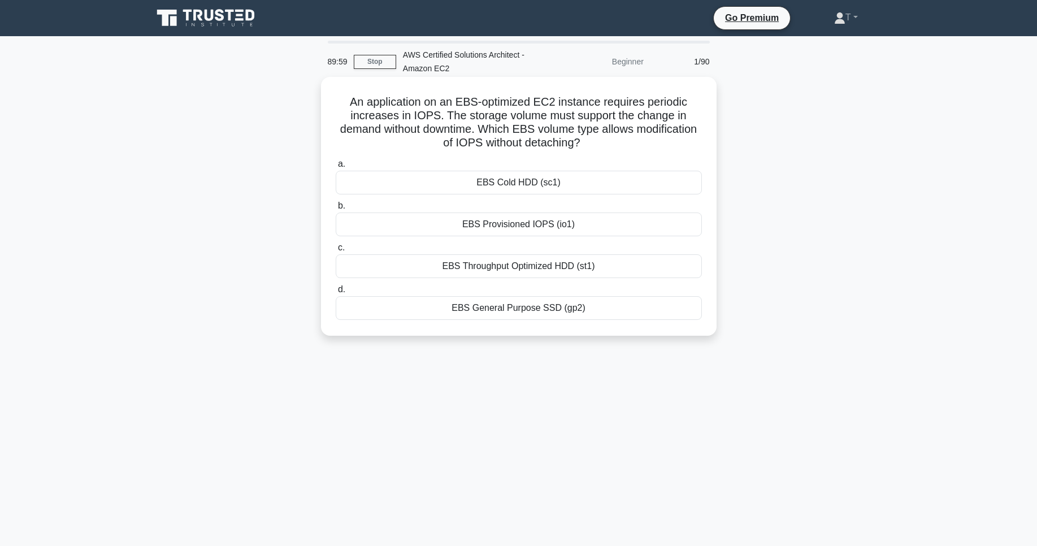
click at [413, 118] on h5 "An application on an EBS-optimized EC2 instance requires periodic increases in …" at bounding box center [519, 122] width 369 height 55
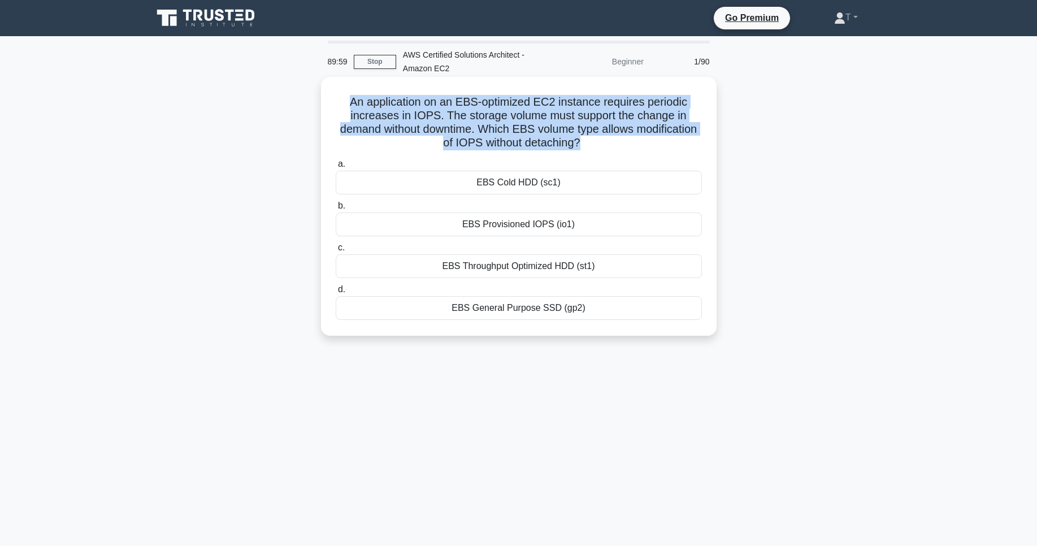
click at [413, 118] on h5 "An application on an EBS-optimized EC2 instance requires periodic increases in …" at bounding box center [519, 122] width 369 height 55
click at [577, 140] on h5 "An application on an EBS-optimized EC2 instance requires periodic increases in …" at bounding box center [519, 122] width 369 height 55
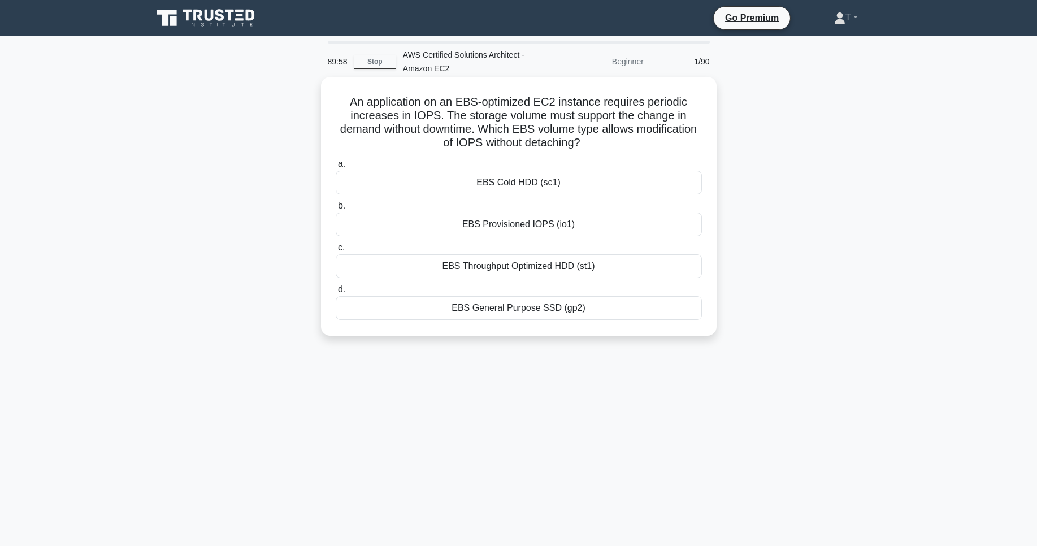
click at [465, 114] on h5 "An application on an EBS-optimized EC2 instance requires periodic increases in …" at bounding box center [519, 122] width 369 height 55
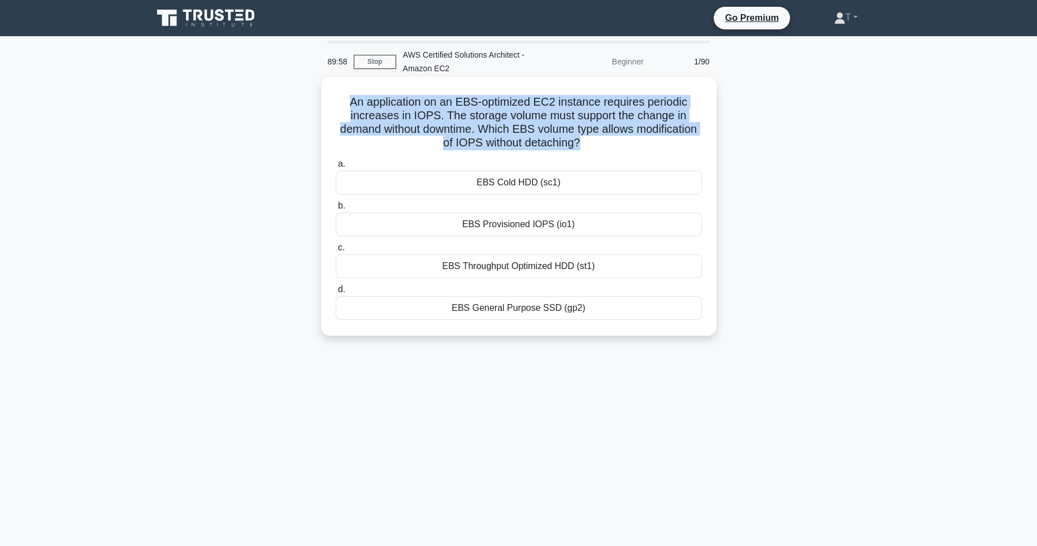
click at [465, 114] on h5 "An application on an EBS-optimized EC2 instance requires periodic increases in …" at bounding box center [519, 122] width 369 height 55
click at [545, 134] on h5 "An application on an EBS-optimized EC2 instance requires periodic increases in …" at bounding box center [519, 122] width 369 height 55
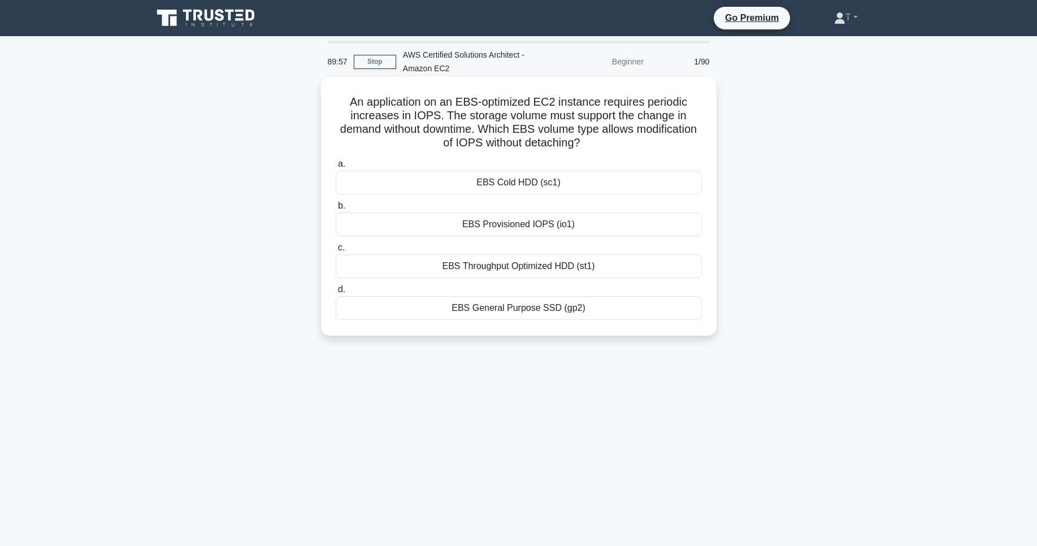
click at [543, 139] on h5 "An application on an EBS-optimized EC2 instance requires periodic increases in …" at bounding box center [519, 122] width 369 height 55
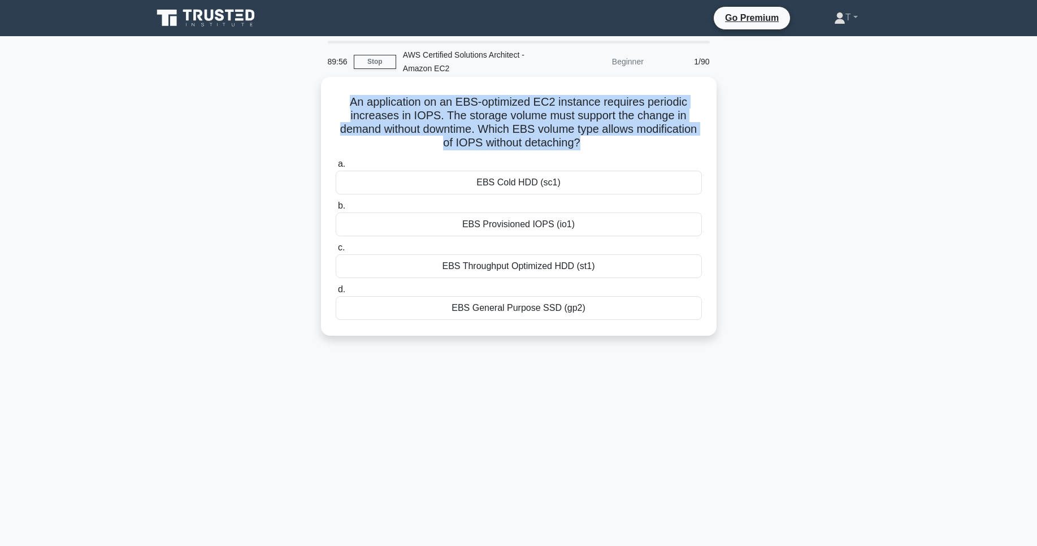
click at [543, 139] on h5 "An application on an EBS-optimized EC2 instance requires periodic increases in …" at bounding box center [519, 122] width 369 height 55
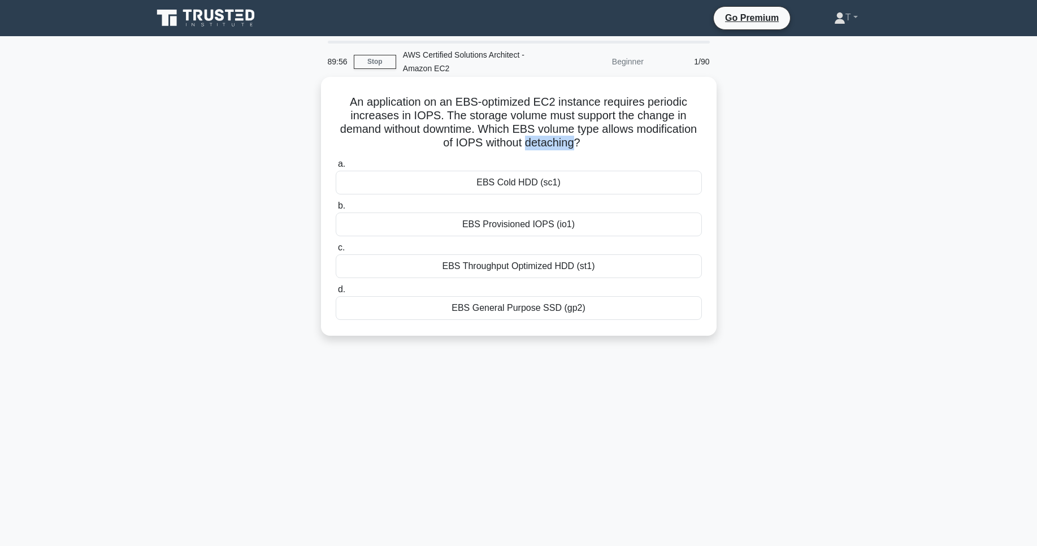
click at [543, 139] on h5 "An application on an EBS-optimized EC2 instance requires periodic increases in …" at bounding box center [519, 122] width 369 height 55
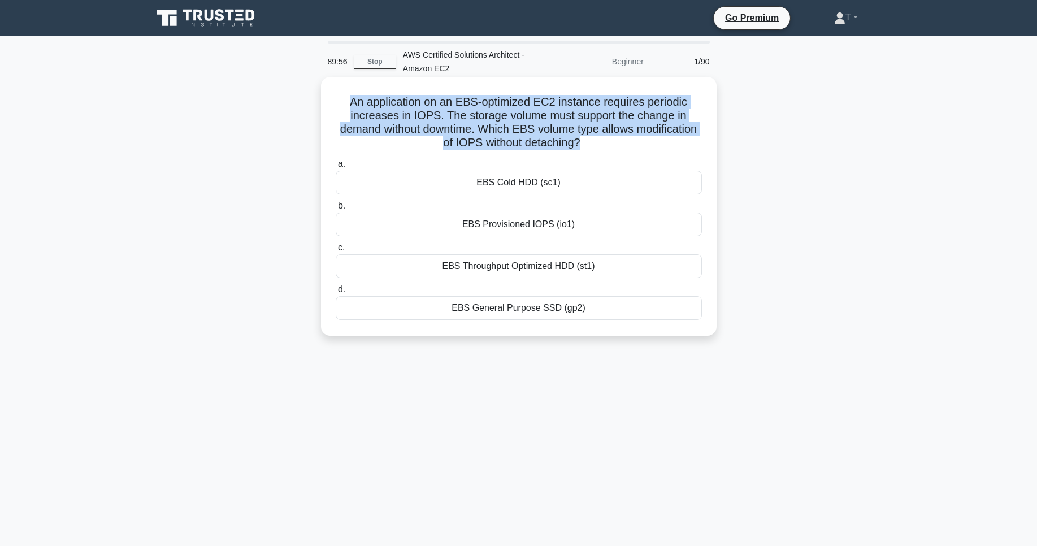
click at [543, 139] on h5 "An application on an EBS-optimized EC2 instance requires periodic increases in …" at bounding box center [519, 122] width 369 height 55
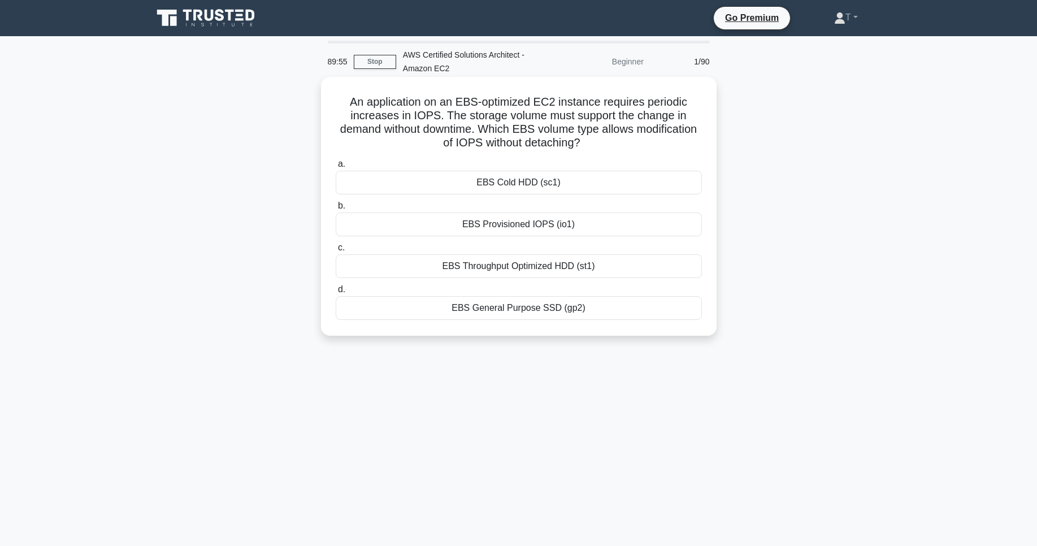
click at [562, 187] on div "EBS Cold HDD (sc1)" at bounding box center [519, 183] width 366 height 24
click at [336, 168] on input "a. EBS Cold HDD (sc1)" at bounding box center [336, 164] width 0 height 7
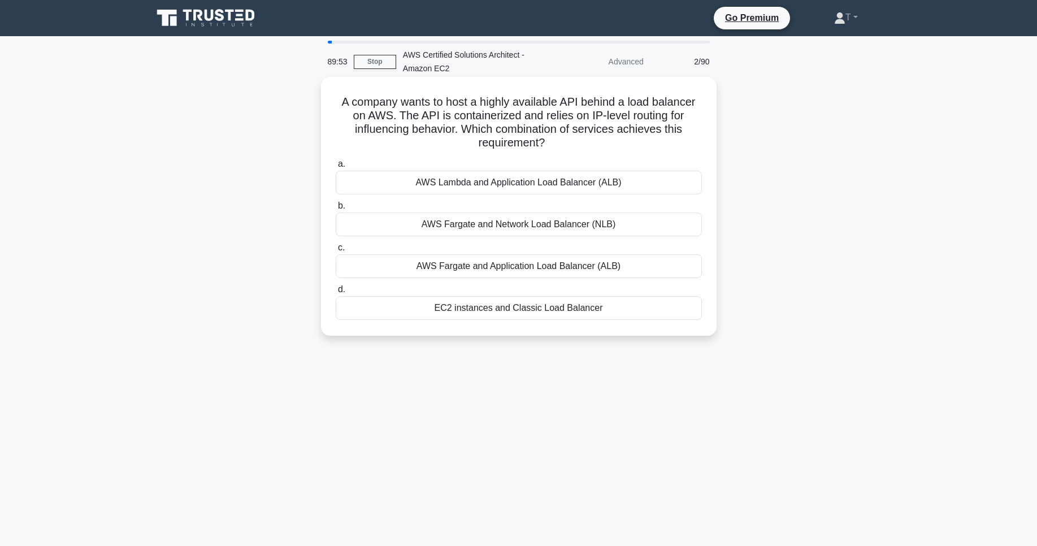
click at [533, 128] on h5 "A company wants to host a highly available API behind a load balancer on AWS. T…" at bounding box center [519, 122] width 369 height 55
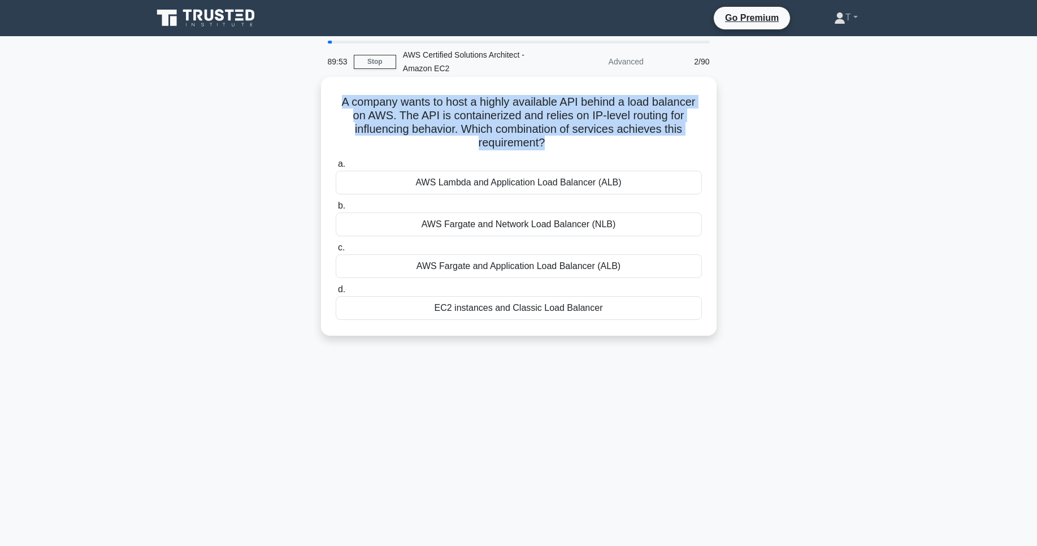
click at [533, 128] on h5 "A company wants to host a highly available API behind a load balancer on AWS. T…" at bounding box center [519, 122] width 369 height 55
click at [646, 129] on h5 "A company wants to host a highly available API behind a load balancer on AWS. T…" at bounding box center [519, 122] width 369 height 55
drag, startPoint x: 556, startPoint y: 146, endPoint x: 339, endPoint y: 101, distance: 221.8
click at [339, 101] on h5 "A company wants to host a highly available API behind a load balancer on AWS. T…" at bounding box center [519, 122] width 369 height 55
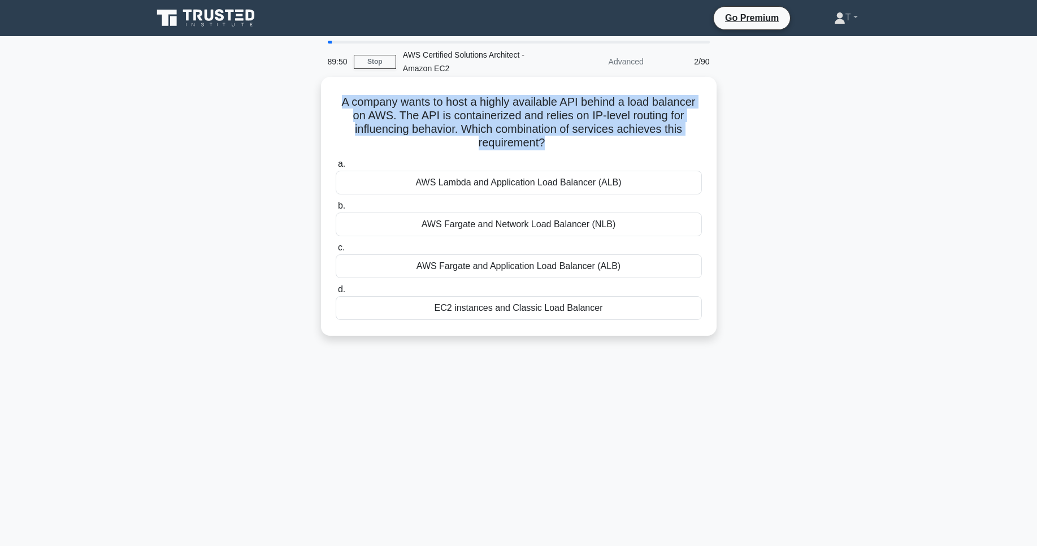
drag, startPoint x: 341, startPoint y: 101, endPoint x: 608, endPoint y: 148, distance: 271.0
click at [608, 148] on h5 "A company wants to host a highly available API behind a load balancer on AWS. T…" at bounding box center [519, 122] width 369 height 55
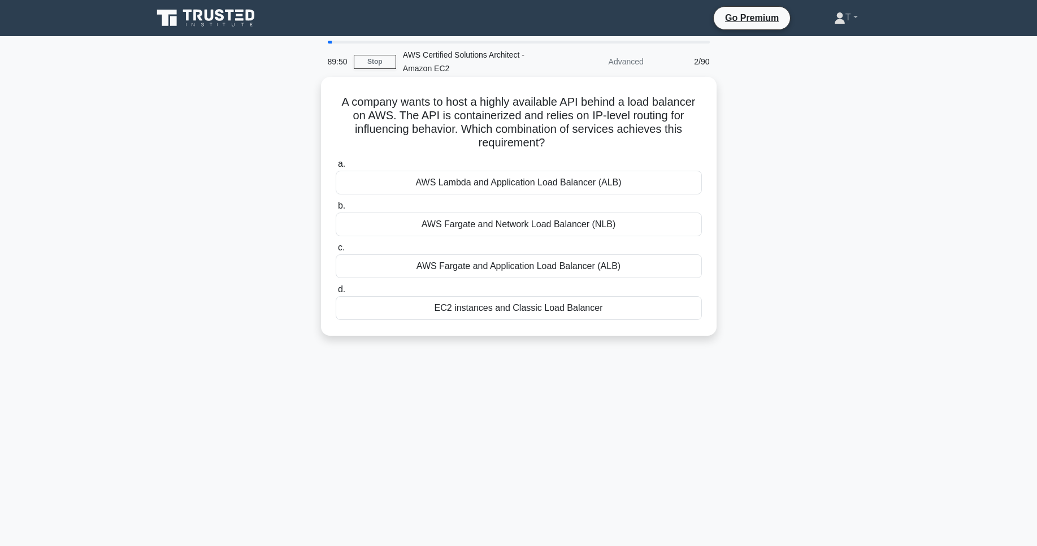
click at [608, 148] on h5 "A company wants to host a highly available API behind a load balancer on AWS. T…" at bounding box center [519, 122] width 369 height 55
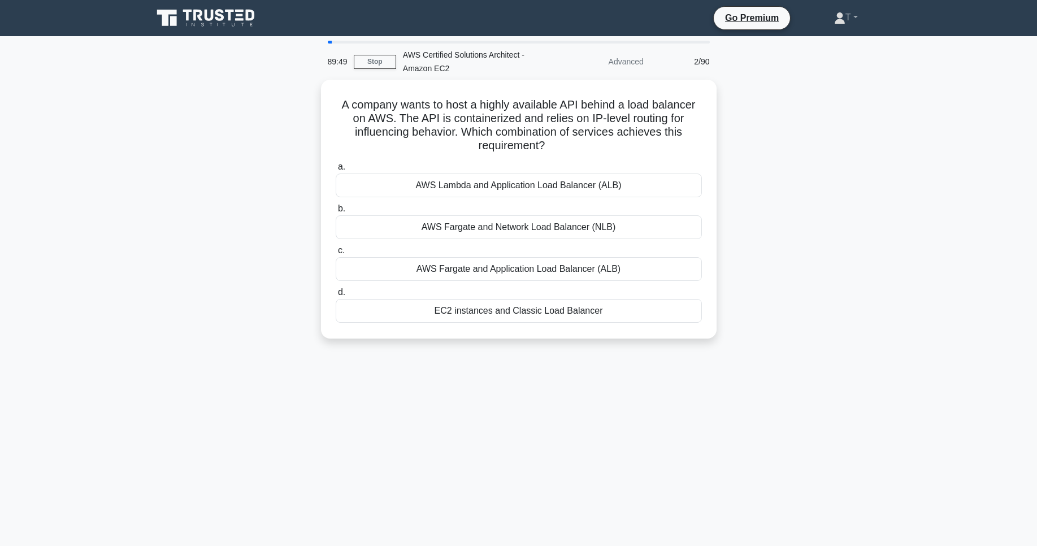
drag, startPoint x: 594, startPoint y: 146, endPoint x: 314, endPoint y: 84, distance: 287.1
click at [314, 84] on div "A company wants to host a highly available API behind a load balancer on AWS. T…" at bounding box center [519, 216] width 746 height 273
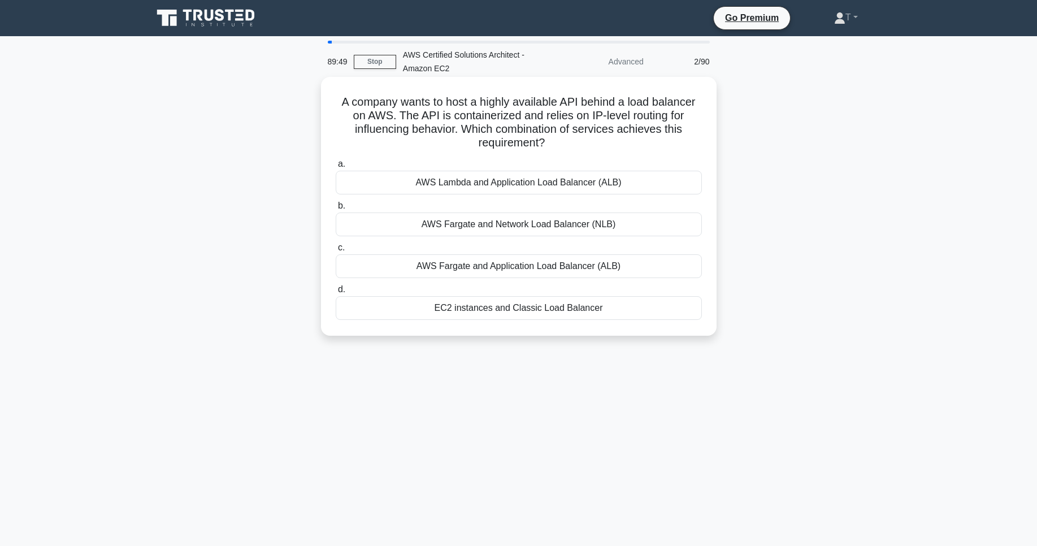
click at [434, 119] on h5 "A company wants to host a highly available API behind a load balancer on AWS. T…" at bounding box center [519, 122] width 369 height 55
click at [508, 113] on h5 "A company wants to host a highly available API behind a load balancer on AWS. T…" at bounding box center [519, 122] width 369 height 55
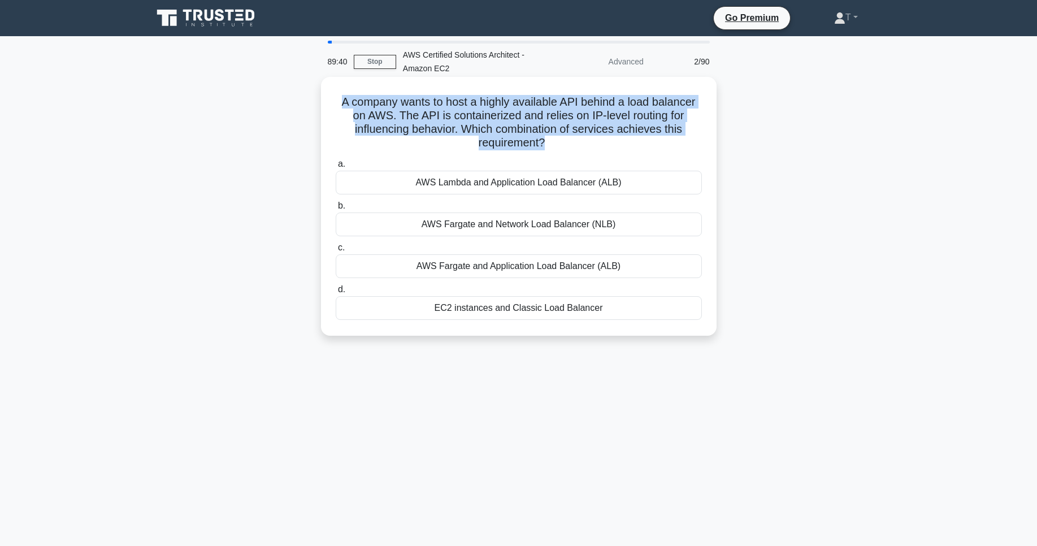
click at [508, 113] on h5 "A company wants to host a highly available API behind a load balancer on AWS. T…" at bounding box center [519, 122] width 369 height 55
click at [531, 127] on h5 "A company wants to host a highly available API behind a load balancer on AWS. T…" at bounding box center [519, 122] width 369 height 55
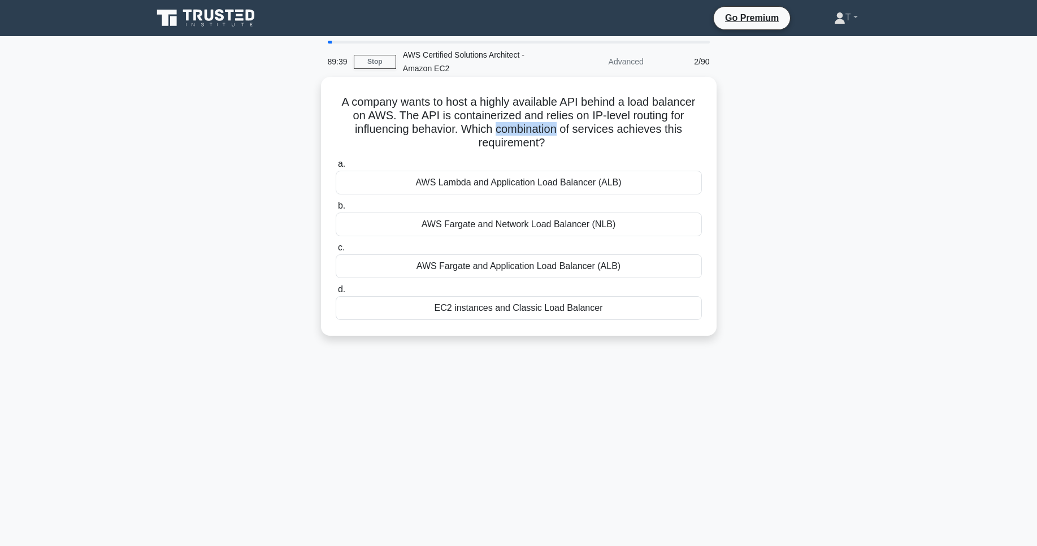
click at [531, 127] on h5 "A company wants to host a highly available API behind a load balancer on AWS. T…" at bounding box center [519, 122] width 369 height 55
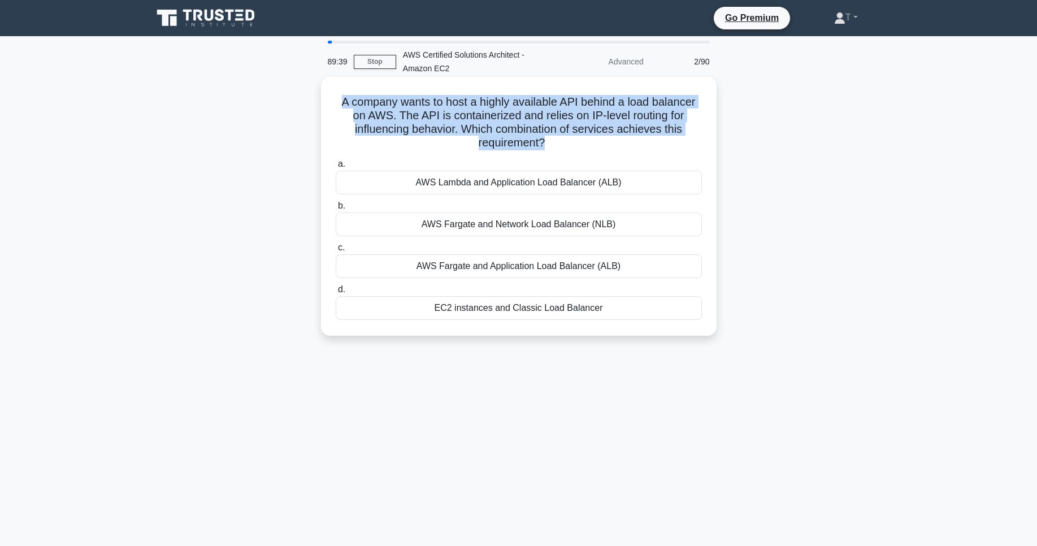
click at [531, 127] on h5 "A company wants to host a highly available API behind a load balancer on AWS. T…" at bounding box center [519, 122] width 369 height 55
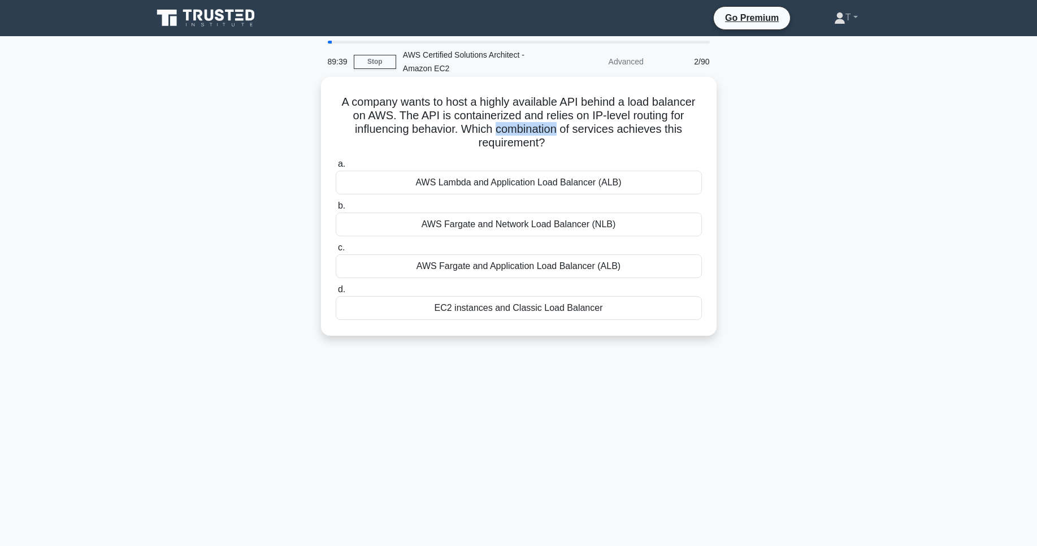
click at [531, 127] on h5 "A company wants to host a highly available API behind a load balancer on AWS. T…" at bounding box center [519, 122] width 369 height 55
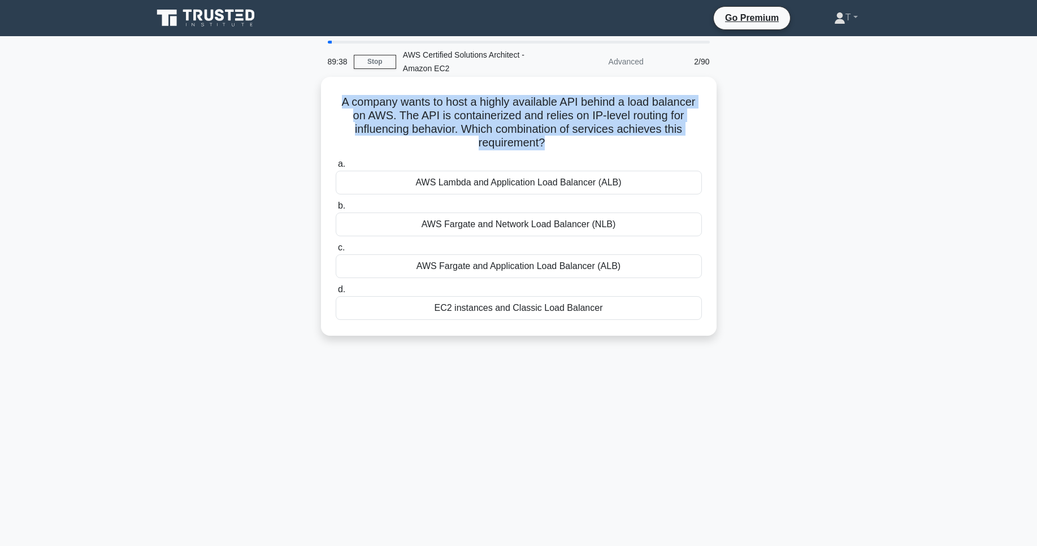
click at [531, 127] on h5 "A company wants to host a highly available API behind a load balancer on AWS. T…" at bounding box center [519, 122] width 369 height 55
drag, startPoint x: 563, startPoint y: 143, endPoint x: 331, endPoint y: 103, distance: 234.6
click at [331, 103] on div "A company wants to host a highly available API behind a load balancer on AWS. T…" at bounding box center [519, 206] width 387 height 250
click at [335, 105] on h5 "A company wants to host a highly available API behind a load balancer on AWS. T…" at bounding box center [519, 122] width 369 height 55
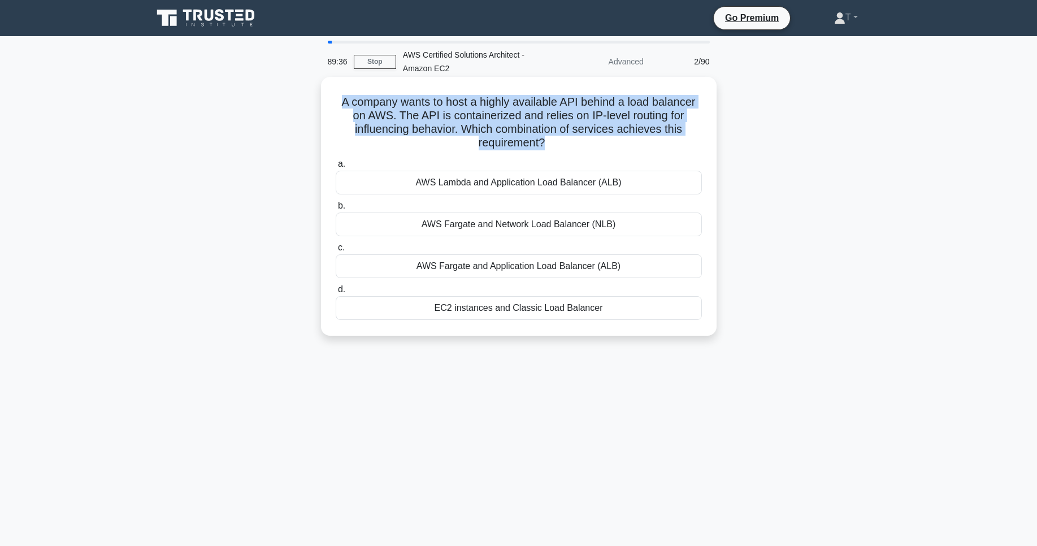
drag, startPoint x: 337, startPoint y: 100, endPoint x: 606, endPoint y: 141, distance: 271.7
click at [606, 141] on h5 "A company wants to host a highly available API behind a load balancer on AWS. T…" at bounding box center [519, 122] width 369 height 55
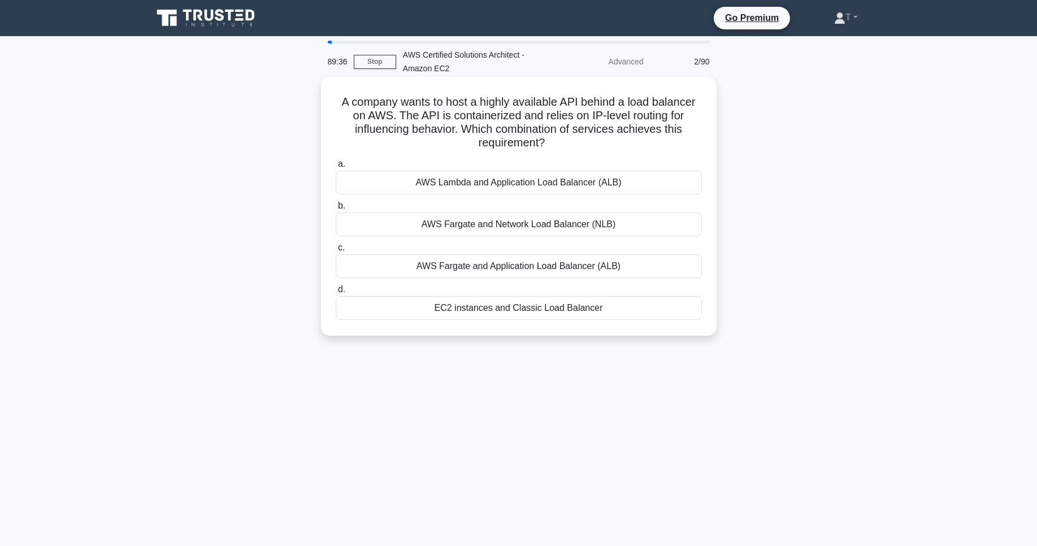
click at [606, 141] on h5 "A company wants to host a highly available API behind a load balancer on AWS. T…" at bounding box center [519, 122] width 369 height 55
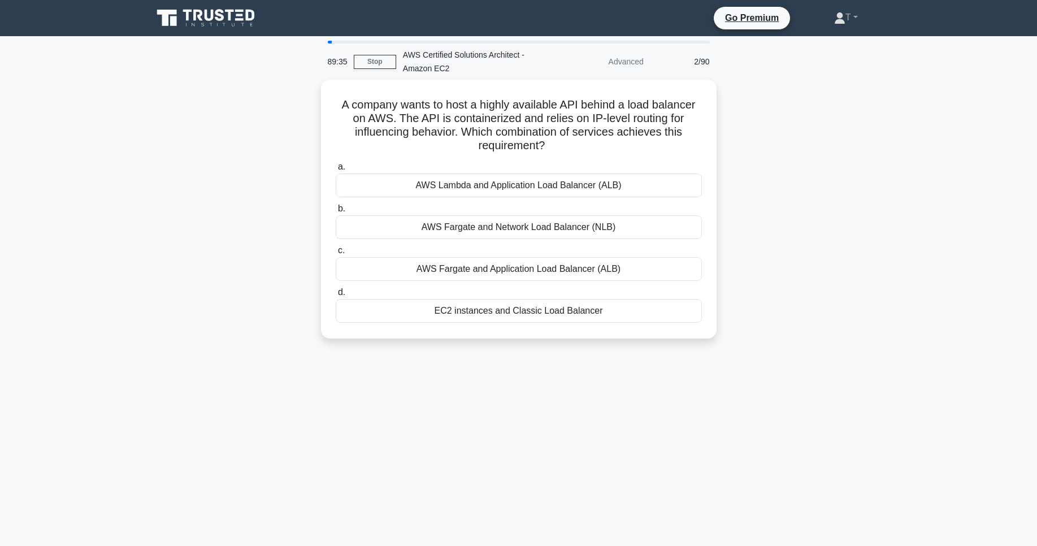
drag, startPoint x: 550, startPoint y: 148, endPoint x: 309, endPoint y: 98, distance: 245.9
click at [309, 98] on div "A company wants to host a highly available API behind a load balancer on AWS. T…" at bounding box center [519, 216] width 746 height 273
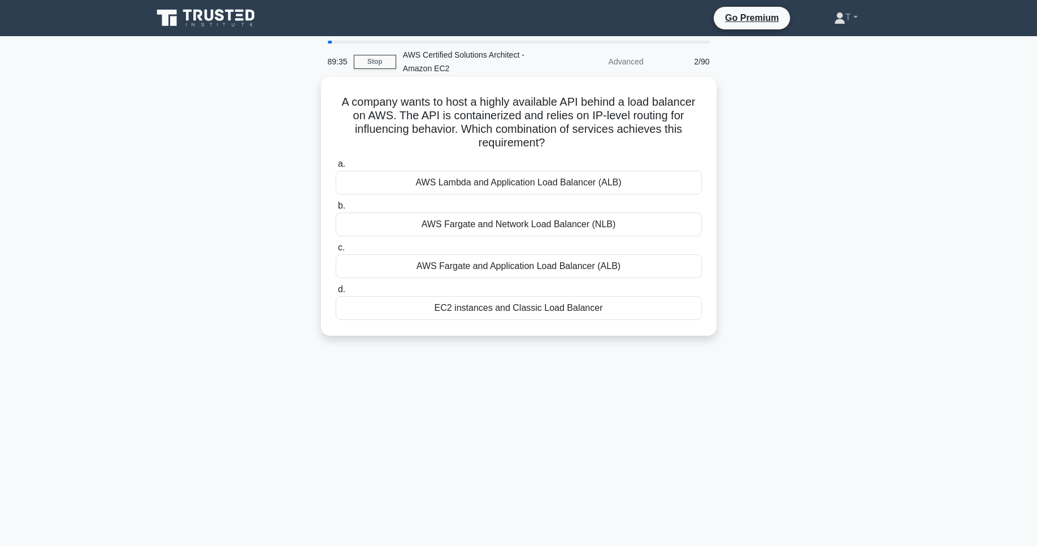
click at [352, 106] on h5 "A company wants to host a highly available API behind a load balancer on AWS. T…" at bounding box center [519, 122] width 369 height 55
drag, startPoint x: 340, startPoint y: 101, endPoint x: 606, endPoint y: 142, distance: 268.9
click at [606, 142] on h5 "A company wants to host a highly available API behind a load balancer on AWS. T…" at bounding box center [519, 122] width 369 height 55
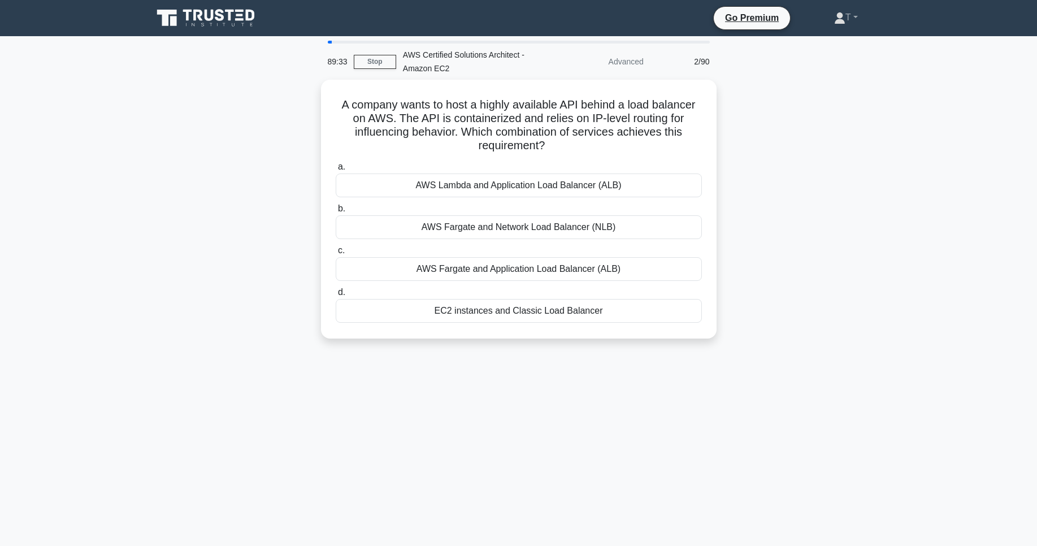
drag, startPoint x: 552, startPoint y: 141, endPoint x: 308, endPoint y: 104, distance: 246.4
click at [308, 104] on div "A company wants to host a highly available API behind a load balancer on AWS. T…" at bounding box center [519, 216] width 746 height 273
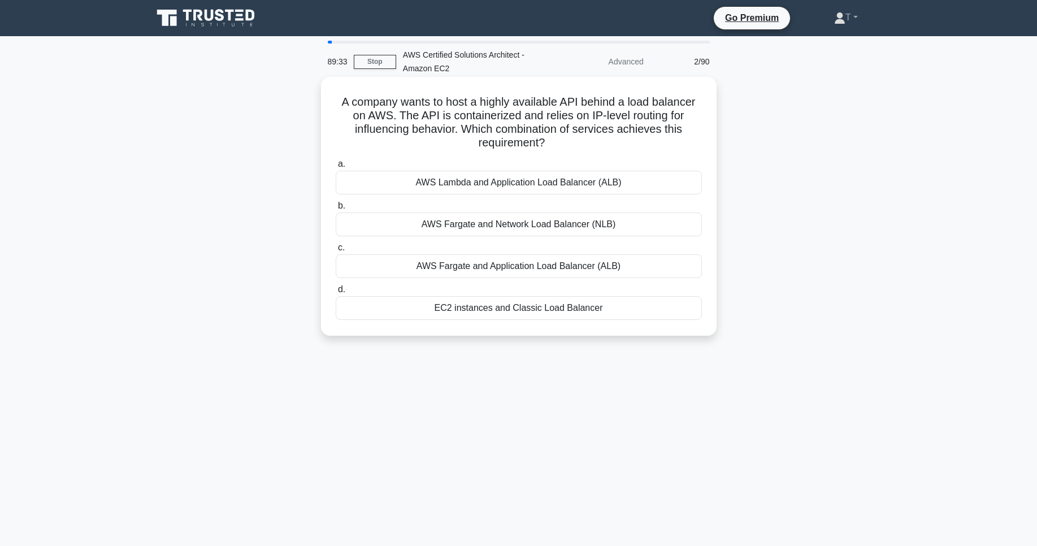
click at [420, 115] on h5 "A company wants to host a highly available API behind a load balancer on AWS. T…" at bounding box center [519, 122] width 369 height 55
drag, startPoint x: 343, startPoint y: 103, endPoint x: 578, endPoint y: 148, distance: 238.7
click at [578, 148] on h5 "A company wants to host a highly available API behind a load balancer on AWS. T…" at bounding box center [519, 122] width 369 height 55
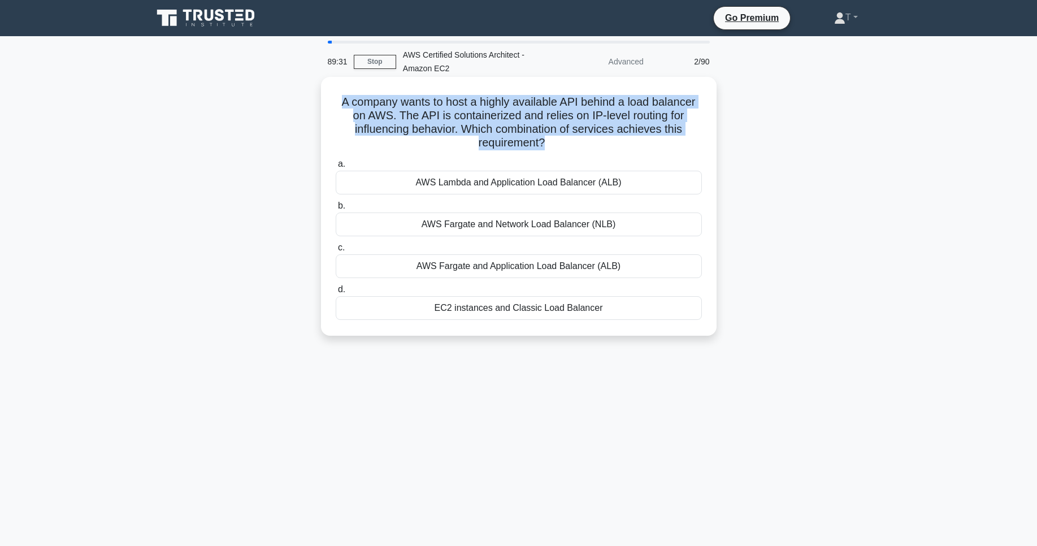
drag, startPoint x: 578, startPoint y: 148, endPoint x: 320, endPoint y: 105, distance: 261.3
click at [321, 105] on div "A company wants to host a highly available API behind a load balancer on AWS. T…" at bounding box center [519, 206] width 396 height 259
click at [416, 115] on h5 "A company wants to host a highly available API behind a load balancer on AWS. T…" at bounding box center [519, 122] width 369 height 55
drag, startPoint x: 342, startPoint y: 101, endPoint x: 590, endPoint y: 139, distance: 251.2
click at [590, 139] on h5 "A company wants to host a highly available API behind a load balancer on AWS. T…" at bounding box center [519, 122] width 369 height 55
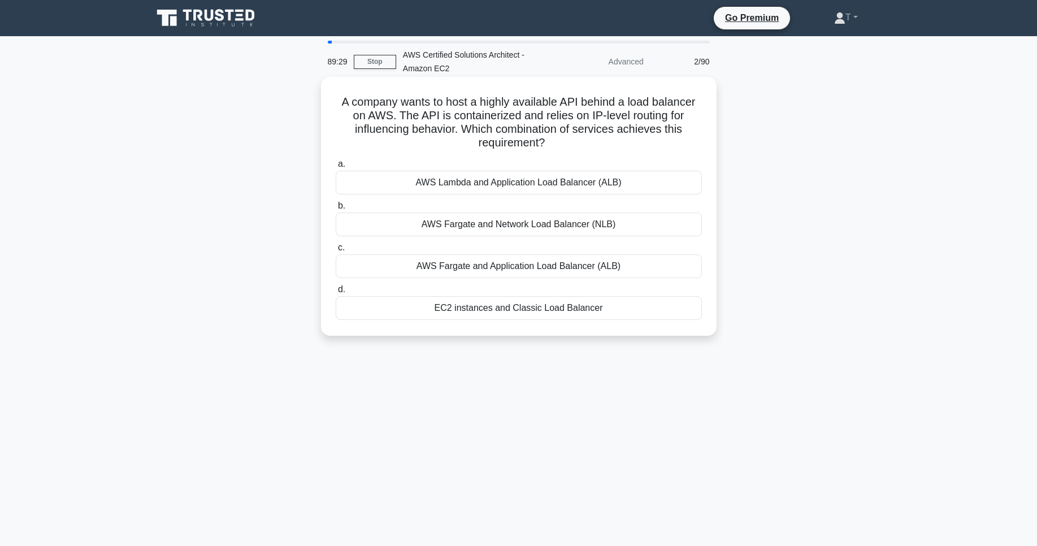
click at [590, 139] on h5 "A company wants to host a highly available API behind a load balancer on AWS. T…" at bounding box center [519, 122] width 369 height 55
click at [552, 145] on icon ".spinner_0XTQ{transform-origin:center;animation:spinner_y6GP .75s linear infini…" at bounding box center [552, 144] width 14 height 14
click at [528, 141] on h5 "A company wants to host a highly available API behind a load balancer on AWS. T…" at bounding box center [519, 122] width 369 height 55
click at [568, 148] on h5 "A company wants to host a highly available API behind a load balancer on AWS. T…" at bounding box center [519, 122] width 369 height 55
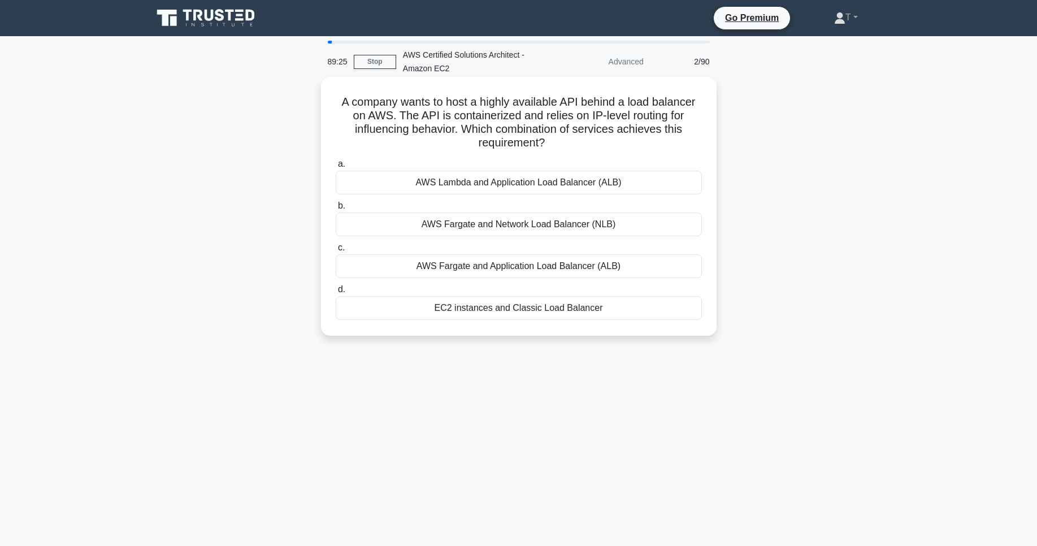
click at [513, 139] on h5 "A company wants to host a highly available API behind a load balancer on AWS. T…" at bounding box center [519, 122] width 369 height 55
click at [518, 130] on h5 "A company wants to host a highly available API behind a load balancer on AWS. T…" at bounding box center [519, 122] width 369 height 55
click at [622, 146] on h5 "A company wants to host a highly available API behind a load balancer on AWS. T…" at bounding box center [519, 122] width 369 height 55
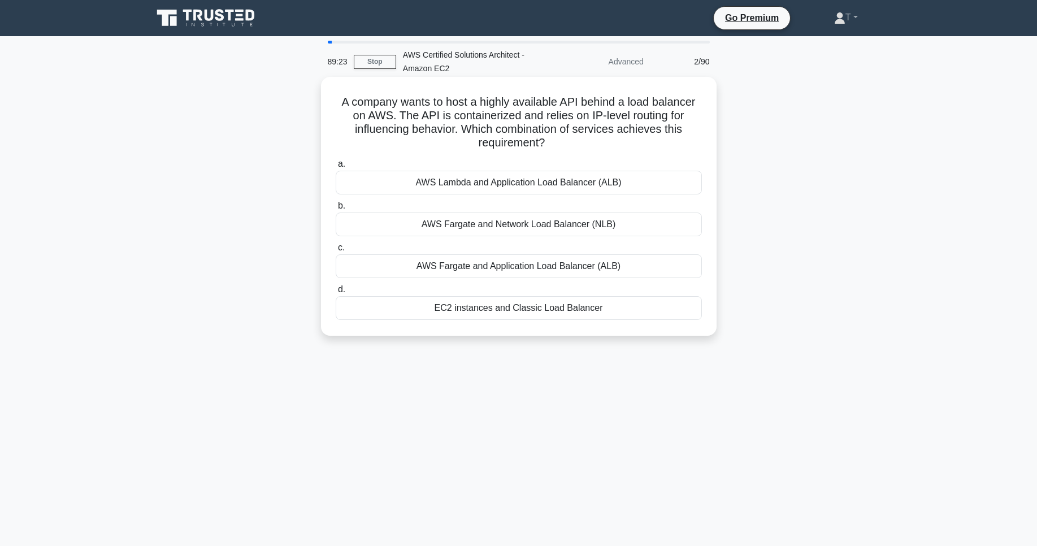
click at [538, 142] on h5 "A company wants to host a highly available API behind a load balancer on AWS. T…" at bounding box center [519, 122] width 369 height 55
click at [652, 153] on div "A company wants to host a highly available API behind a load balancer on AWS. T…" at bounding box center [519, 206] width 387 height 250
click at [500, 138] on h5 "A company wants to host a highly available API behind a load balancer on AWS. T…" at bounding box center [519, 122] width 369 height 55
click at [509, 144] on h5 "A company wants to host a highly available API behind a load balancer on AWS. T…" at bounding box center [519, 122] width 369 height 55
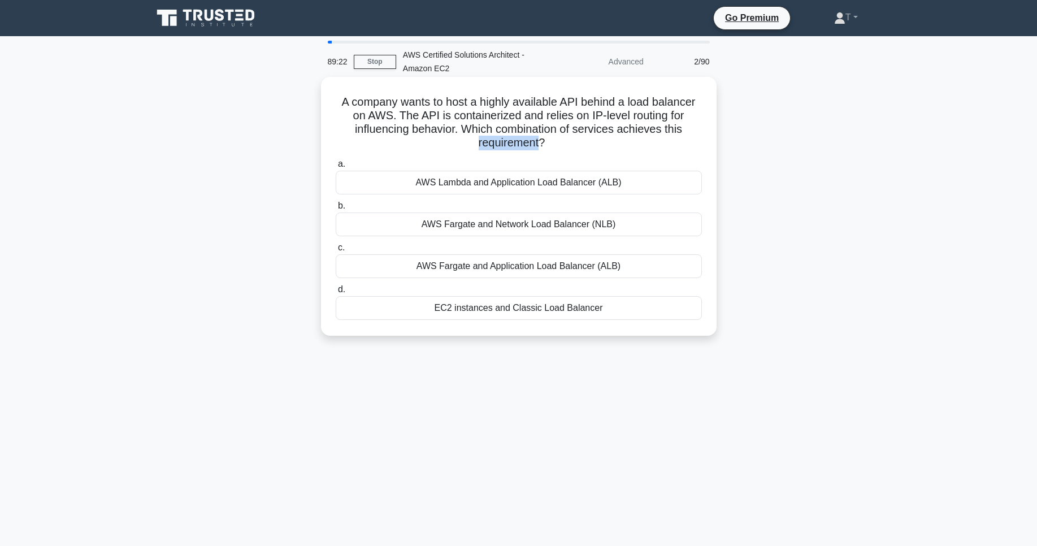
click at [509, 144] on h5 "A company wants to host a highly available API behind a load balancer on AWS. T…" at bounding box center [519, 122] width 369 height 55
click at [662, 146] on h5 "A company wants to host a highly available API behind a load balancer on AWS. T…" at bounding box center [519, 122] width 369 height 55
click at [498, 142] on h5 "A company wants to host a highly available API behind a load balancer on AWS. T…" at bounding box center [519, 122] width 369 height 55
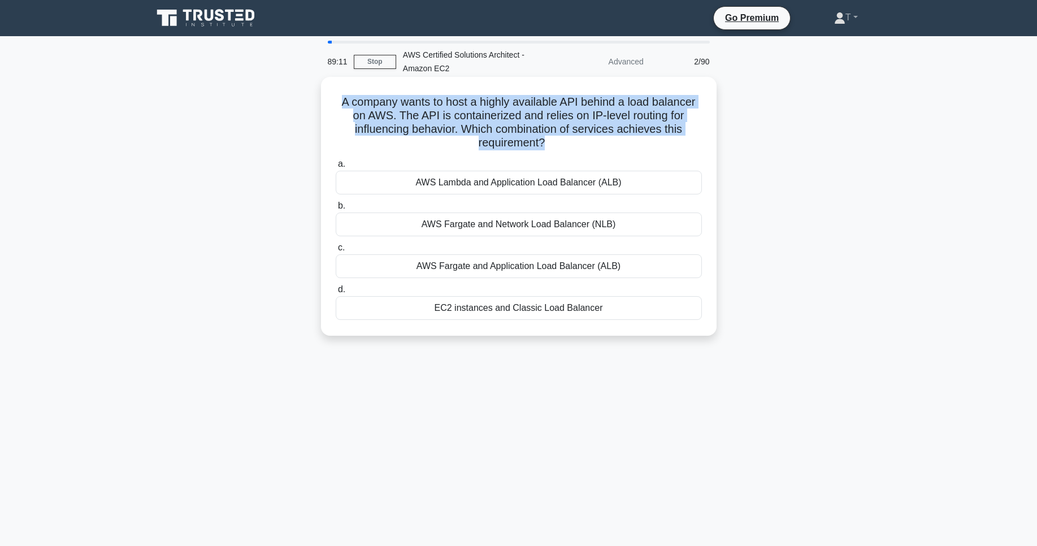
click at [498, 142] on h5 "A company wants to host a highly available API behind a load balancer on AWS. T…" at bounding box center [519, 122] width 369 height 55
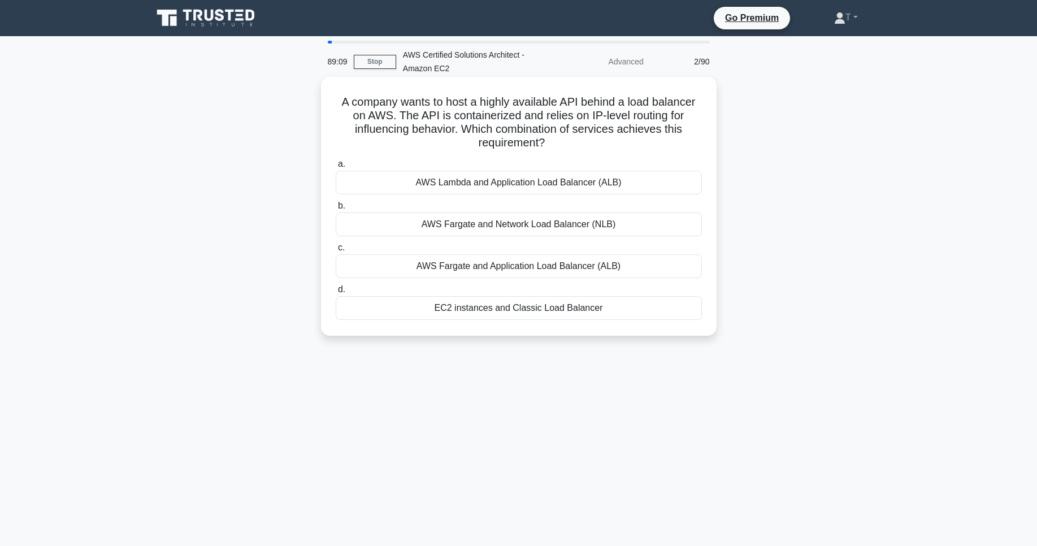
click at [492, 115] on h5 "A company wants to host a highly available API behind a load balancer on AWS. T…" at bounding box center [519, 122] width 369 height 55
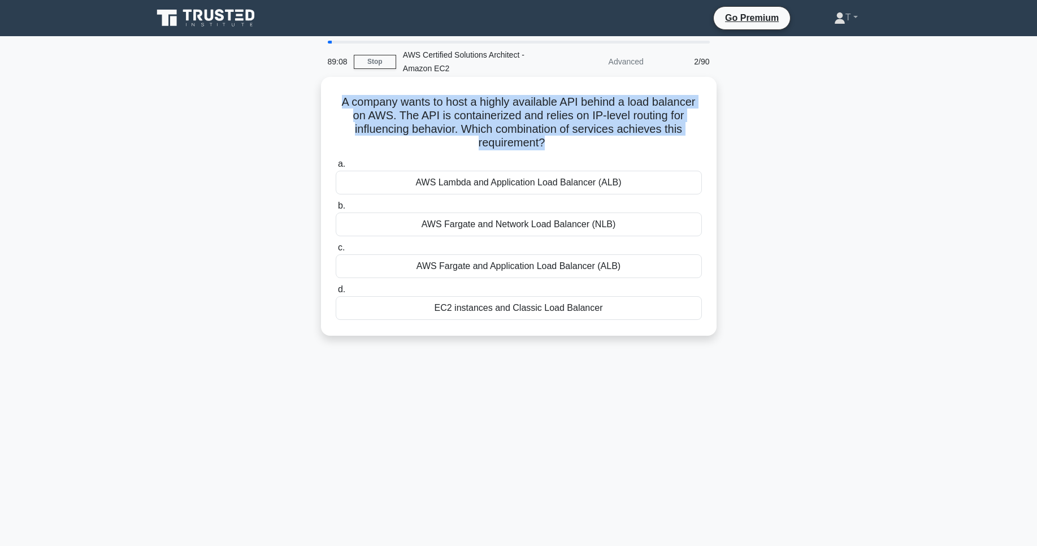
click at [492, 115] on h5 "A company wants to host a highly available API behind a load balancer on AWS. T…" at bounding box center [519, 122] width 369 height 55
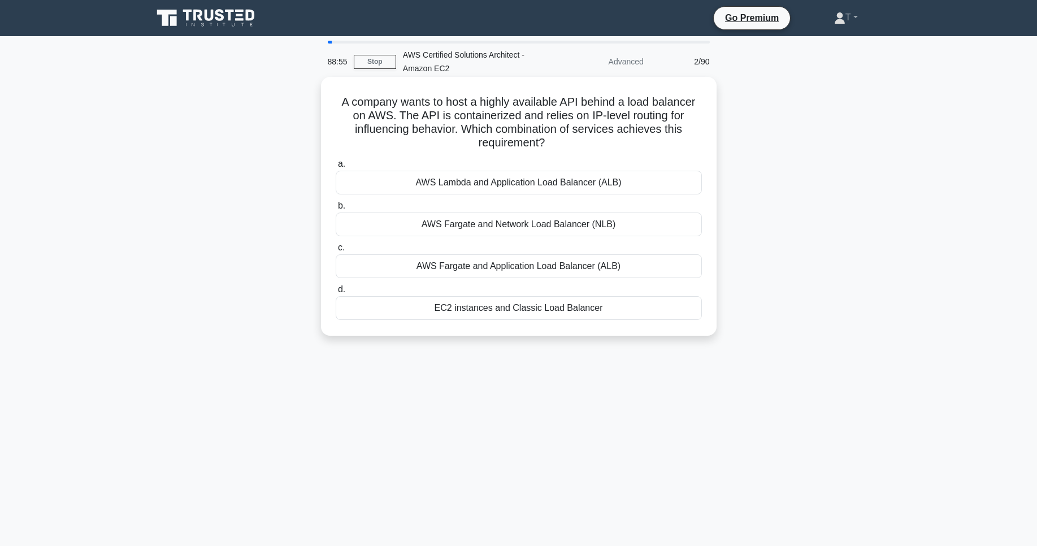
click at [504, 140] on h5 "A company wants to host a highly available API behind a load balancer on AWS. T…" at bounding box center [519, 122] width 369 height 55
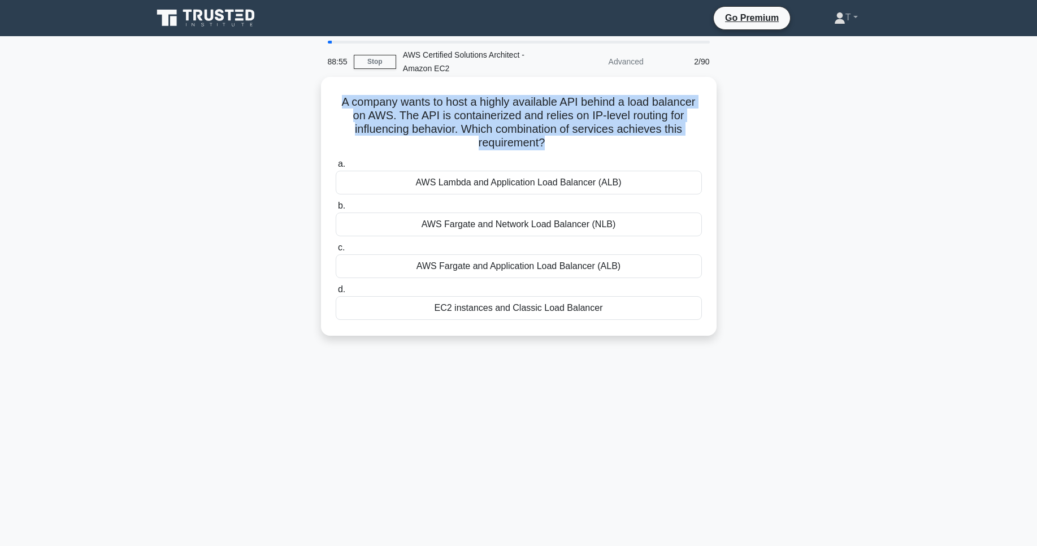
click at [504, 140] on h5 "A company wants to host a highly available API behind a load balancer on AWS. T…" at bounding box center [519, 122] width 369 height 55
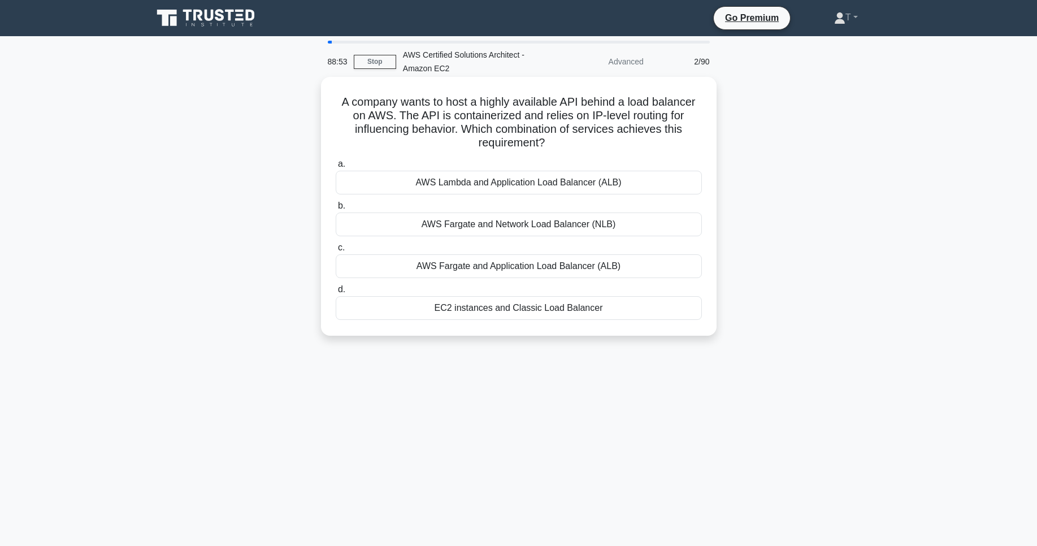
click at [504, 140] on h5 "A company wants to host a highly available API behind a load balancer on AWS. T…" at bounding box center [519, 122] width 369 height 55
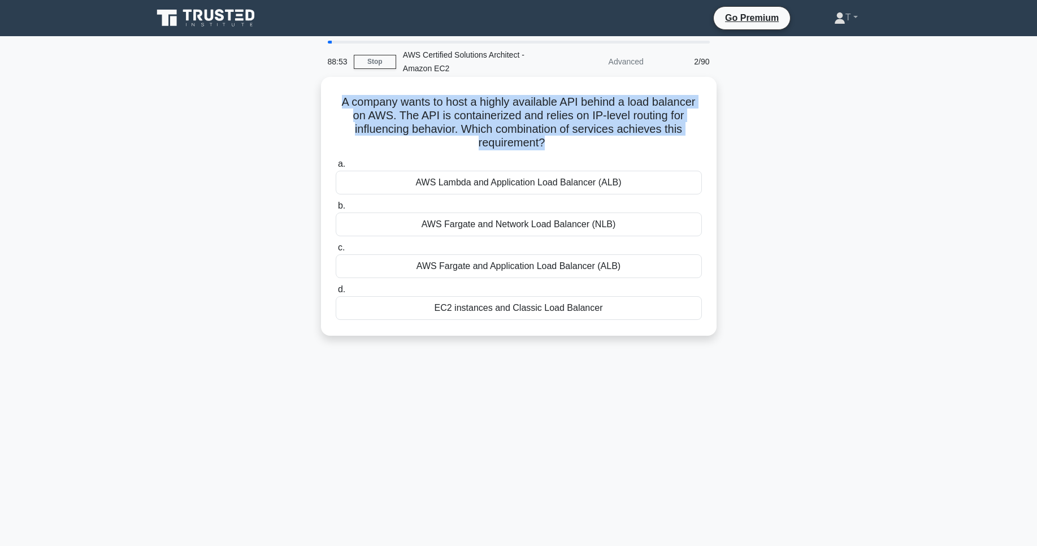
click at [504, 140] on h5 "A company wants to host a highly available API behind a load balancer on AWS. T…" at bounding box center [519, 122] width 369 height 55
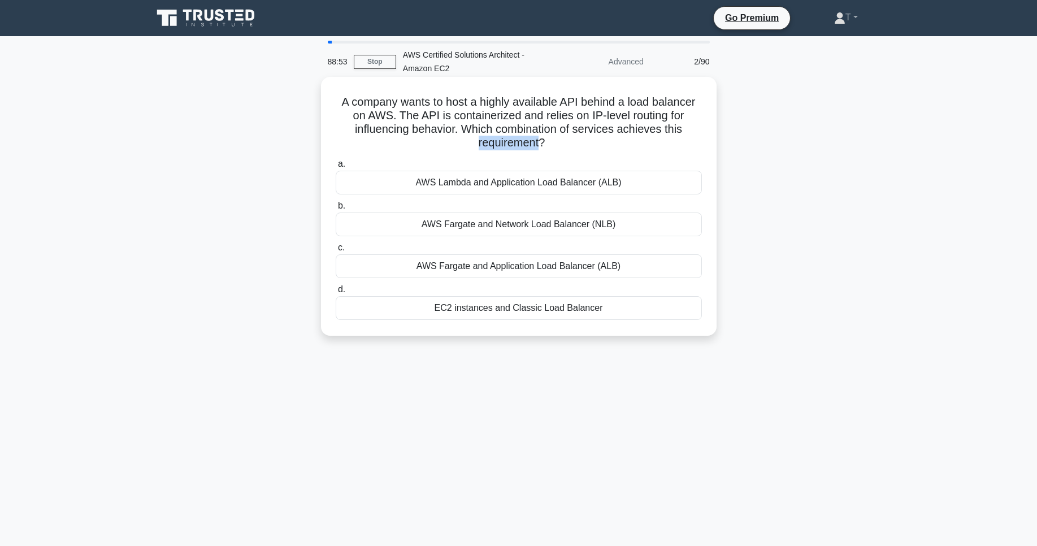
click at [504, 140] on h5 "A company wants to host a highly available API behind a load balancer on AWS. T…" at bounding box center [519, 122] width 369 height 55
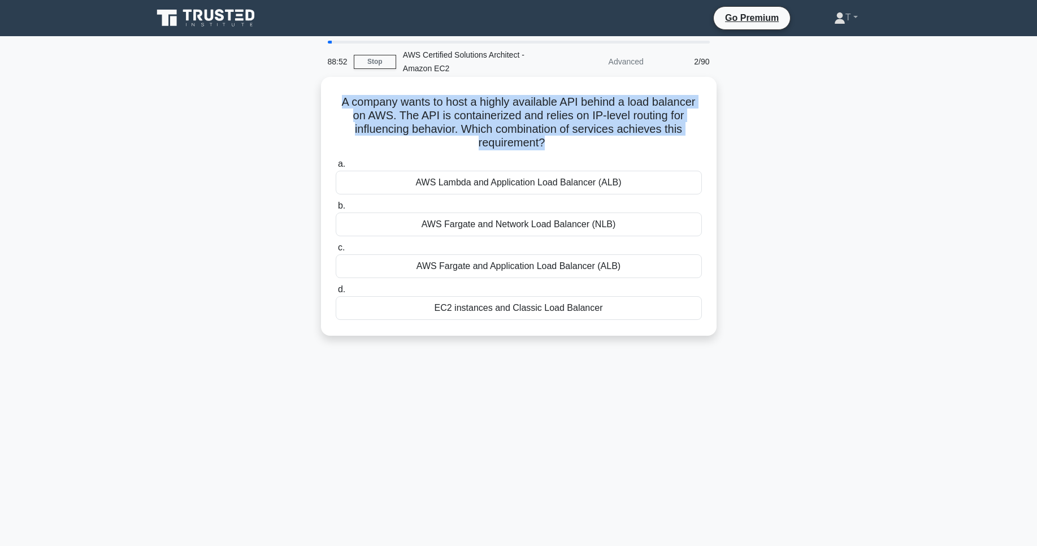
click at [504, 140] on h5 "A company wants to host a highly available API behind a load balancer on AWS. T…" at bounding box center [519, 122] width 369 height 55
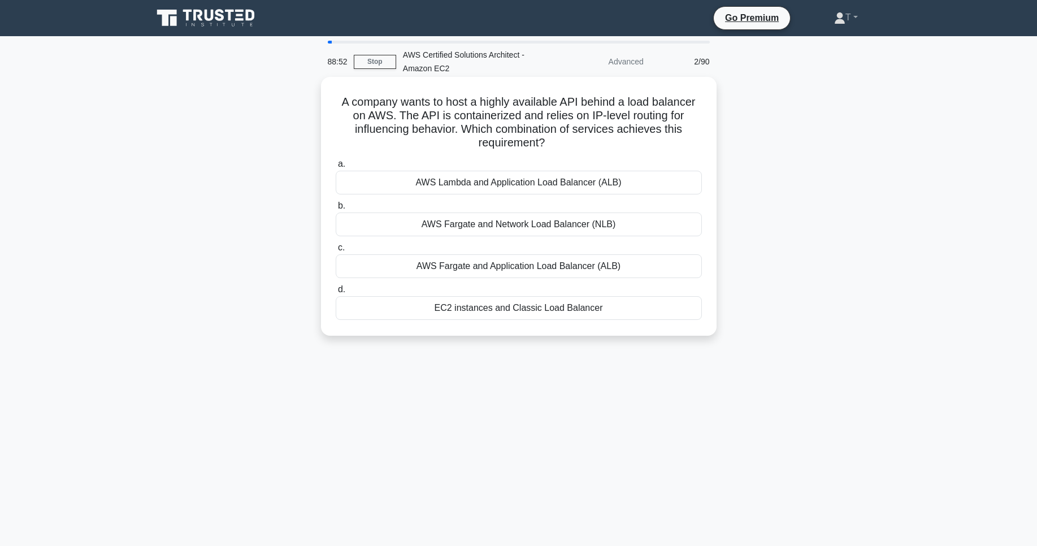
click at [552, 127] on h5 "A company wants to host a highly available API behind a load balancer on AWS. T…" at bounding box center [519, 122] width 369 height 55
click at [492, 146] on h5 "A company wants to host a highly available API behind a load balancer on AWS. T…" at bounding box center [519, 122] width 369 height 55
click at [500, 124] on h5 "A company wants to host a highly available API behind a load balancer on AWS. T…" at bounding box center [519, 122] width 369 height 55
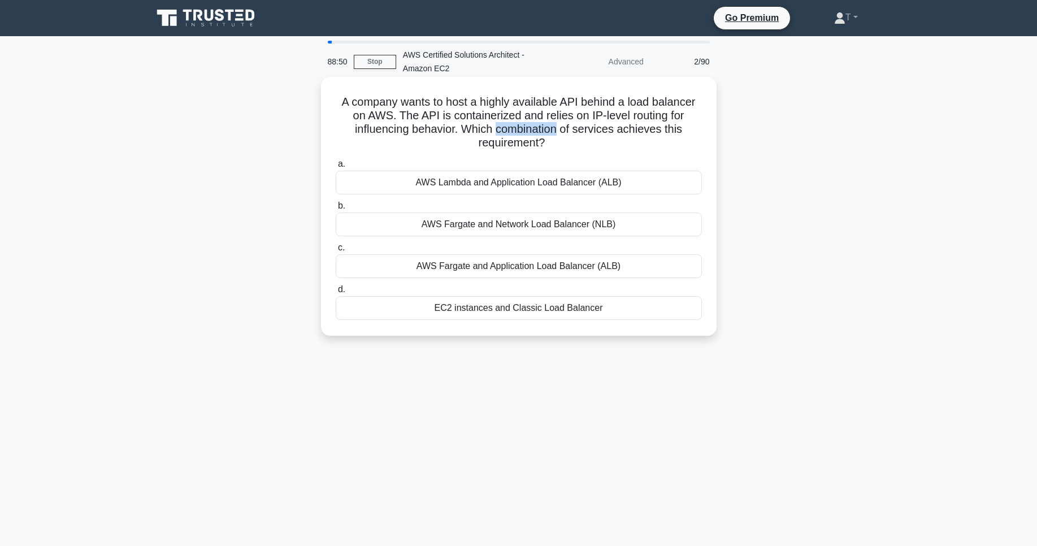
click at [500, 124] on h5 "A company wants to host a highly available API behind a load balancer on AWS. T…" at bounding box center [519, 122] width 369 height 55
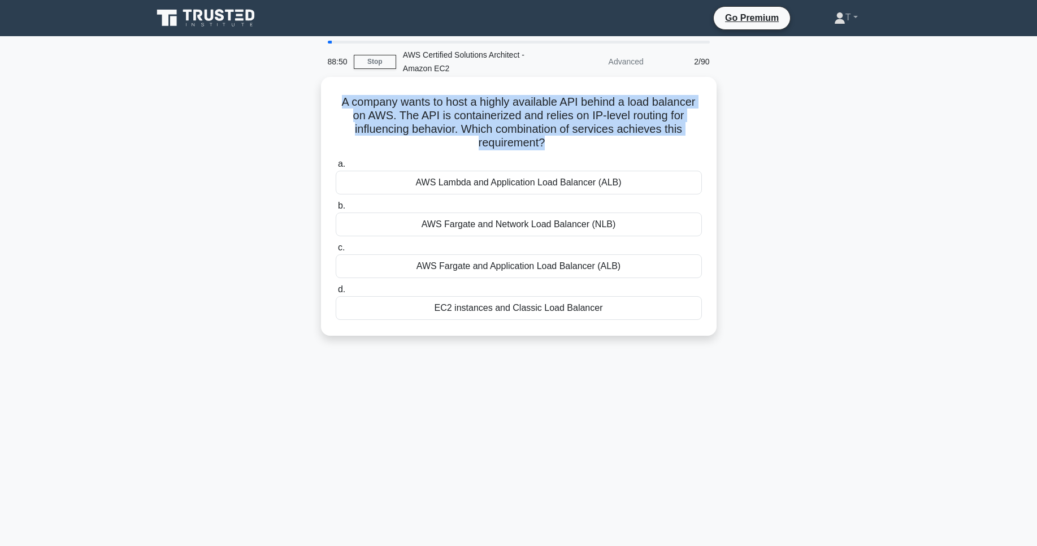
click at [500, 124] on h5 "A company wants to host a highly available API behind a load balancer on AWS. T…" at bounding box center [519, 122] width 369 height 55
click at [495, 119] on h5 "A company wants to host a highly available API behind a load balancer on AWS. T…" at bounding box center [519, 122] width 369 height 55
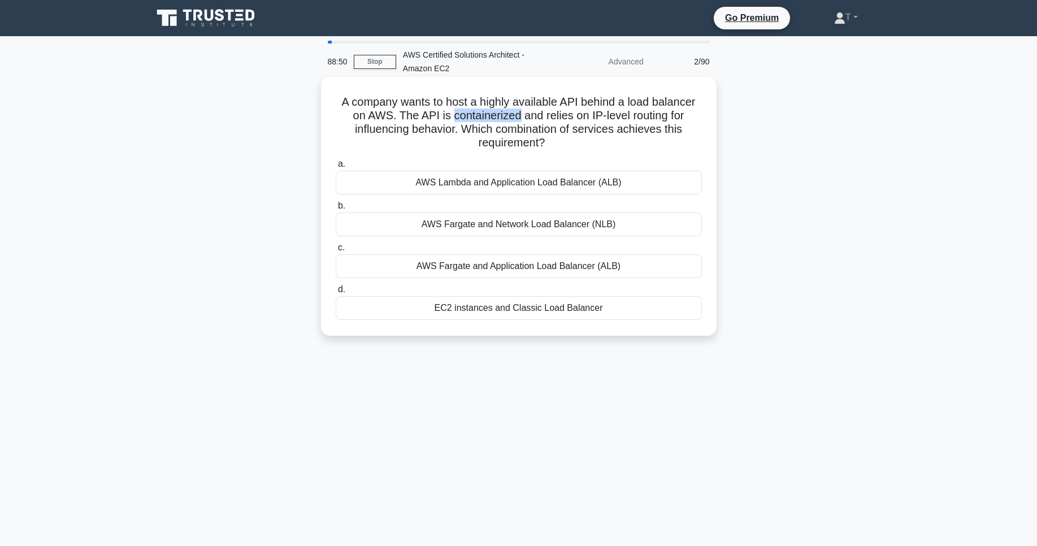
click at [495, 119] on h5 "A company wants to host a highly available API behind a load balancer on AWS. T…" at bounding box center [519, 122] width 369 height 55
click at [482, 103] on h5 "A company wants to host a highly available API behind a load balancer on AWS. T…" at bounding box center [519, 122] width 369 height 55
click at [488, 113] on h5 "A company wants to host a highly available API behind a load balancer on AWS. T…" at bounding box center [519, 122] width 369 height 55
click at [501, 120] on h5 "A company wants to host a highly available API behind a load balancer on AWS. T…" at bounding box center [519, 122] width 369 height 55
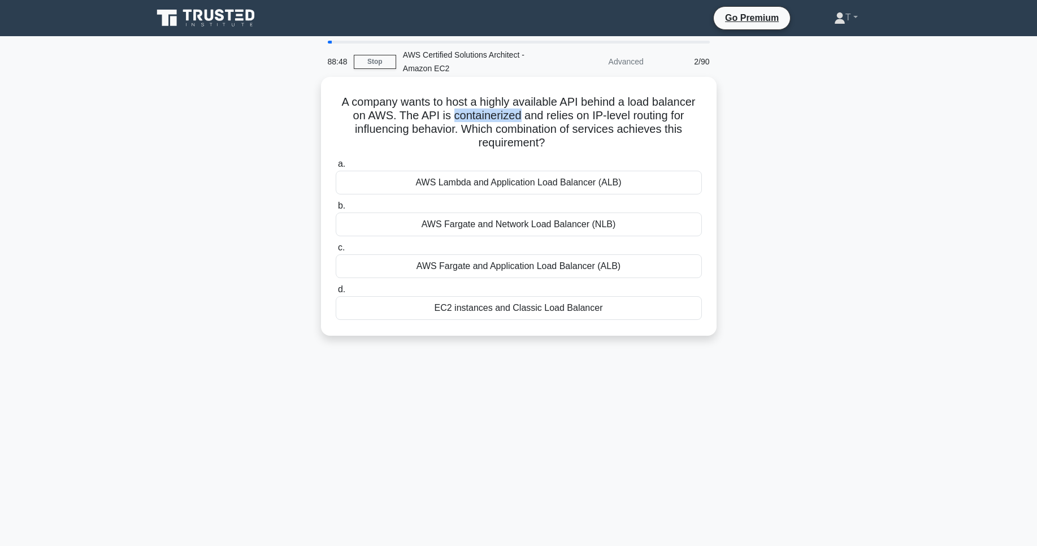
click at [501, 120] on h5 "A company wants to host a highly available API behind a load balancer on AWS. T…" at bounding box center [519, 122] width 369 height 55
click at [517, 129] on h5 "A company wants to host a highly available API behind a load balancer on AWS. T…" at bounding box center [519, 122] width 369 height 55
click at [509, 145] on h5 "A company wants to host a highly available API behind a load balancer on AWS. T…" at bounding box center [519, 122] width 369 height 55
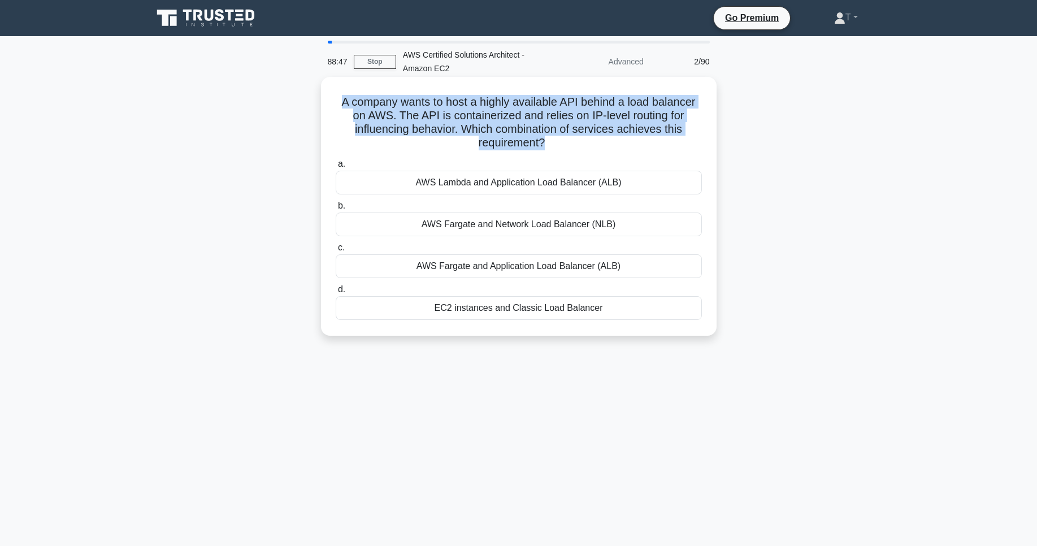
click at [509, 145] on h5 "A company wants to host a highly available API behind a load balancer on AWS. T…" at bounding box center [519, 122] width 369 height 55
click at [517, 145] on h5 "A company wants to host a highly available API behind a load balancer on AWS. T…" at bounding box center [519, 122] width 369 height 55
click at [564, 147] on h5 "A company wants to host a highly available API behind a load balancer on AWS. T…" at bounding box center [519, 122] width 369 height 55
click at [559, 139] on icon ".spinner_0XTQ{transform-origin:center;animation:spinner_y6GP .75s linear infini…" at bounding box center [552, 144] width 14 height 14
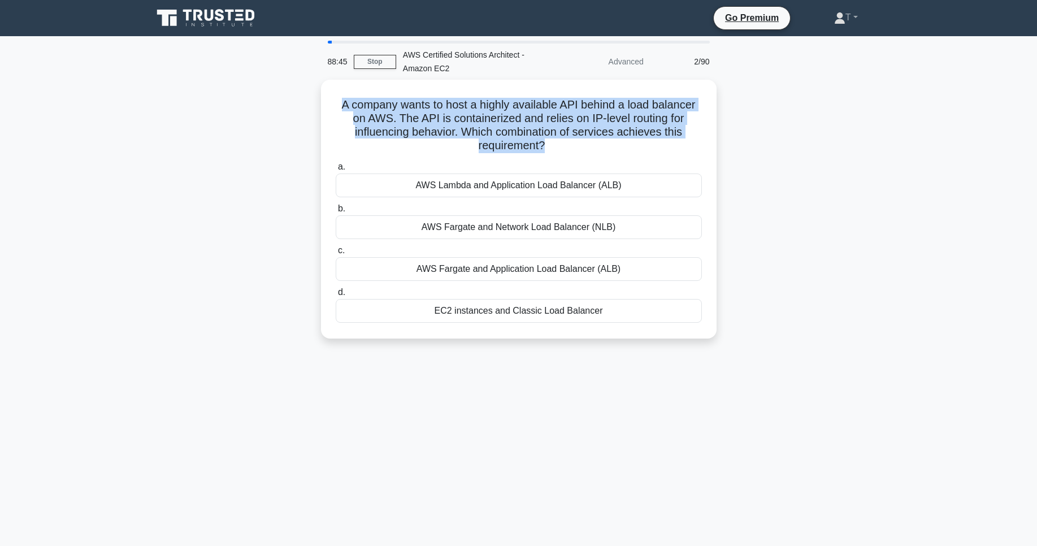
drag, startPoint x: 555, startPoint y: 140, endPoint x: 318, endPoint y: 107, distance: 238.7
click at [318, 107] on div "A company wants to host a highly available API behind a load balancer on AWS. T…" at bounding box center [519, 216] width 746 height 273
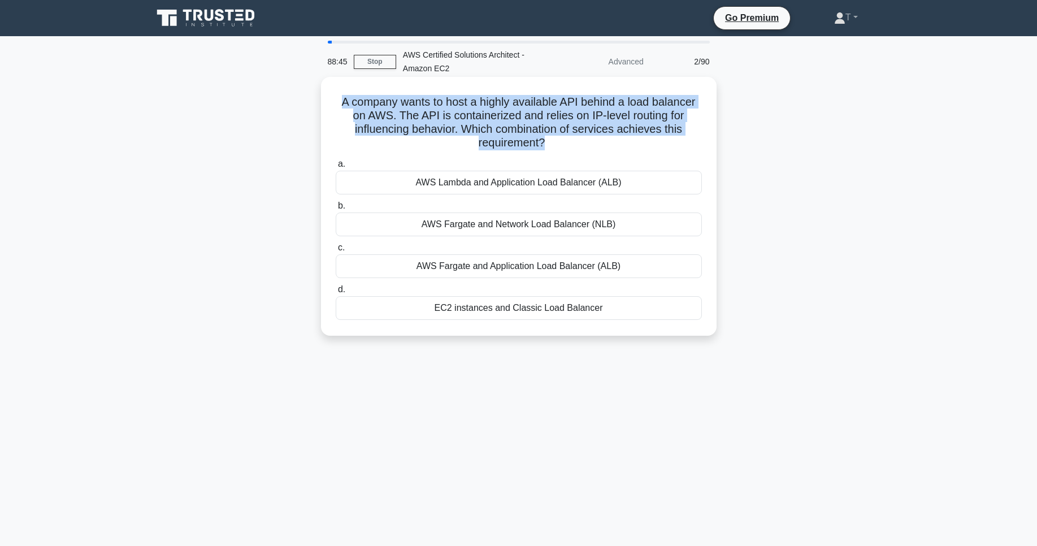
click at [397, 120] on h5 "A company wants to host a highly available API behind a load balancer on AWS. T…" at bounding box center [519, 122] width 369 height 55
drag, startPoint x: 344, startPoint y: 98, endPoint x: 566, endPoint y: 142, distance: 226.6
click at [566, 142] on h5 "A company wants to host a highly available API behind a load balancer on AWS. T…" at bounding box center [519, 122] width 369 height 55
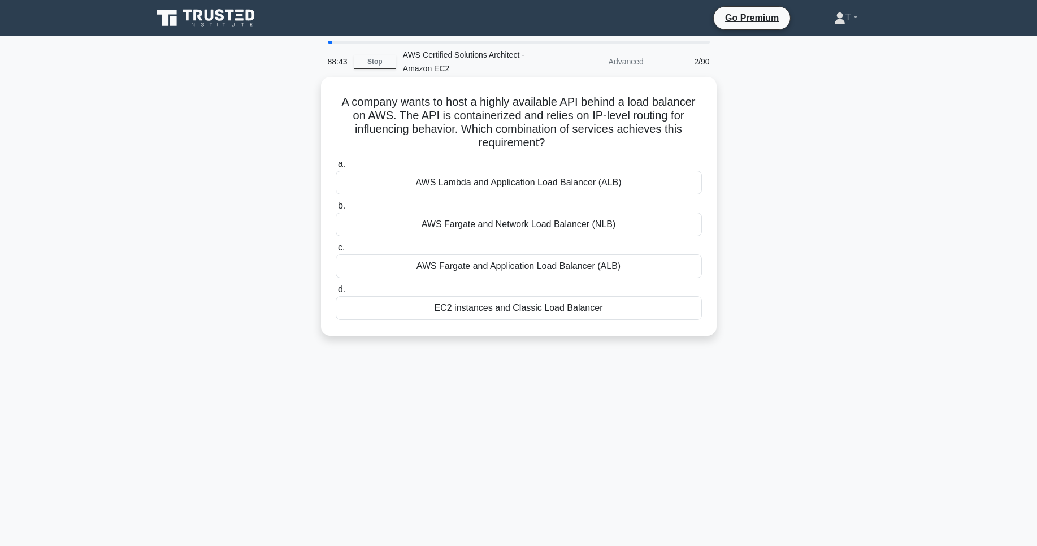
click at [566, 142] on h5 "A company wants to host a highly available API behind a load balancer on AWS. T…" at bounding box center [519, 122] width 369 height 55
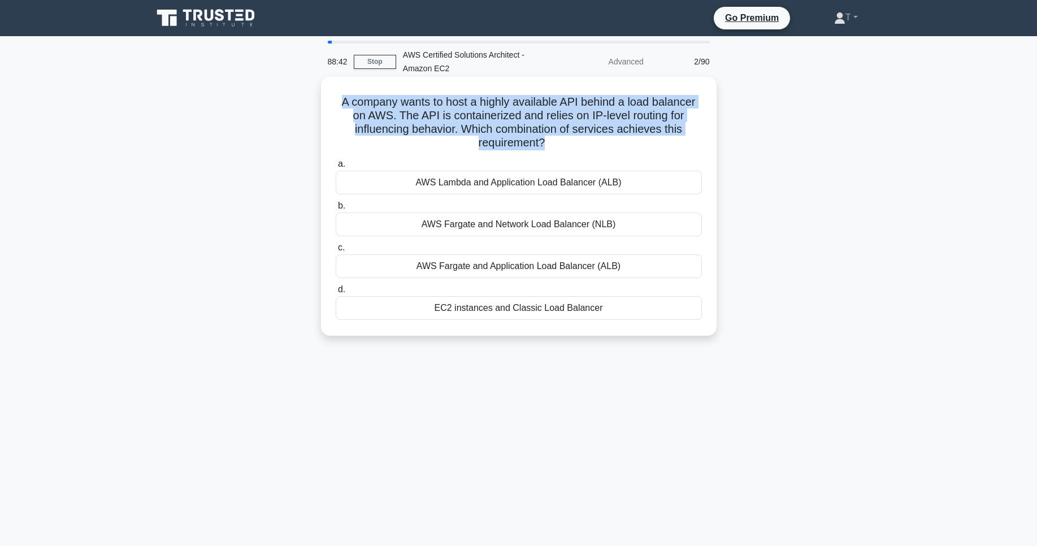
drag, startPoint x: 566, startPoint y: 142, endPoint x: 326, endPoint y: 92, distance: 245.6
click at [326, 92] on div "A company wants to host a highly available API behind a load balancer on AWS. T…" at bounding box center [519, 206] width 387 height 250
drag, startPoint x: 341, startPoint y: 94, endPoint x: 593, endPoint y: 145, distance: 256.6
click at [593, 145] on h5 "A company wants to host a highly available API behind a load balancer on AWS. T…" at bounding box center [519, 122] width 369 height 55
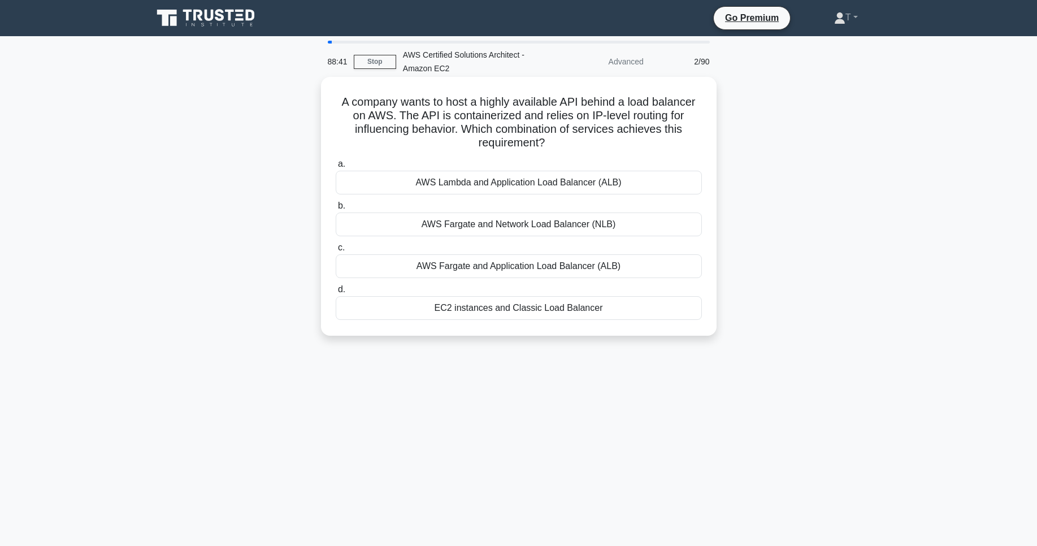
click at [593, 145] on h5 "A company wants to host a highly available API behind a load balancer on AWS. T…" at bounding box center [519, 122] width 369 height 55
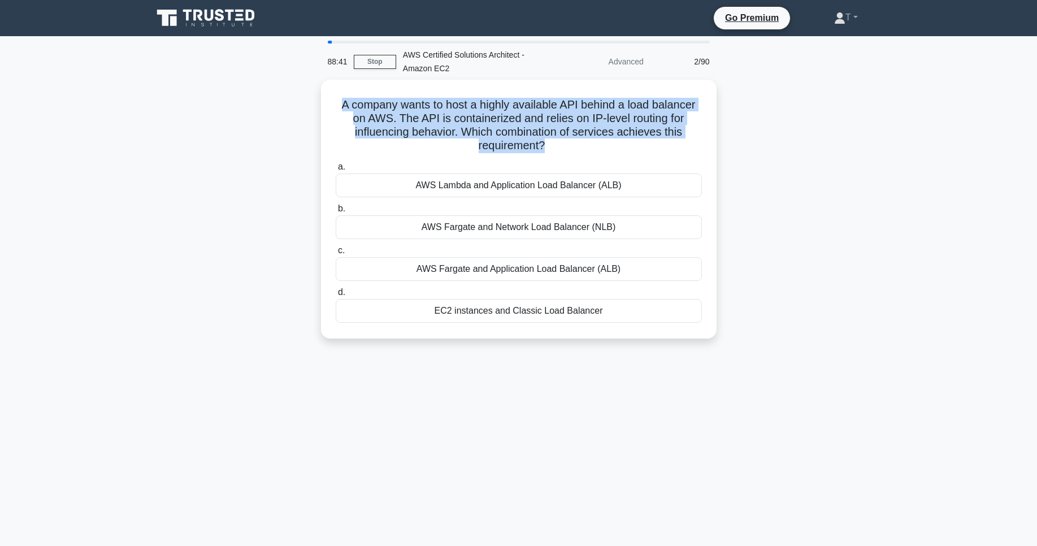
drag, startPoint x: 593, startPoint y: 145, endPoint x: 251, endPoint y: 87, distance: 346.3
click at [251, 87] on div "A company wants to host a highly available API behind a load balancer on AWS. T…" at bounding box center [519, 216] width 746 height 273
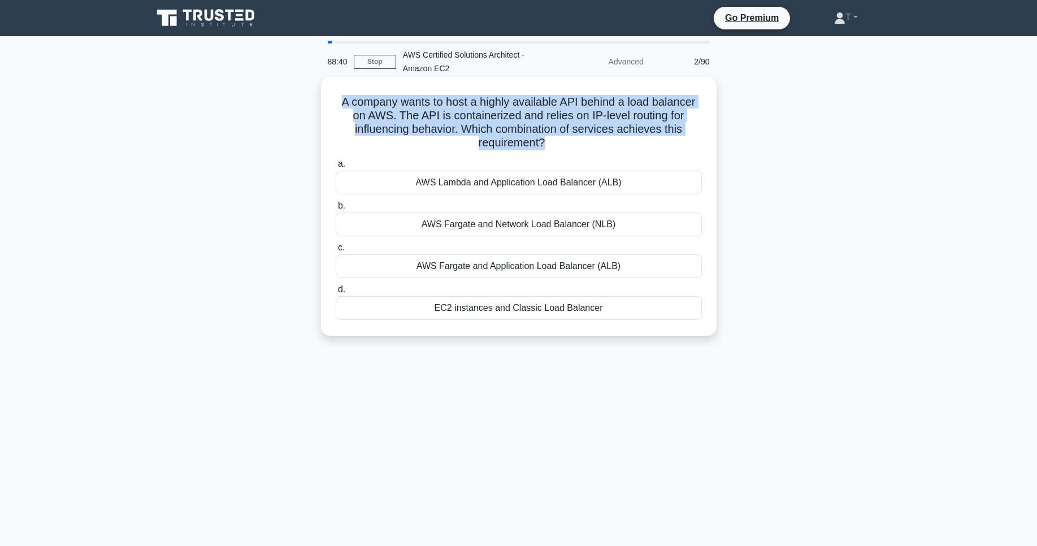
click at [435, 128] on h5 "A company wants to host a highly available API behind a load balancer on AWS. T…" at bounding box center [519, 122] width 369 height 55
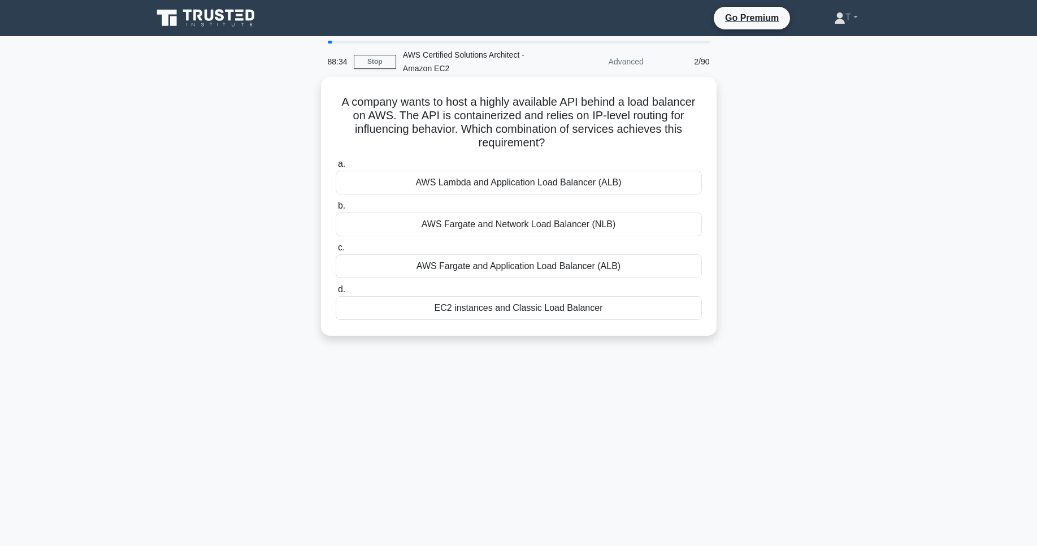
click at [547, 158] on label "a. AWS Lambda and Application Load Balancer (ALB)" at bounding box center [519, 175] width 366 height 37
click at [336, 161] on input "a. AWS Lambda and Application Load Balancer (ALB)" at bounding box center [336, 164] width 0 height 7
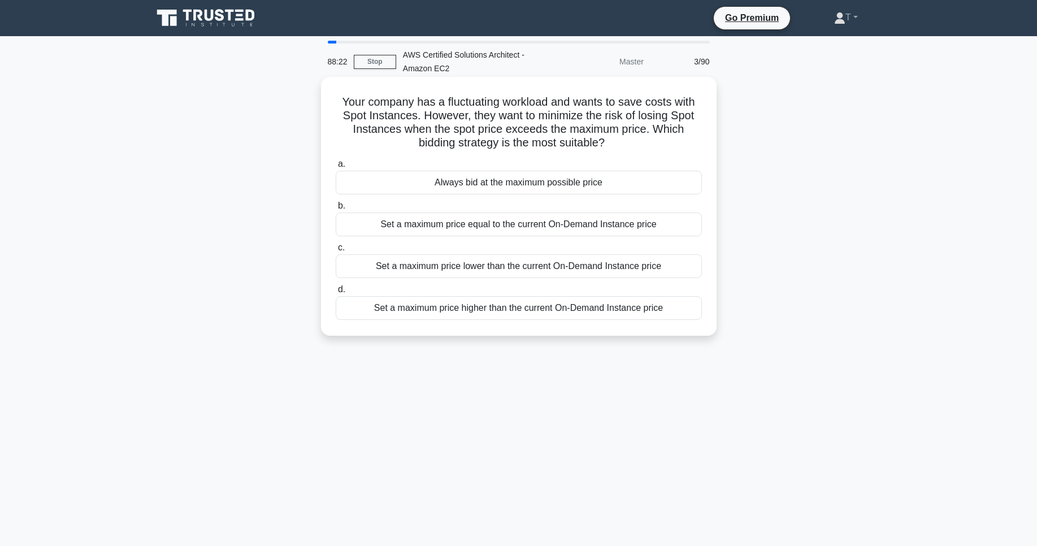
drag, startPoint x: 606, startPoint y: 146, endPoint x: 383, endPoint y: 126, distance: 223.7
click at [314, 101] on div "Your company has a fluctuating workload and wants to save costs with Spot Insta…" at bounding box center [519, 216] width 746 height 273
click at [527, 139] on h5 "Your company has a fluctuating workload and wants to save costs with Spot Insta…" at bounding box center [519, 122] width 369 height 55
drag, startPoint x: 667, startPoint y: 309, endPoint x: 449, endPoint y: 191, distance: 247.4
click at [449, 191] on div "a. Always bid at the maximum possible price b. Set a maximum price equal to the…" at bounding box center [519, 238] width 380 height 167
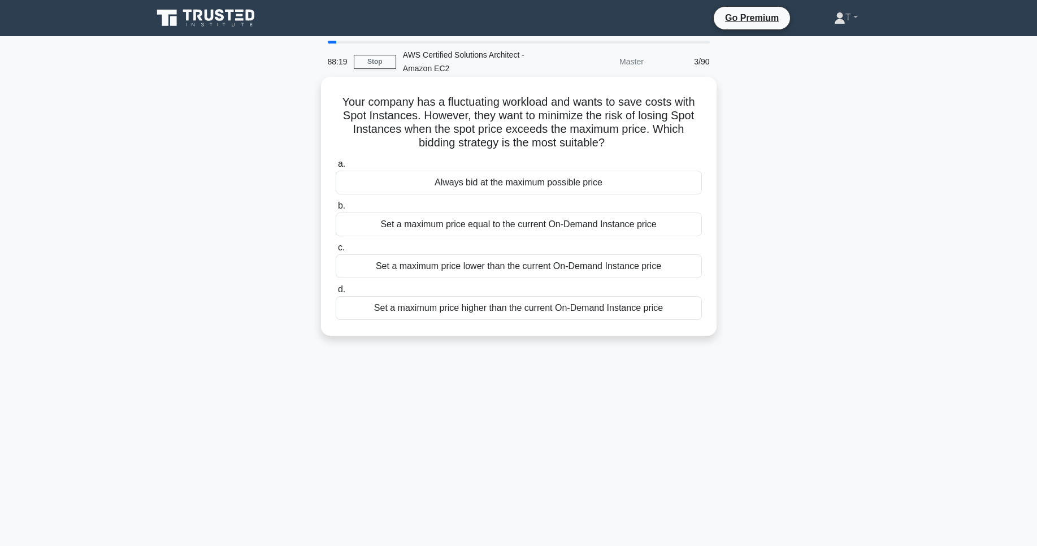
click at [525, 148] on h5 "Your company has a fluctuating workload and wants to save costs with Spot Insta…" at bounding box center [519, 122] width 369 height 55
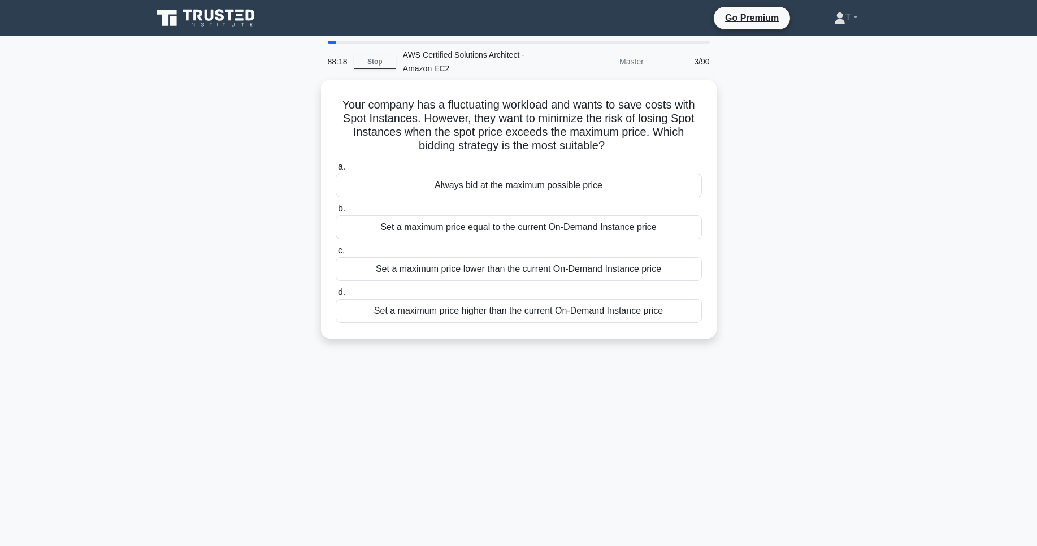
drag, startPoint x: 661, startPoint y: 150, endPoint x: 304, endPoint y: 107, distance: 359.9
click at [304, 107] on div "Your company has a fluctuating workload and wants to save costs with Spot Insta…" at bounding box center [519, 216] width 746 height 273
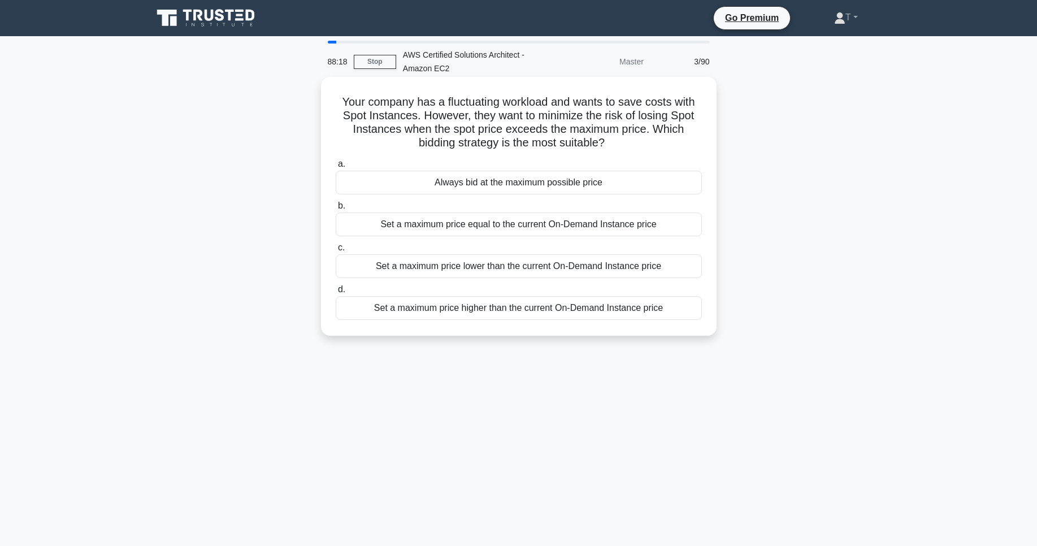
click at [513, 133] on h5 "Your company has a fluctuating workload and wants to save costs with Spot Insta…" at bounding box center [519, 122] width 369 height 55
click at [446, 142] on h5 "Your company has a fluctuating workload and wants to save costs with Spot Insta…" at bounding box center [519, 122] width 369 height 55
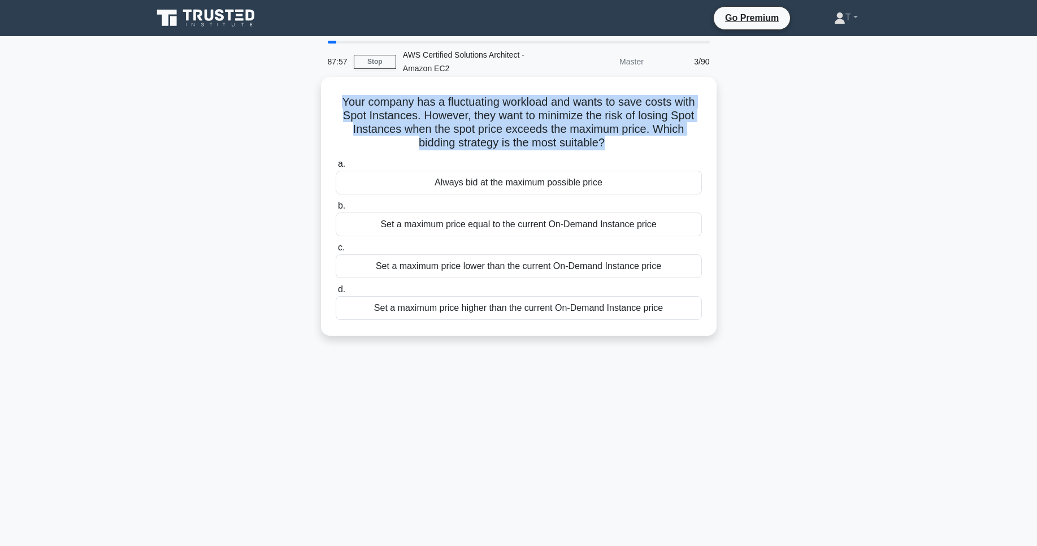
click at [446, 142] on h5 "Your company has a fluctuating workload and wants to save costs with Spot Insta…" at bounding box center [519, 122] width 369 height 55
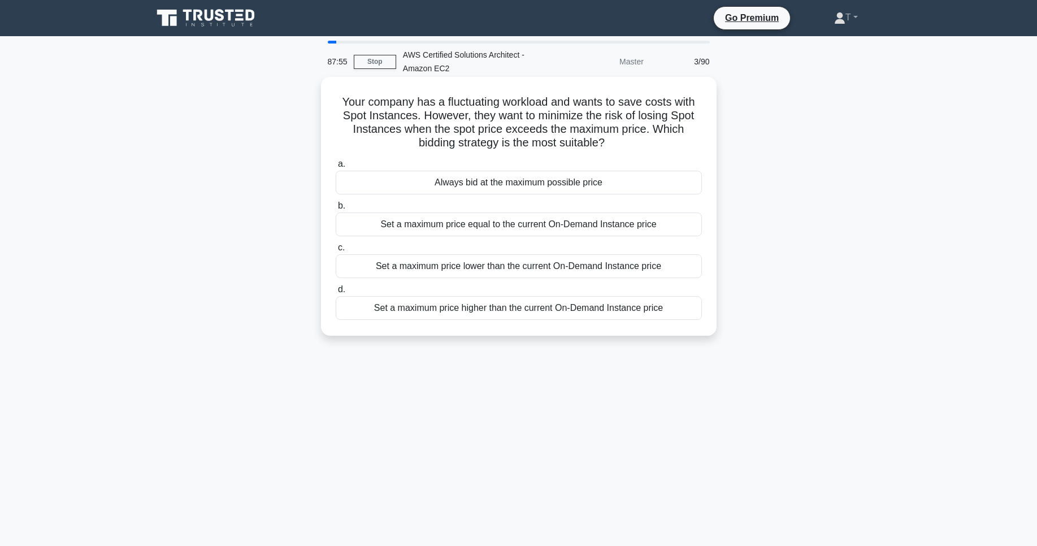
click at [563, 178] on div "Always bid at the maximum possible price" at bounding box center [519, 183] width 366 height 24
click at [336, 168] on input "a. Always bid at the maximum possible price" at bounding box center [336, 164] width 0 height 7
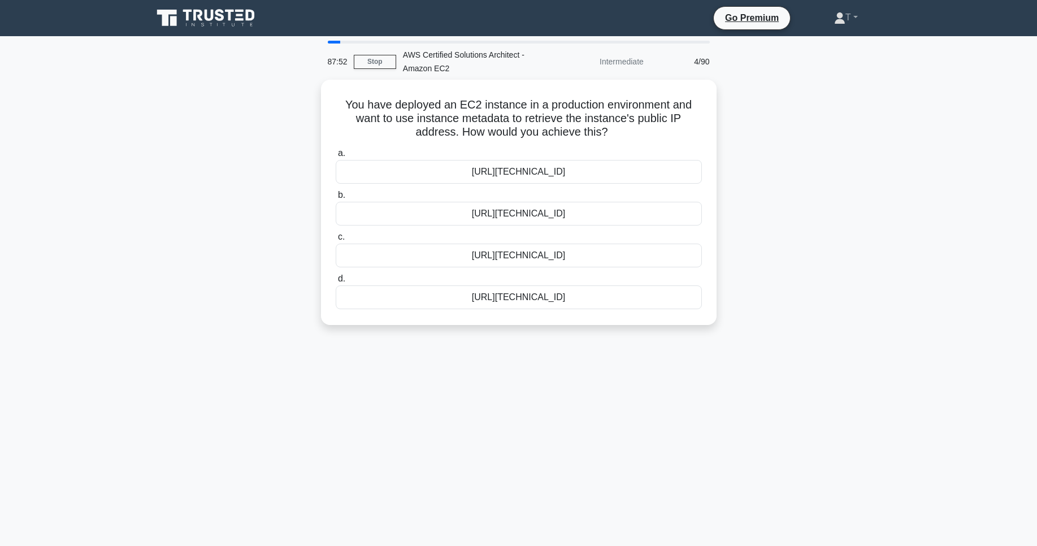
click at [632, 62] on div "Intermediate" at bounding box center [601, 61] width 99 height 23
click at [622, 64] on div "Intermediate" at bounding box center [601, 61] width 99 height 23
drag, startPoint x: 477, startPoint y: 71, endPoint x: 403, endPoint y: 55, distance: 75.6
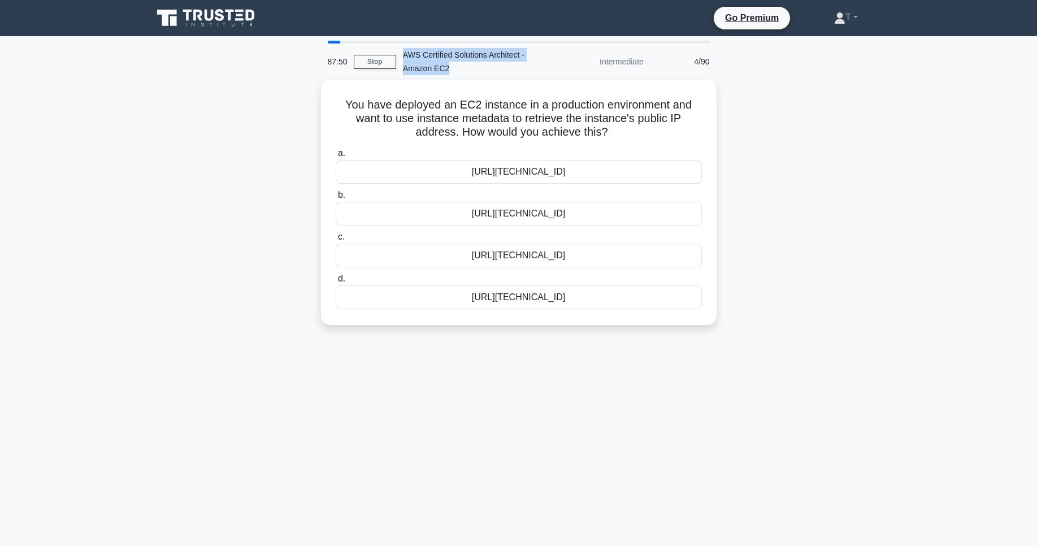
click at [403, 55] on div "AWS Certified Solutions Architect - Amazon EC2" at bounding box center [473, 62] width 155 height 36
copy div "AWS Certified Solutions Architect - Amazon EC2"
click at [381, 63] on link "Stop" at bounding box center [375, 62] width 42 height 14
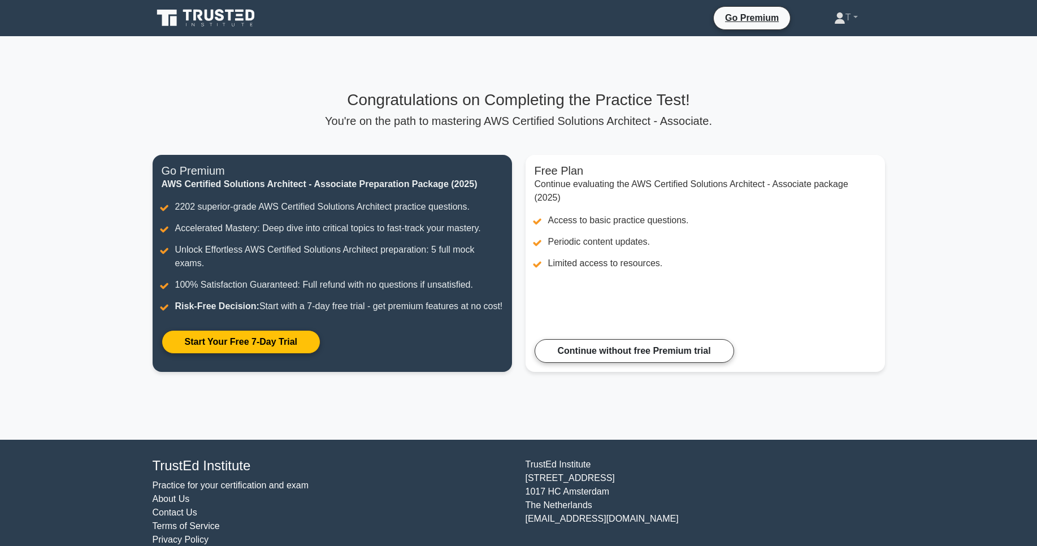
click at [404, 115] on p "You're on the path to mastering AWS Certified Solutions Architect - Associate." at bounding box center [519, 121] width 733 height 14
